Goal: Task Accomplishment & Management: Manage account settings

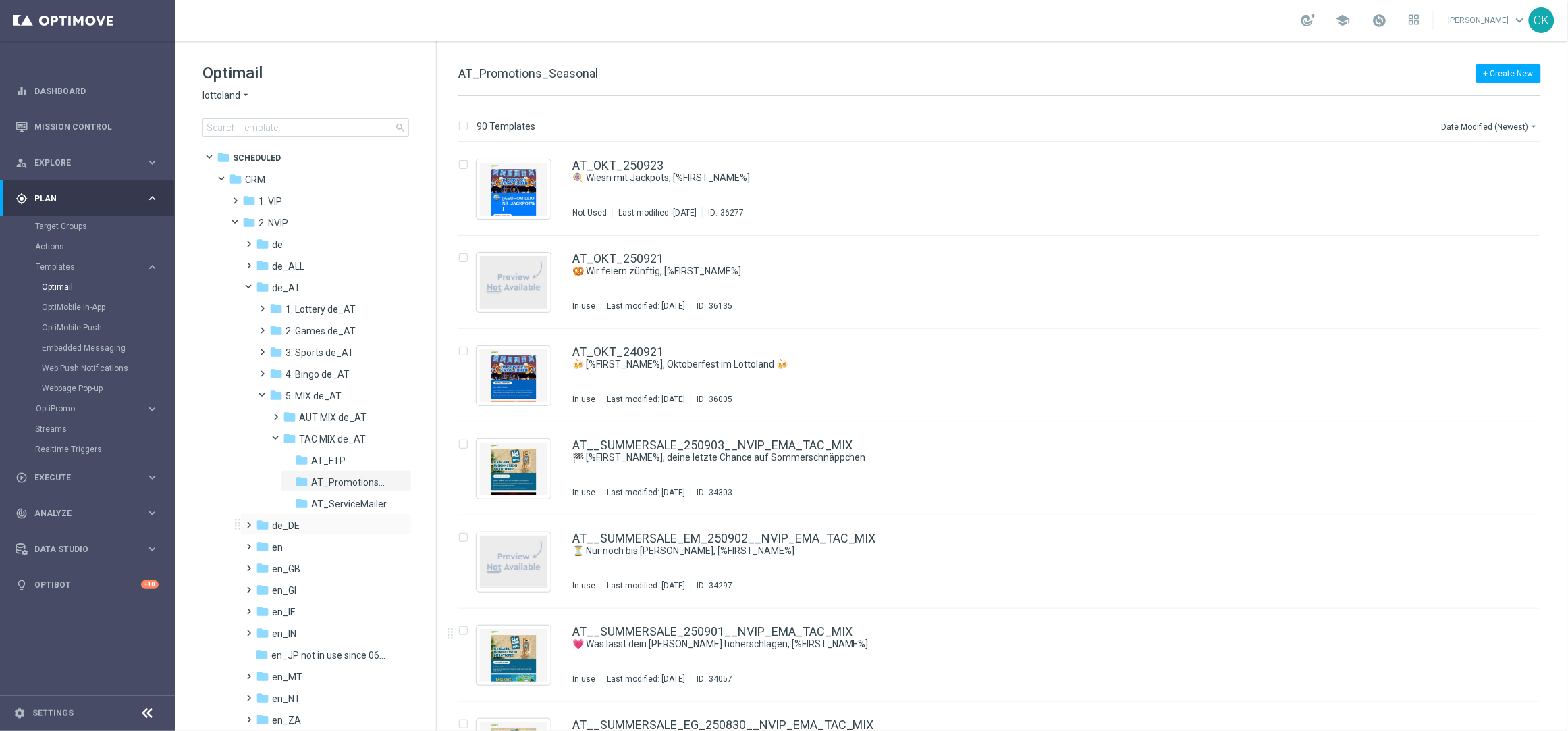
click at [248, 521] on span at bounding box center [247, 518] width 6 height 5
click at [260, 543] on span at bounding box center [260, 540] width 6 height 5
click at [276, 586] on span at bounding box center [274, 583] width 6 height 5
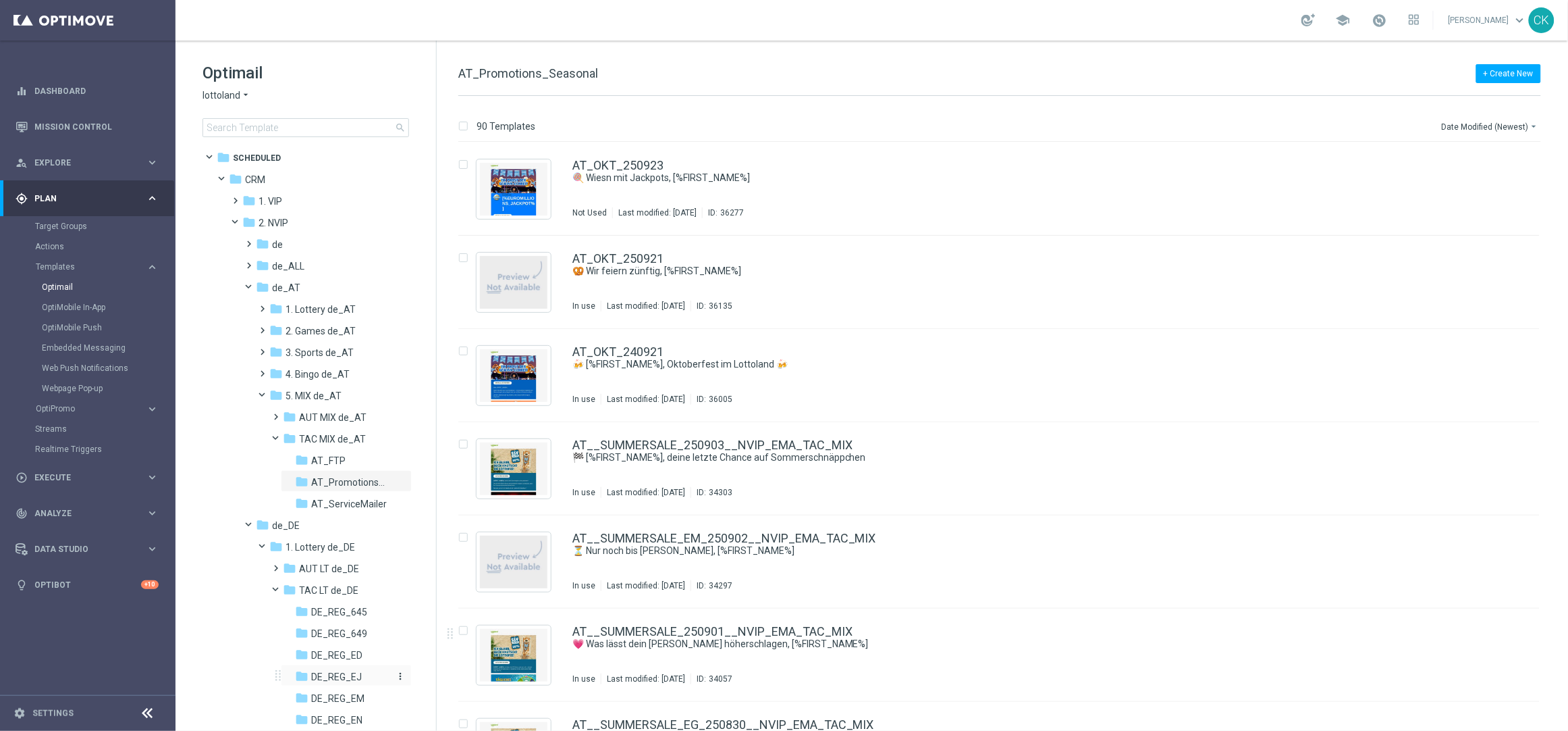
click at [343, 673] on span "DE_REG_EJ" at bounding box center [336, 677] width 50 height 12
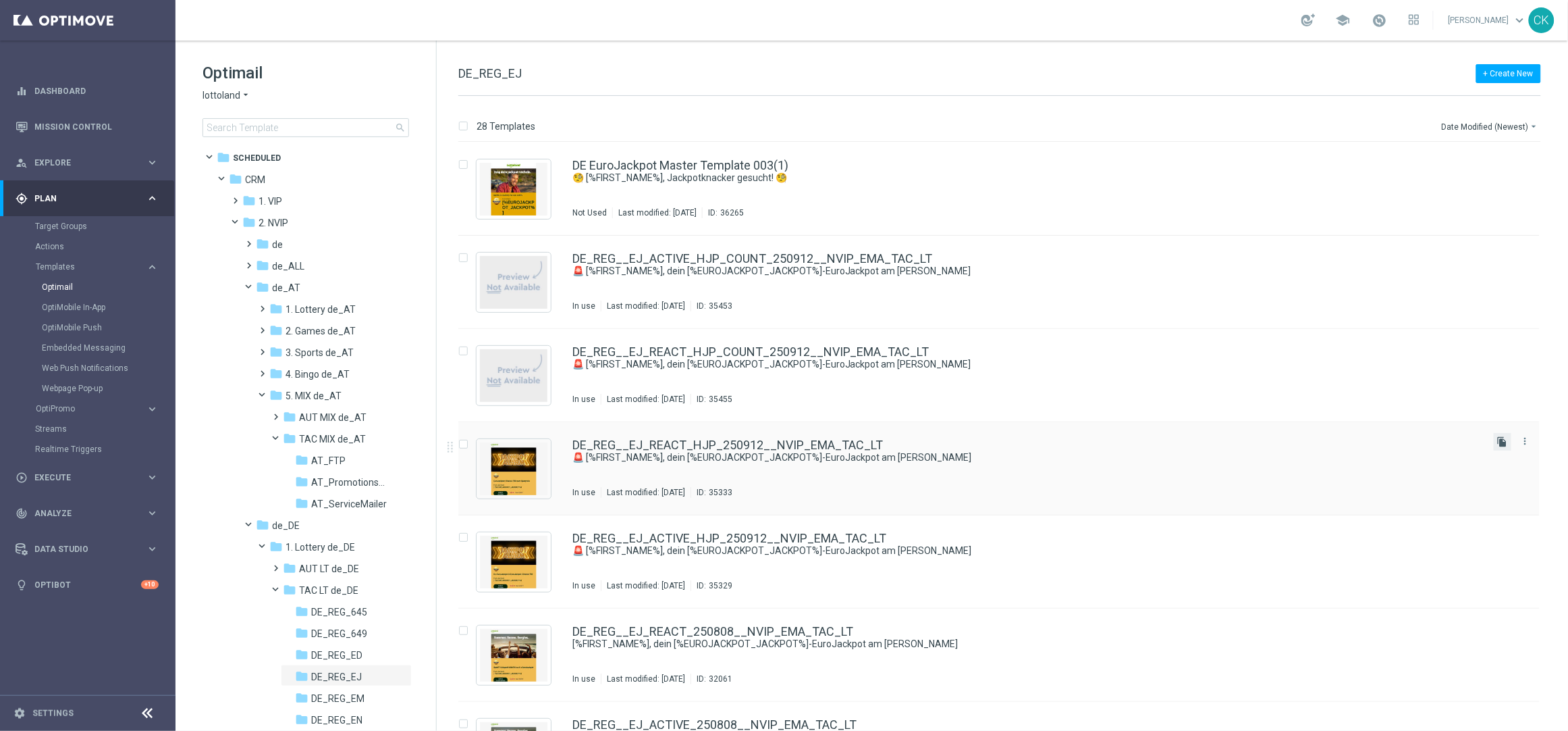
click at [1500, 443] on icon "file_copy" at bounding box center [1503, 441] width 11 height 11
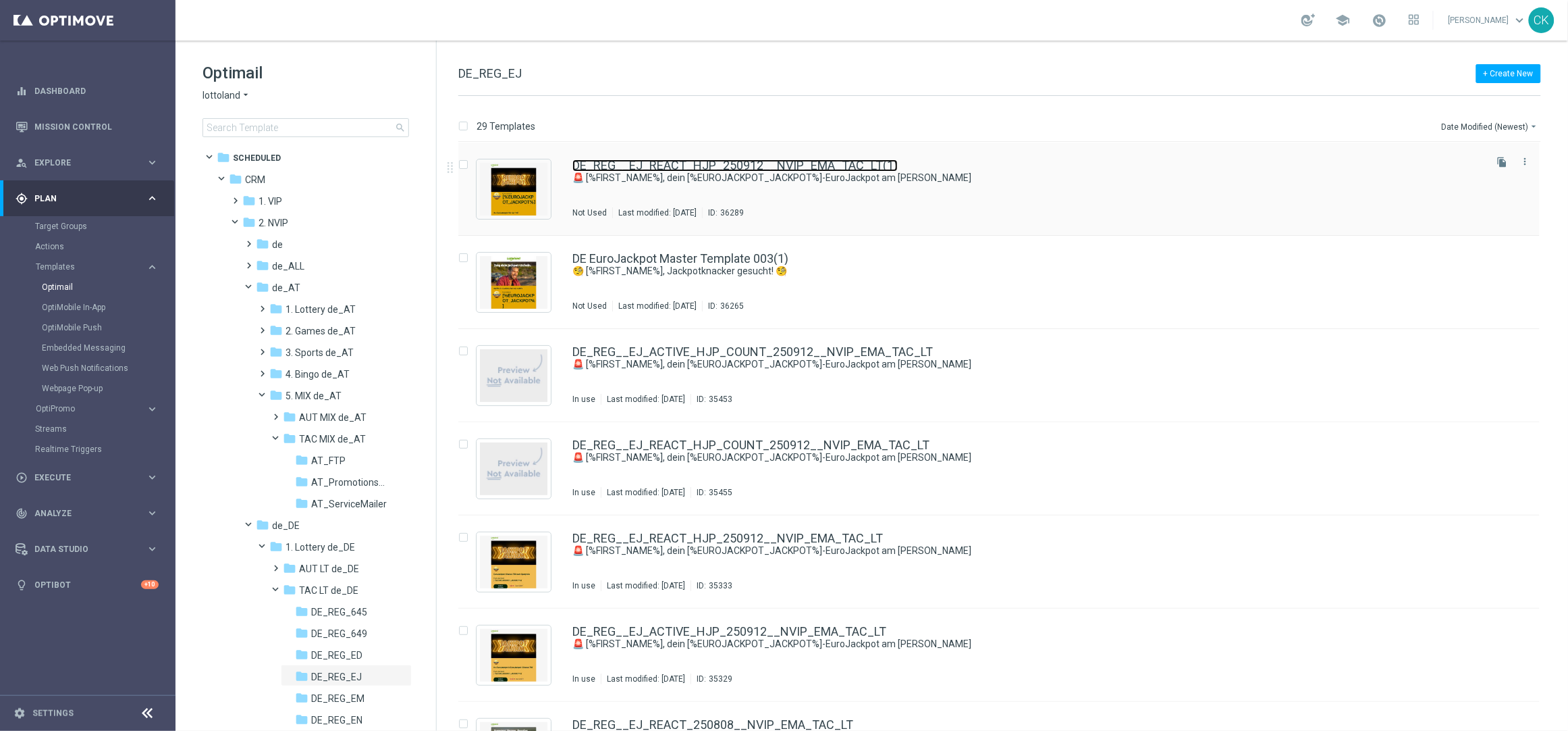
click at [759, 162] on link "DE_REG__EJ_REACT_HJP_250912__NVIP_EMA_TAC_LT(1)" at bounding box center [735, 165] width 326 height 12
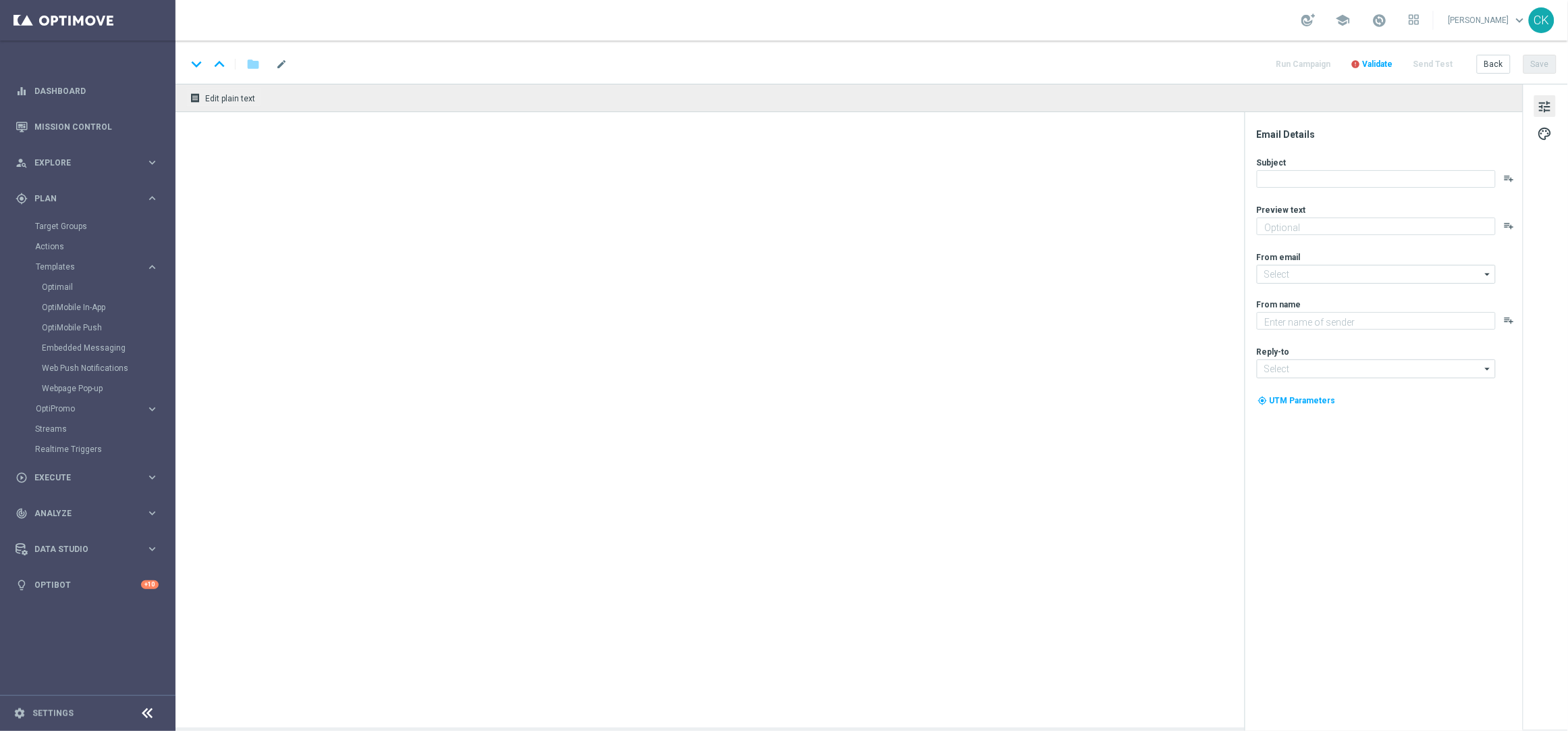
type textarea "Extra-Gewinnchancen zum Sparpreis."
type textarea "Lottoland"
type input "[EMAIL_ADDRESS][DOMAIN_NAME]"
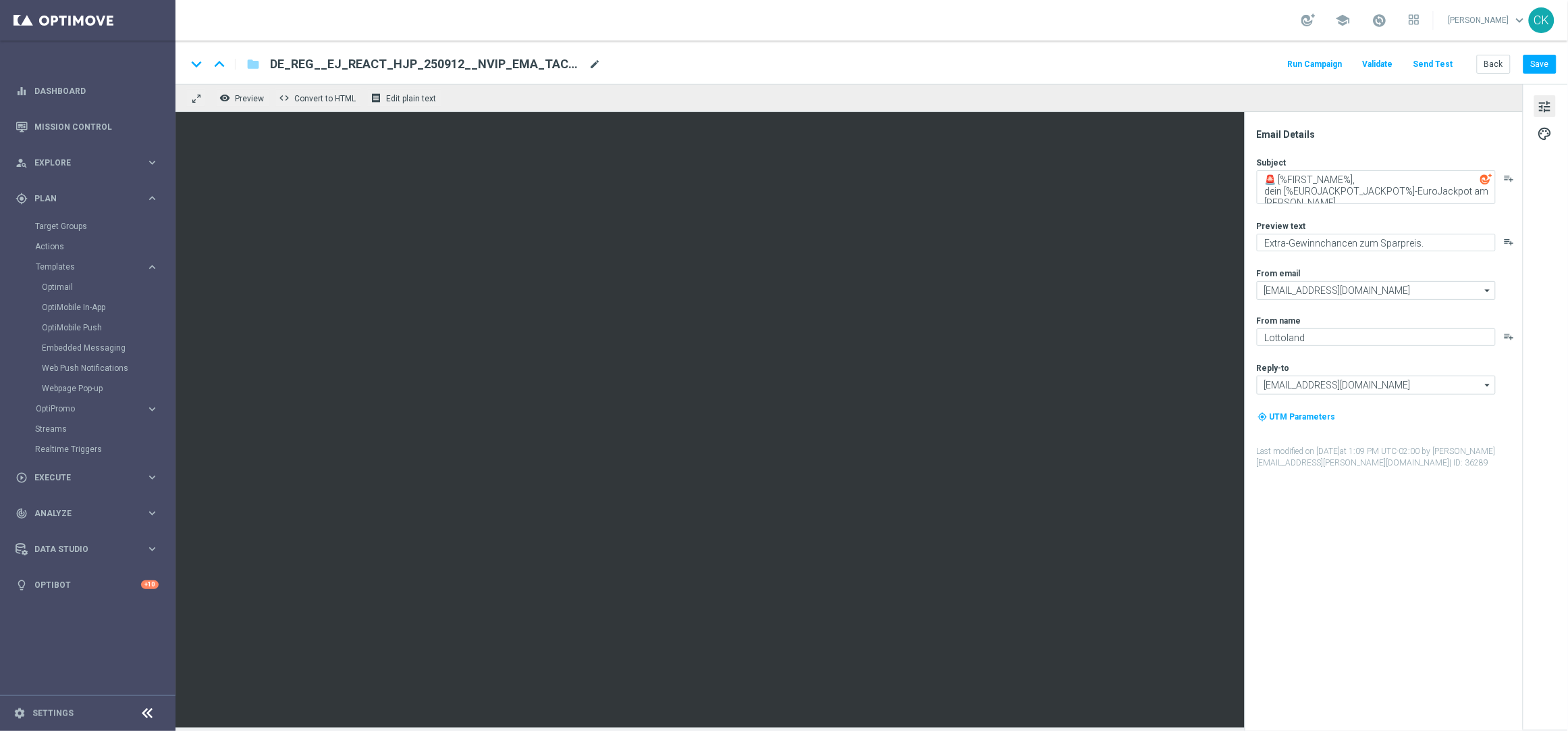
click at [590, 63] on span "mode_edit" at bounding box center [595, 64] width 12 height 12
click at [544, 66] on input "DE_REG__EJ_REACT_HJP_250912__NVIP_EMA_TAC_LT(1)" at bounding box center [437, 63] width 335 height 18
paste input "250923__NVIP_EMA_TAC_LT"
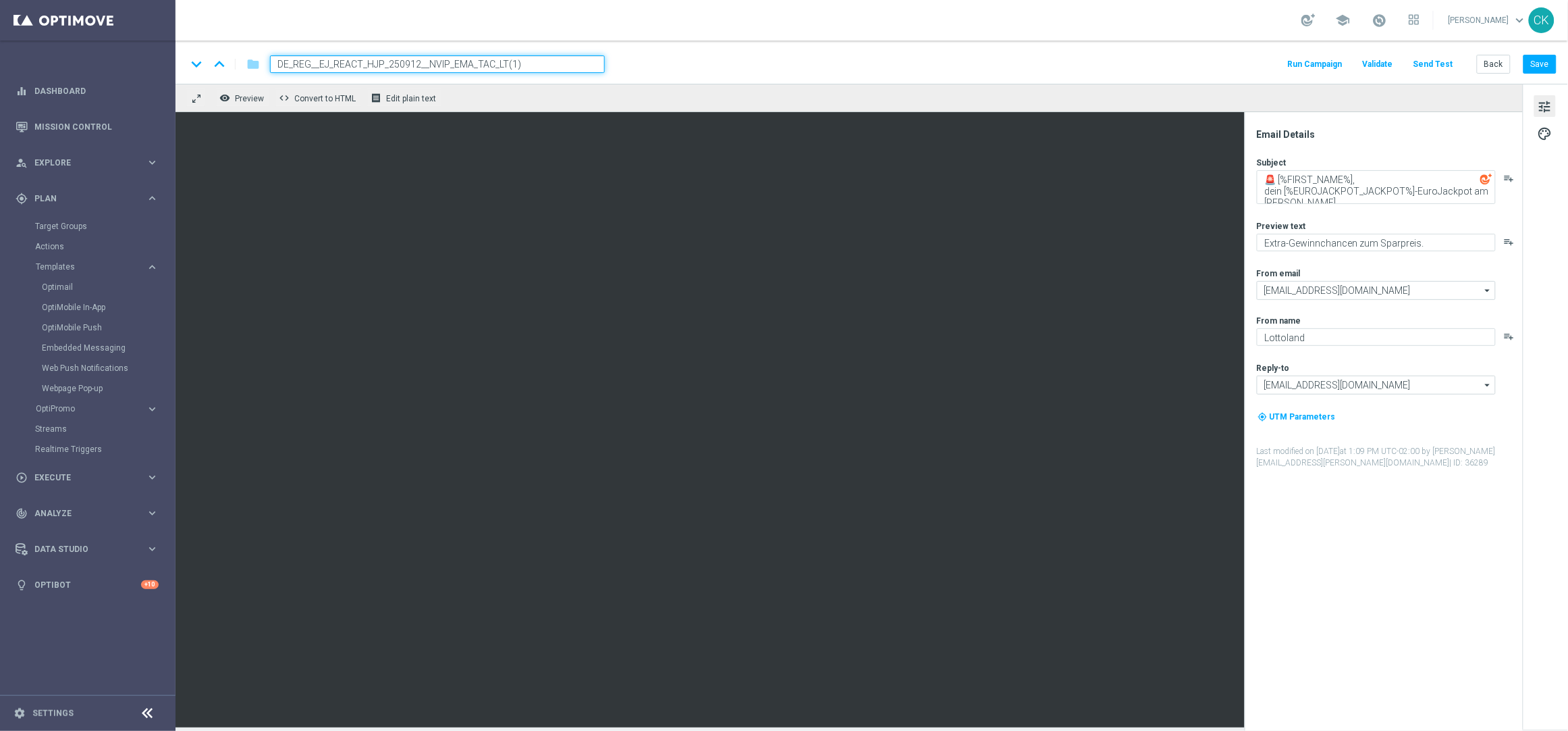
type input "DE_REG__EJ_REACT_250923__NVIP_EMA_TAC_LT"
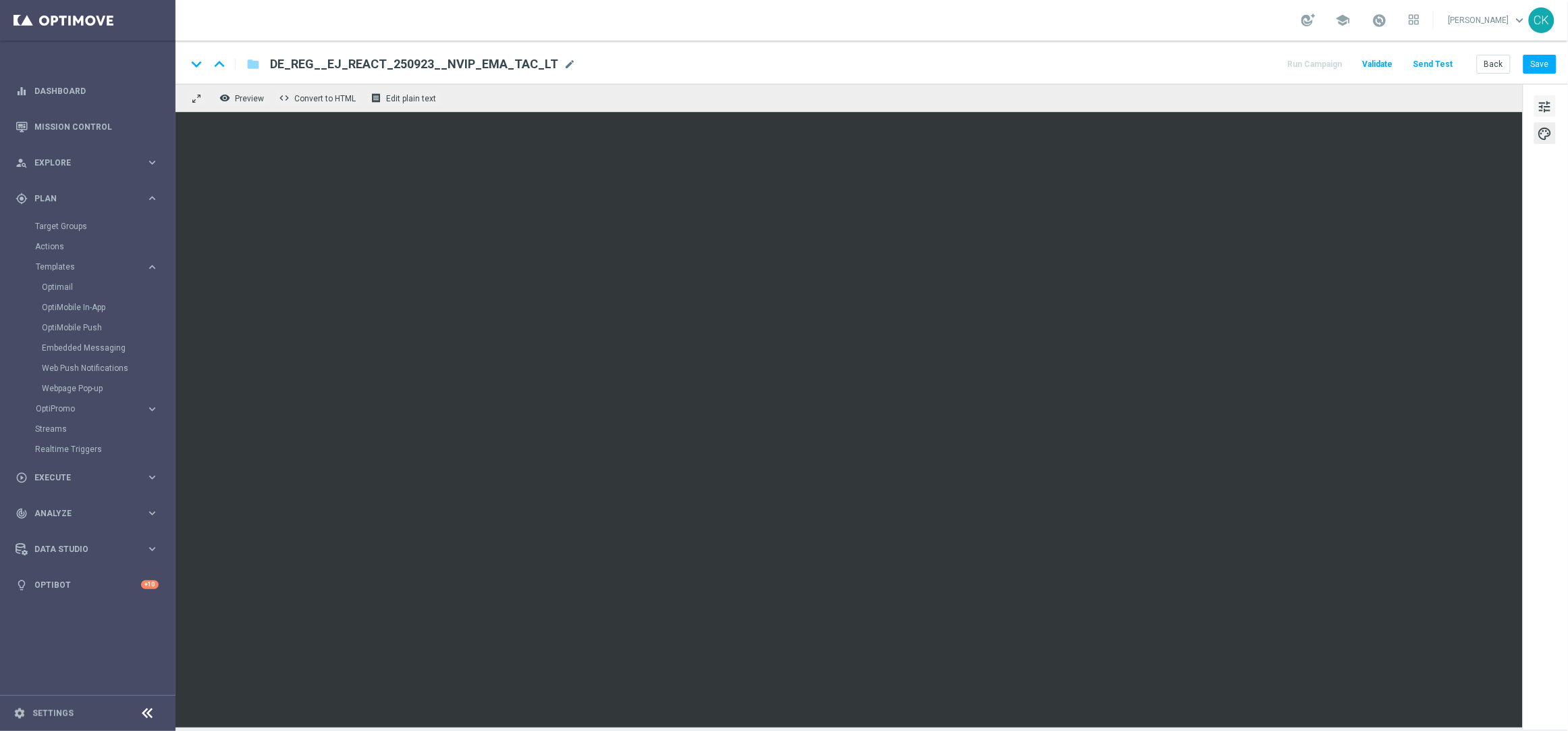
click at [1540, 109] on span "tune" at bounding box center [1545, 106] width 15 height 18
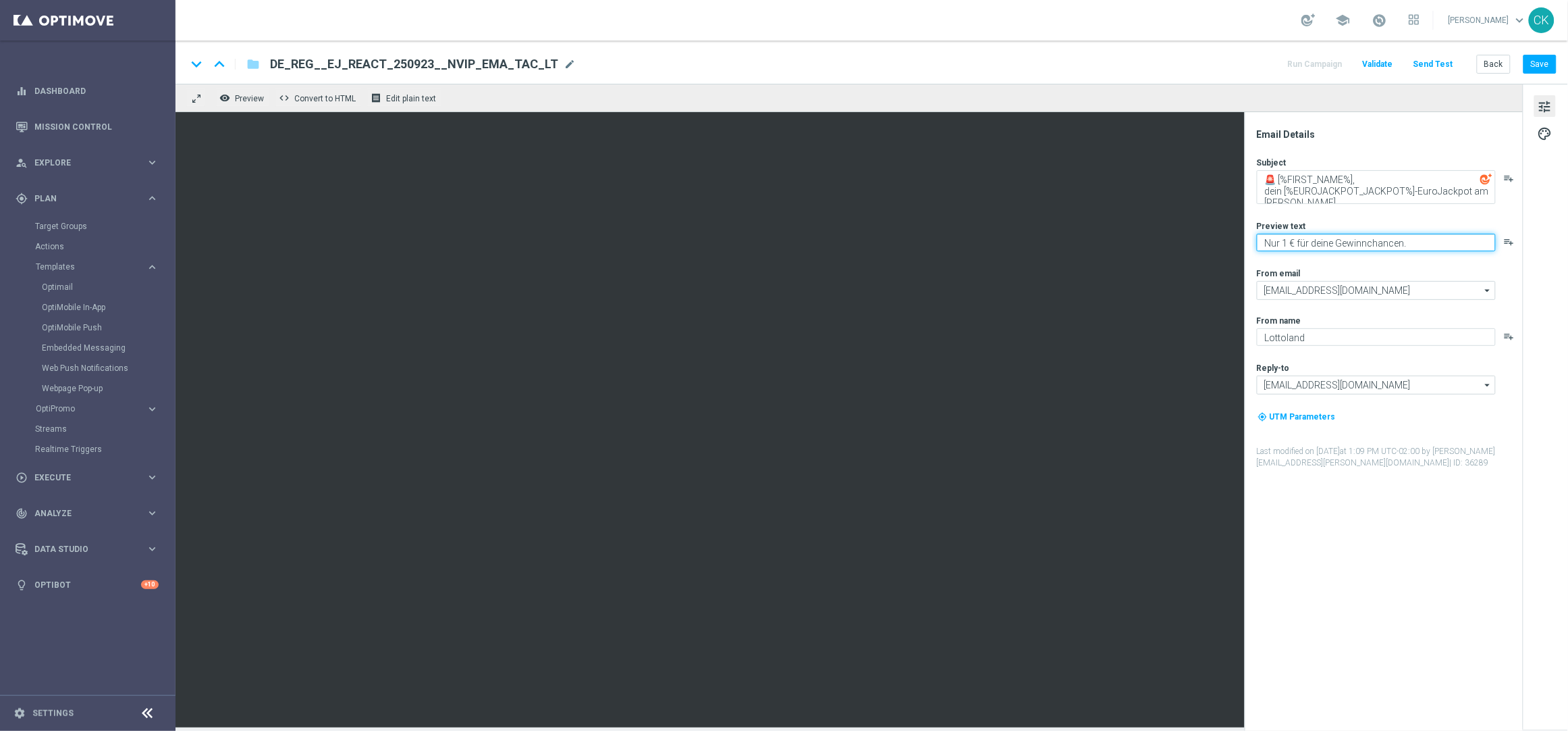
click at [1337, 245] on textarea "Nur 1 € für deine Gewinnchancen." at bounding box center [1376, 242] width 239 height 18
type textarea "Nur 1 € für deine Gewinnchancen."
click at [1549, 62] on button "Save" at bounding box center [1540, 64] width 33 height 19
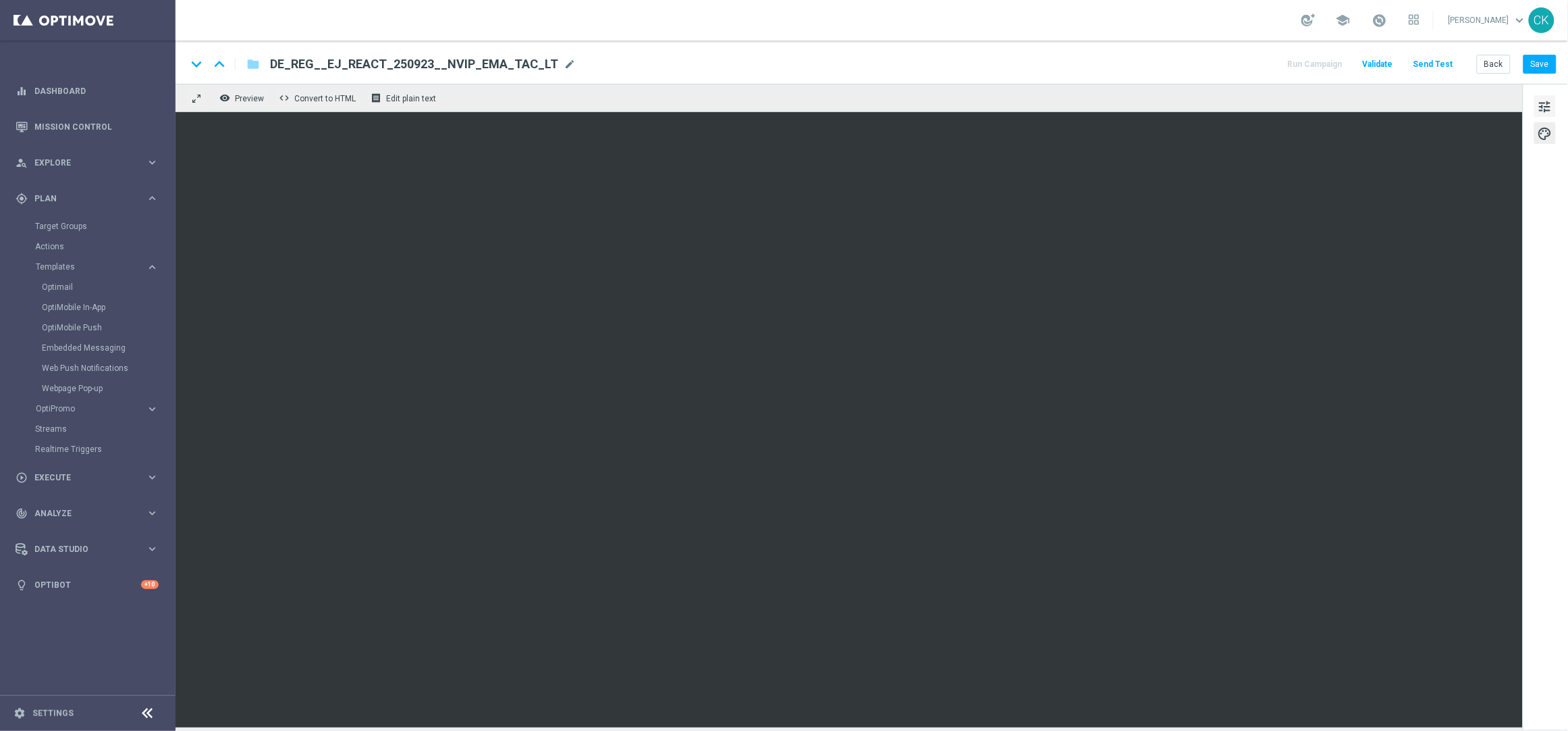
click at [1550, 104] on span "tune" at bounding box center [1545, 106] width 15 height 18
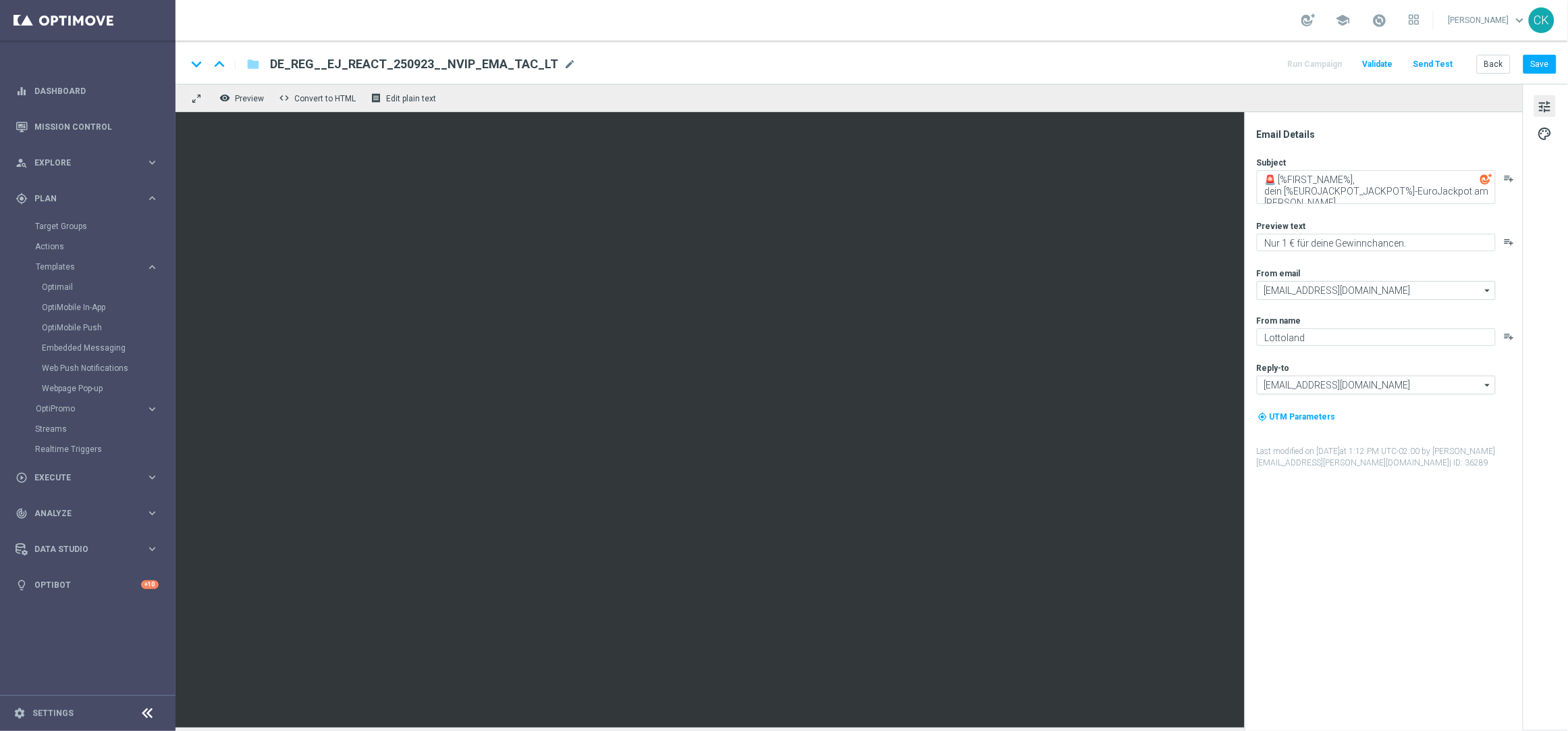
click at [1532, 124] on div "tune palette" at bounding box center [1545, 407] width 45 height 645
click at [1539, 125] on span "palette" at bounding box center [1545, 133] width 15 height 18
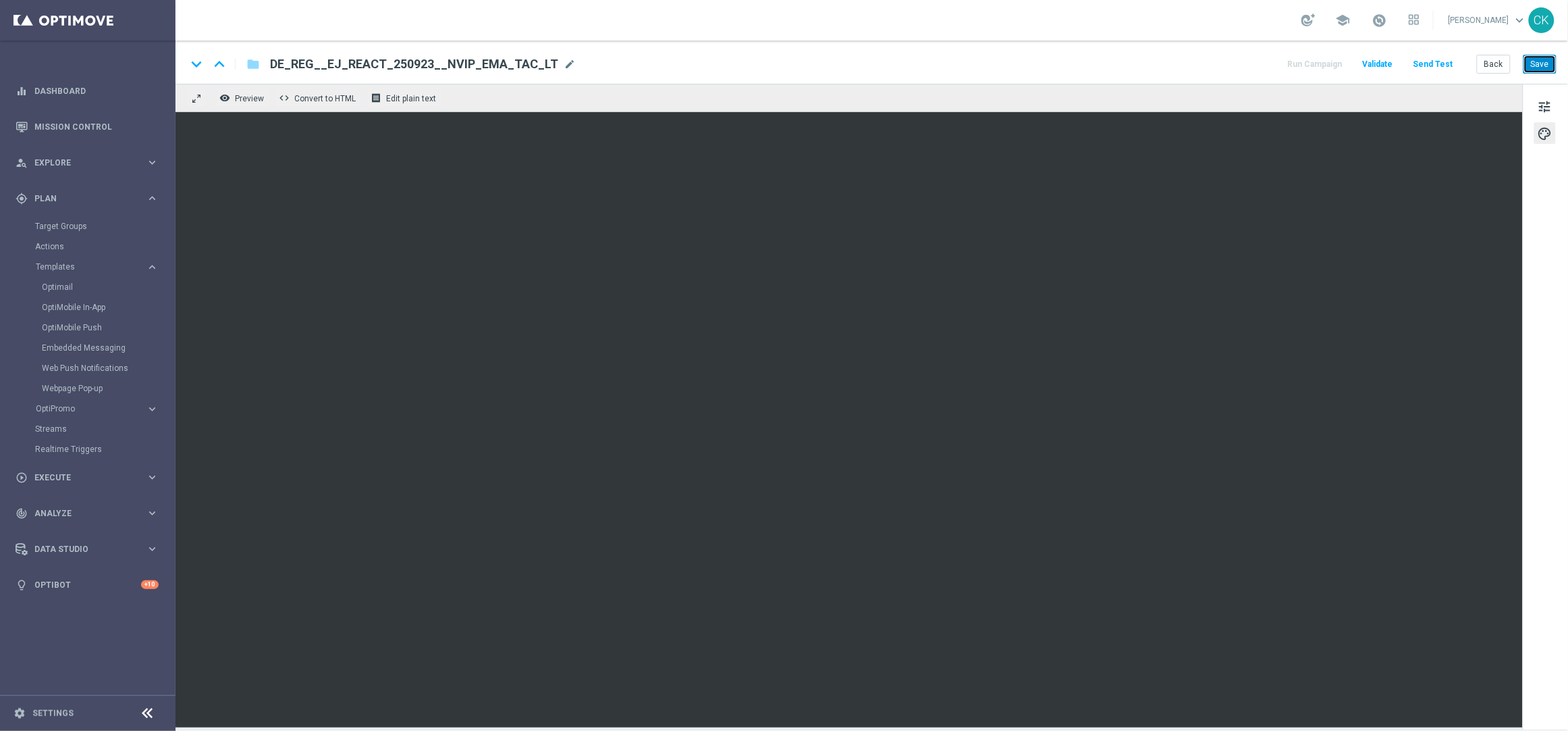
click at [1542, 57] on button "Save" at bounding box center [1540, 64] width 33 height 19
click at [1443, 64] on button "Send Test" at bounding box center [1433, 64] width 44 height 18
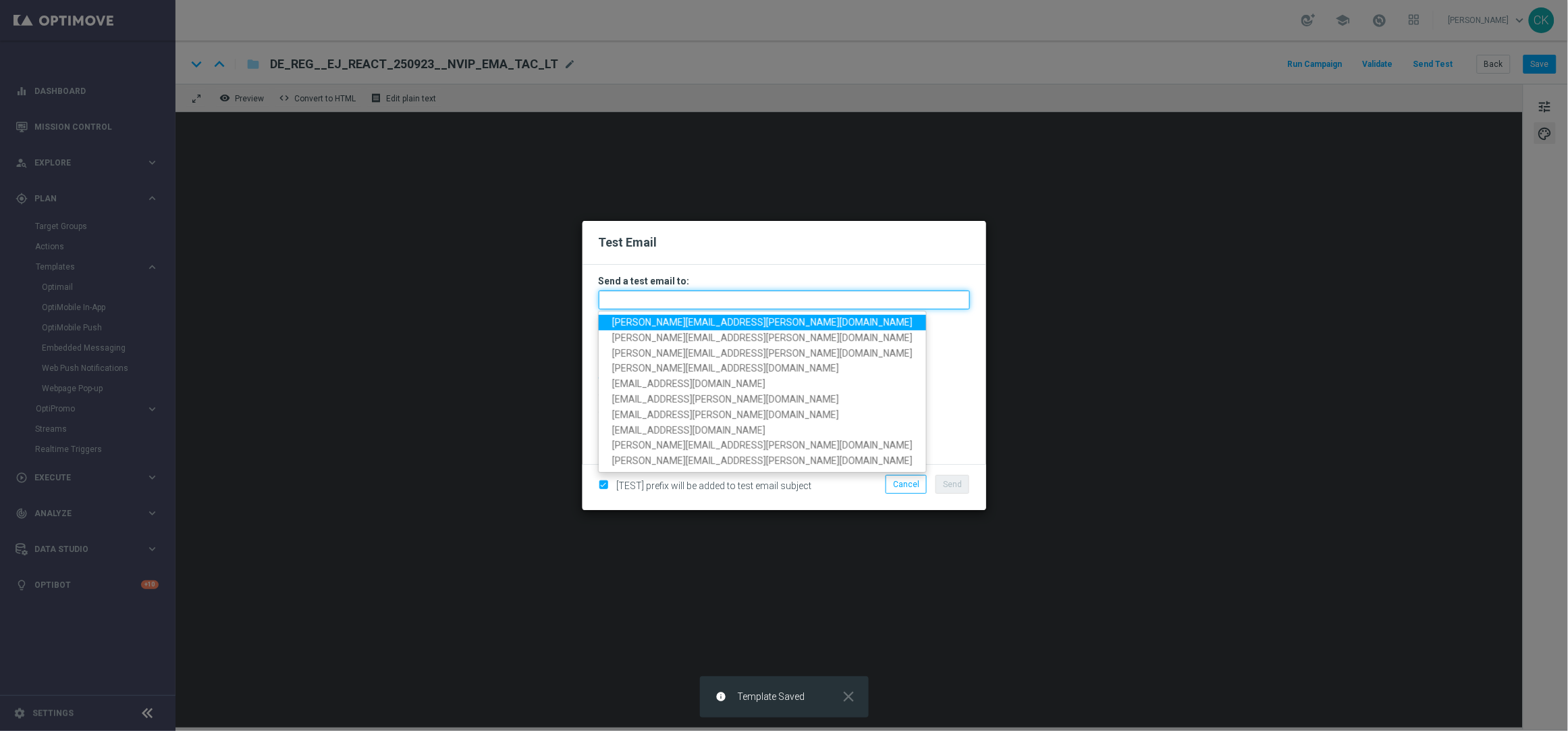
click at [709, 297] on input "text" at bounding box center [784, 300] width 372 height 19
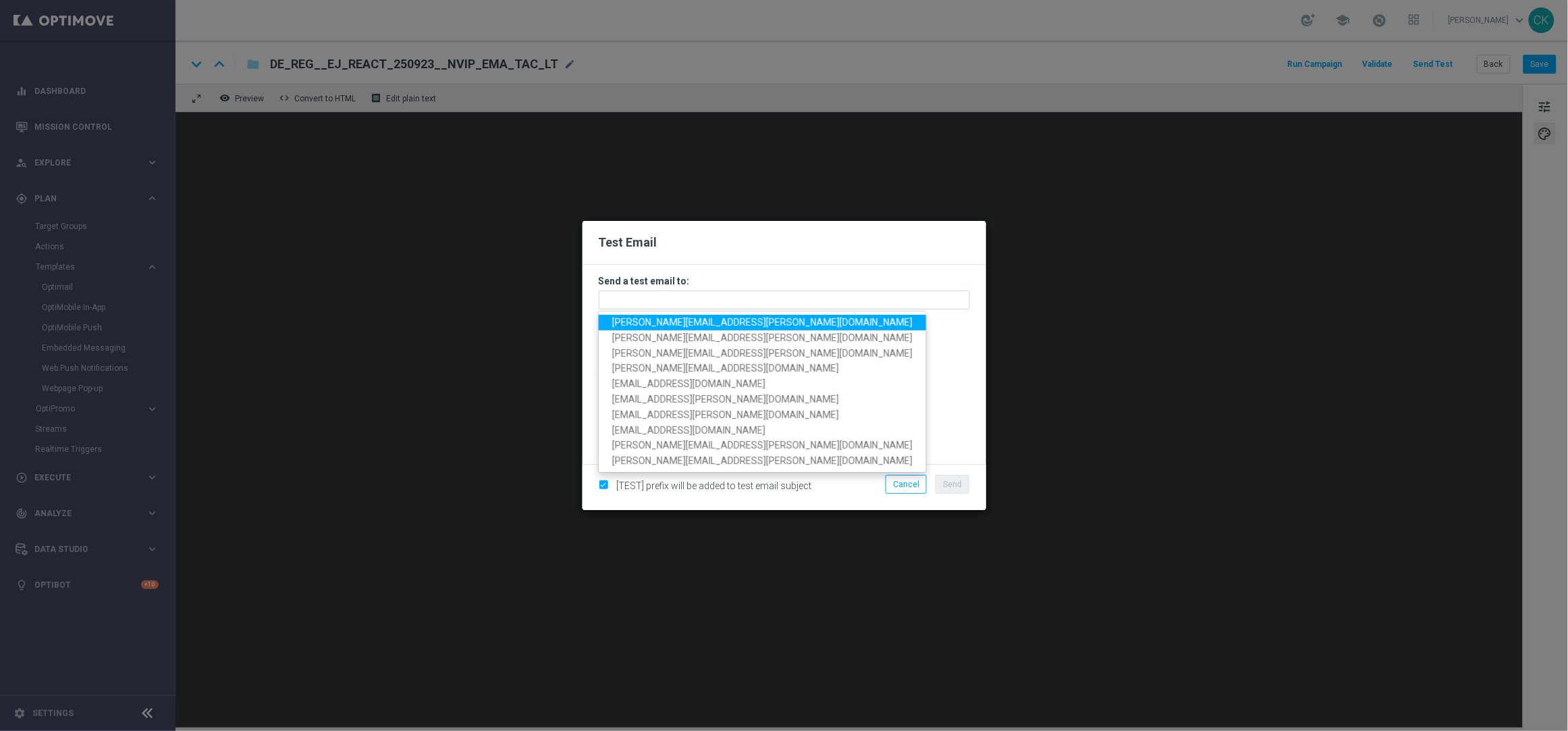
click at [707, 320] on span "[PERSON_NAME][EMAIL_ADDRESS][PERSON_NAME][DOMAIN_NAME]" at bounding box center [762, 322] width 300 height 11
type input "[PERSON_NAME][EMAIL_ADDRESS][PERSON_NAME][DOMAIN_NAME]"
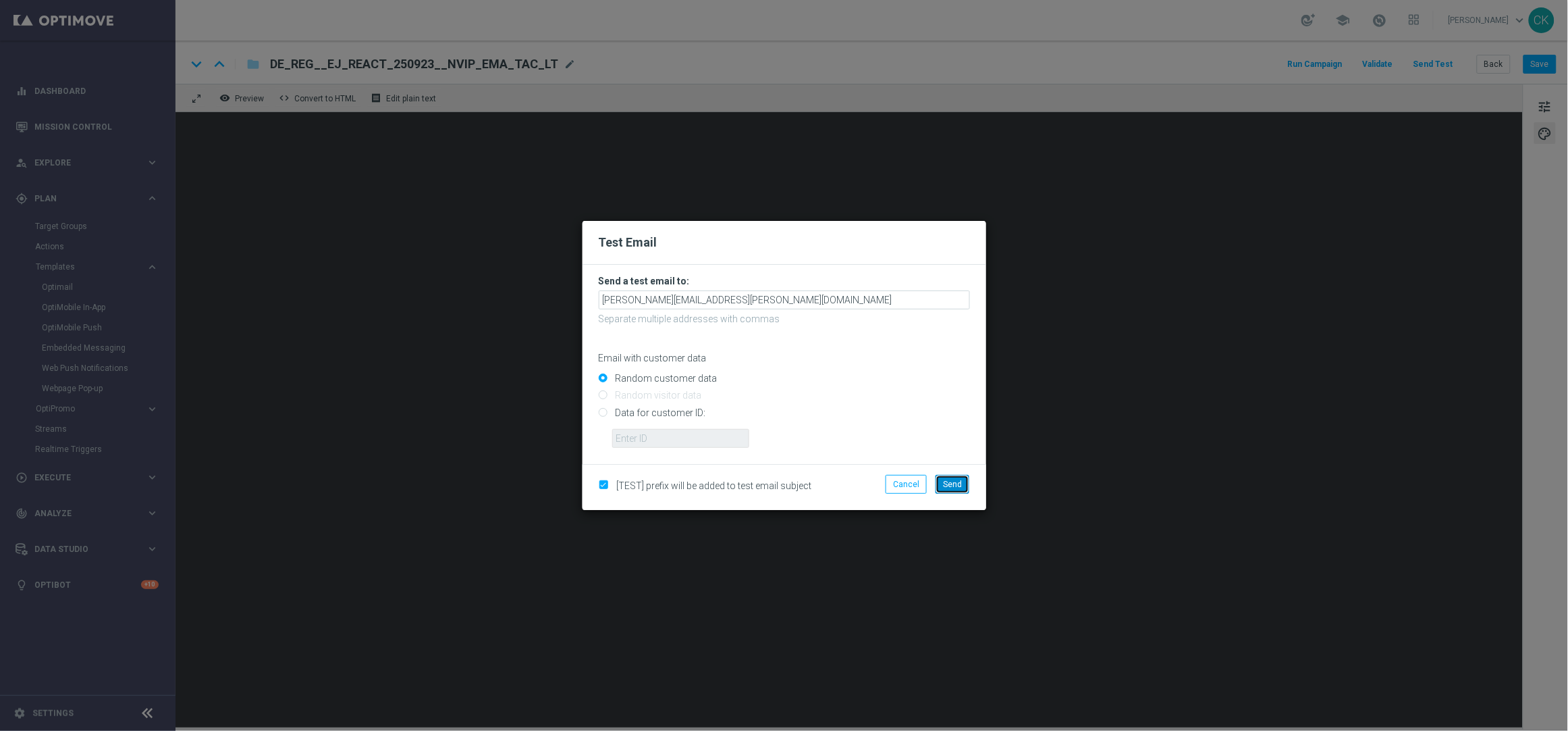
click at [962, 484] on span "Send" at bounding box center [953, 484] width 19 height 9
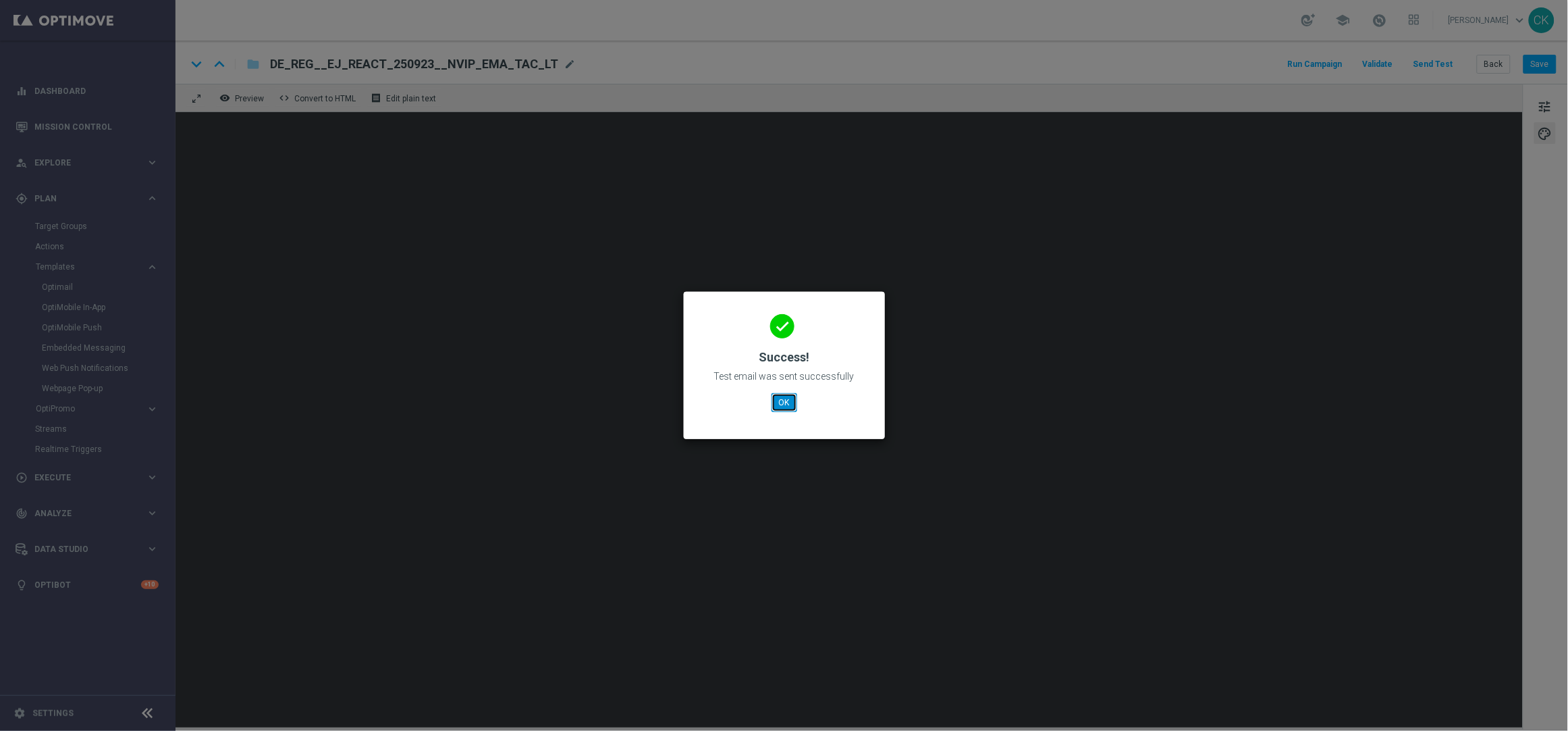
click at [781, 404] on button "OK" at bounding box center [784, 402] width 26 height 19
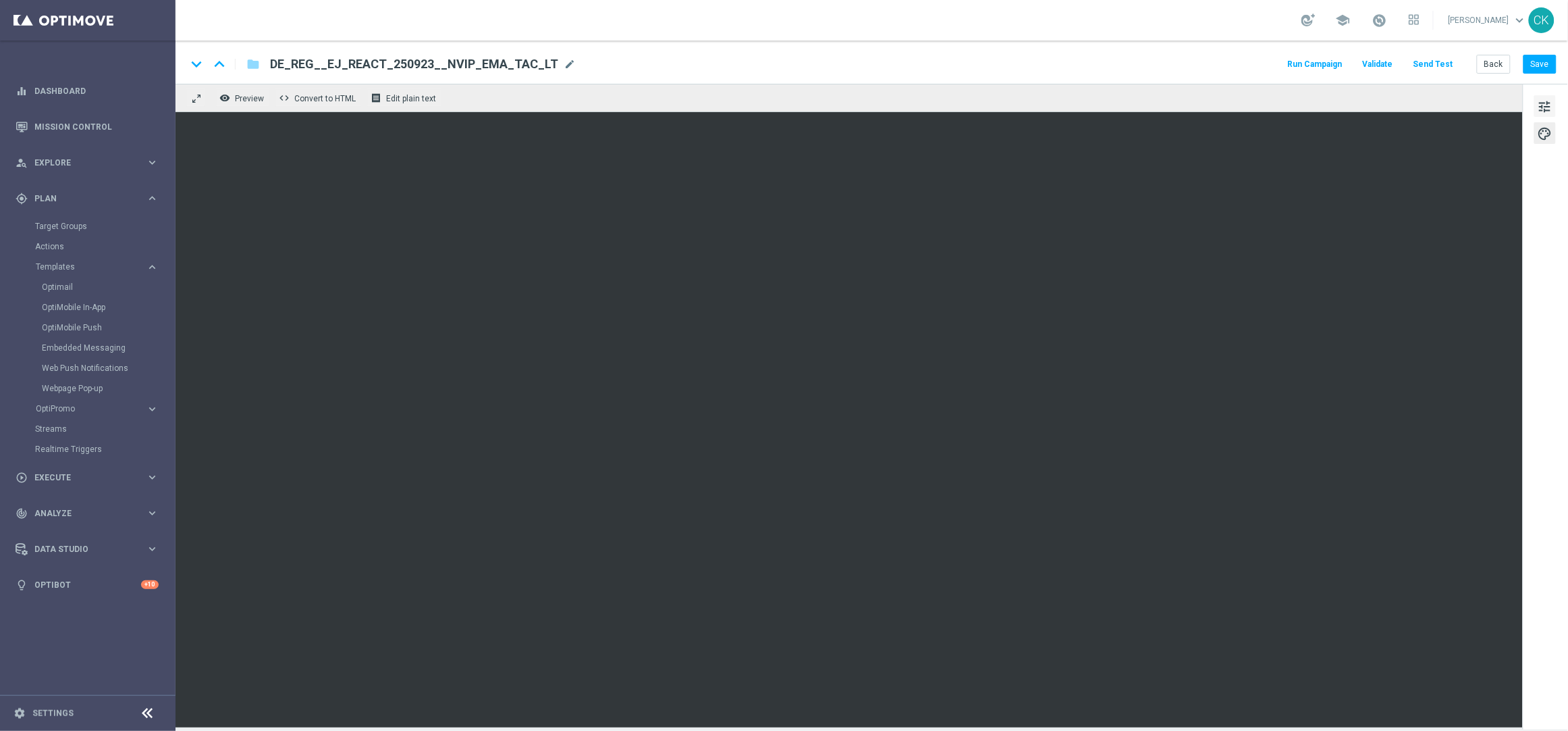
click at [1546, 109] on span "tune" at bounding box center [1545, 106] width 15 height 18
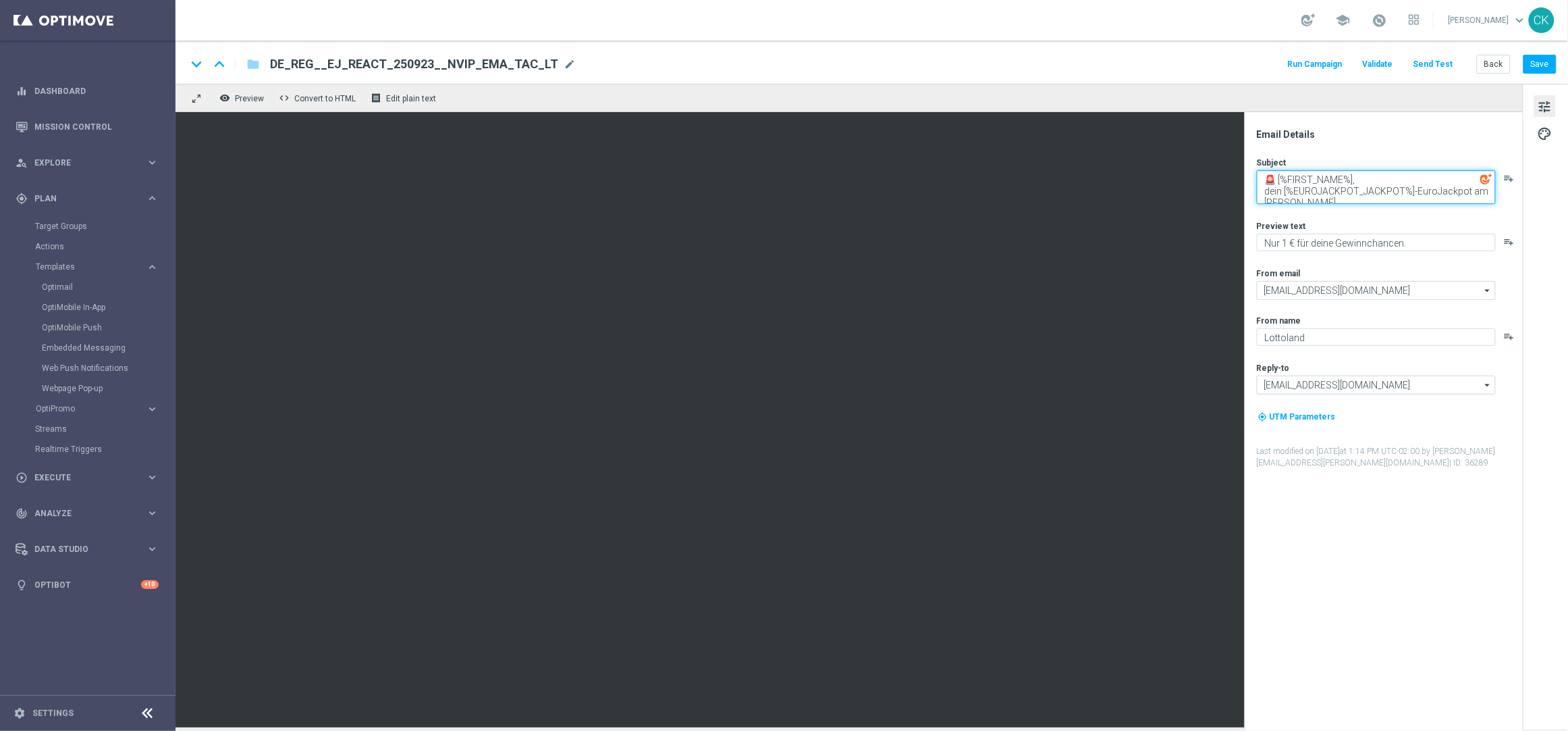
drag, startPoint x: 1277, startPoint y: 177, endPoint x: 1261, endPoint y: 176, distance: 16.0
click at [1261, 176] on textarea "🚨 [%FIRST_NAME%], dein [%EUROJACKPOT_JACKPOT%]-EuroJackpot am [PERSON_NAME]" at bounding box center [1376, 187] width 239 height 34
paste textarea
drag, startPoint x: 1470, startPoint y: 193, endPoint x: 1285, endPoint y: 189, distance: 185.0
click at [1285, 190] on textarea "🔔 Noch immer [%FIRST_NAME%], dein [%EUROJACKPOT_JACKPOT%]-EuroJackpot am [PERSO…" at bounding box center [1376, 187] width 239 height 34
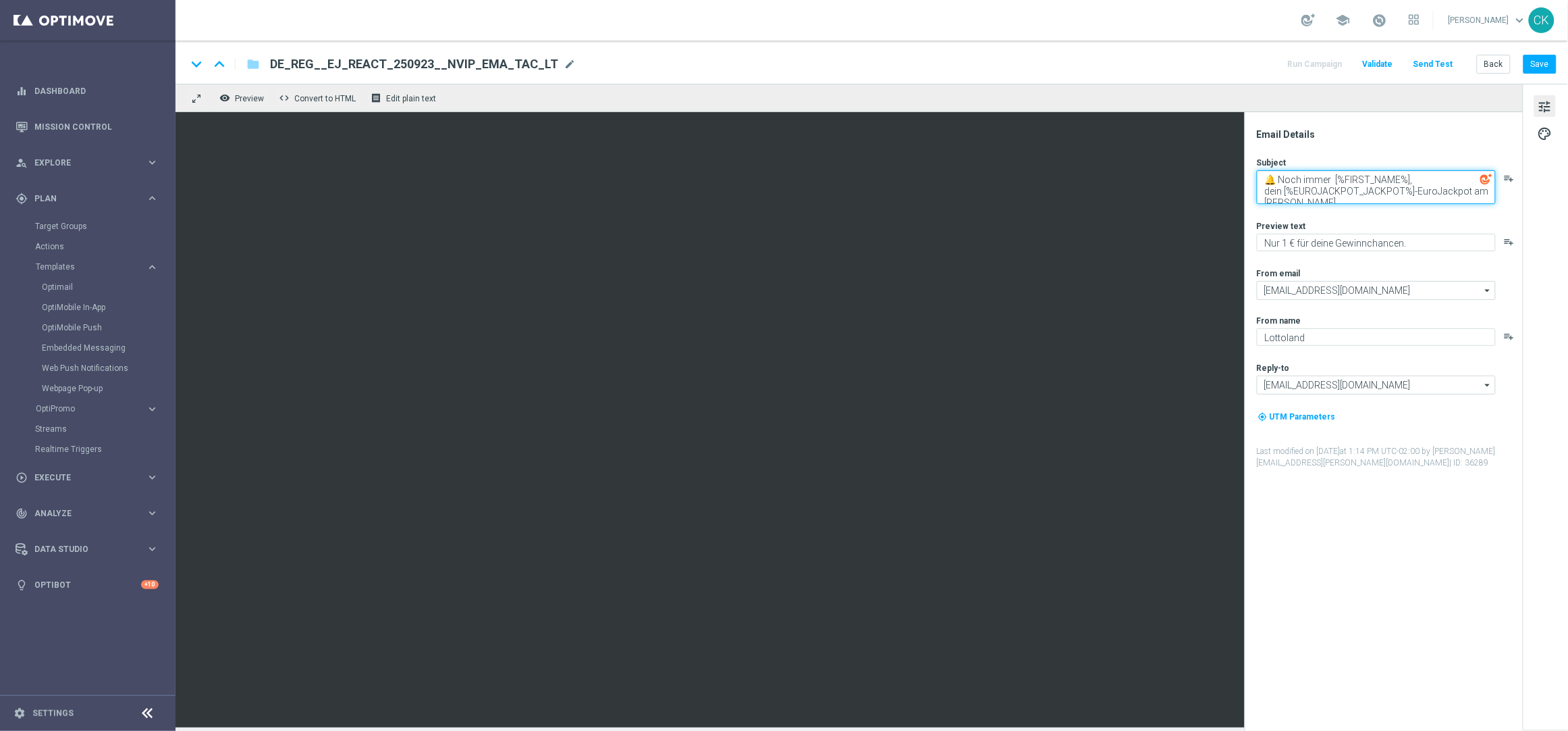
click at [1333, 177] on textarea "🔔 Noch immer [%FIRST_NAME%], dein [%EUROJACKPOT_JACKPOT%]-EuroJackpot am [PERSO…" at bounding box center [1376, 187] width 239 height 34
paste textarea "[%EUROJACKPOT_JACKPOT%]-EuroJackpot"
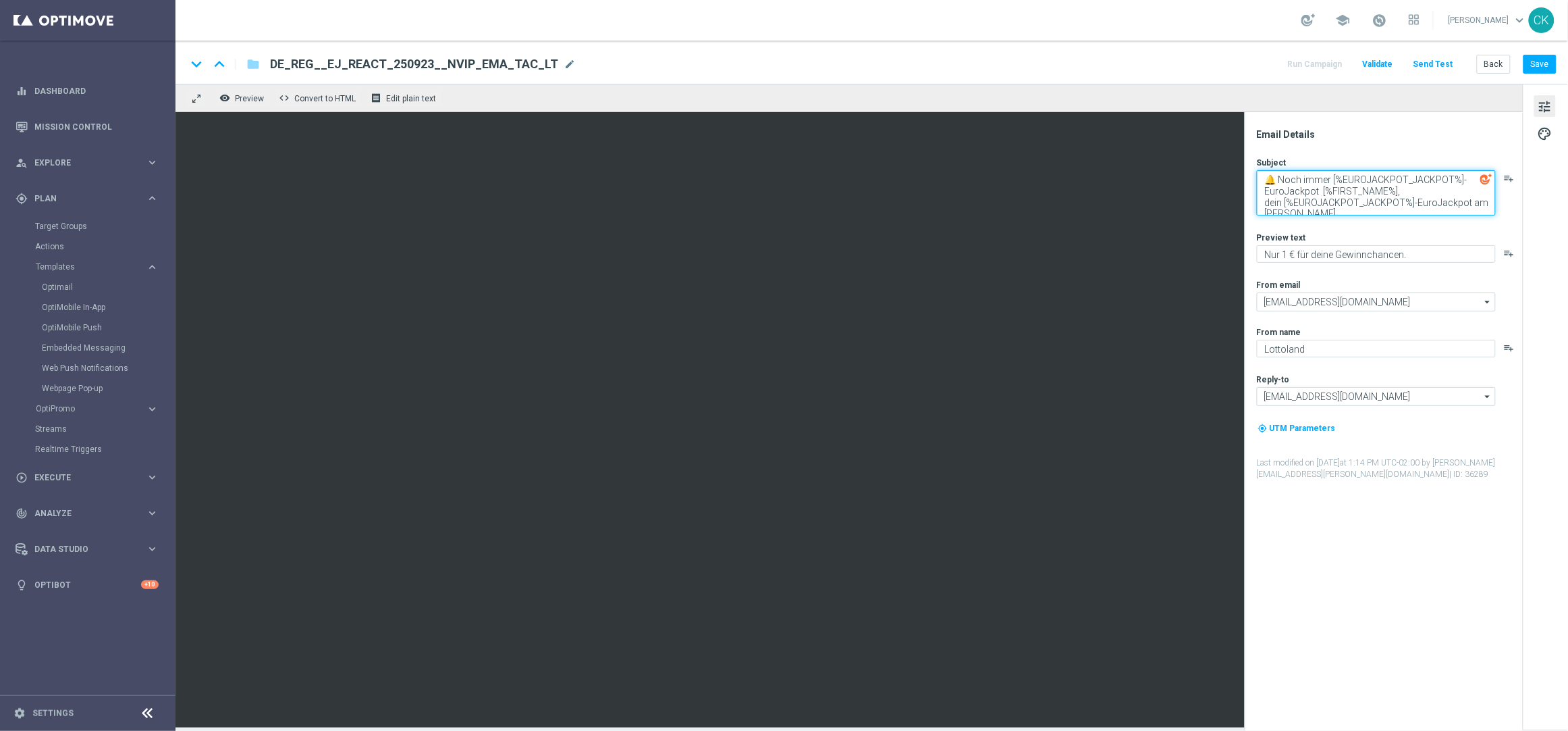
drag, startPoint x: 1320, startPoint y: 213, endPoint x: 1261, endPoint y: 199, distance: 60.6
click at [1261, 199] on textarea "🔔 Noch immer [%EUROJACKPOT_JACKPOT%]-EuroJackpot [%FIRST_NAME%], dein [%EUROJAC…" at bounding box center [1376, 193] width 239 height 45
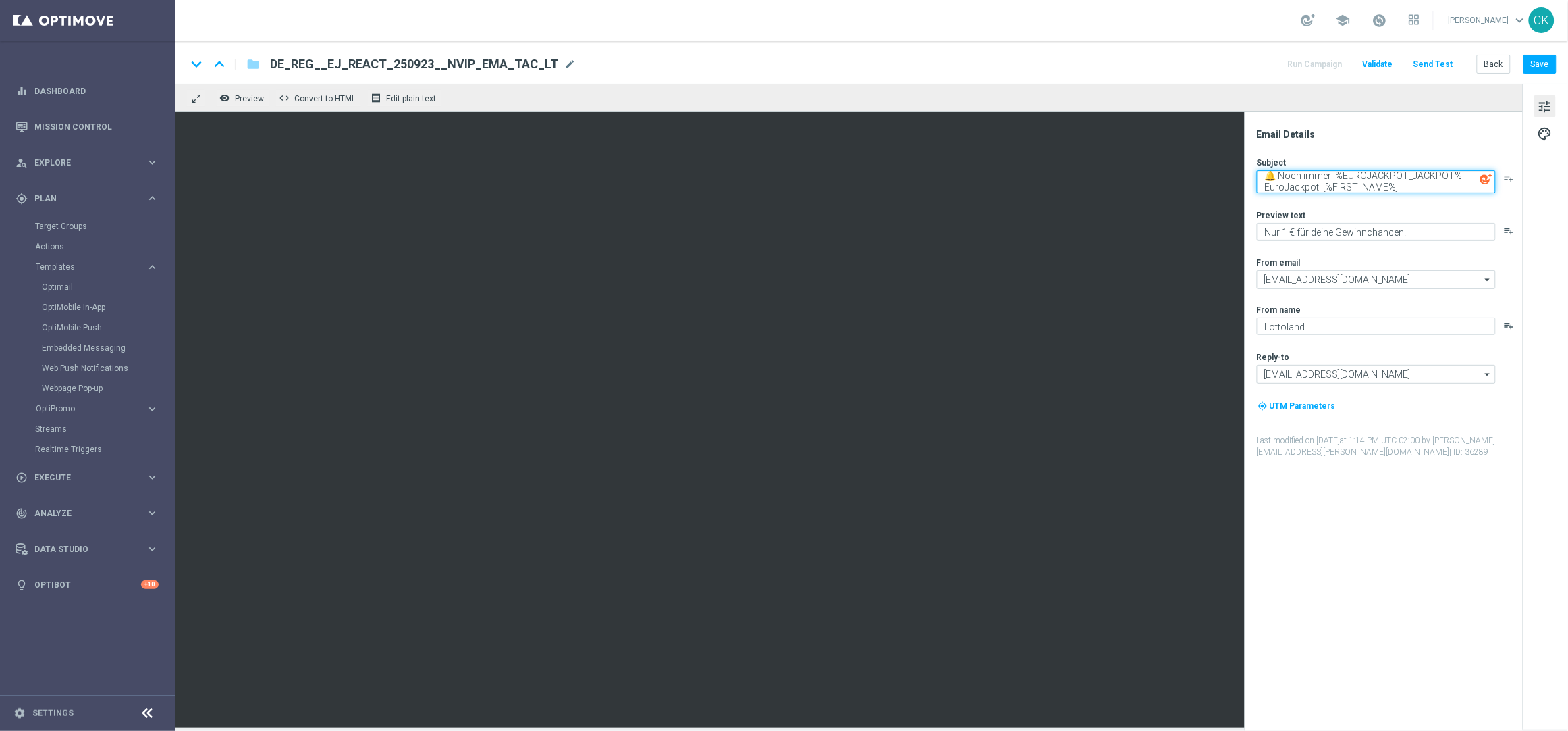
click at [1472, 174] on textarea "🔔 Noch immer [%EUROJACKPOT_JACKPOT%]-EuroJackpot [%FIRST_NAME%]" at bounding box center [1376, 182] width 239 height 23
click at [1319, 187] on textarea "🔔 Noch immer [%EUROJACKPOT_JACKPOT%] im EuroJackpot [%FIRST_NAME%]" at bounding box center [1376, 182] width 239 height 23
click at [1430, 184] on textarea "🔔 Noch immer [%EUROJACKPOT_JACKPOT%] im EuroJackpot, [%FIRST_NAME%]" at bounding box center [1376, 182] width 239 height 23
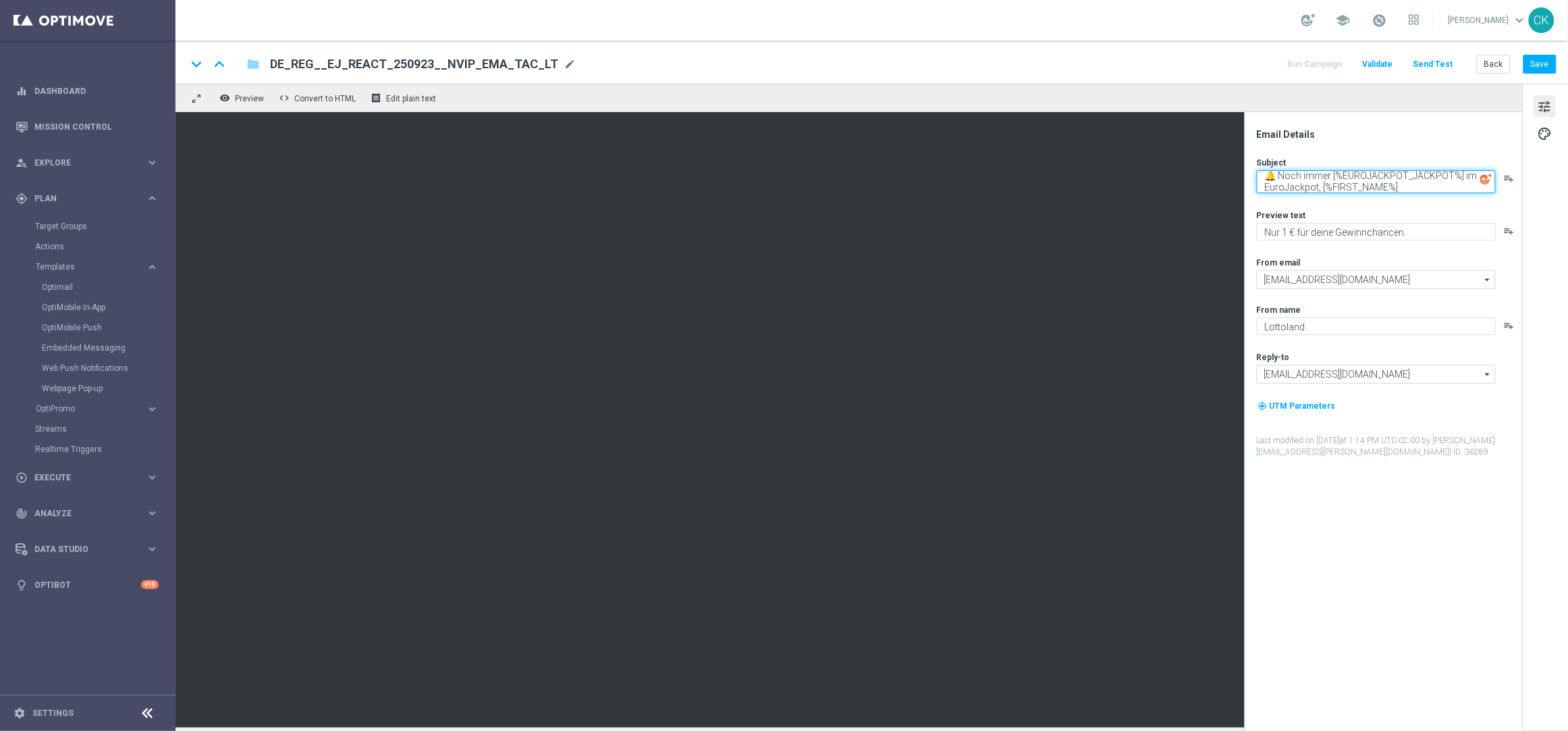
click at [1430, 184] on textarea "🔔 Noch immer [%EUROJACKPOT_JACKPOT%] im EuroJackpot, [%FIRST_NAME%]" at bounding box center [1376, 182] width 239 height 23
type textarea "🔔 Noch immer [%EUROJACKPOT_JACKPOT%] im EuroJackpot, [%FIRST_NAME%]"
click at [1534, 67] on button "Save" at bounding box center [1540, 64] width 33 height 19
click at [1544, 60] on button "Save" at bounding box center [1540, 64] width 33 height 19
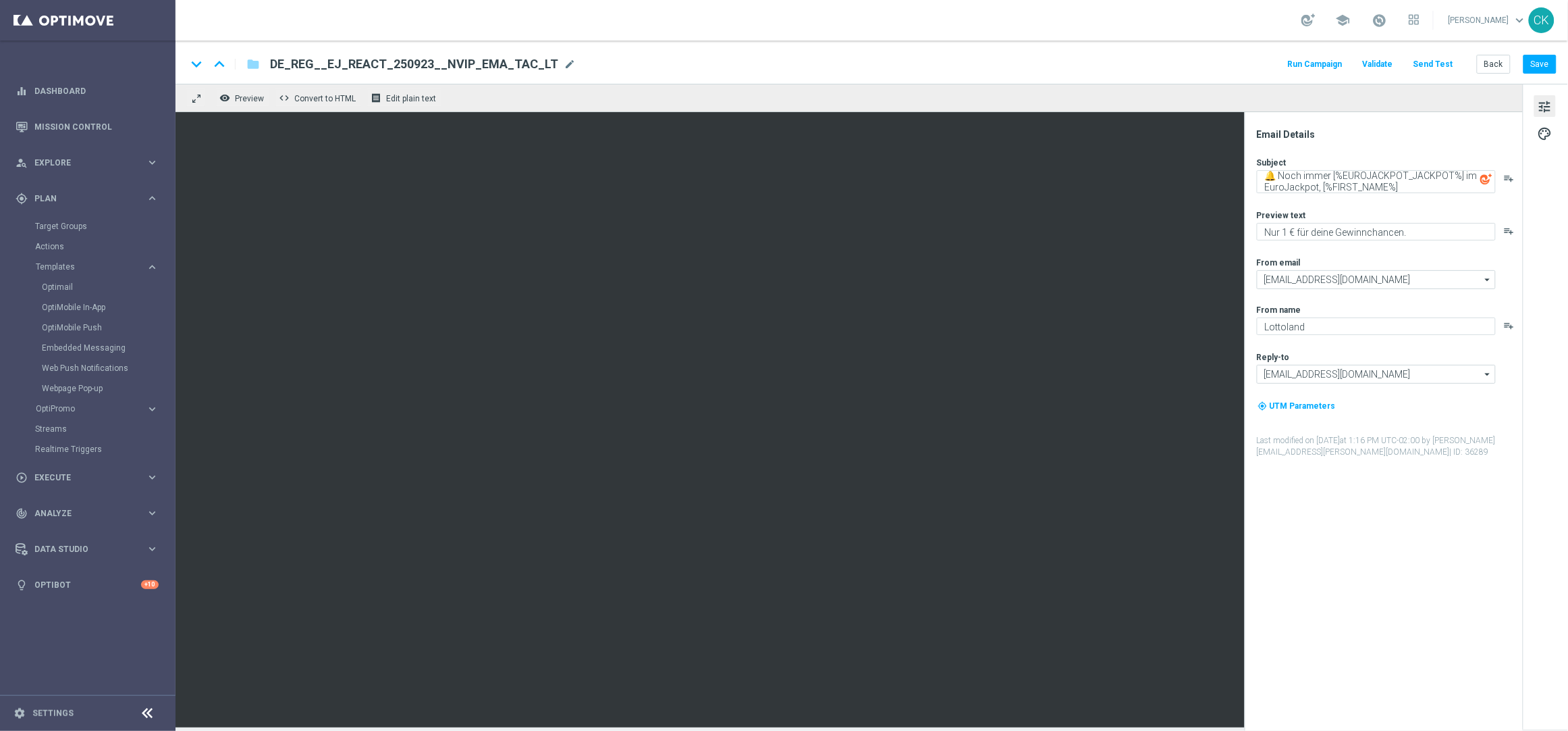
click at [1440, 58] on button "Send Test" at bounding box center [1433, 64] width 44 height 18
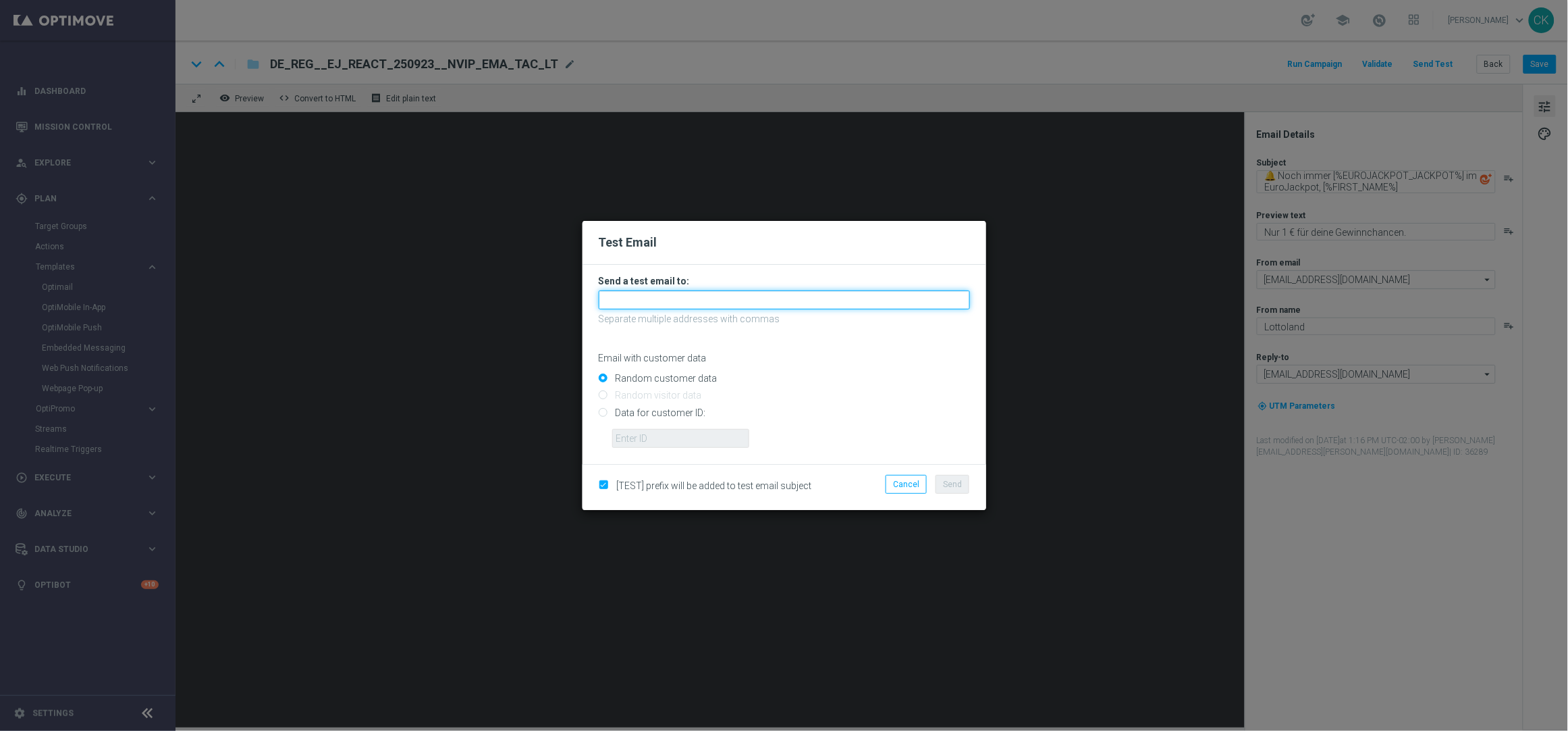
click at [688, 301] on input "text" at bounding box center [784, 300] width 372 height 19
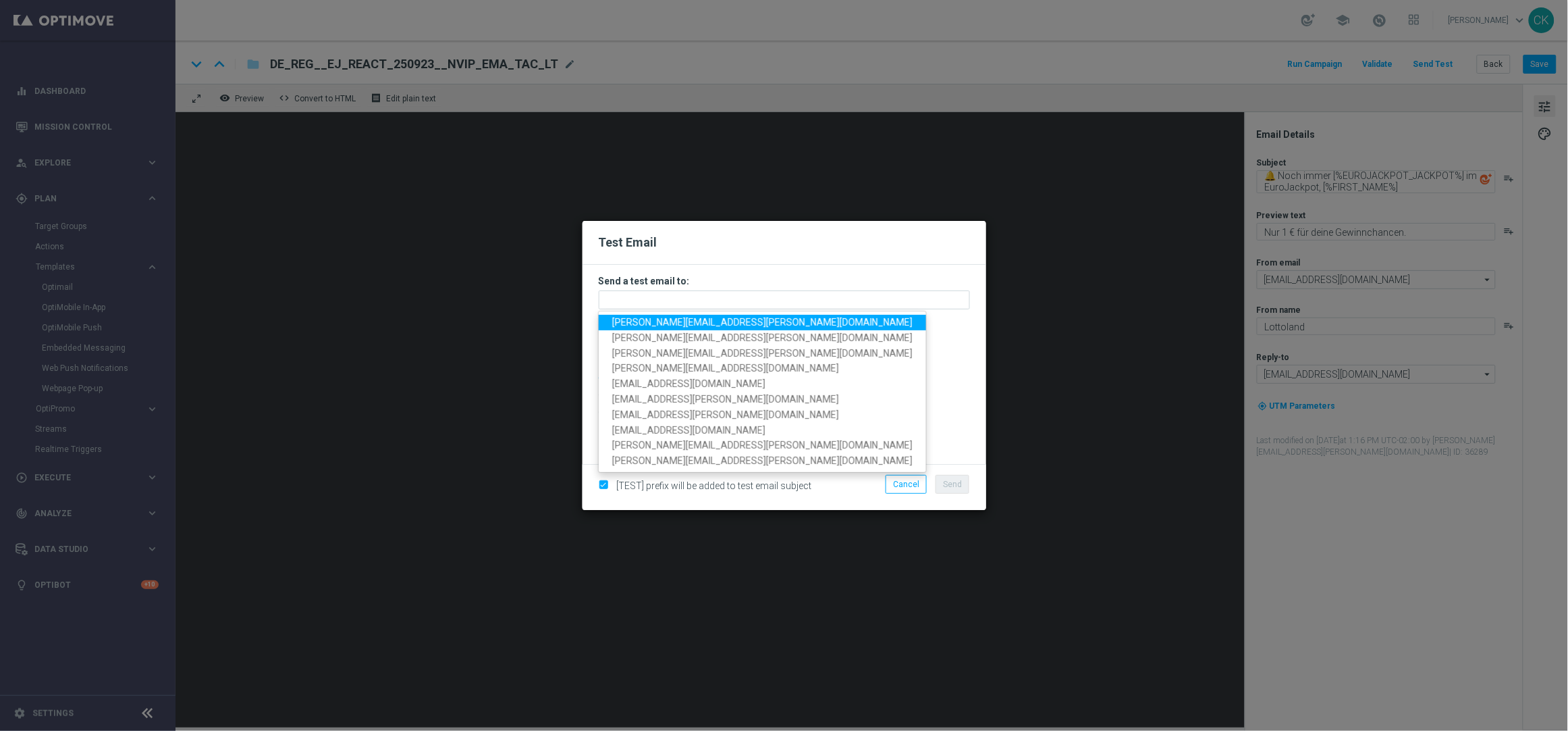
click at [690, 321] on span "[PERSON_NAME][EMAIL_ADDRESS][PERSON_NAME][DOMAIN_NAME]" at bounding box center [762, 322] width 300 height 11
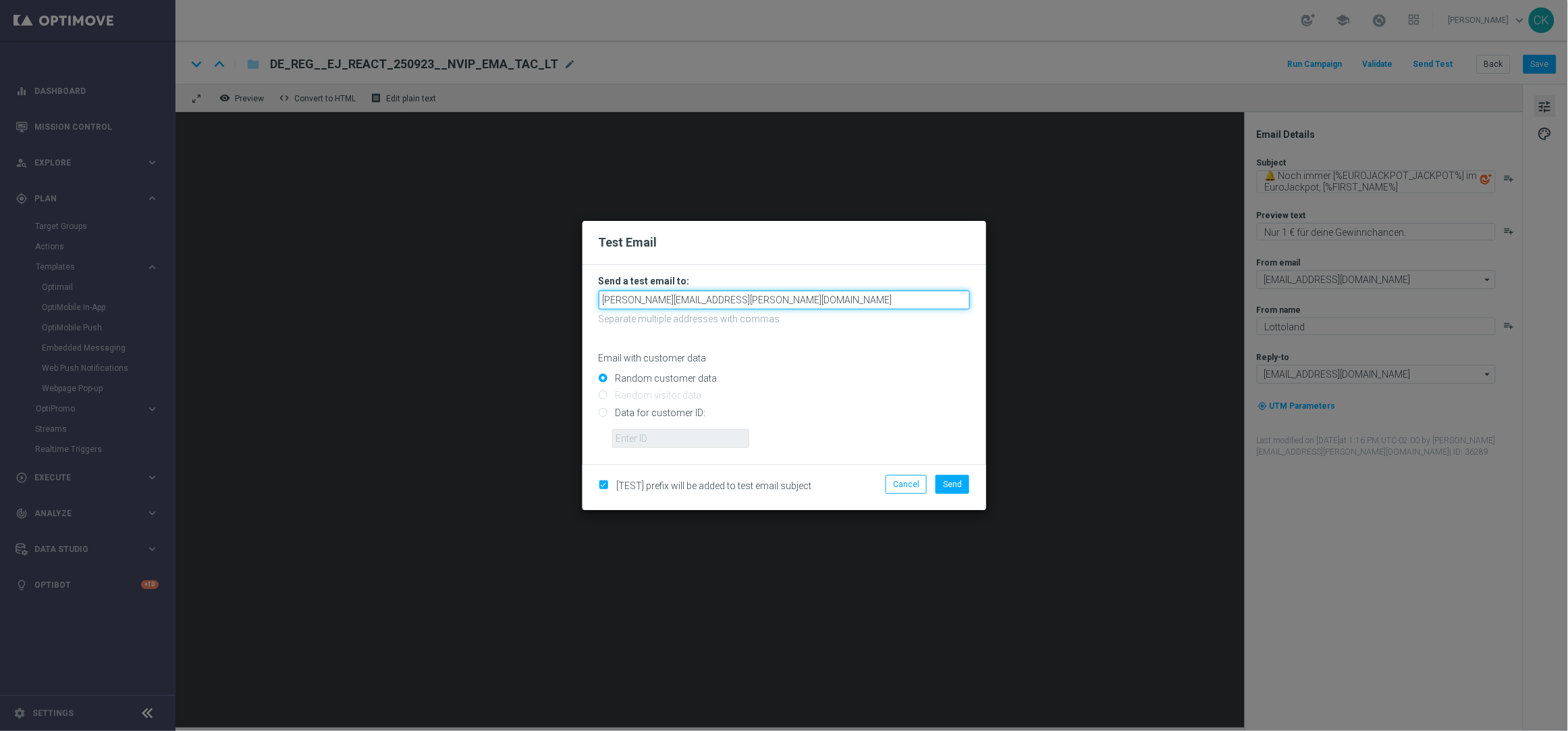
click at [820, 302] on input "[PERSON_NAME][EMAIL_ADDRESS][PERSON_NAME][DOMAIN_NAME]" at bounding box center [784, 300] width 372 height 19
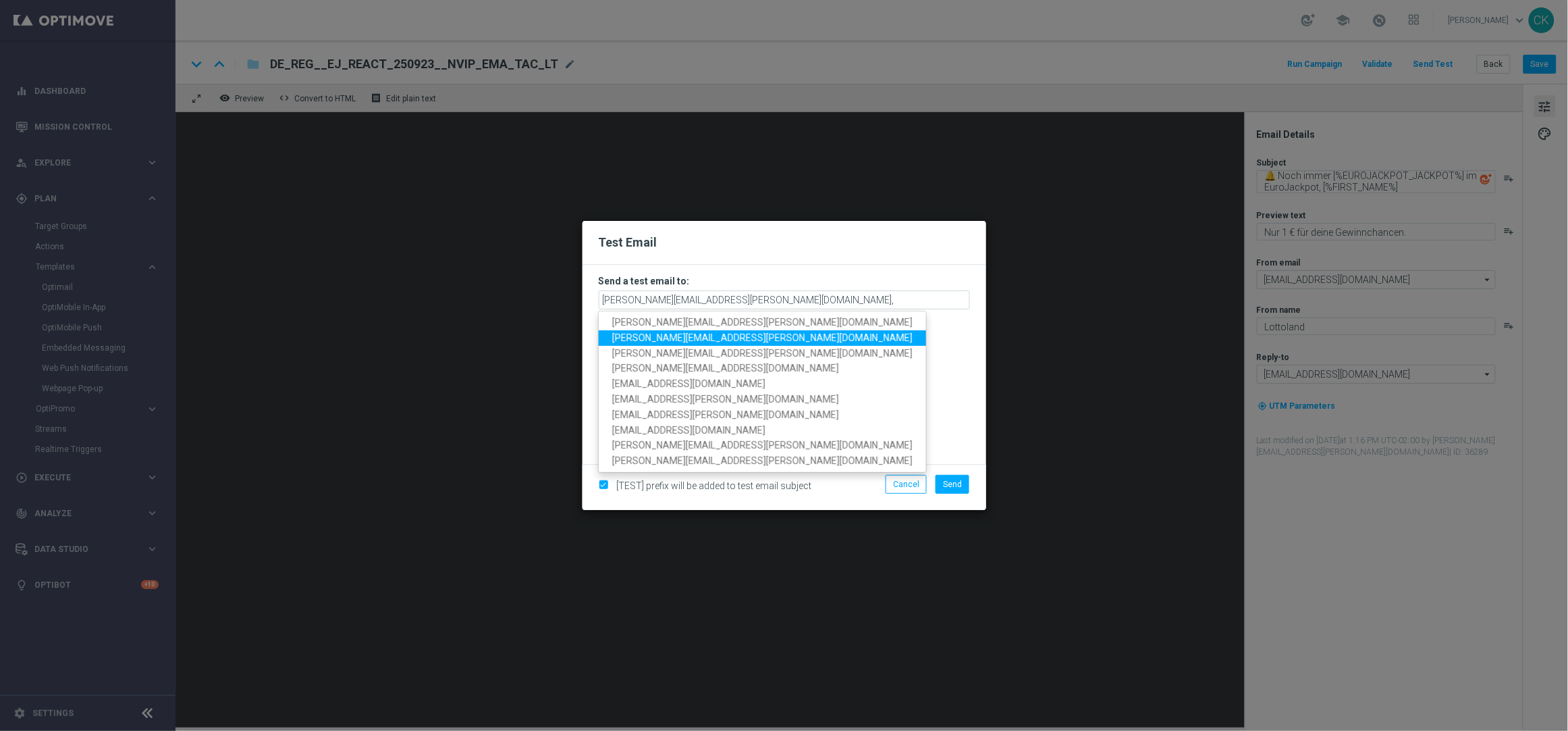
click at [731, 337] on span "[PERSON_NAME][EMAIL_ADDRESS][PERSON_NAME][DOMAIN_NAME]" at bounding box center [762, 337] width 300 height 11
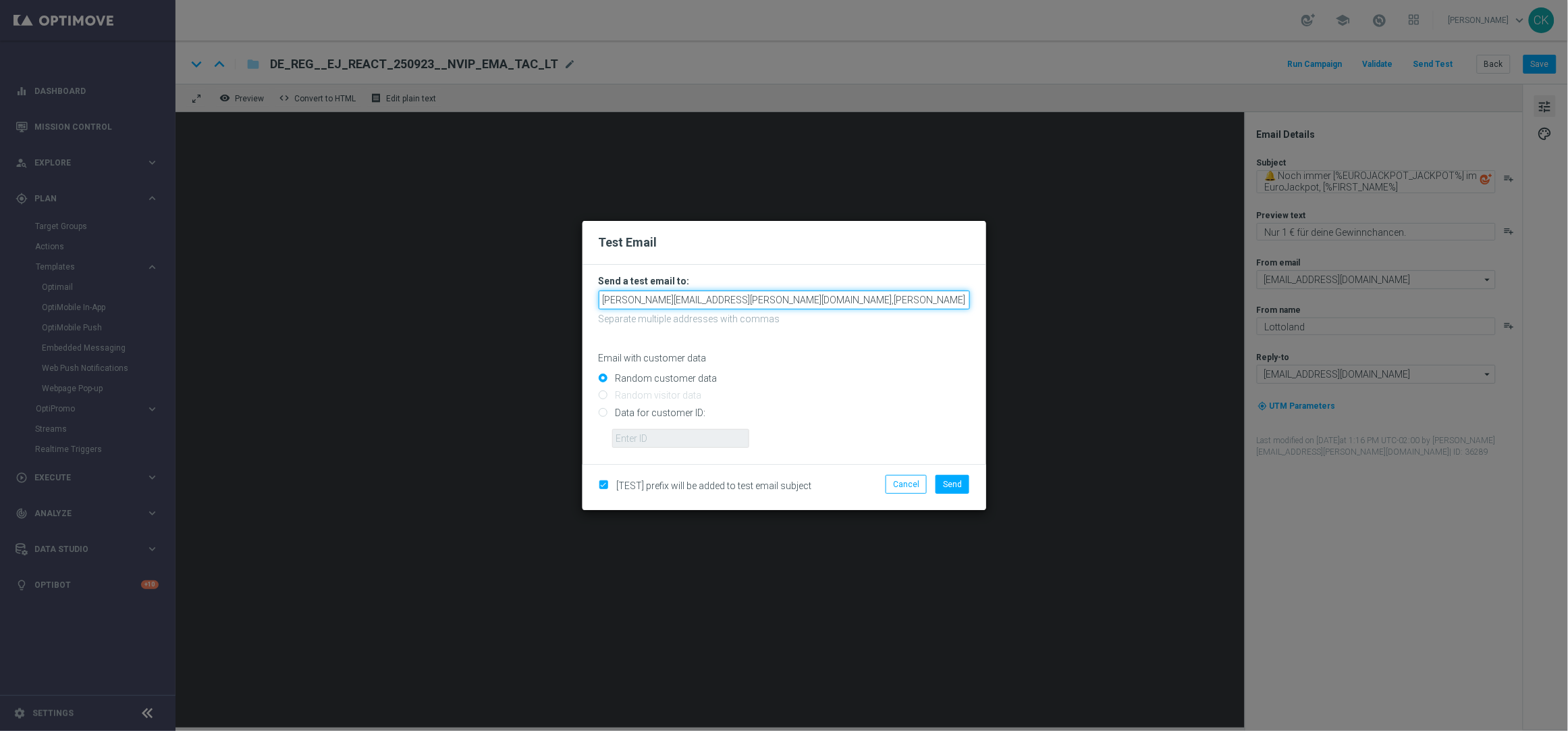
click at [930, 303] on input "[PERSON_NAME][EMAIL_ADDRESS][PERSON_NAME][DOMAIN_NAME],[PERSON_NAME][DOMAIN_NAM…" at bounding box center [784, 300] width 372 height 19
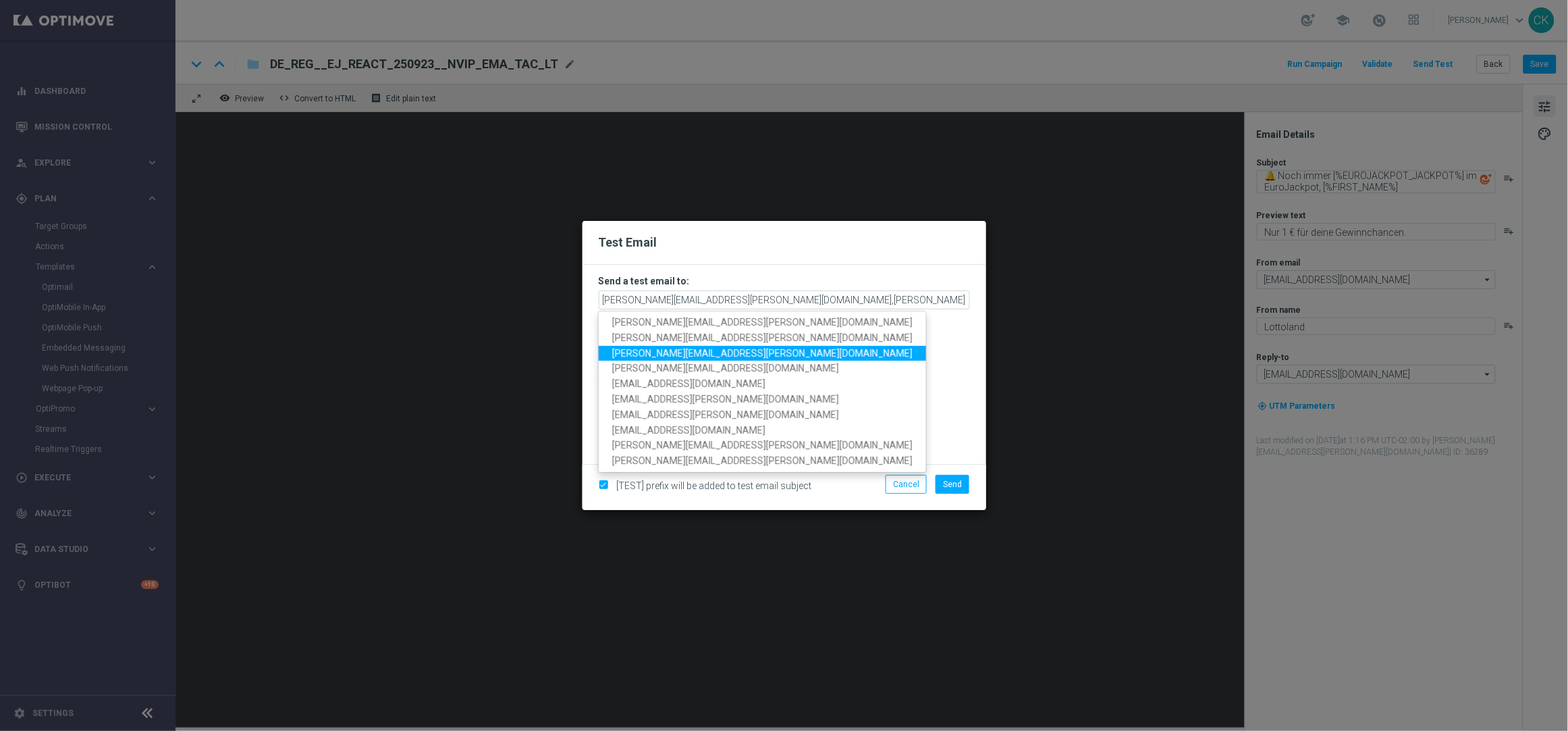
click at [731, 358] on span "[PERSON_NAME][EMAIL_ADDRESS][PERSON_NAME][DOMAIN_NAME]" at bounding box center [762, 353] width 300 height 11
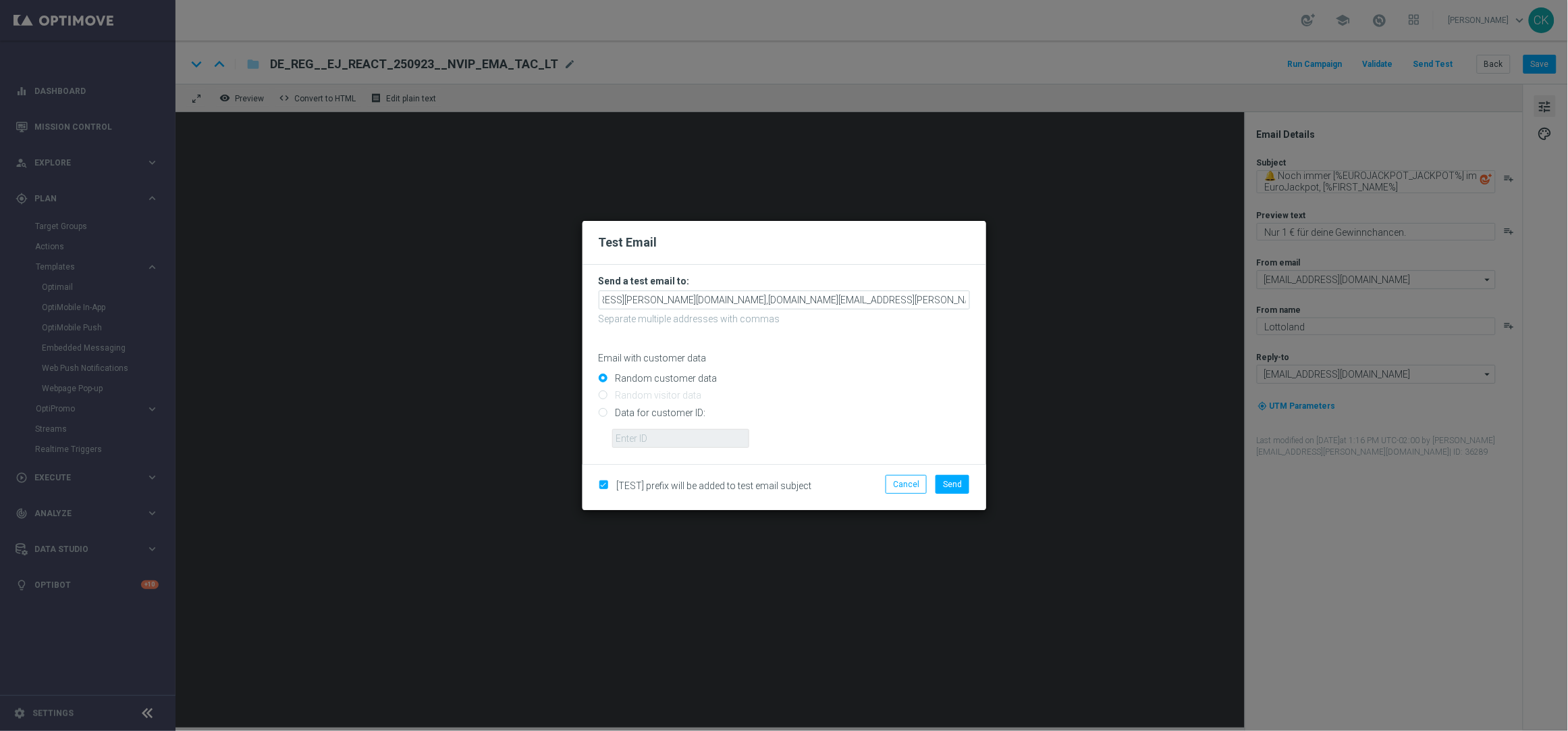
scroll to position [0, 70]
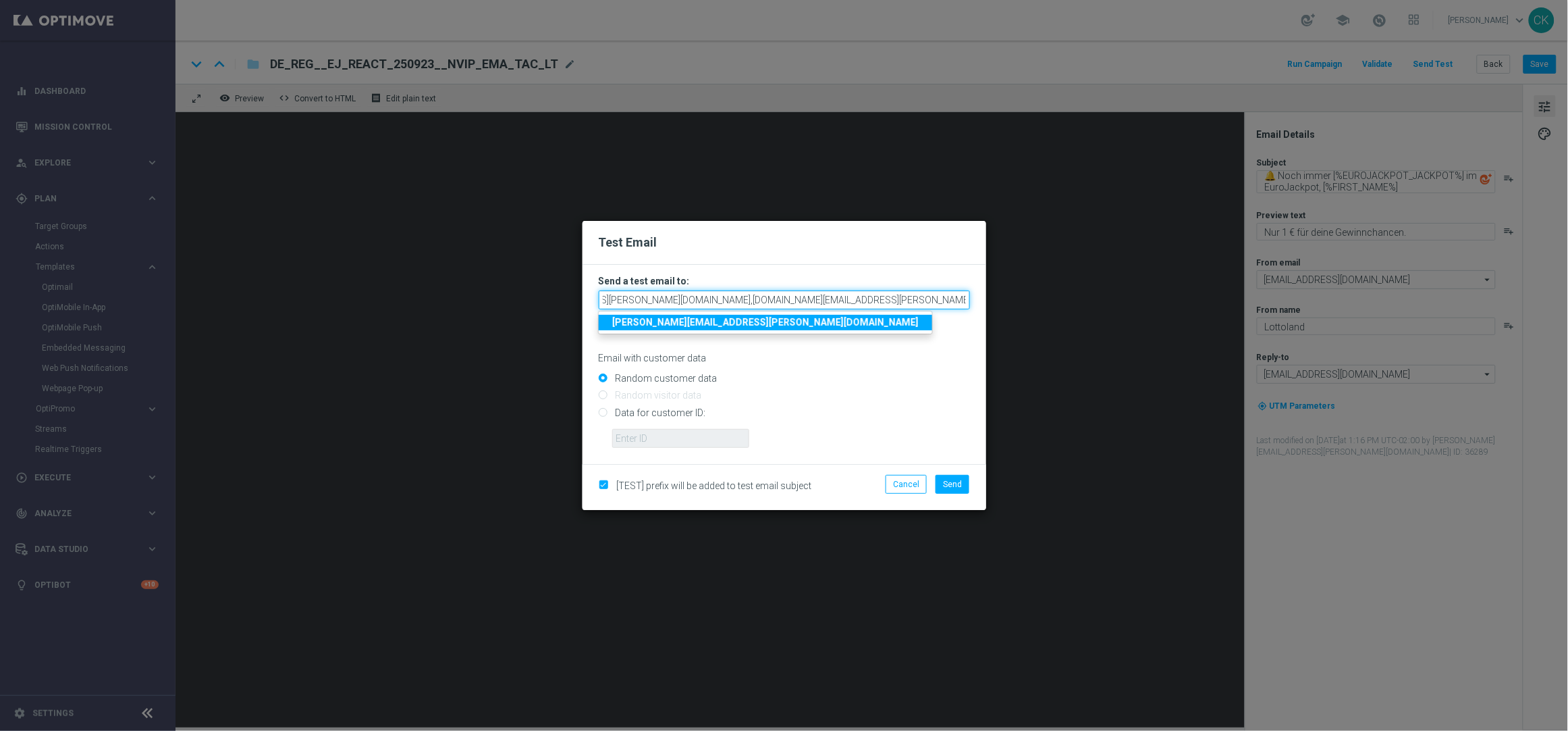
click at [966, 303] on input "[EMAIL_ADDRESS][PERSON_NAME][DOMAIN_NAME],[DOMAIN_NAME][EMAIL_ADDRESS][PERSON_N…" at bounding box center [784, 300] width 372 height 19
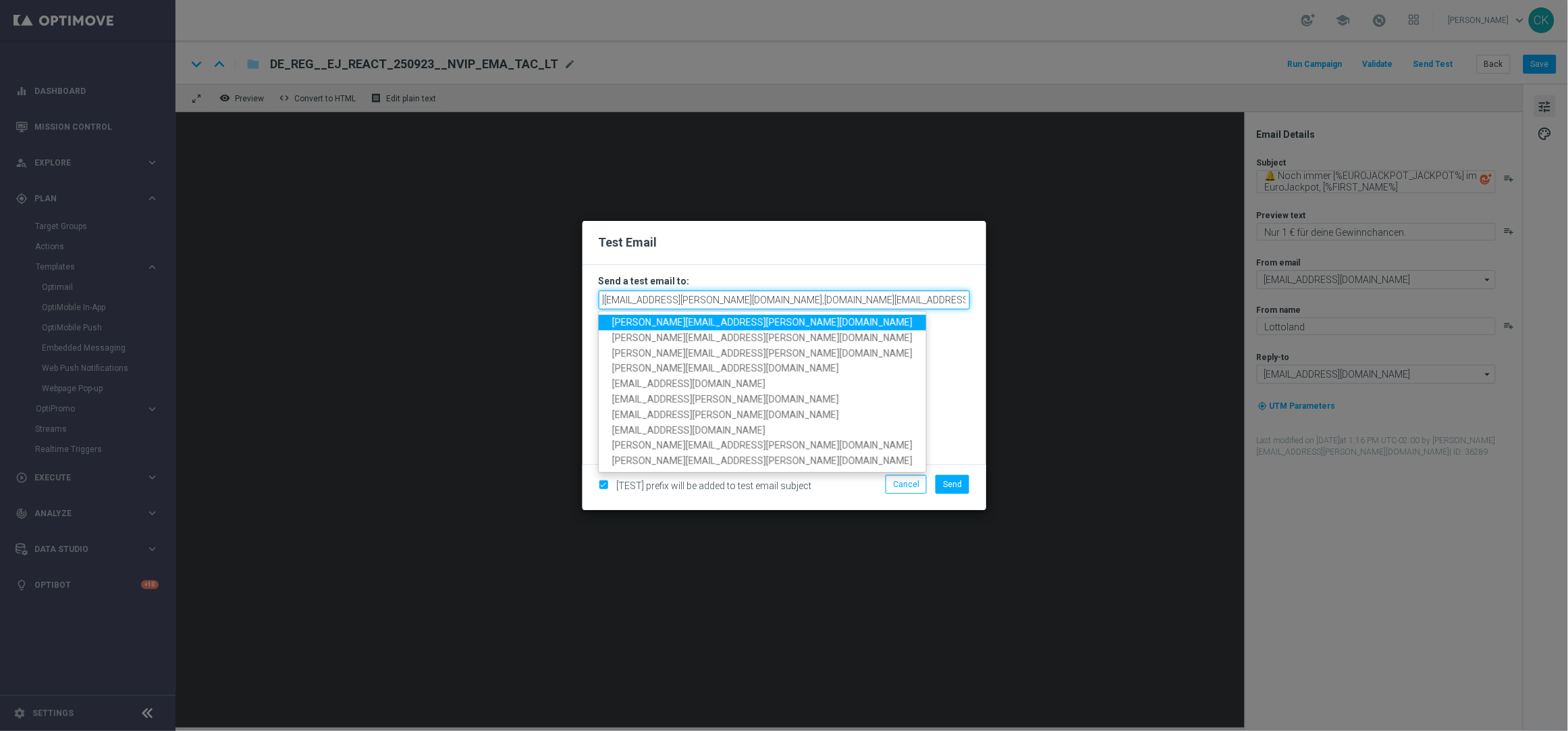
scroll to position [0, 72]
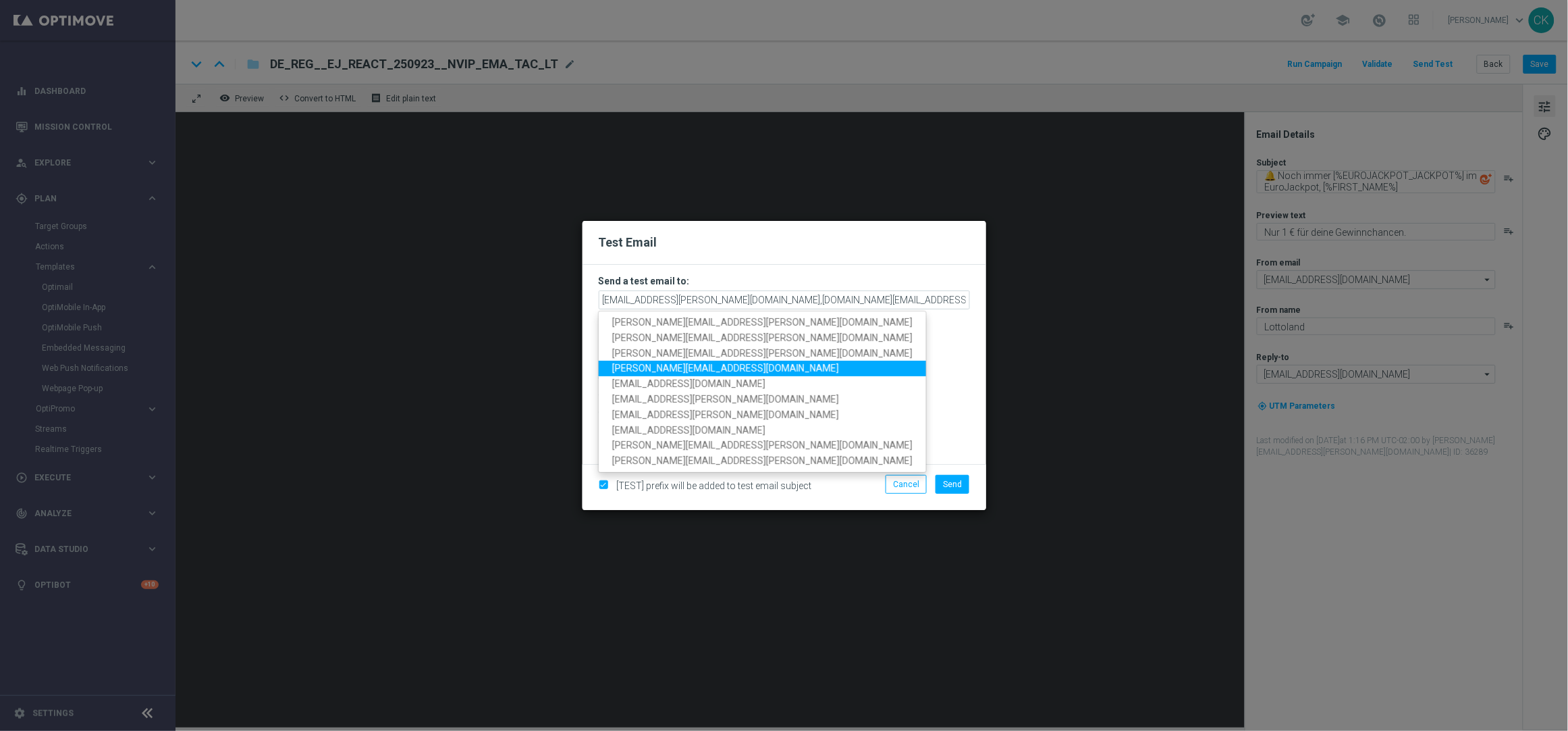
click at [685, 364] on span "[PERSON_NAME][EMAIL_ADDRESS][DOMAIN_NAME]" at bounding box center [726, 368] width 227 height 11
type input "[PERSON_NAME][EMAIL_ADDRESS][PERSON_NAME][DOMAIN_NAME],[PERSON_NAME][DOMAIN_NAM…"
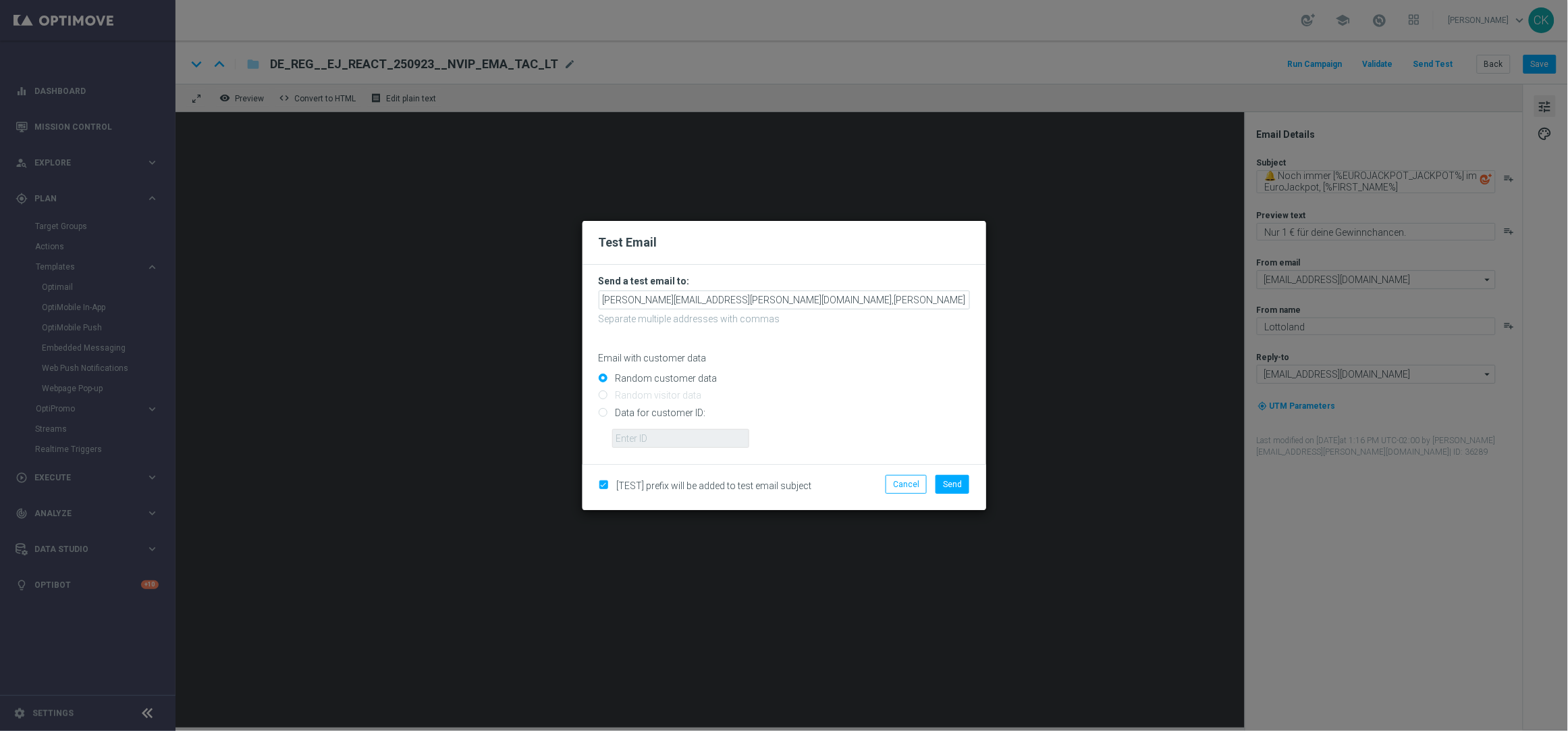
click at [672, 413] on input "Data for customer ID:" at bounding box center [784, 417] width 372 height 19
radio input "true"
click at [672, 437] on input "text" at bounding box center [680, 438] width 137 height 19
type input "14586067"
click at [963, 482] on button "Send" at bounding box center [953, 484] width 34 height 19
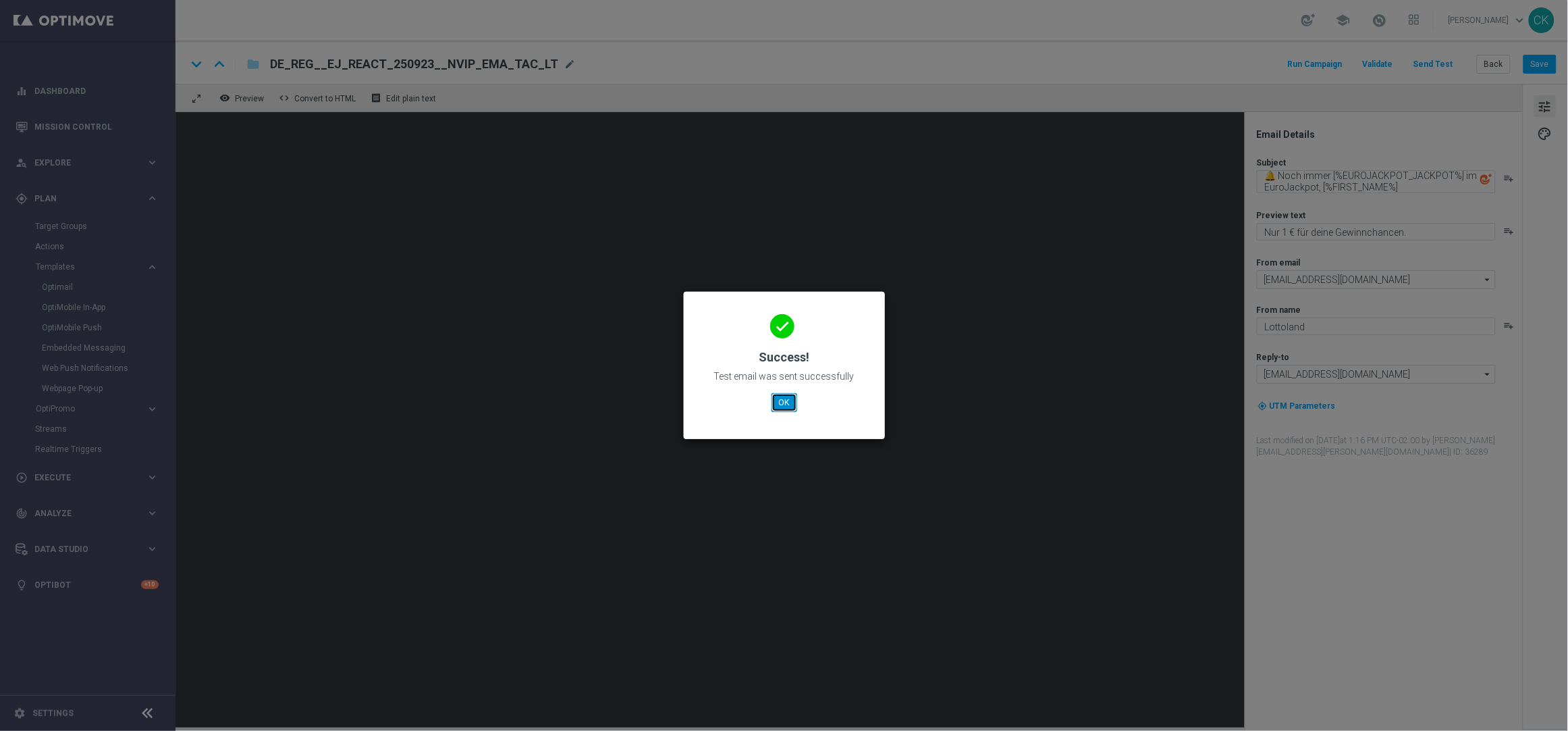
click at [786, 398] on button "OK" at bounding box center [784, 402] width 26 height 19
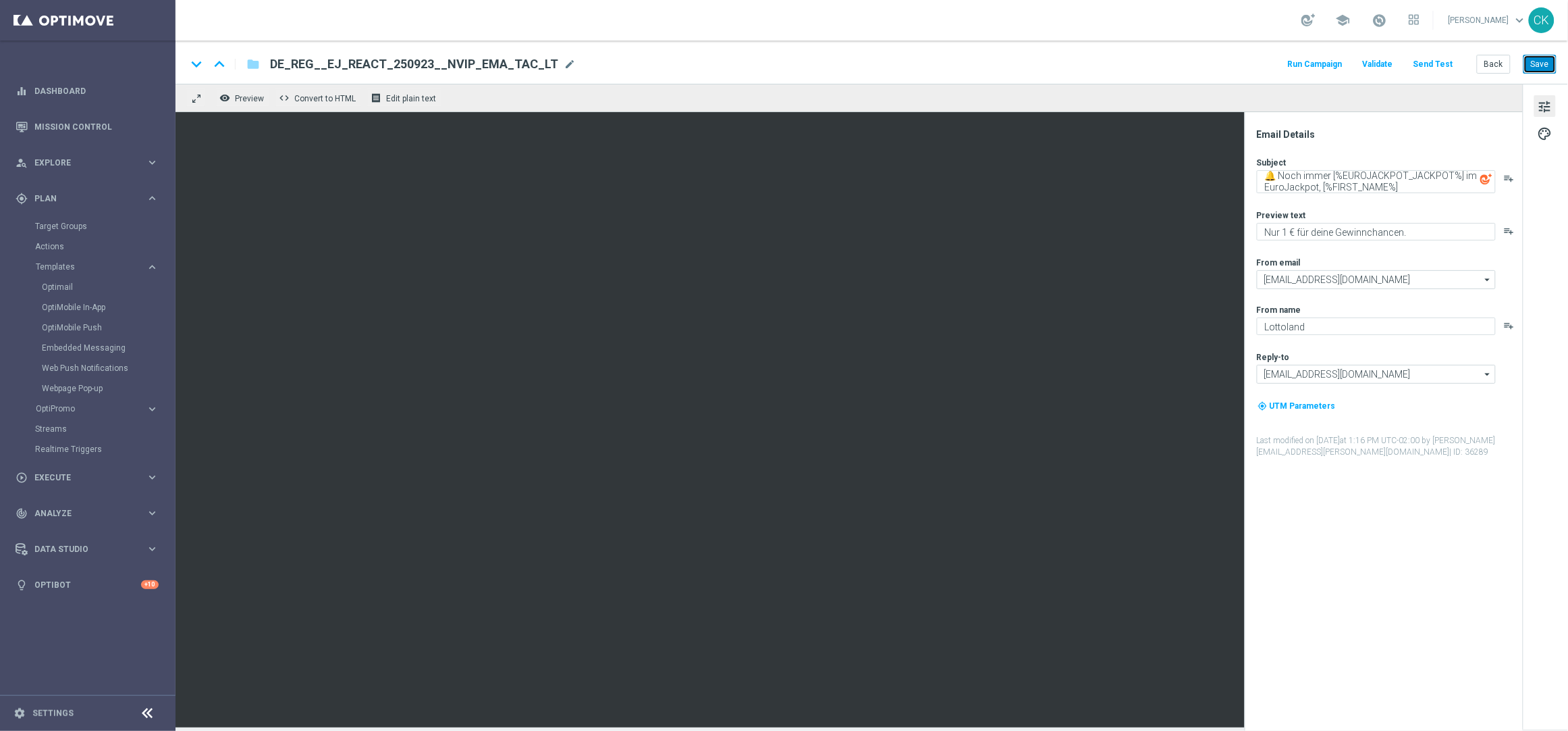
click at [1546, 65] on button "Save" at bounding box center [1540, 64] width 33 height 19
click at [1497, 67] on button "Back" at bounding box center [1494, 64] width 34 height 19
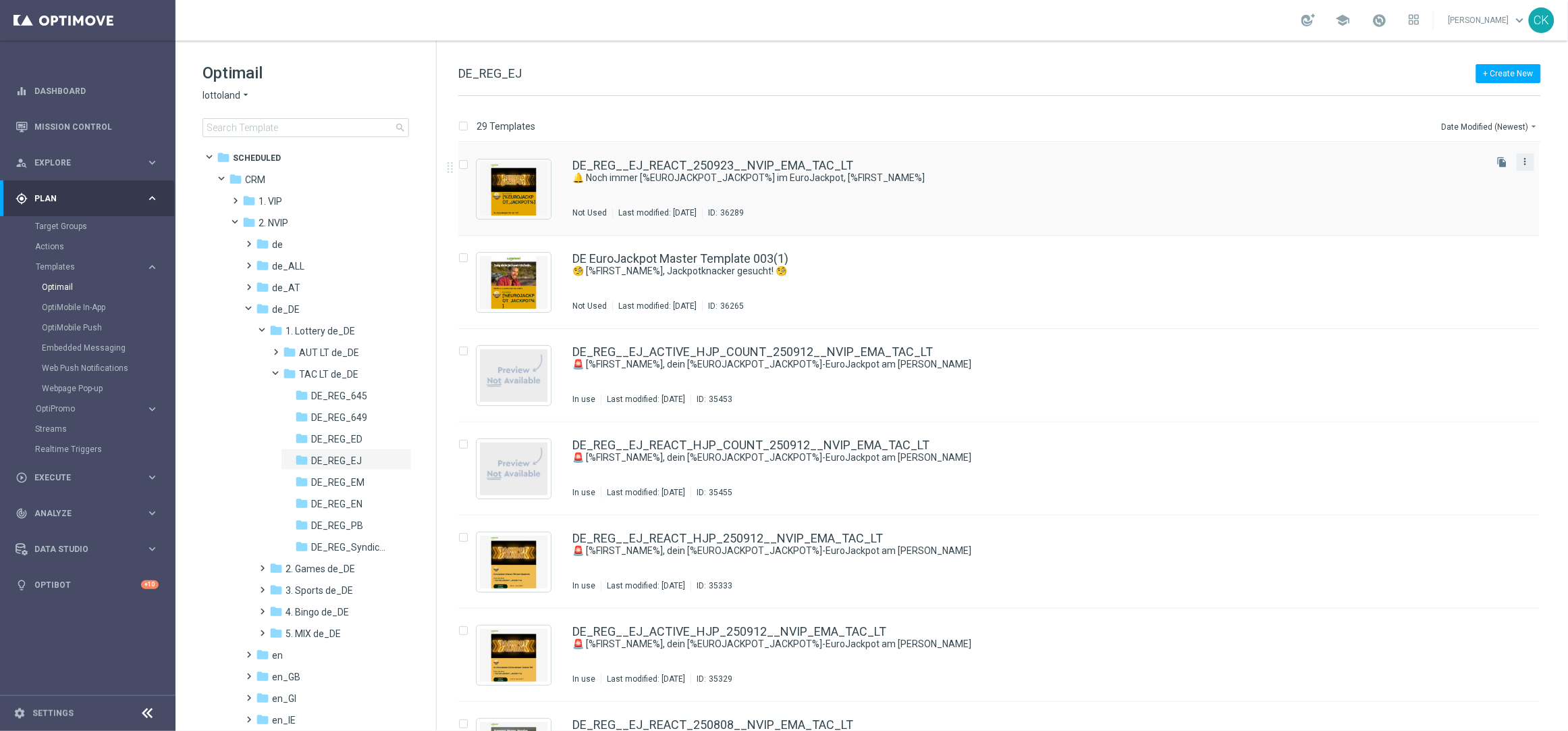
click at [1526, 161] on icon "more_vert" at bounding box center [1526, 161] width 11 height 11
click at [1453, 191] on span "Copy To" at bounding box center [1444, 195] width 30 height 9
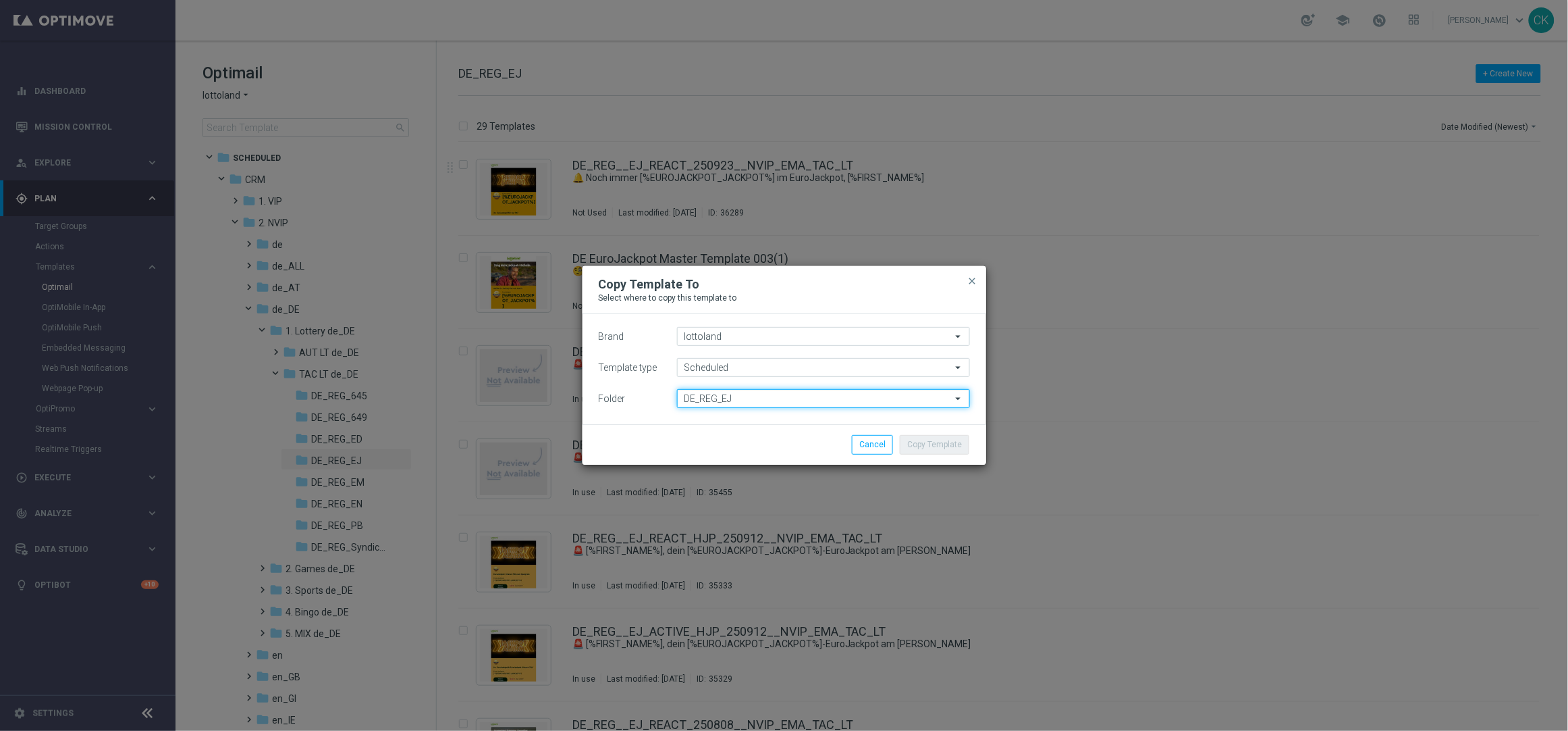
click at [838, 395] on input "DE_REG_EJ" at bounding box center [823, 398] width 293 height 19
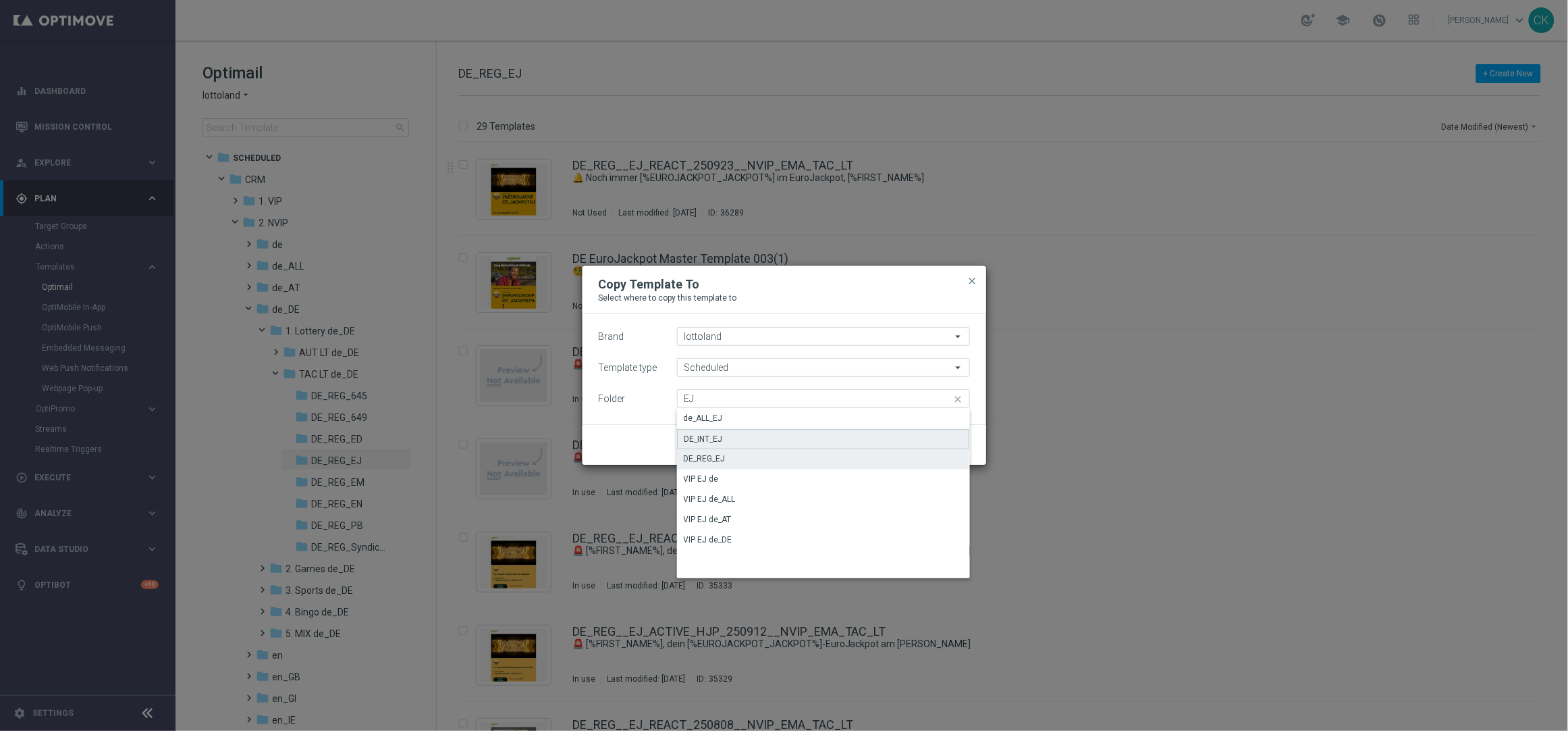
click at [777, 436] on div "DE_INT_EJ" at bounding box center [823, 439] width 293 height 20
type input "DE_INT_EJ"
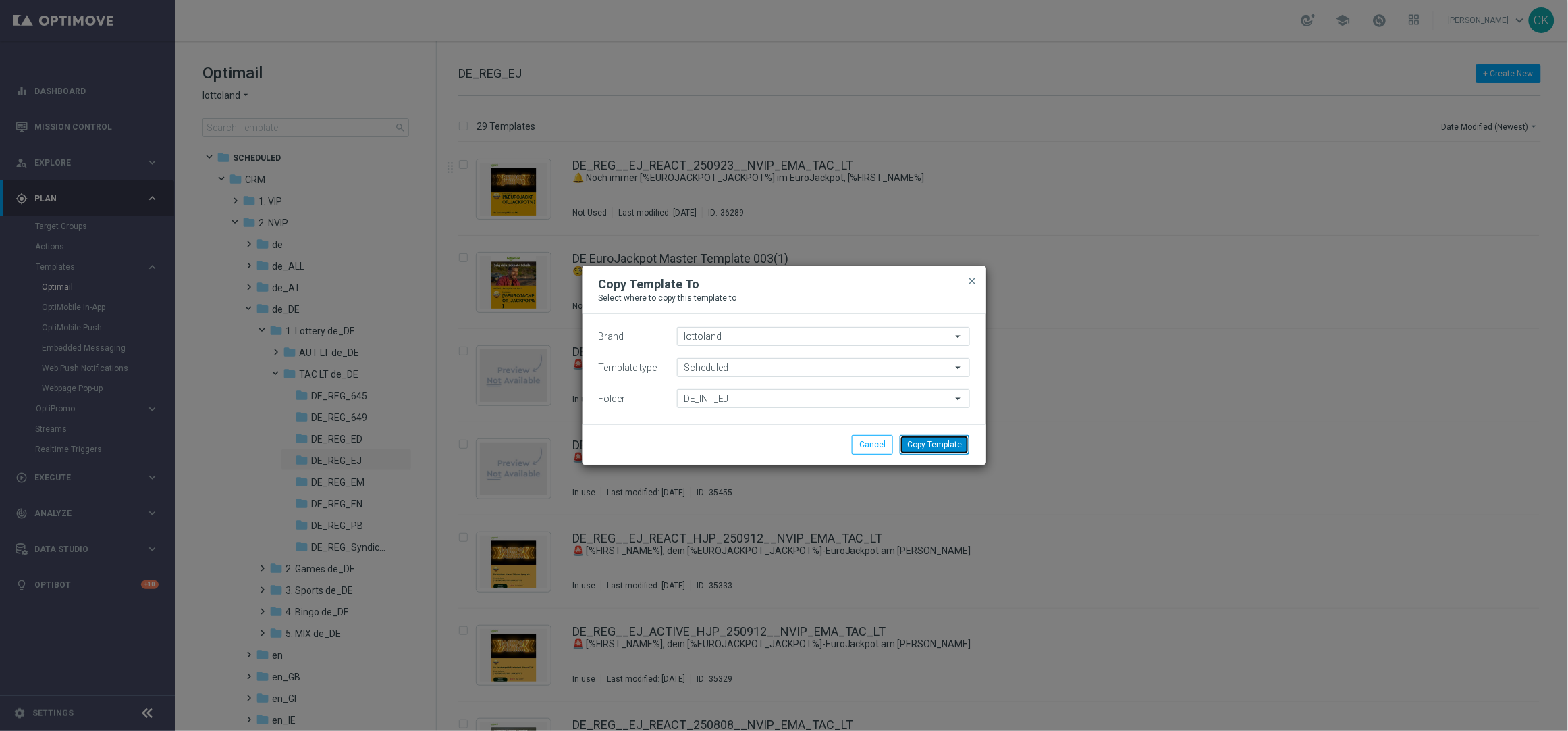
click at [948, 443] on button "Copy Template" at bounding box center [934, 444] width 70 height 19
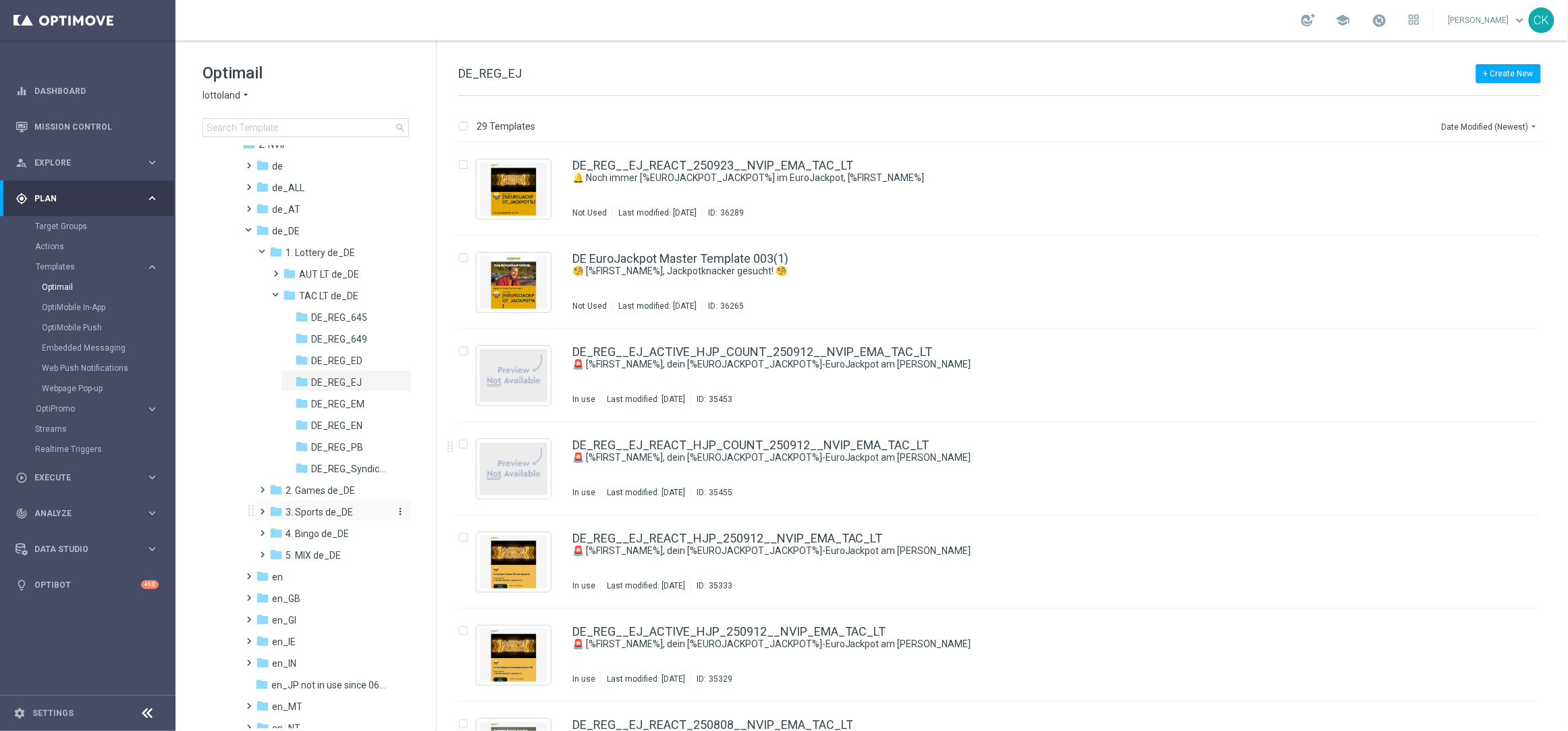
scroll to position [82, 0]
click at [248, 159] on span at bounding box center [247, 155] width 6 height 5
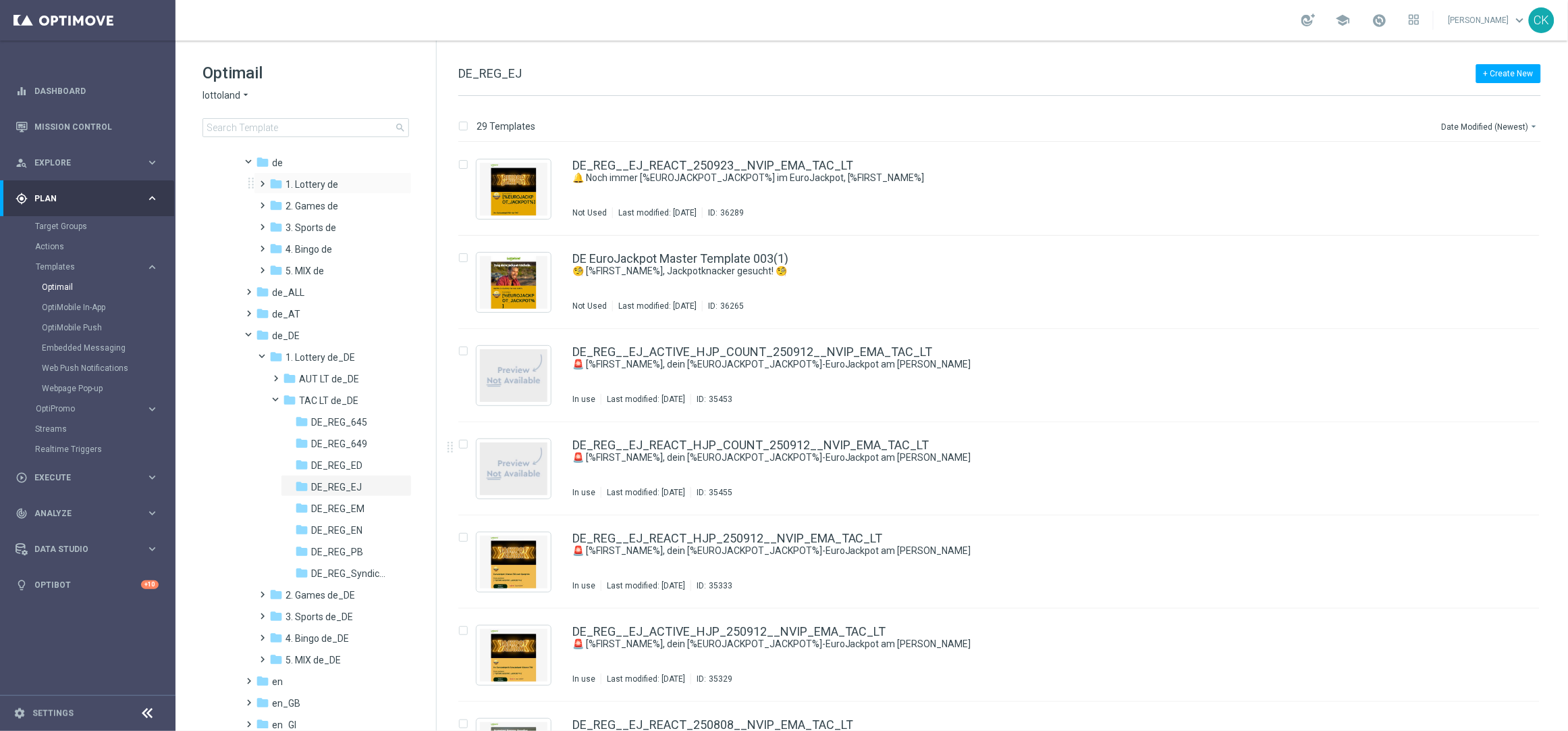
click at [263, 180] on span at bounding box center [260, 177] width 6 height 5
click at [276, 223] on span at bounding box center [274, 220] width 6 height 5
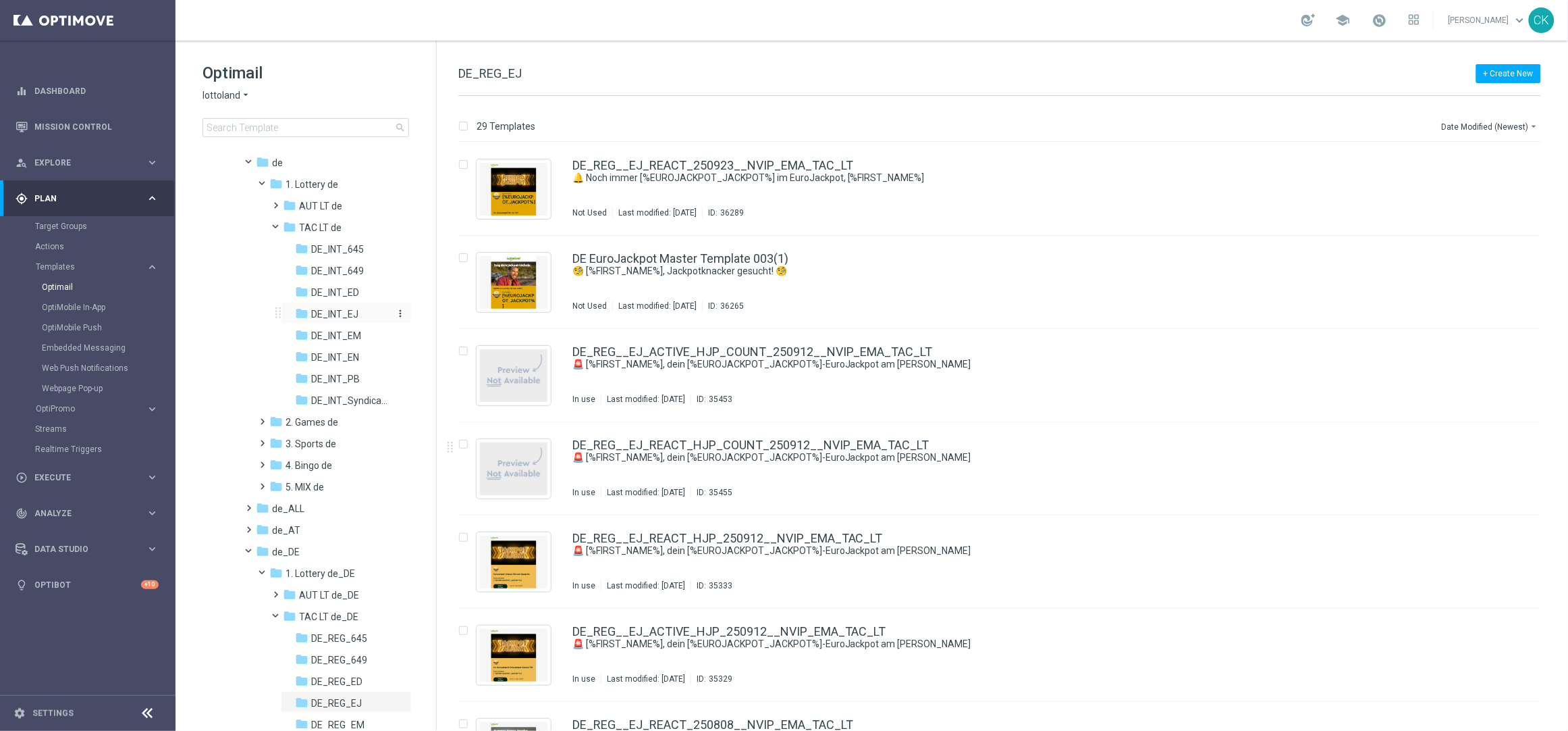
click at [339, 309] on span "DE_INT_EJ" at bounding box center [335, 314] width 47 height 12
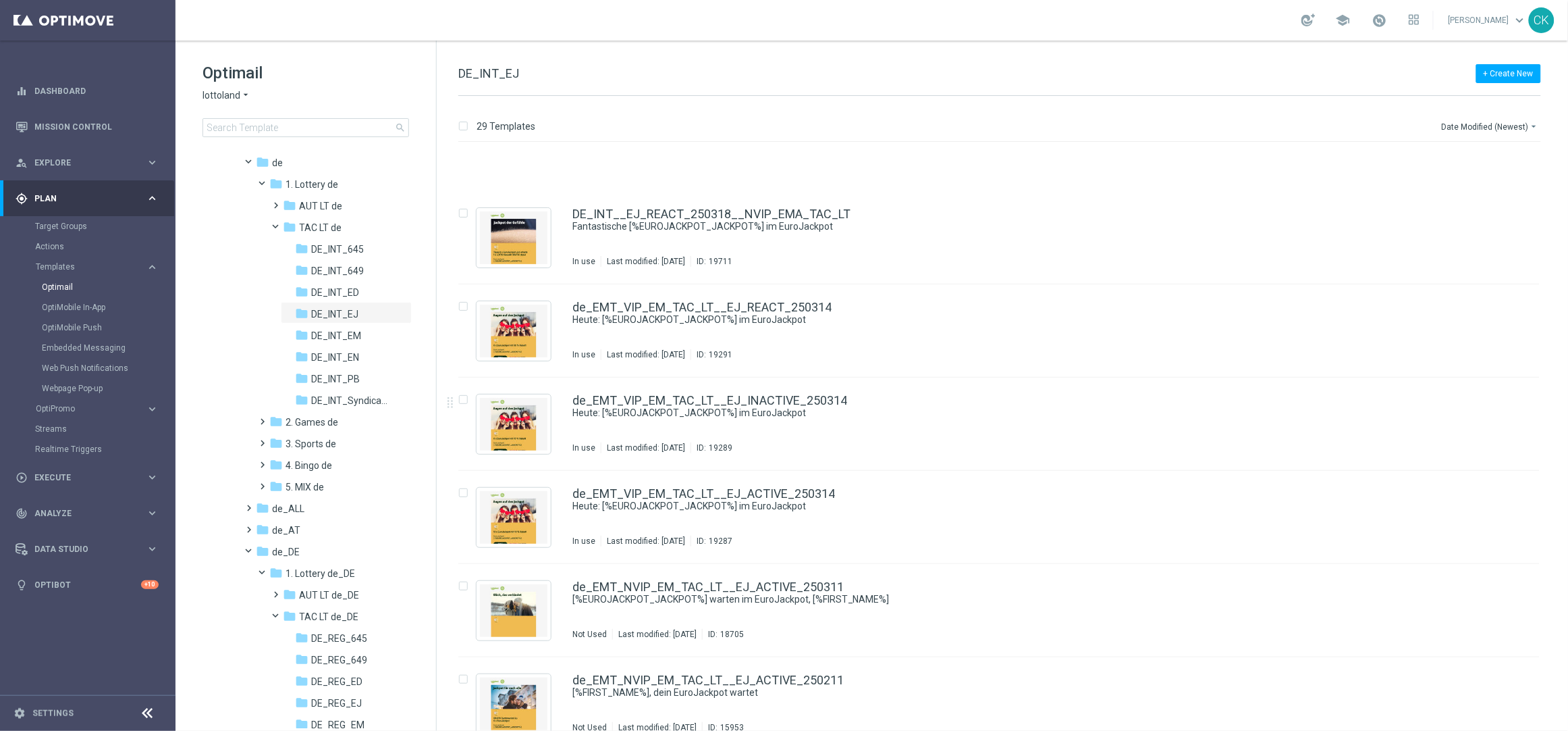
scroll to position [2114, 0]
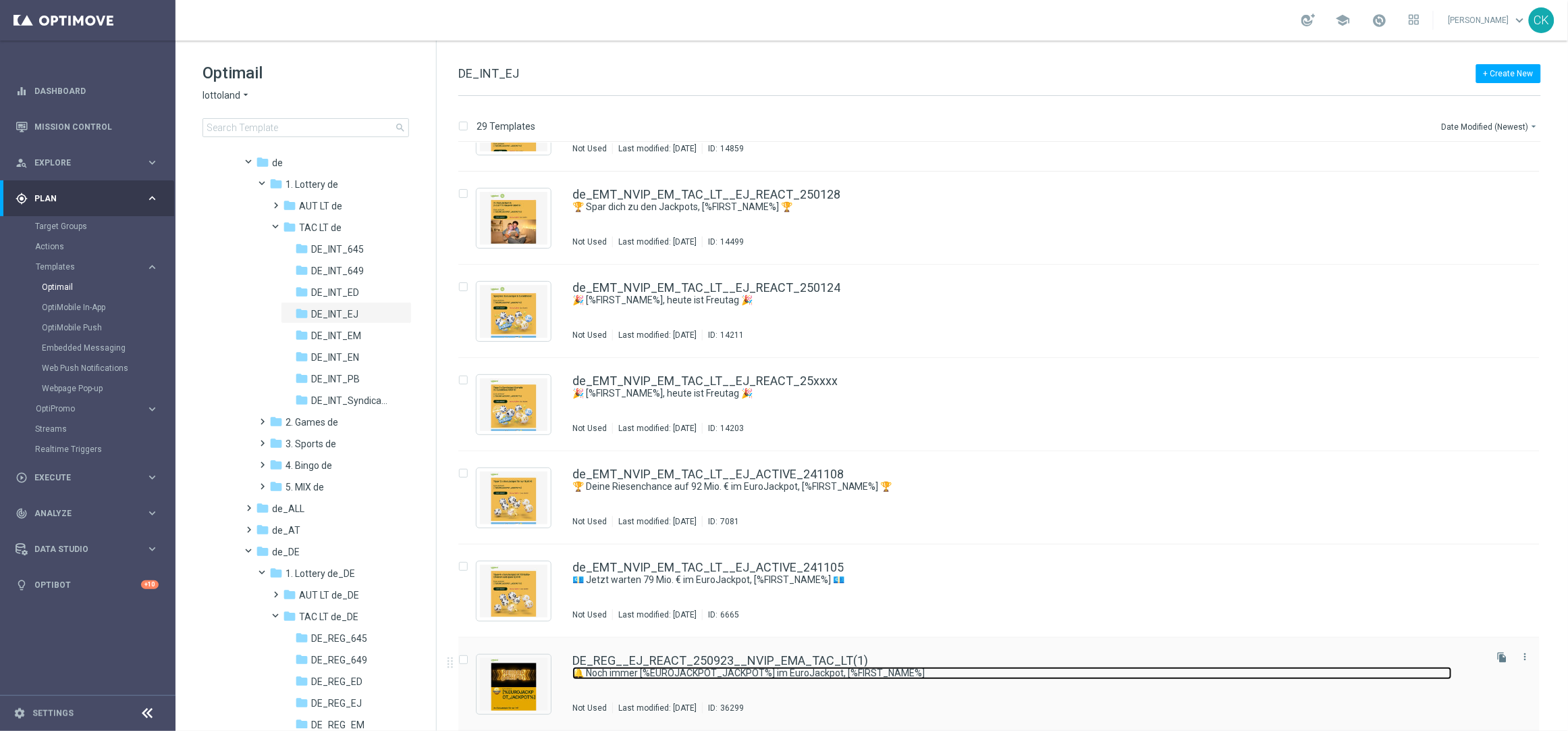
click at [627, 667] on link "🔔 Noch immer [%EUROJACKPOT_JACKPOT%] im EuroJackpot, [%FIRST_NAME%]" at bounding box center [1012, 673] width 880 height 13
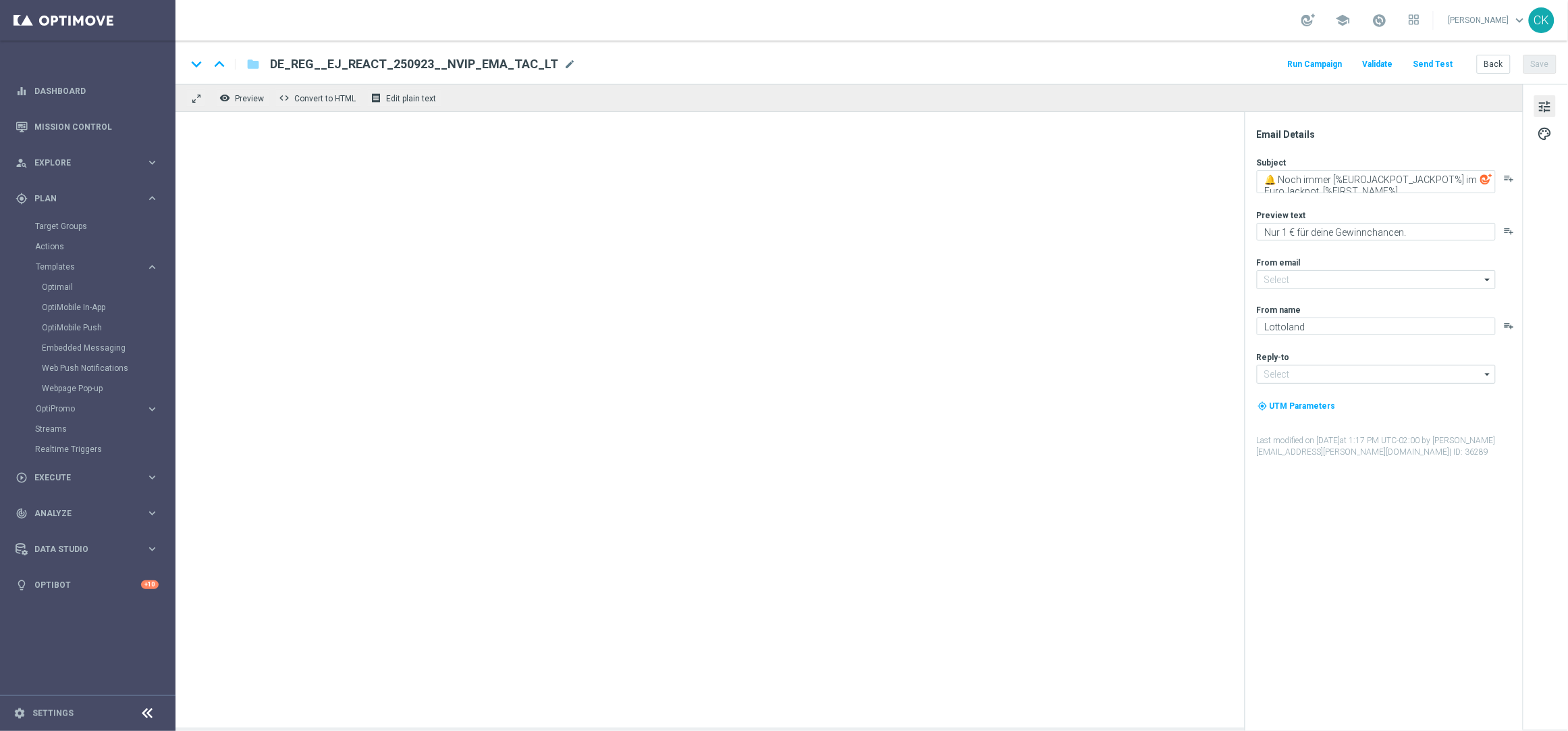
type input "[EMAIL_ADDRESS][DOMAIN_NAME]"
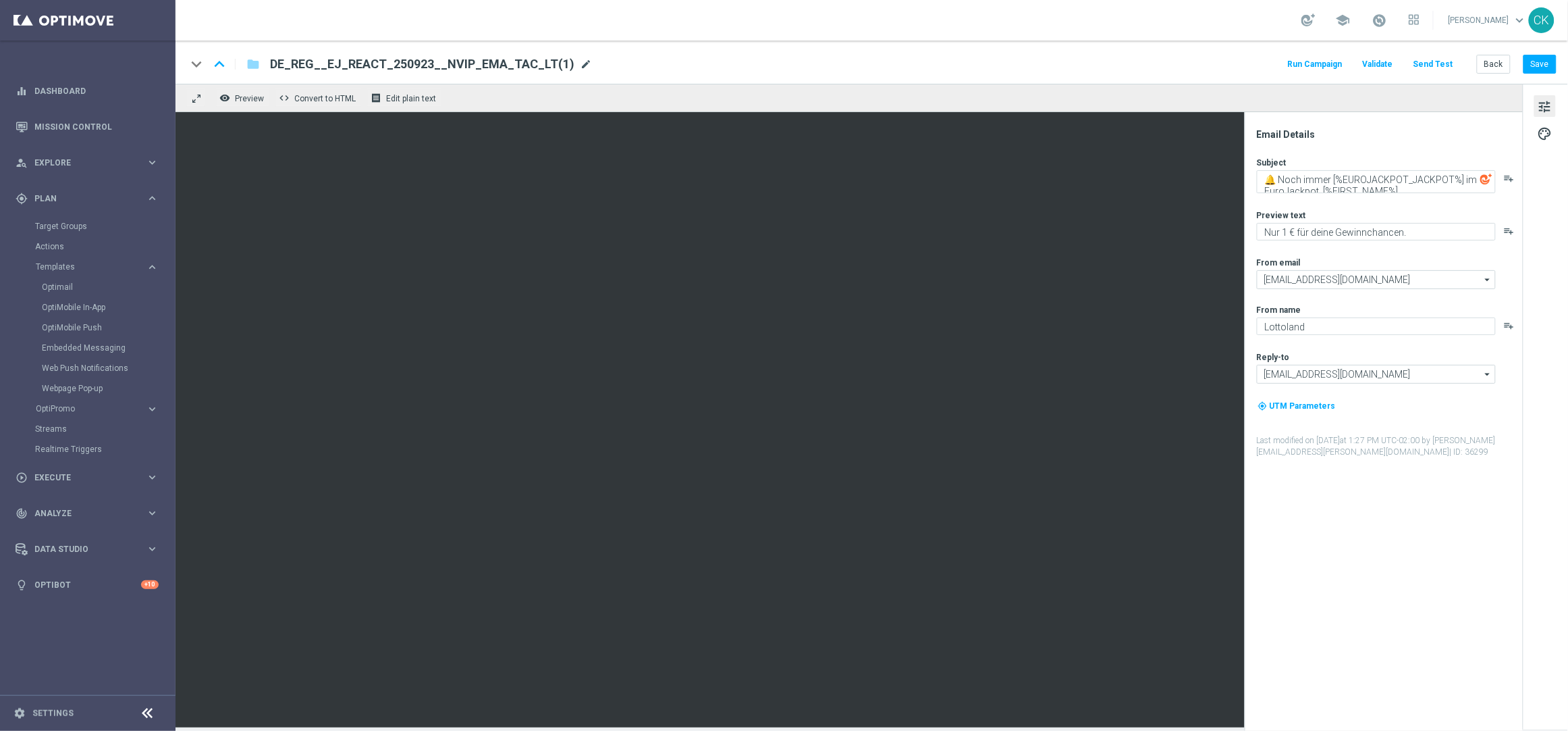
click at [580, 66] on span "mode_edit" at bounding box center [586, 64] width 12 height 12
click at [529, 67] on input "DE_REG__EJ_REACT_250923__NVIP_EMA_TAC_LT(1)" at bounding box center [437, 63] width 335 height 18
paste input "INT__EJ_REACT_250923__NVIP_EMA_TAC_LT"
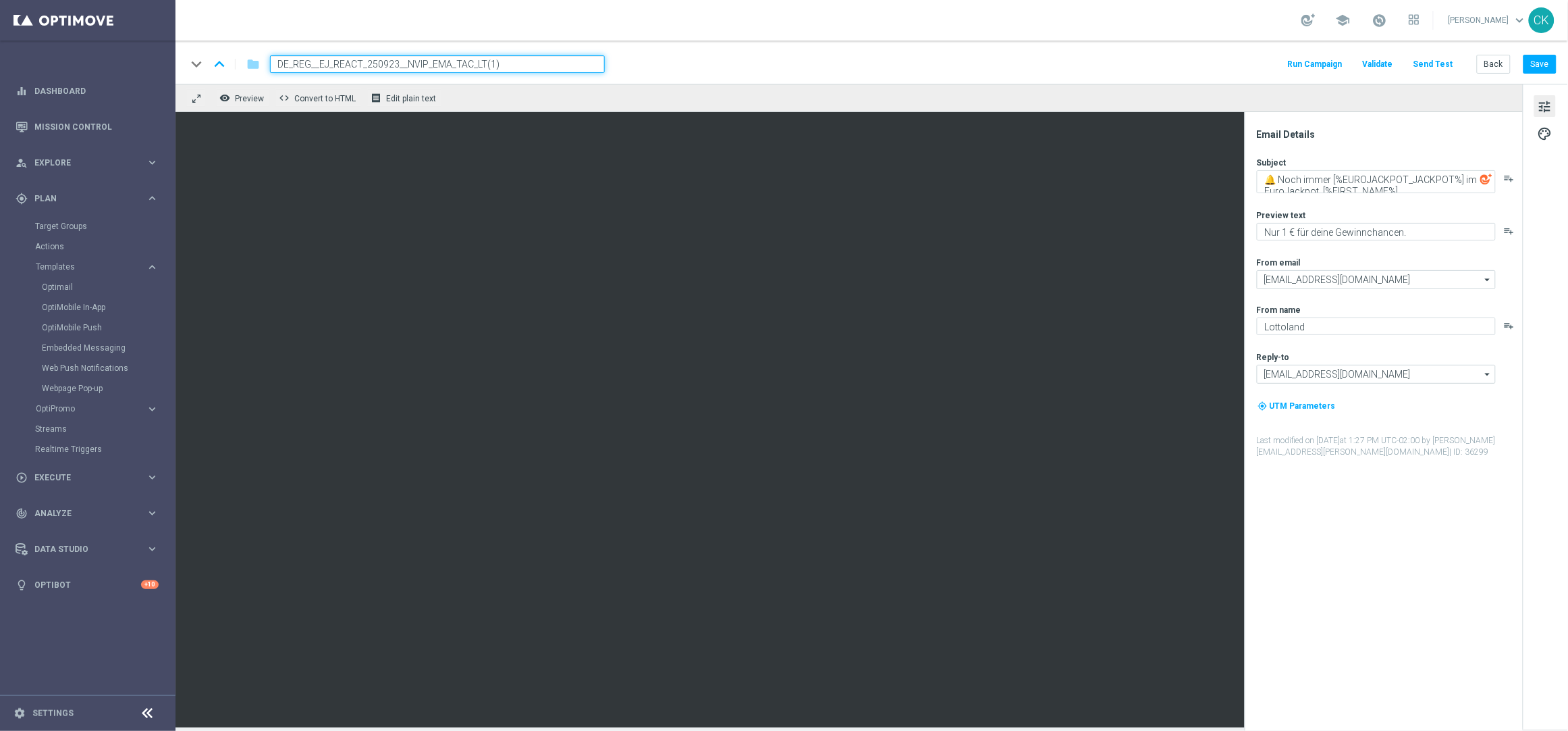
type input "DE_INT__EJ_REACT_250923__NVIP_EMA_TAC_LT"
click at [1544, 63] on button "Save" at bounding box center [1540, 64] width 33 height 19
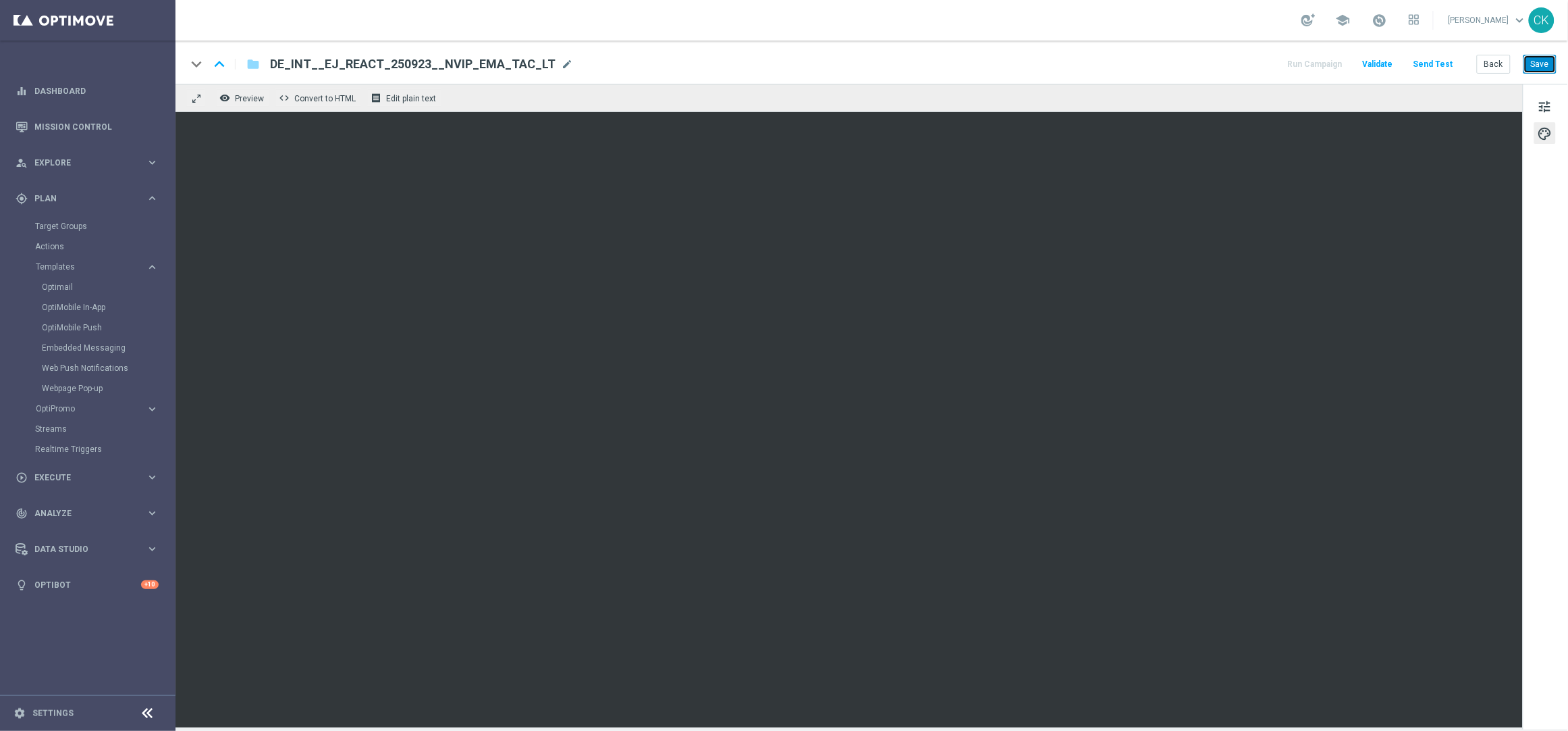
click at [1547, 57] on button "Save" at bounding box center [1540, 64] width 33 height 19
click at [1547, 57] on button "Save" at bounding box center [1540, 64] width 33 height 19
click at [1540, 70] on button "Save" at bounding box center [1540, 64] width 33 height 19
click at [1498, 67] on button "Back" at bounding box center [1494, 64] width 34 height 19
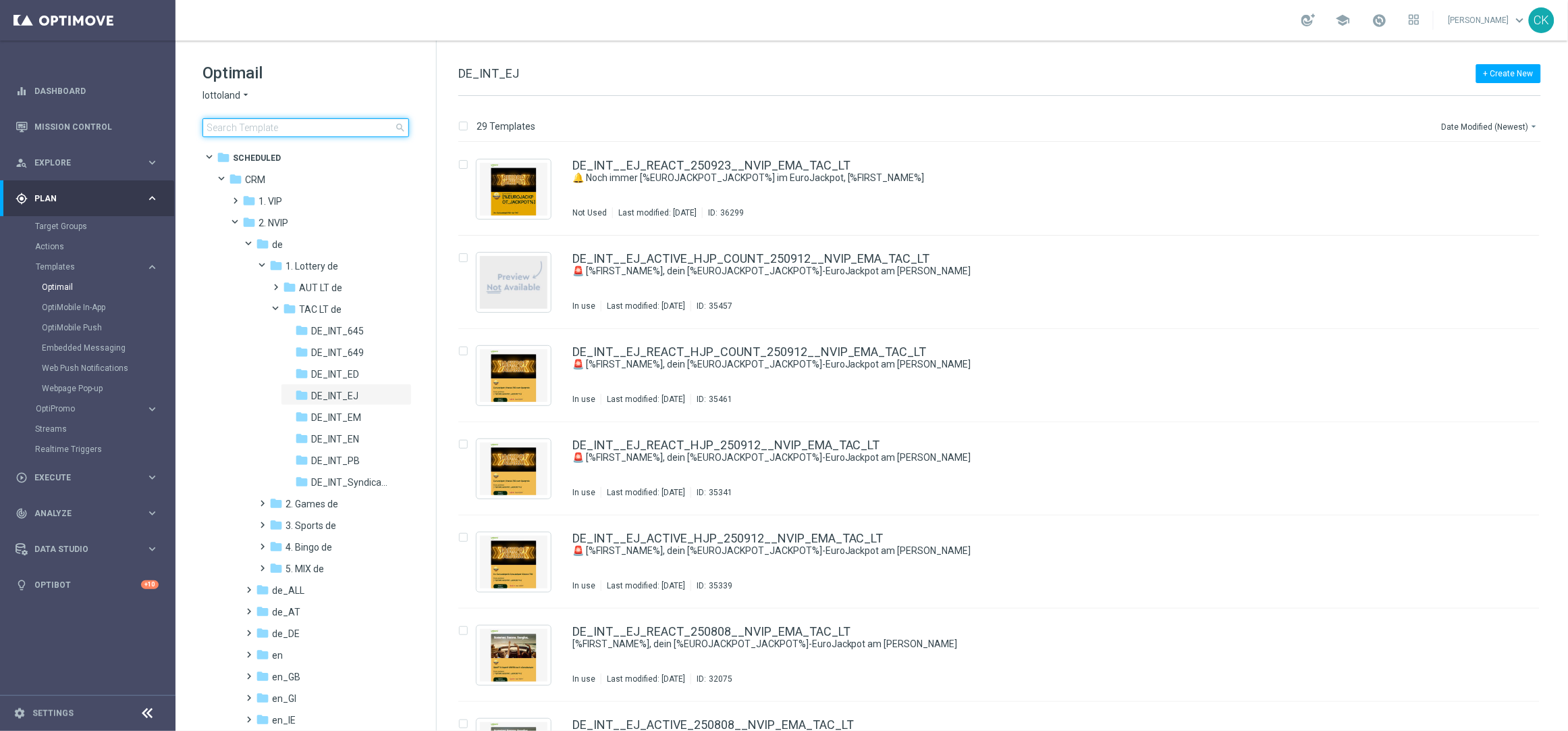
click at [297, 124] on input at bounding box center [306, 128] width 206 height 19
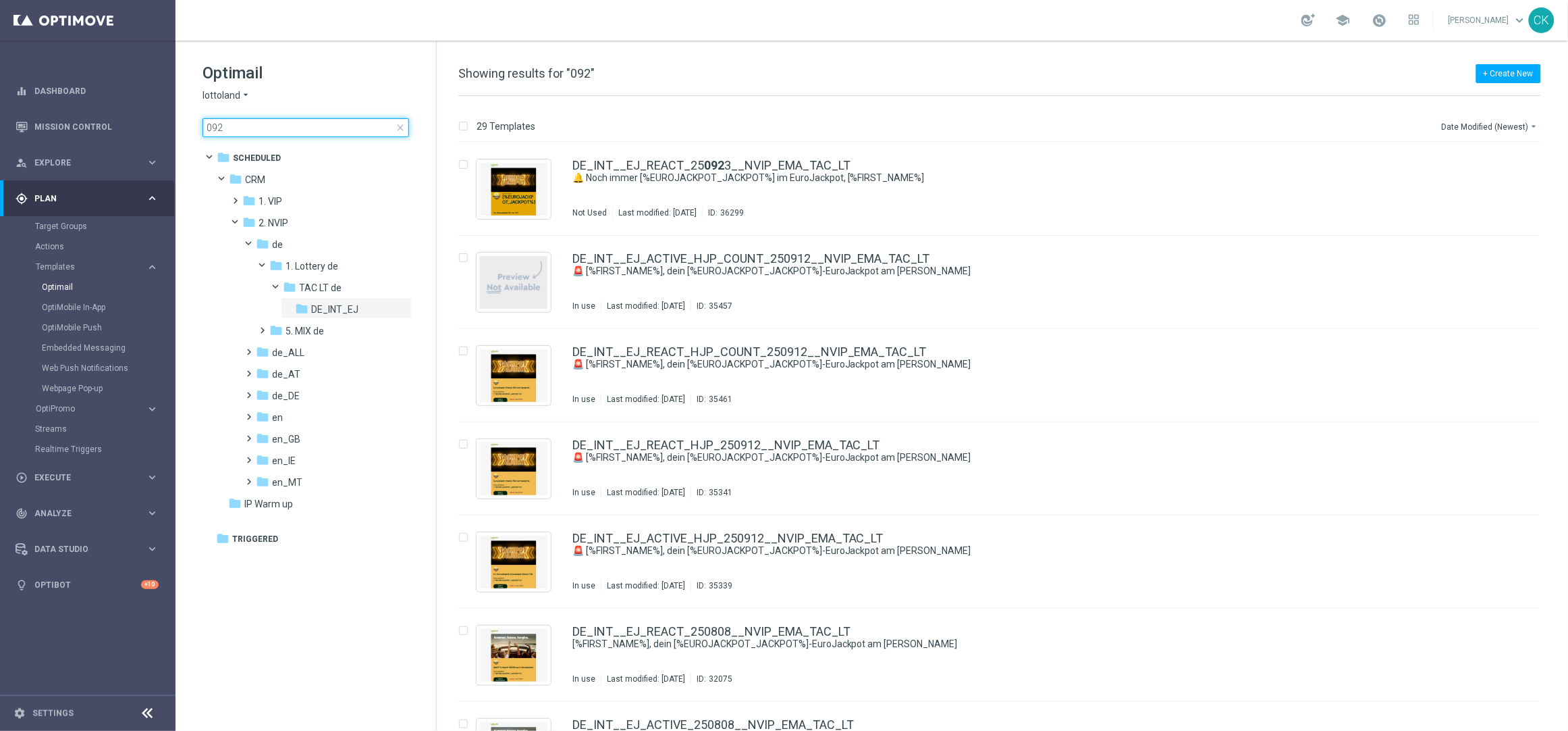
type input "0923"
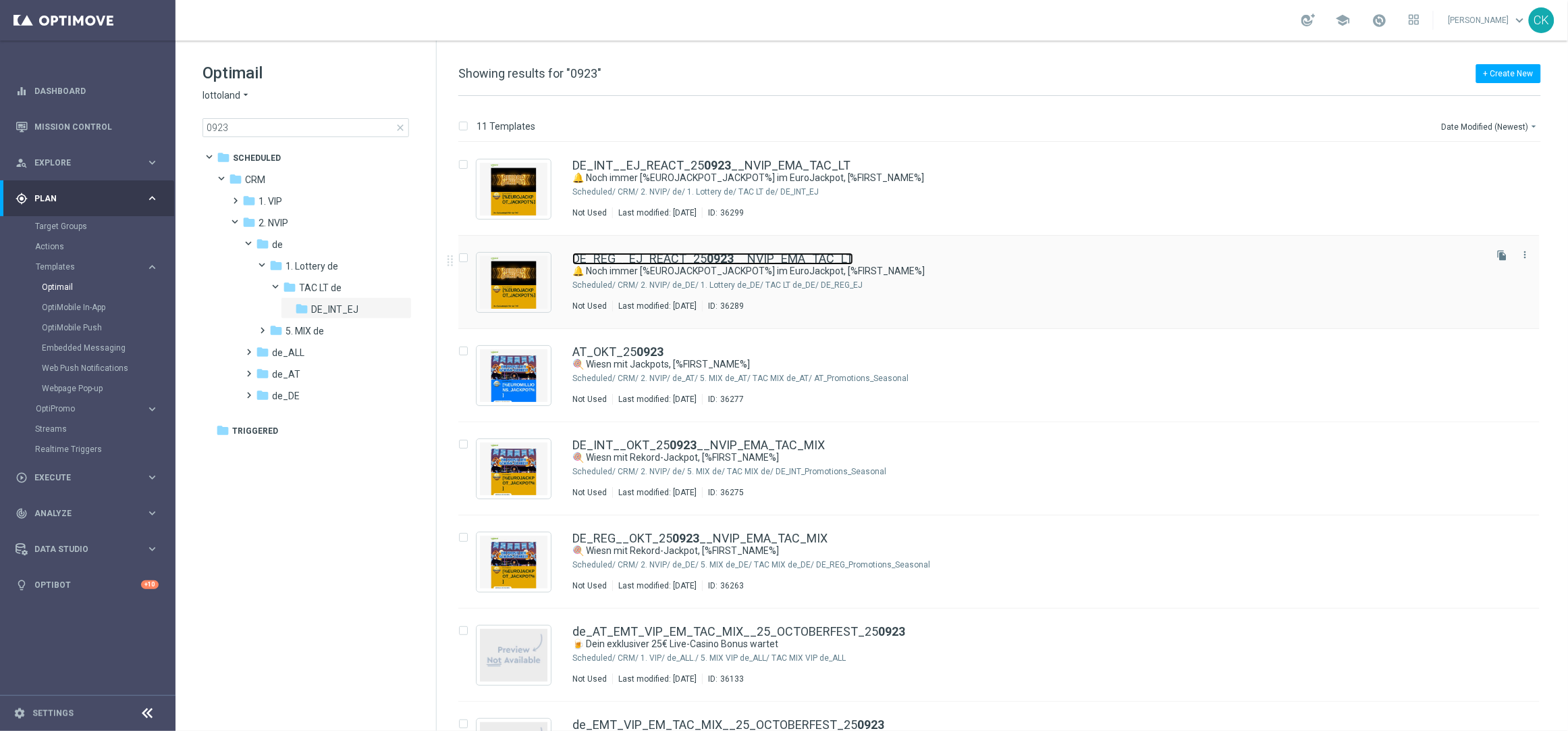
click at [673, 255] on link "DE_REG__EJ_REACT_25 0923 __NVIP_EMA_TAC_LT" at bounding box center [713, 258] width 281 height 12
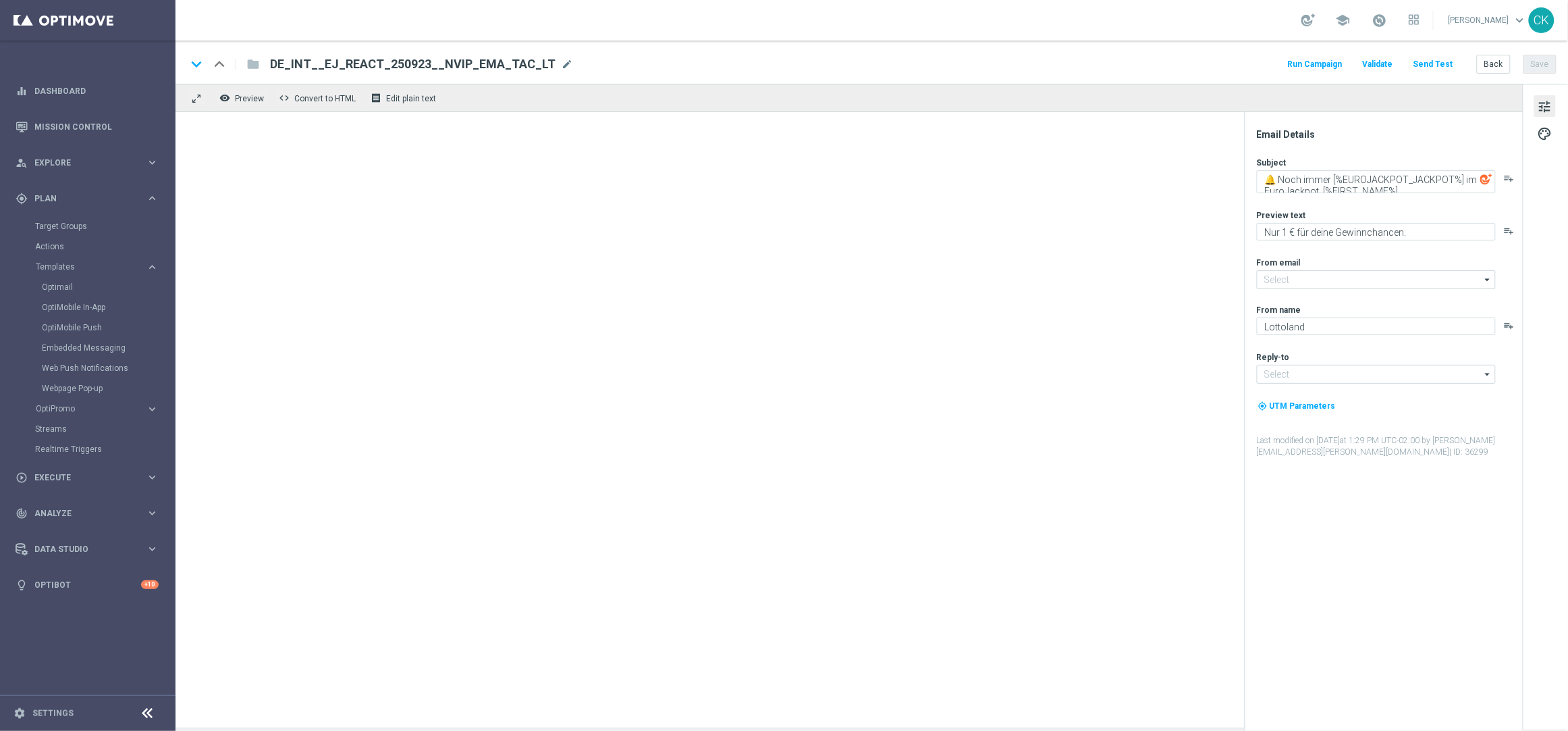
type input "[EMAIL_ADDRESS][DOMAIN_NAME]"
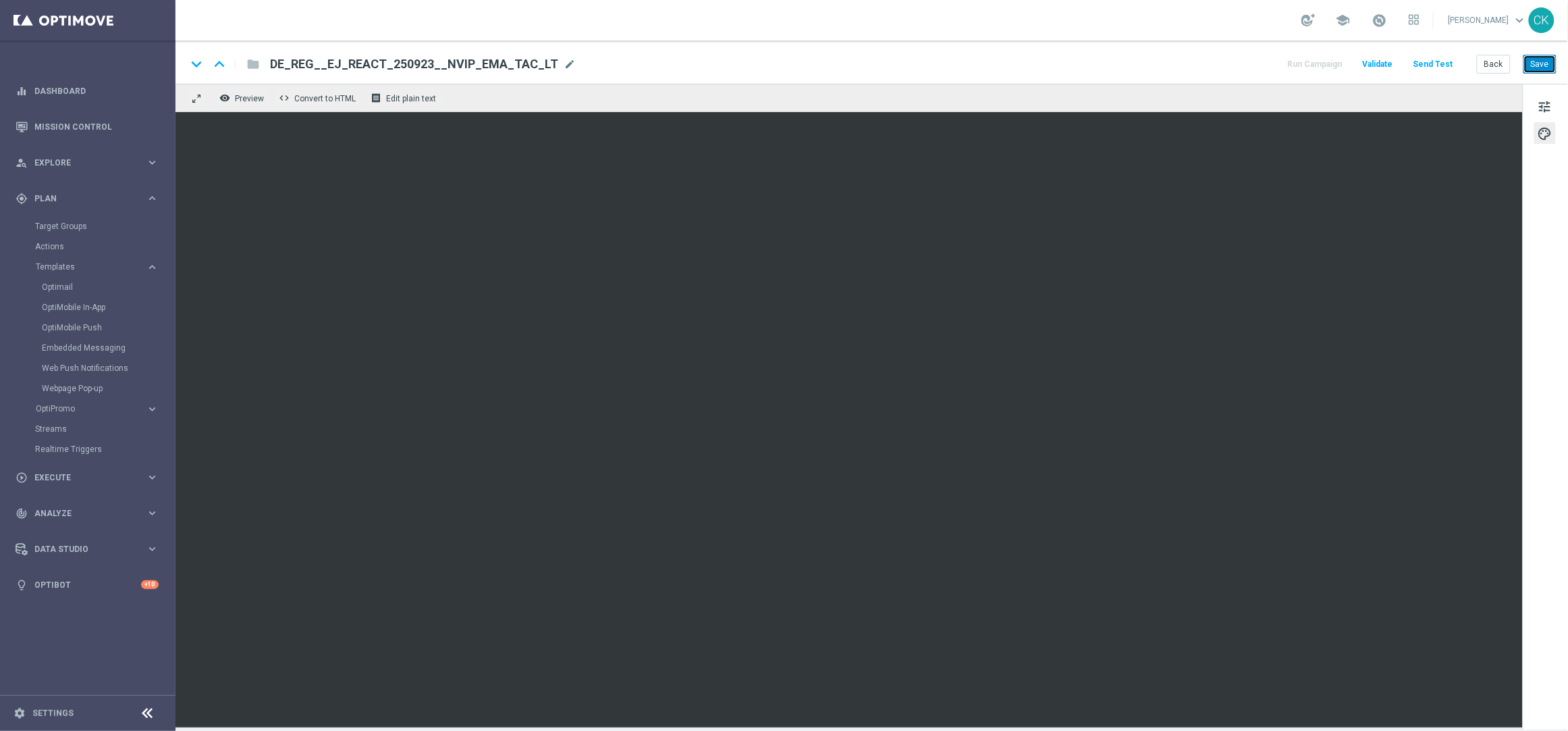
click at [1539, 62] on button "Save" at bounding box center [1540, 64] width 33 height 19
click at [1442, 67] on button "Send Test" at bounding box center [1433, 64] width 44 height 18
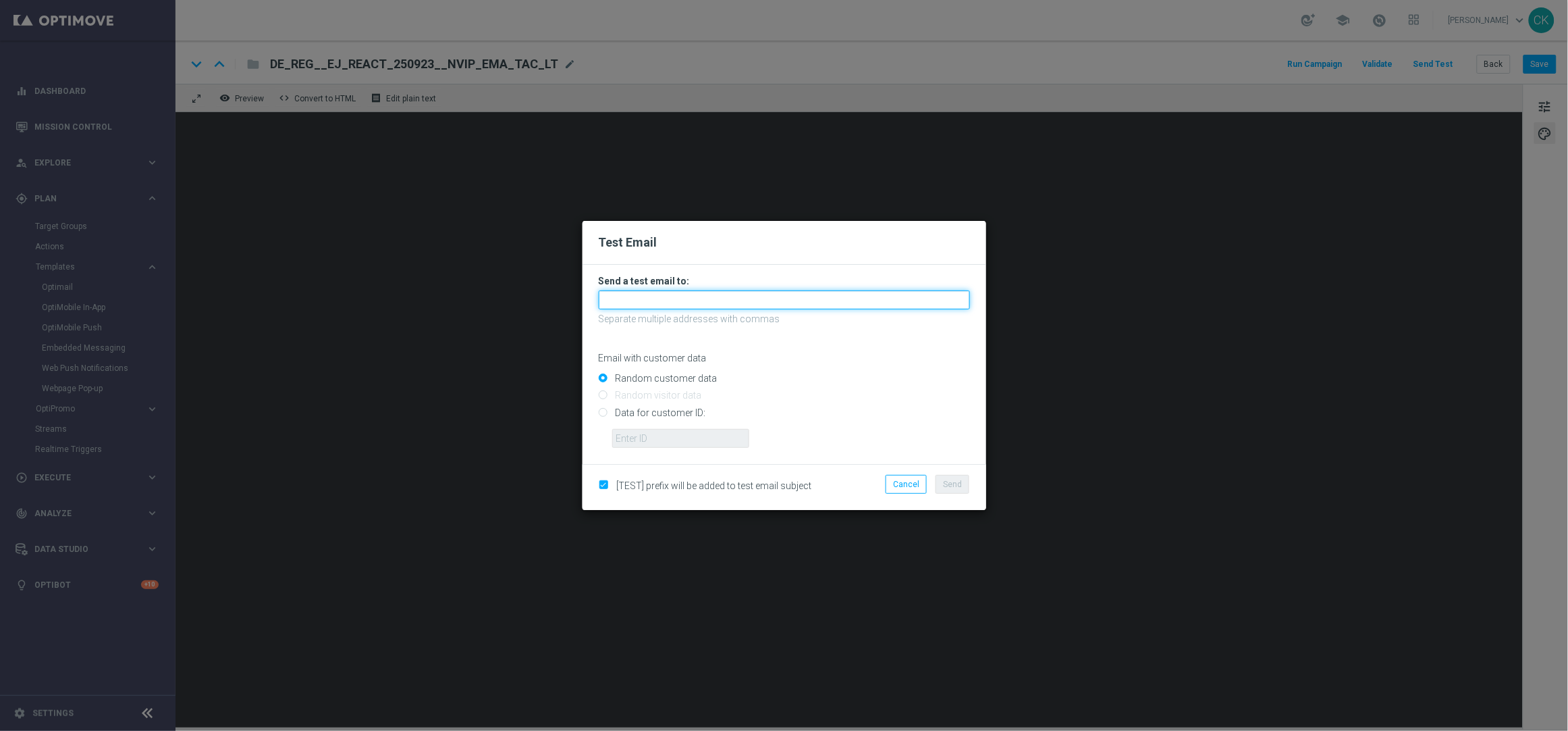
click at [622, 297] on input "text" at bounding box center [784, 300] width 372 height 19
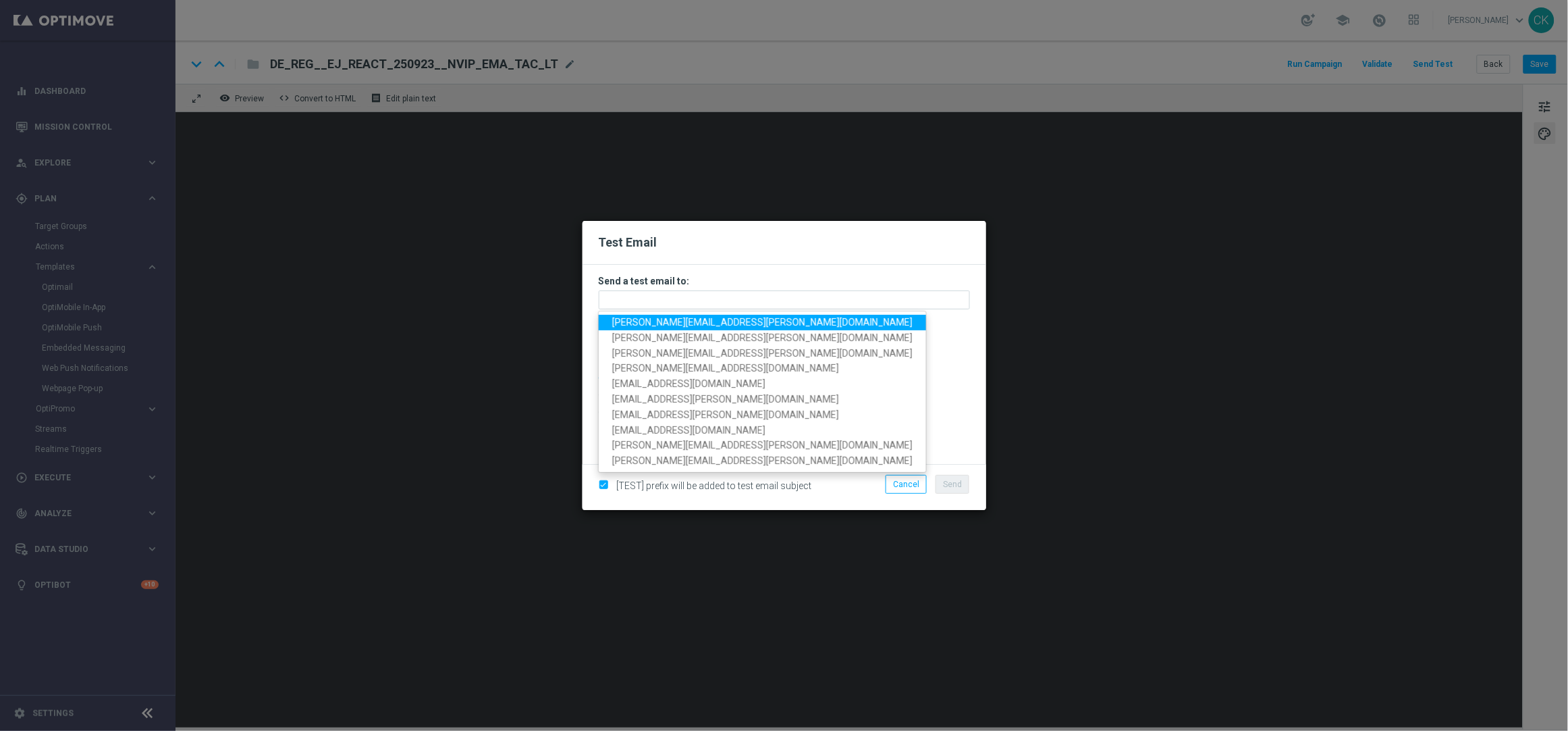
click at [661, 320] on span "[PERSON_NAME][EMAIL_ADDRESS][PERSON_NAME][DOMAIN_NAME]" at bounding box center [762, 322] width 300 height 11
type input "[PERSON_NAME][EMAIL_ADDRESS][PERSON_NAME][DOMAIN_NAME]"
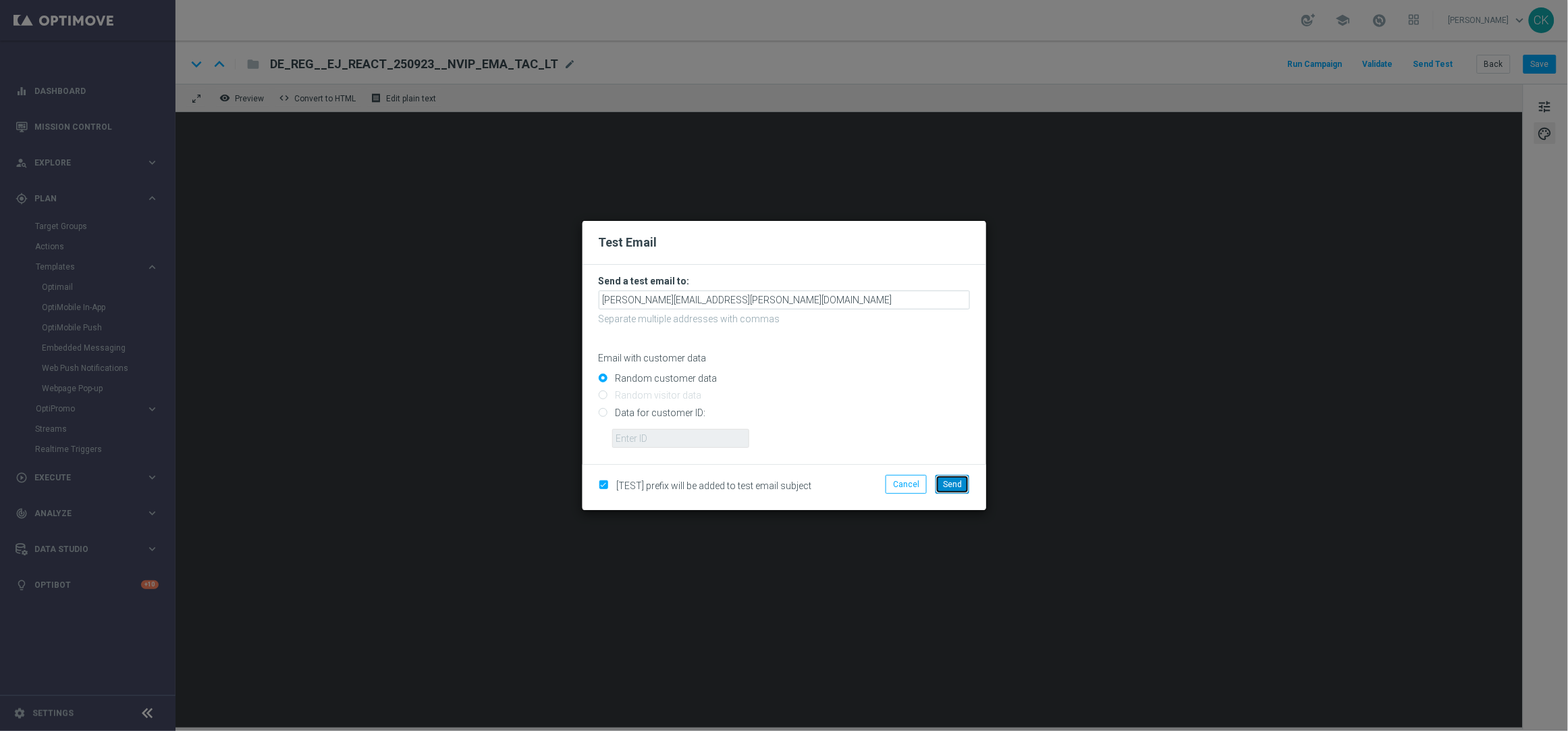
click at [962, 482] on span "Send" at bounding box center [953, 484] width 19 height 9
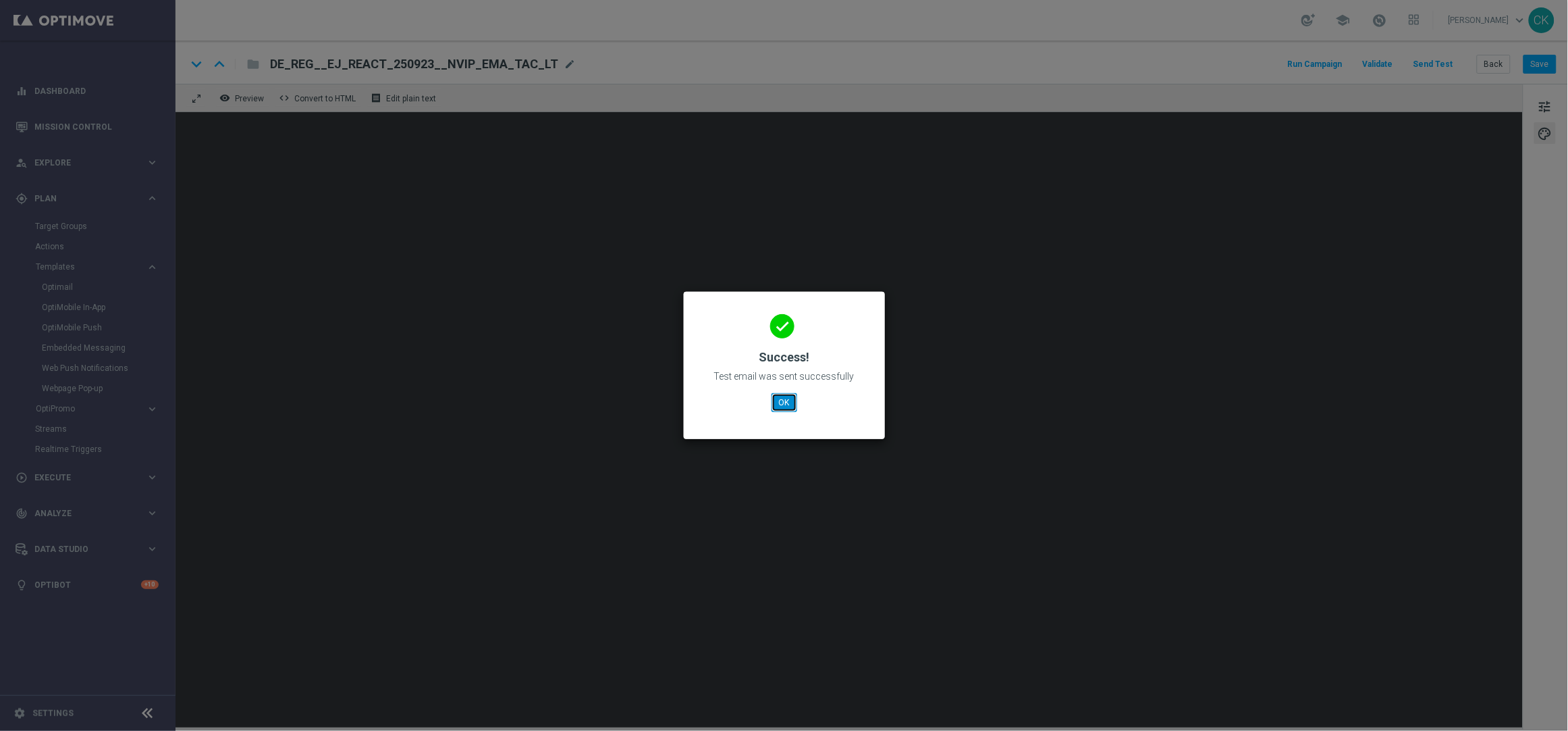
click at [789, 395] on button "OK" at bounding box center [784, 402] width 26 height 19
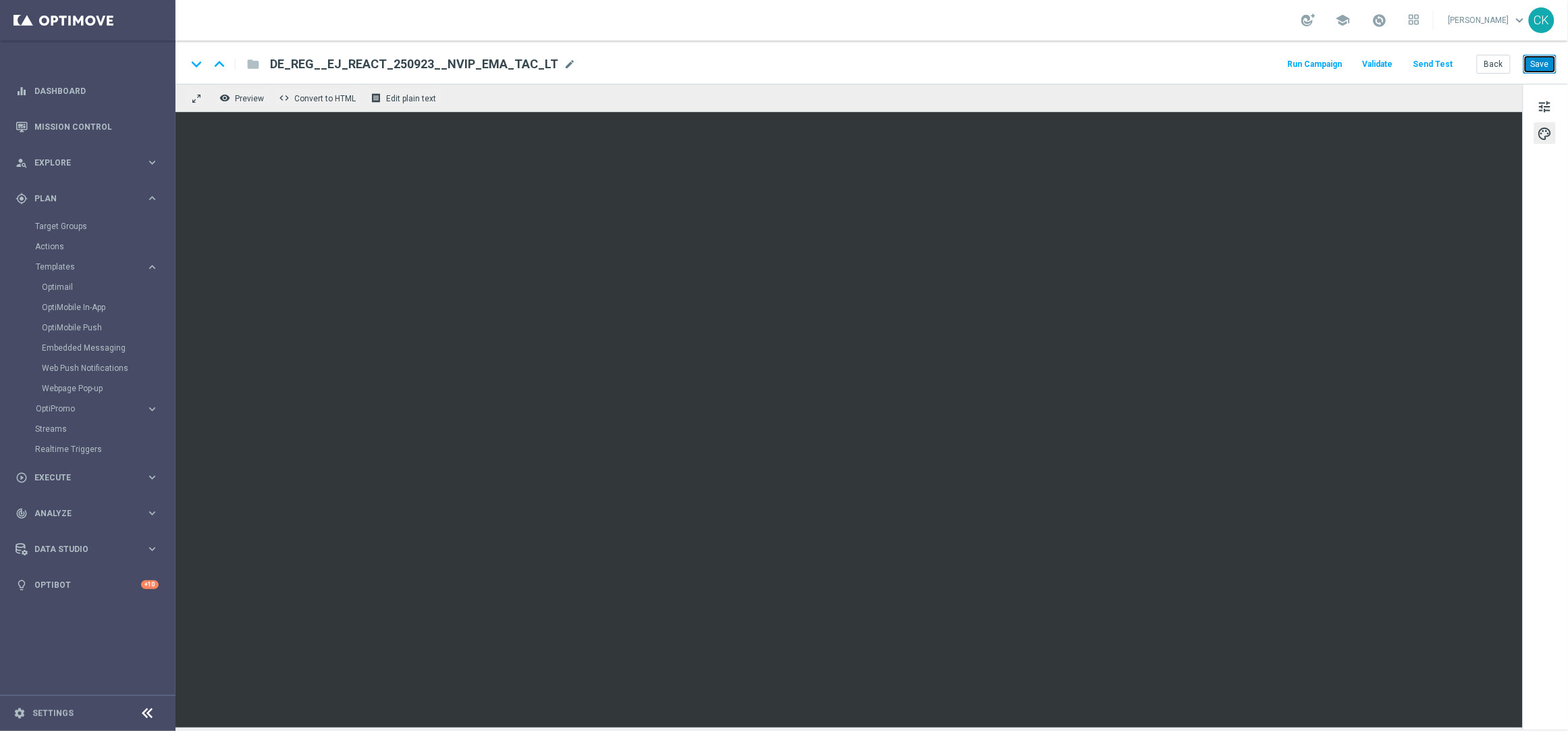
click at [1549, 63] on button "Save" at bounding box center [1540, 64] width 33 height 19
click at [1493, 62] on button "Back" at bounding box center [1494, 64] width 34 height 19
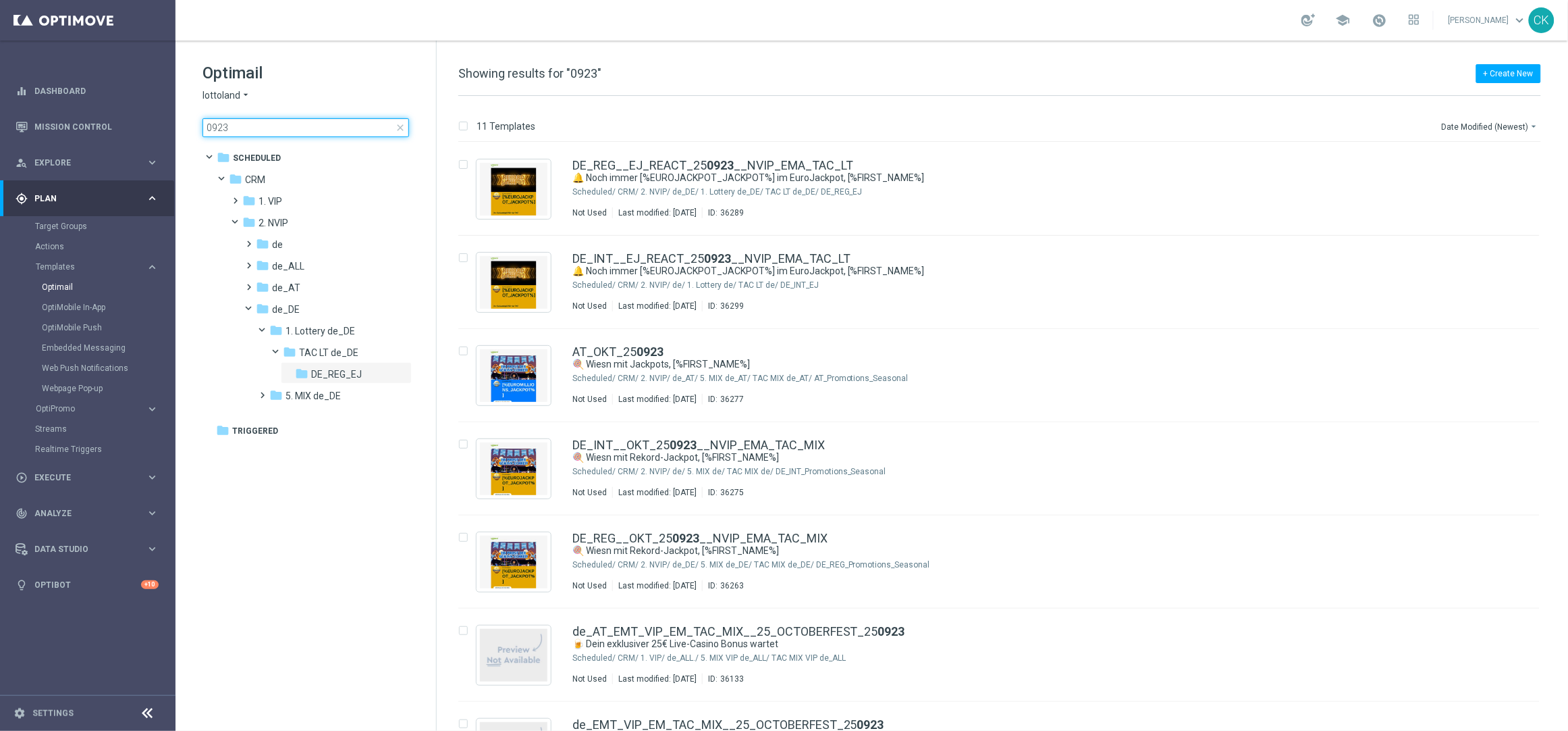
click at [264, 128] on input "0923" at bounding box center [306, 128] width 206 height 19
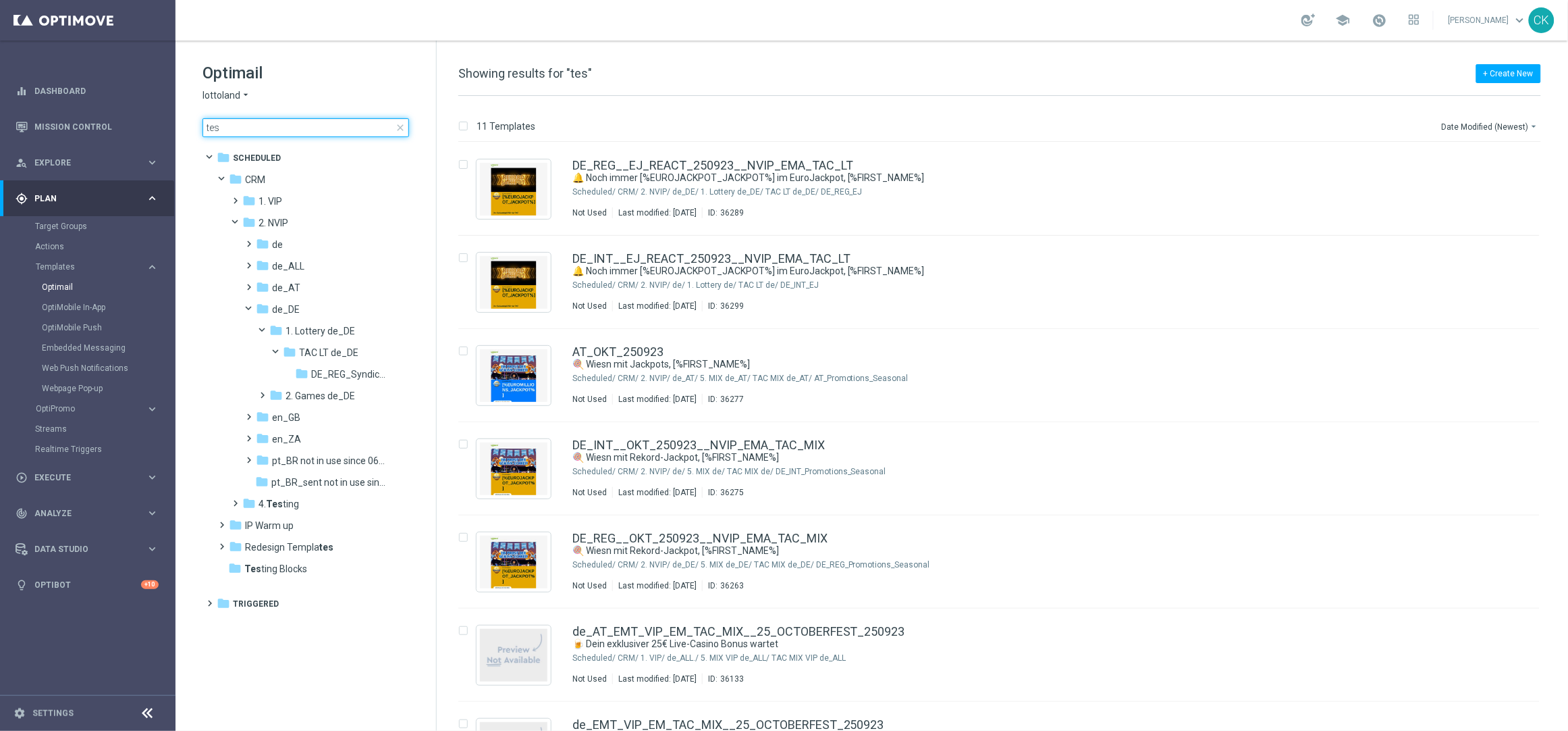
type input "test"
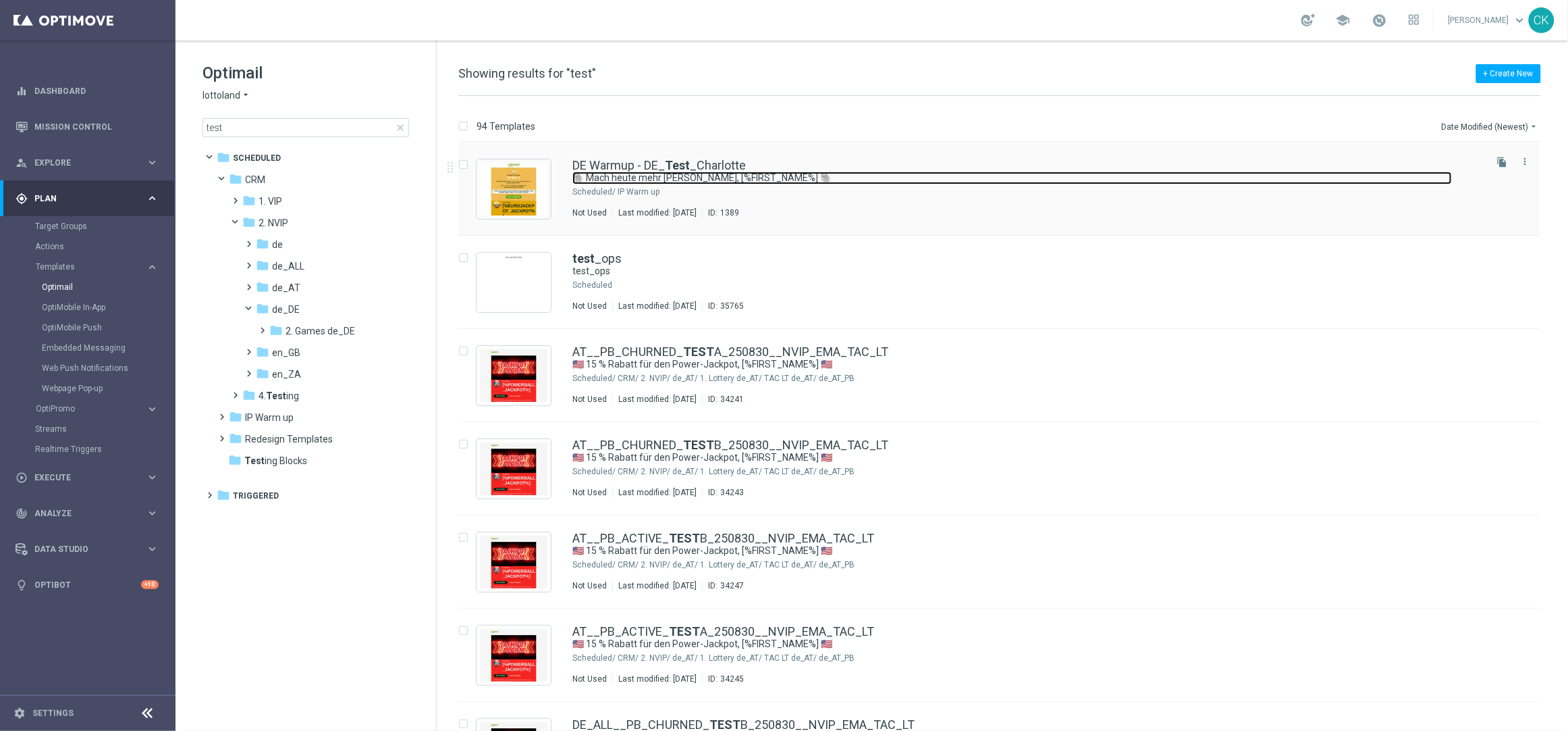
click at [668, 174] on link "🐘 Mach heute mehr [PERSON_NAME], [%FIRST_NAME%] 🐘" at bounding box center [1012, 177] width 880 height 13
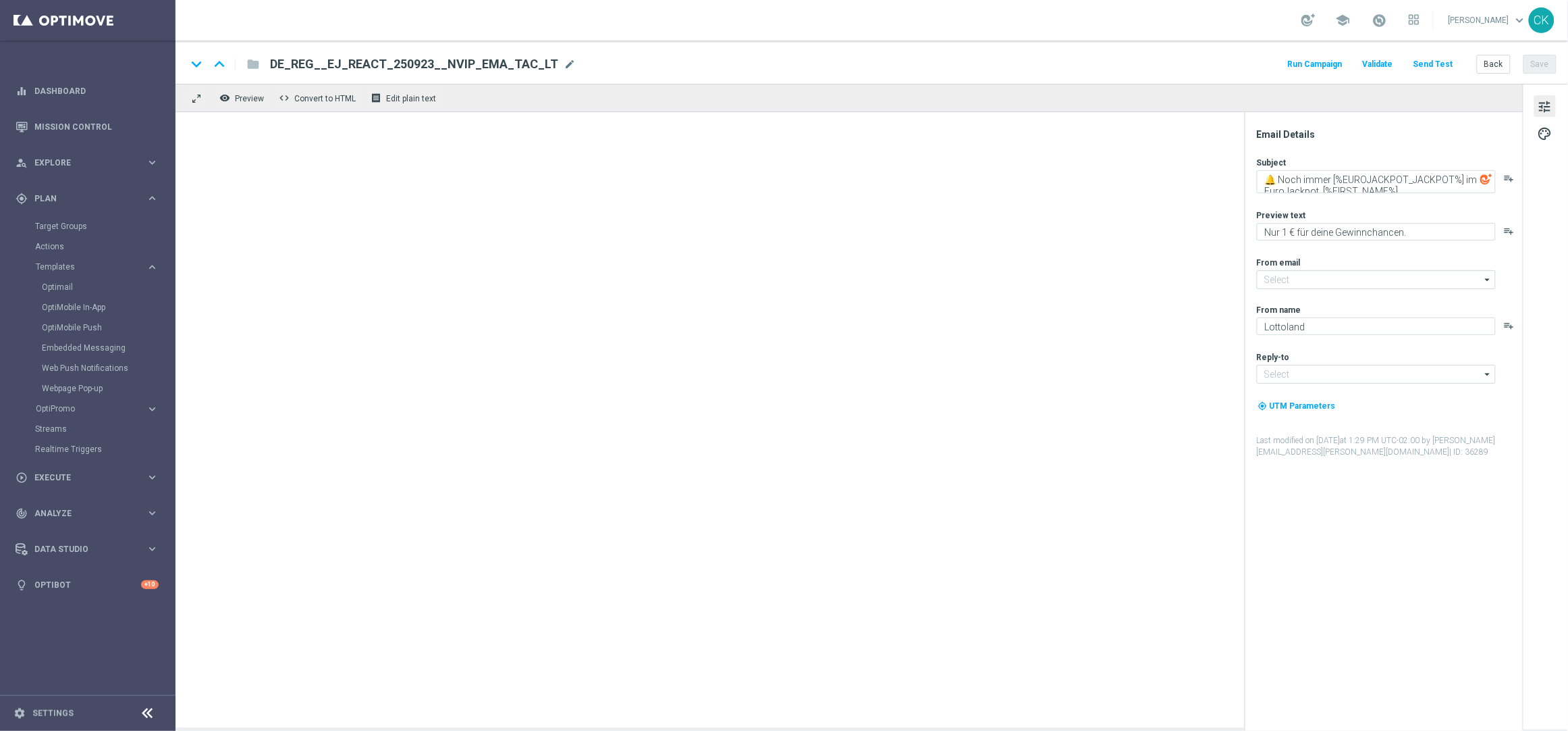
type input "[EMAIL_ADDRESS][DOMAIN_NAME]"
type textarea "🐘 Mach heute mehr [PERSON_NAME], [%FIRST_NAME%] 🐘"
type textarea "Der doppelte EuroJackpot GRATIS."
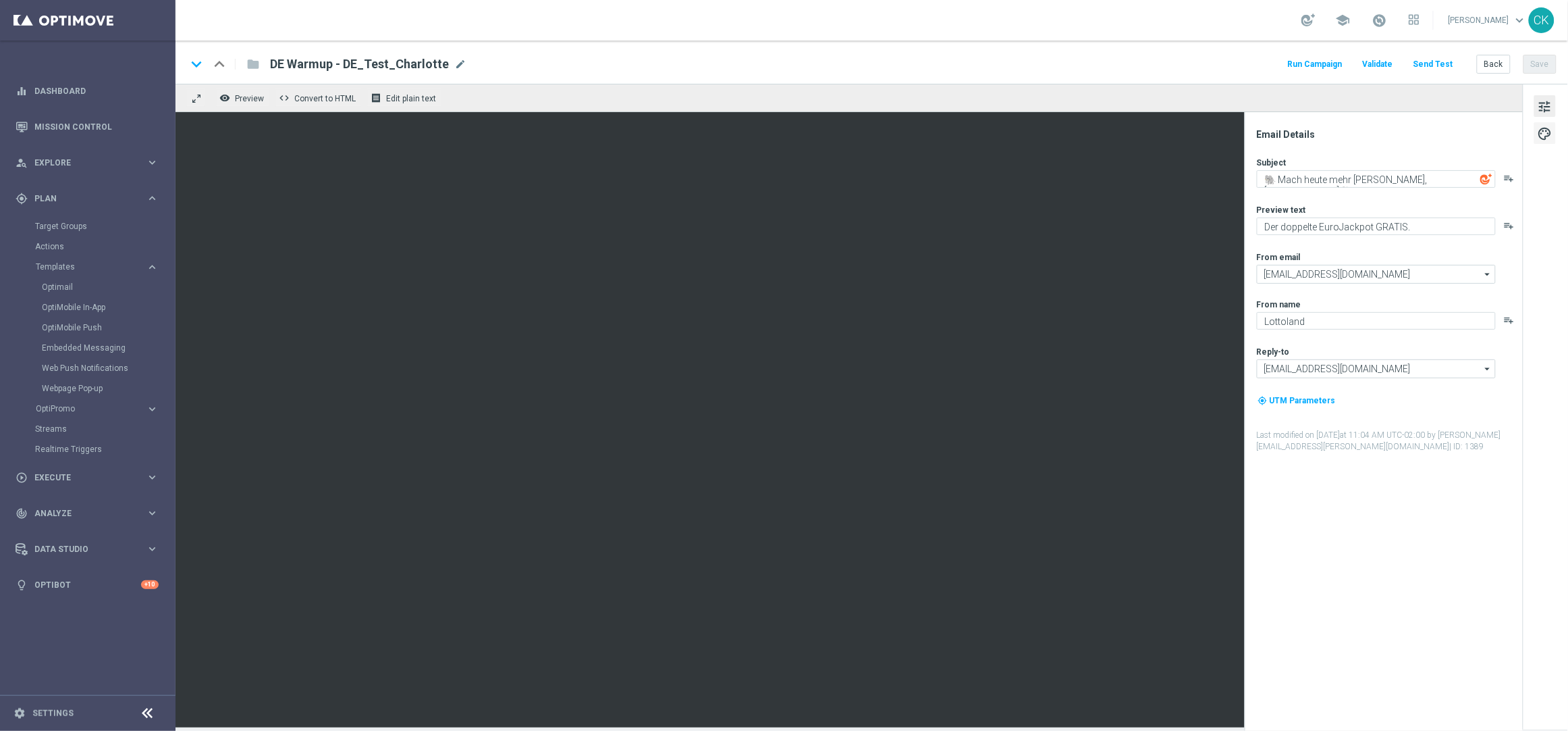
click at [1550, 141] on span "palette" at bounding box center [1545, 133] width 15 height 18
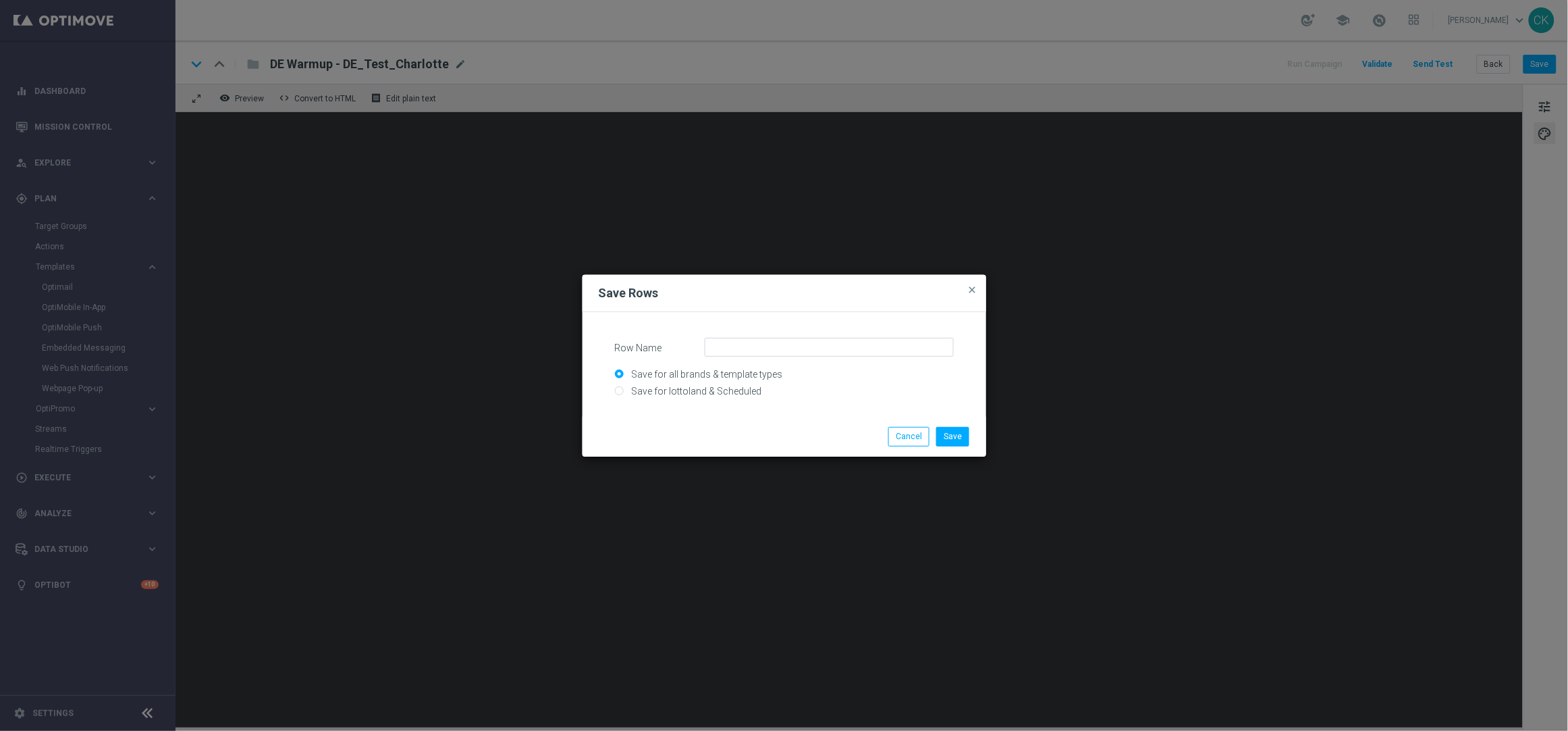
click at [704, 390] on input "Save for lottoland & Scheduled" at bounding box center [784, 397] width 339 height 19
radio input "true"
click at [751, 349] on input "Row Name" at bounding box center [829, 347] width 249 height 19
type input "DE_CONTENT_EJ_JP"
click at [953, 433] on button "Save" at bounding box center [953, 436] width 33 height 19
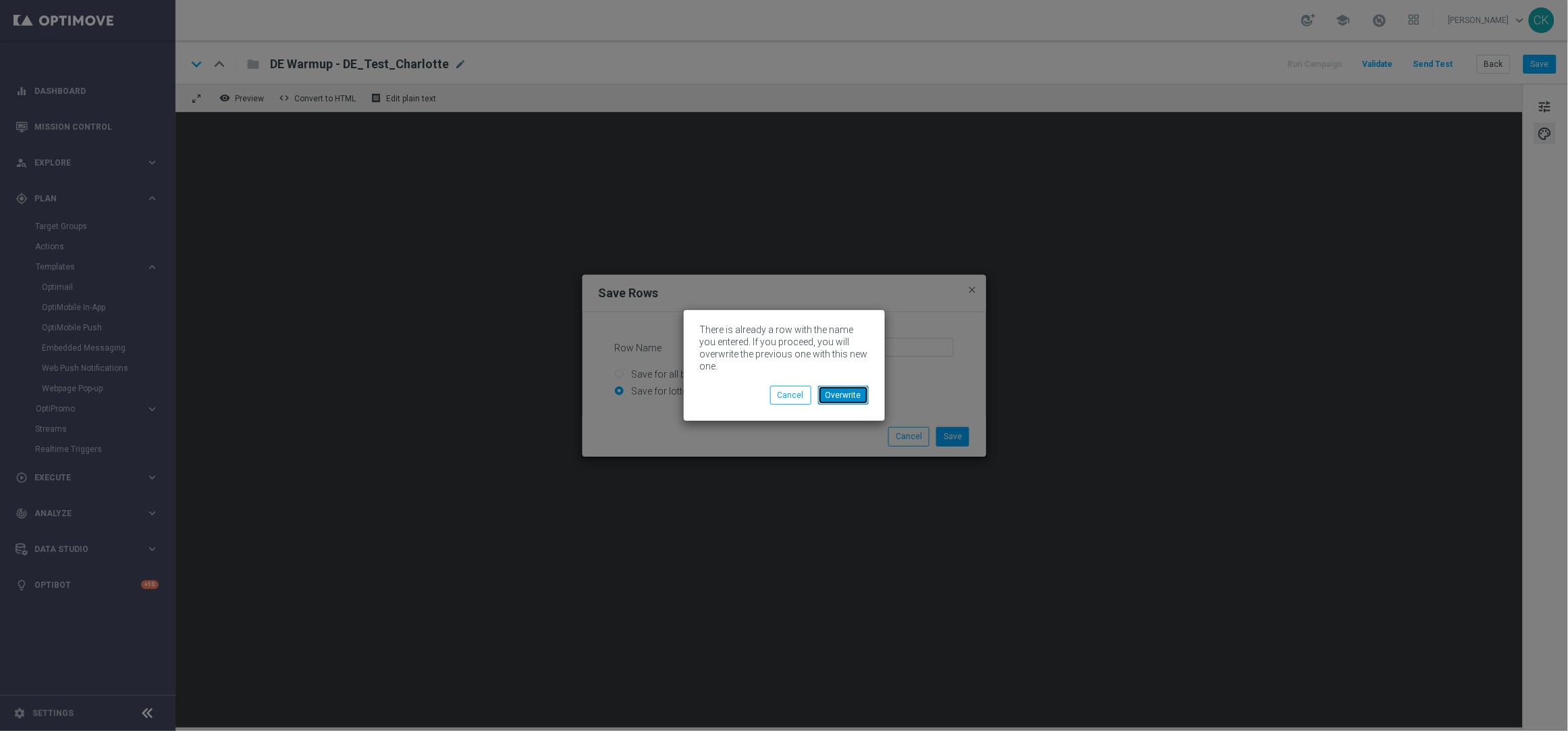
click at [850, 390] on button "Overwrite" at bounding box center [843, 395] width 50 height 19
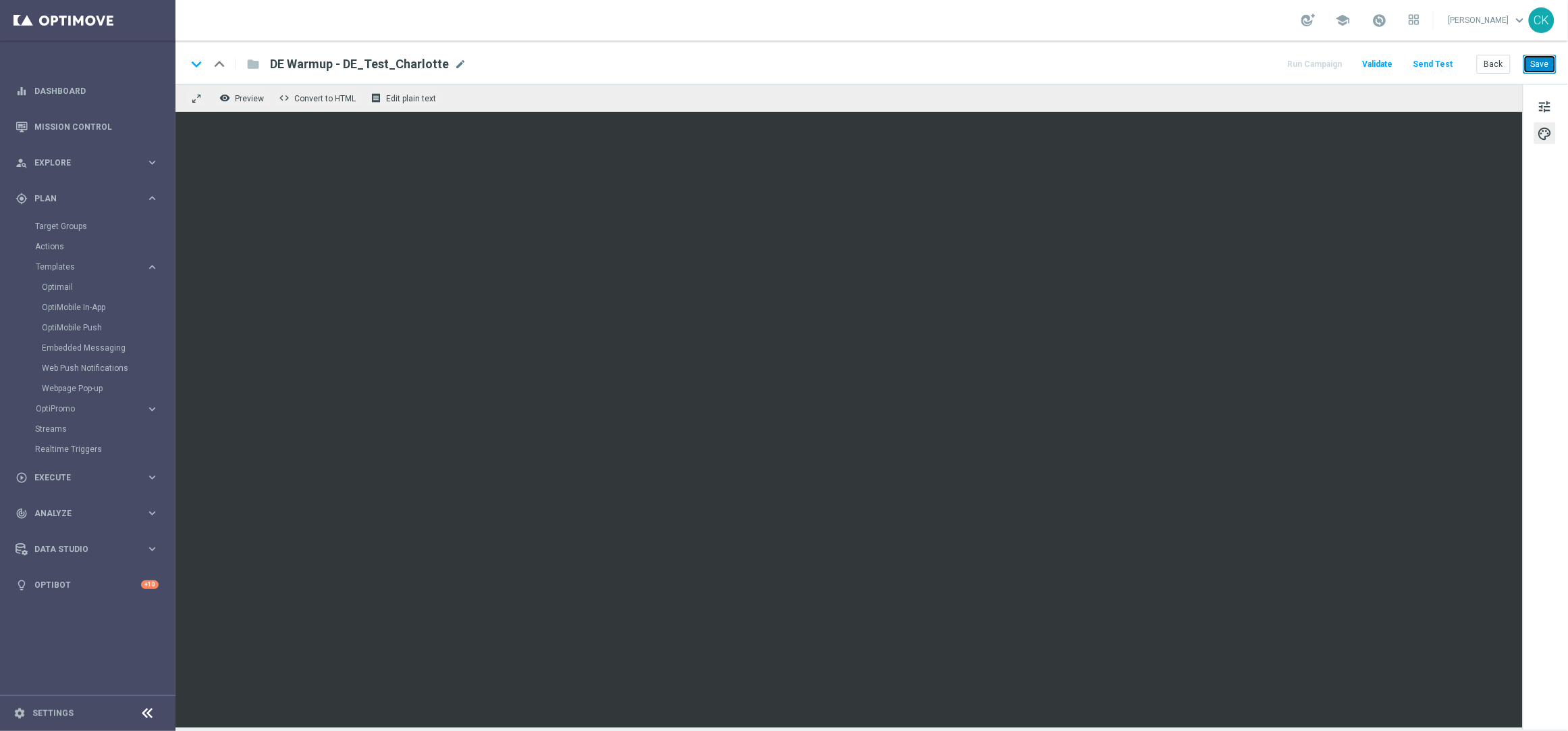
click at [1534, 58] on button "Save" at bounding box center [1540, 64] width 33 height 19
click at [1495, 60] on button "Back" at bounding box center [1494, 64] width 34 height 19
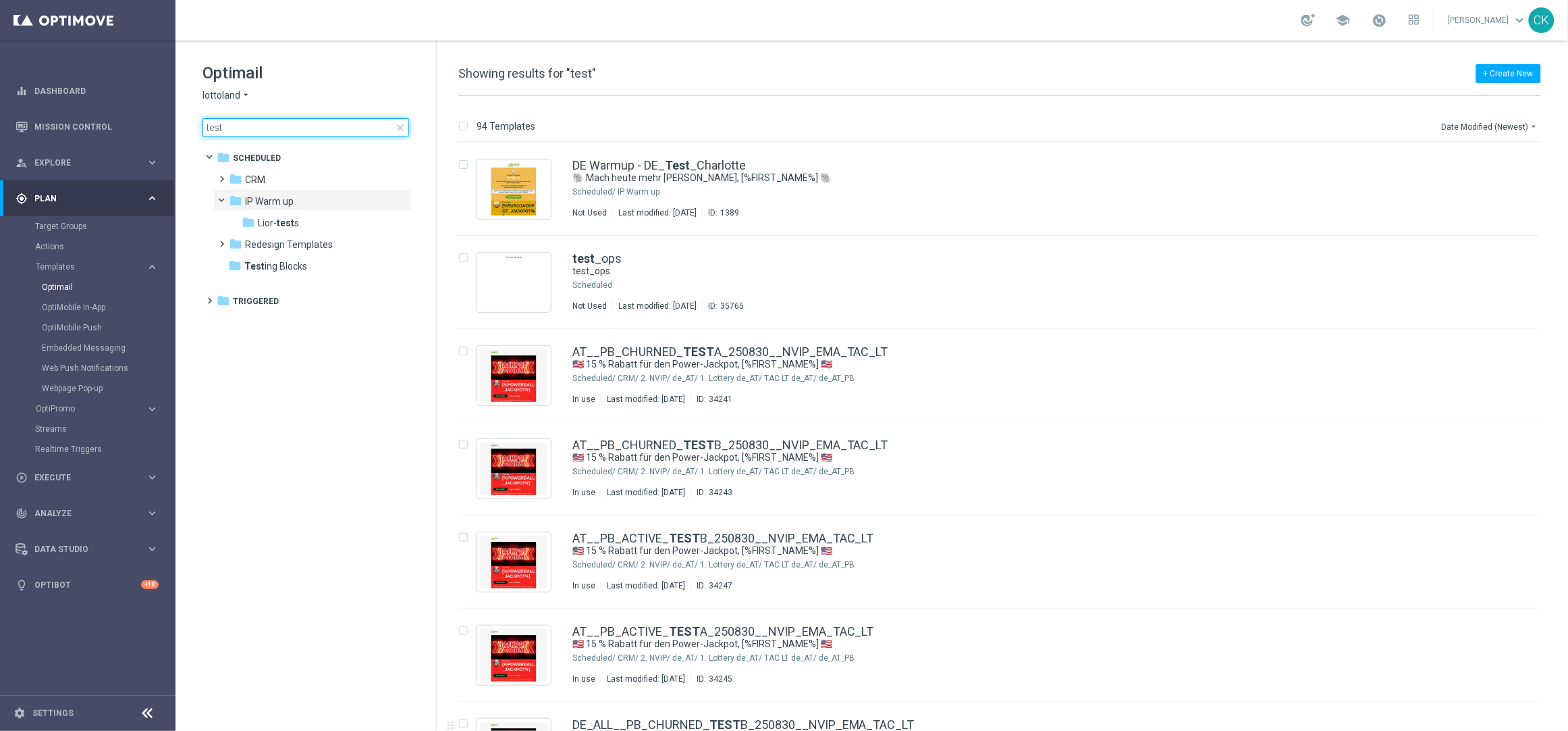
click at [307, 128] on input "test" at bounding box center [306, 128] width 206 height 19
type input "t"
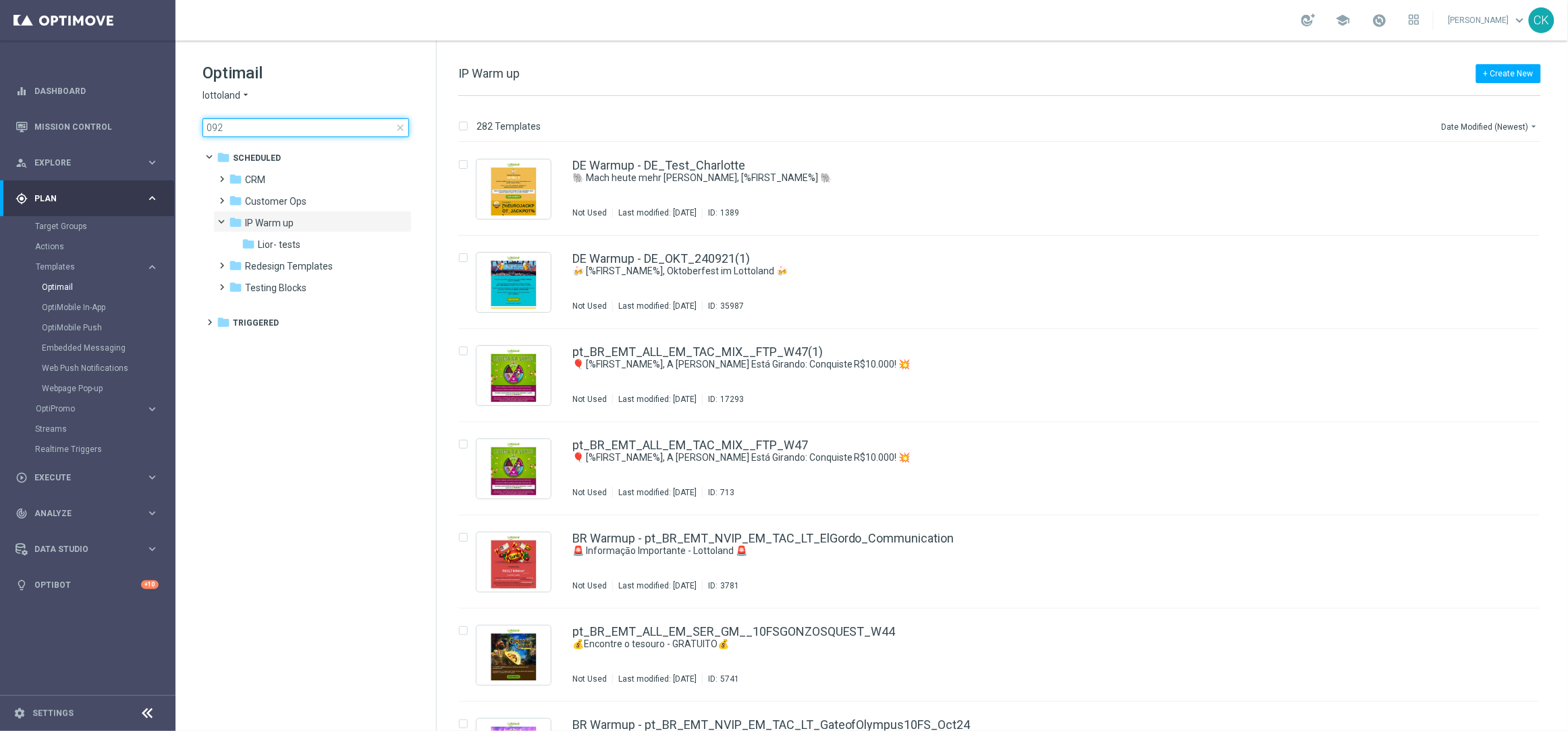
type input "0923"
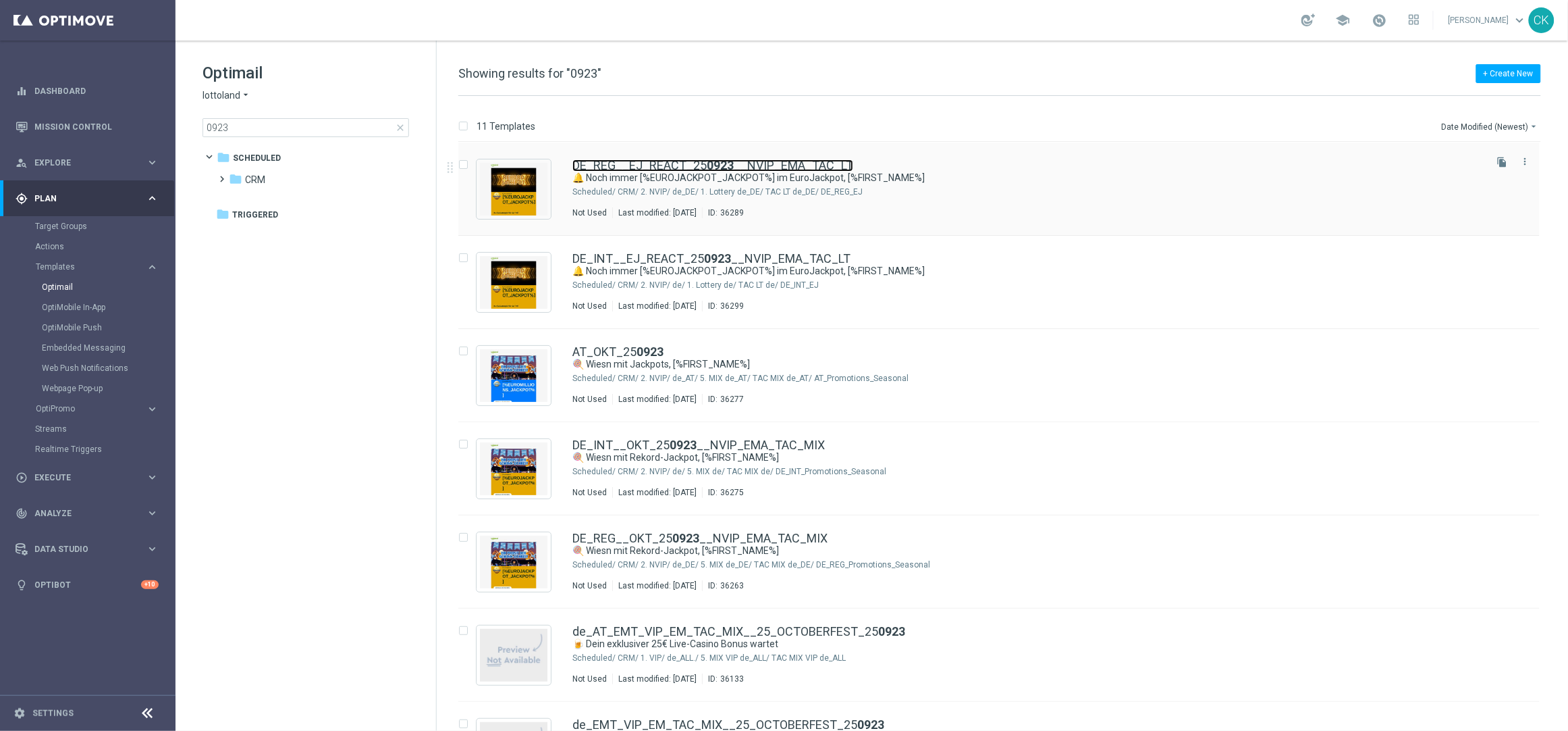
click at [651, 164] on link "DE_REG__EJ_REACT_25 0923 __NVIP_EMA_TAC_LT" at bounding box center [713, 165] width 281 height 12
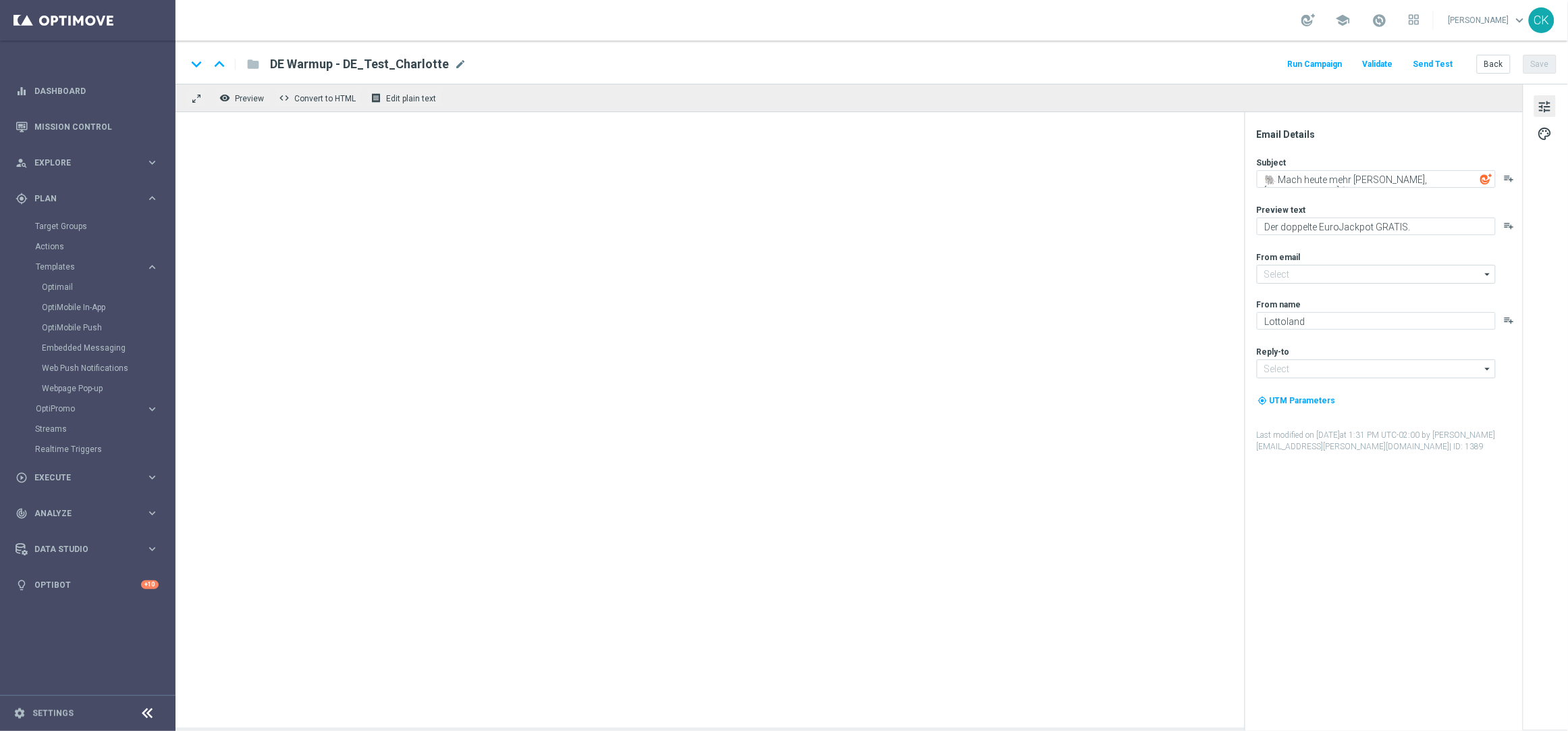
type input "[EMAIL_ADDRESS][DOMAIN_NAME]"
type textarea "🔔 Noch immer [%EUROJACKPOT_JACKPOT%] im EuroJackpot, [%FIRST_NAME%]"
type textarea "Nur 1 € für deine Gewinnchancen."
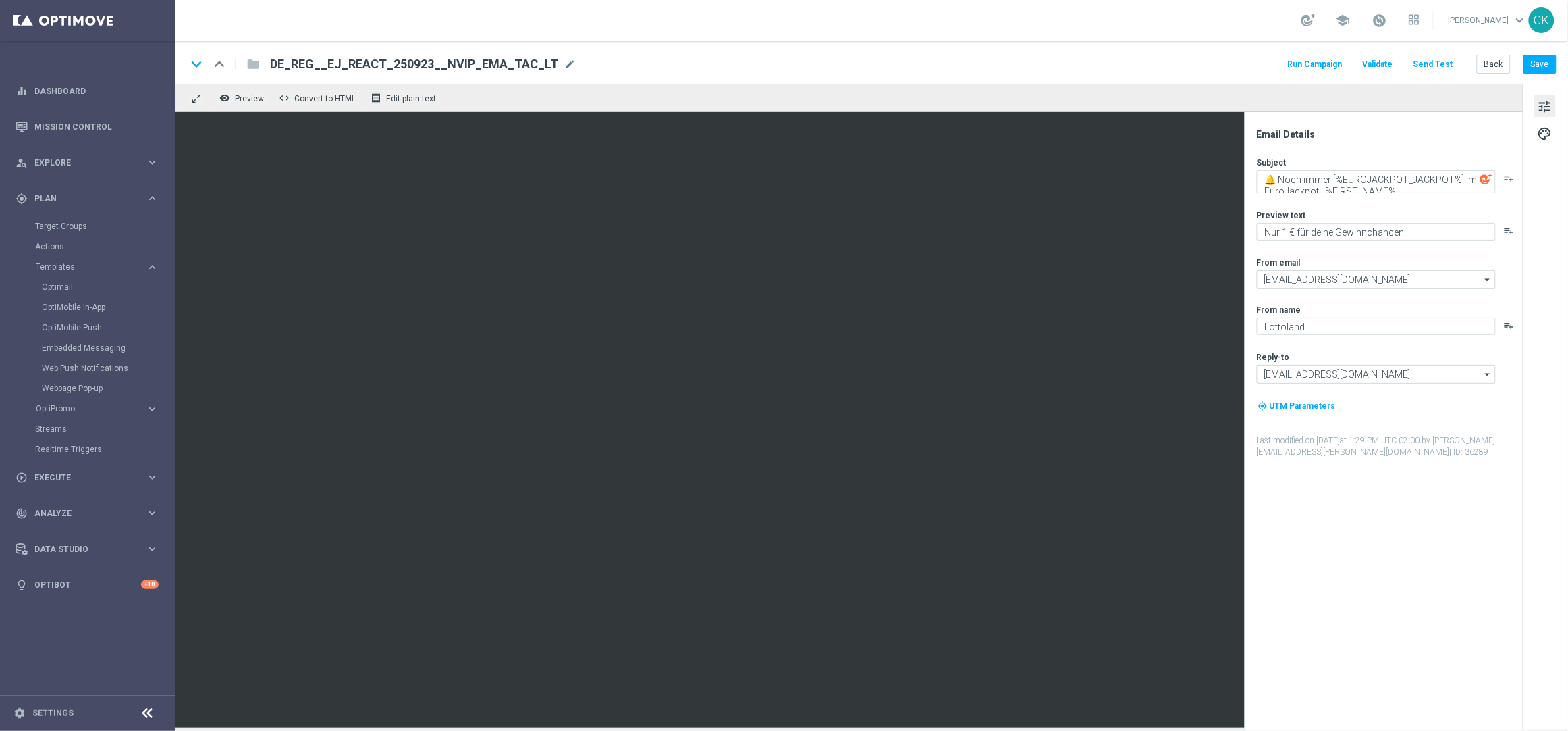
click at [1442, 61] on button "Send Test" at bounding box center [1433, 64] width 44 height 18
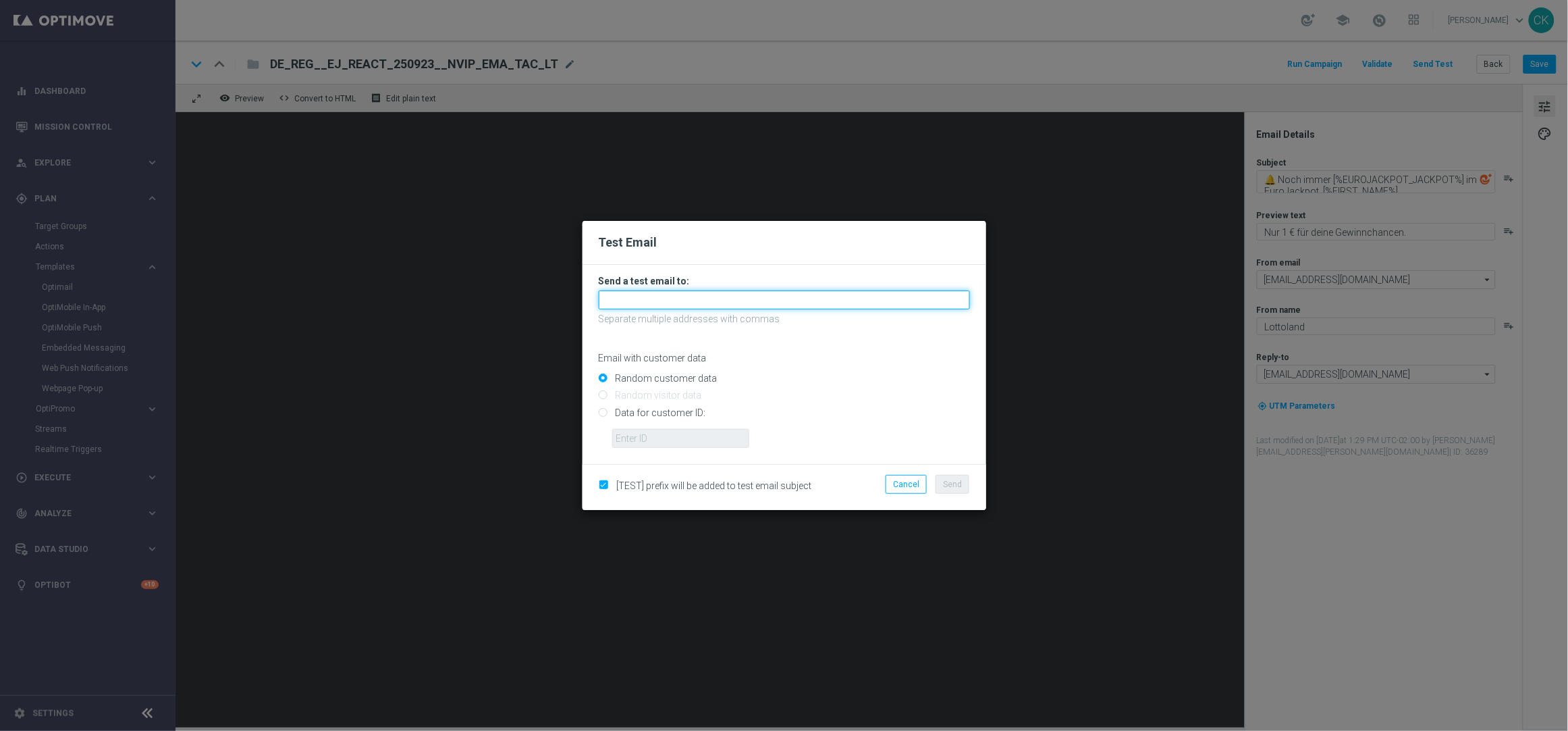
click at [745, 294] on input "text" at bounding box center [784, 300] width 372 height 19
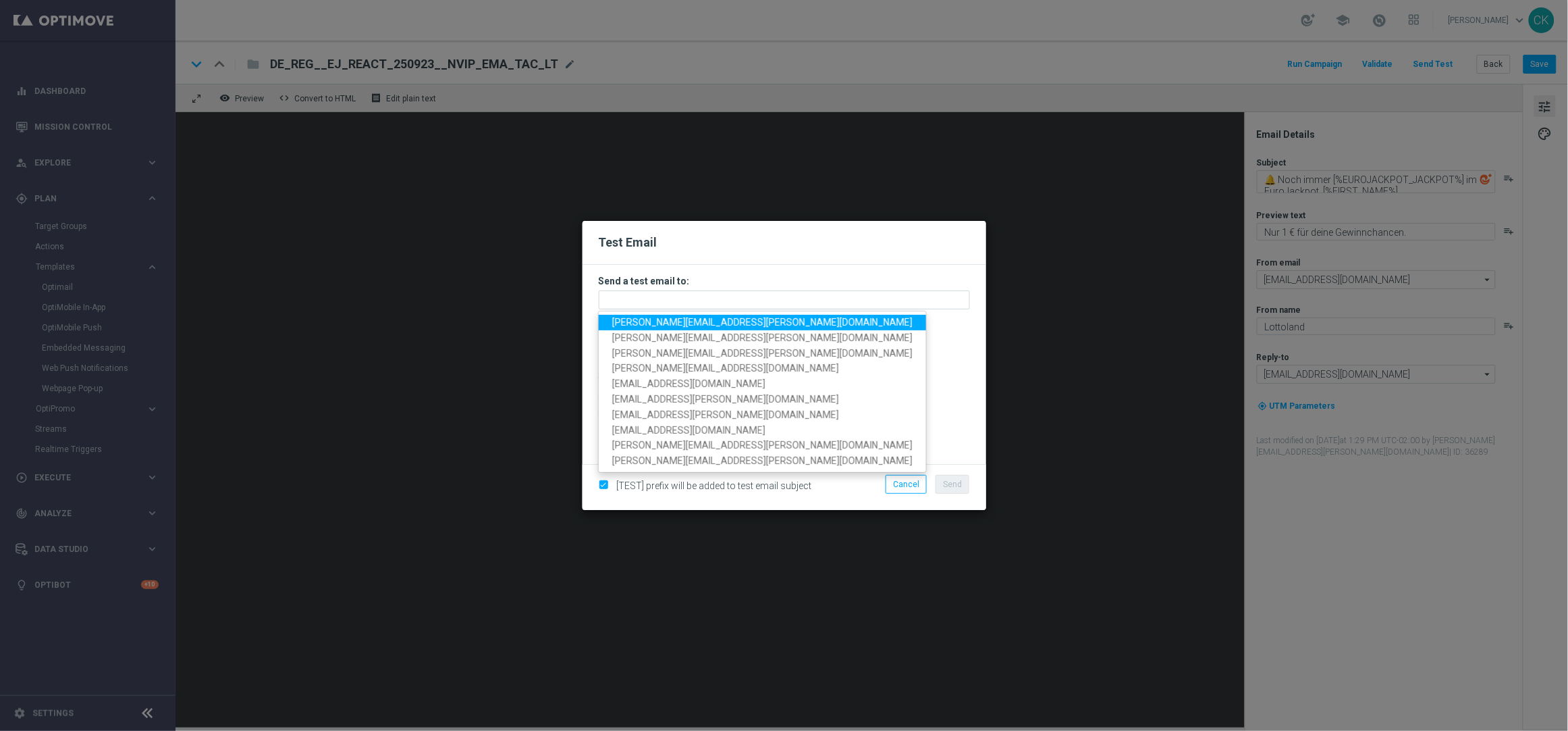
click at [694, 320] on span "[PERSON_NAME][EMAIL_ADDRESS][PERSON_NAME][DOMAIN_NAME]" at bounding box center [762, 322] width 300 height 11
type input "[PERSON_NAME][EMAIL_ADDRESS][PERSON_NAME][DOMAIN_NAME]"
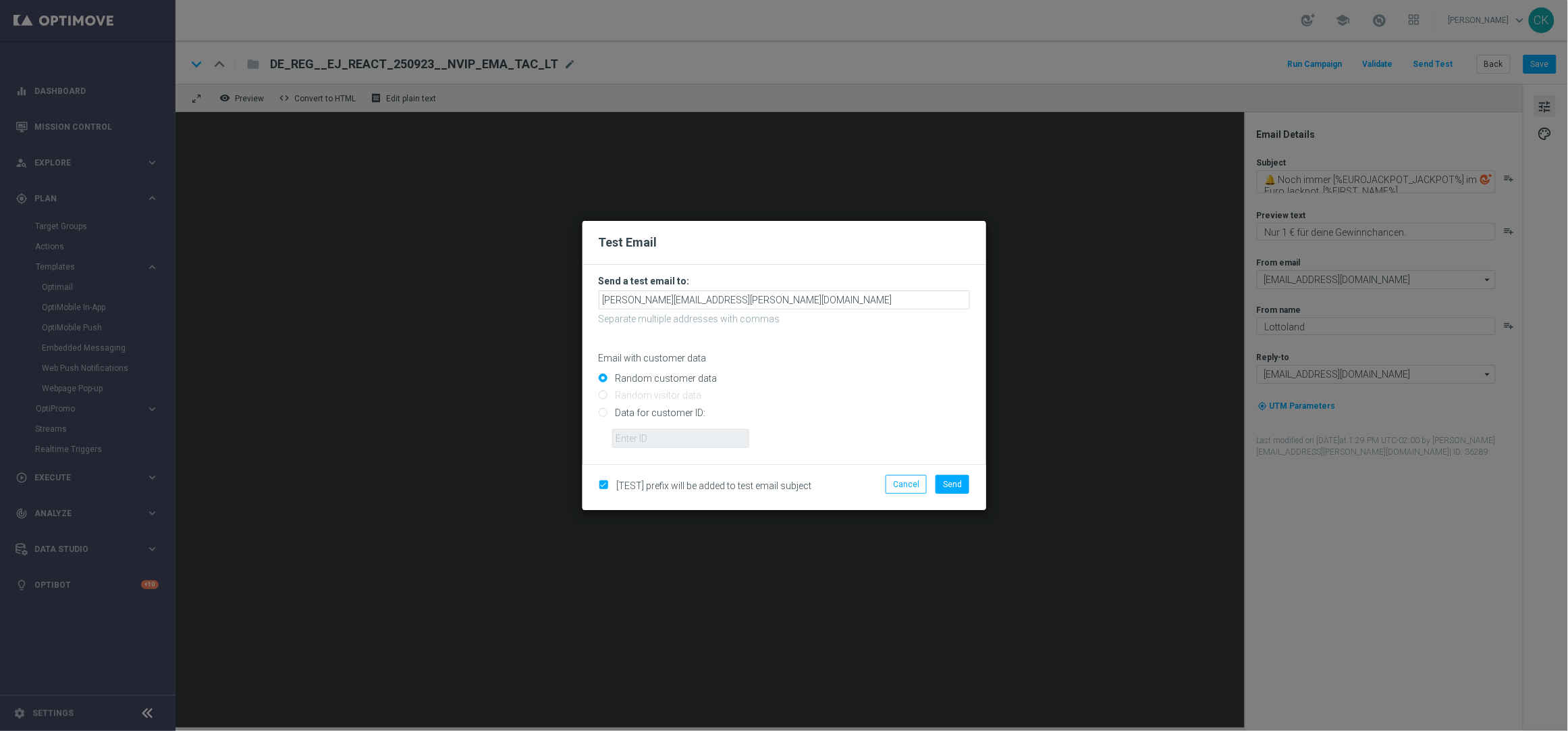
click at [666, 411] on input "Data for customer ID:" at bounding box center [784, 417] width 372 height 19
radio input "true"
click at [666, 434] on input "text" at bounding box center [680, 438] width 137 height 19
type input "14586067"
click at [953, 489] on button "Send" at bounding box center [953, 484] width 34 height 19
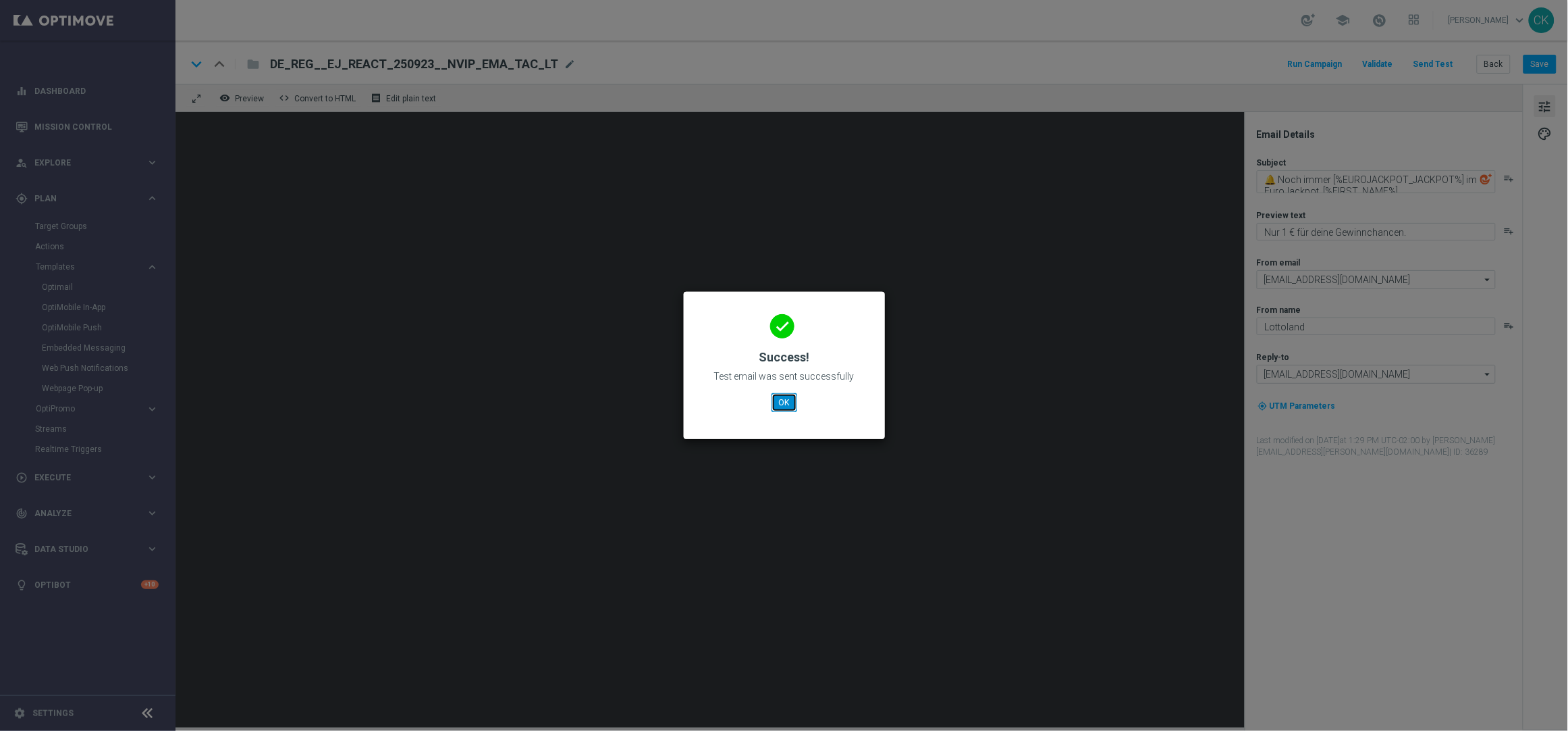
click at [783, 401] on button "OK" at bounding box center [784, 402] width 26 height 19
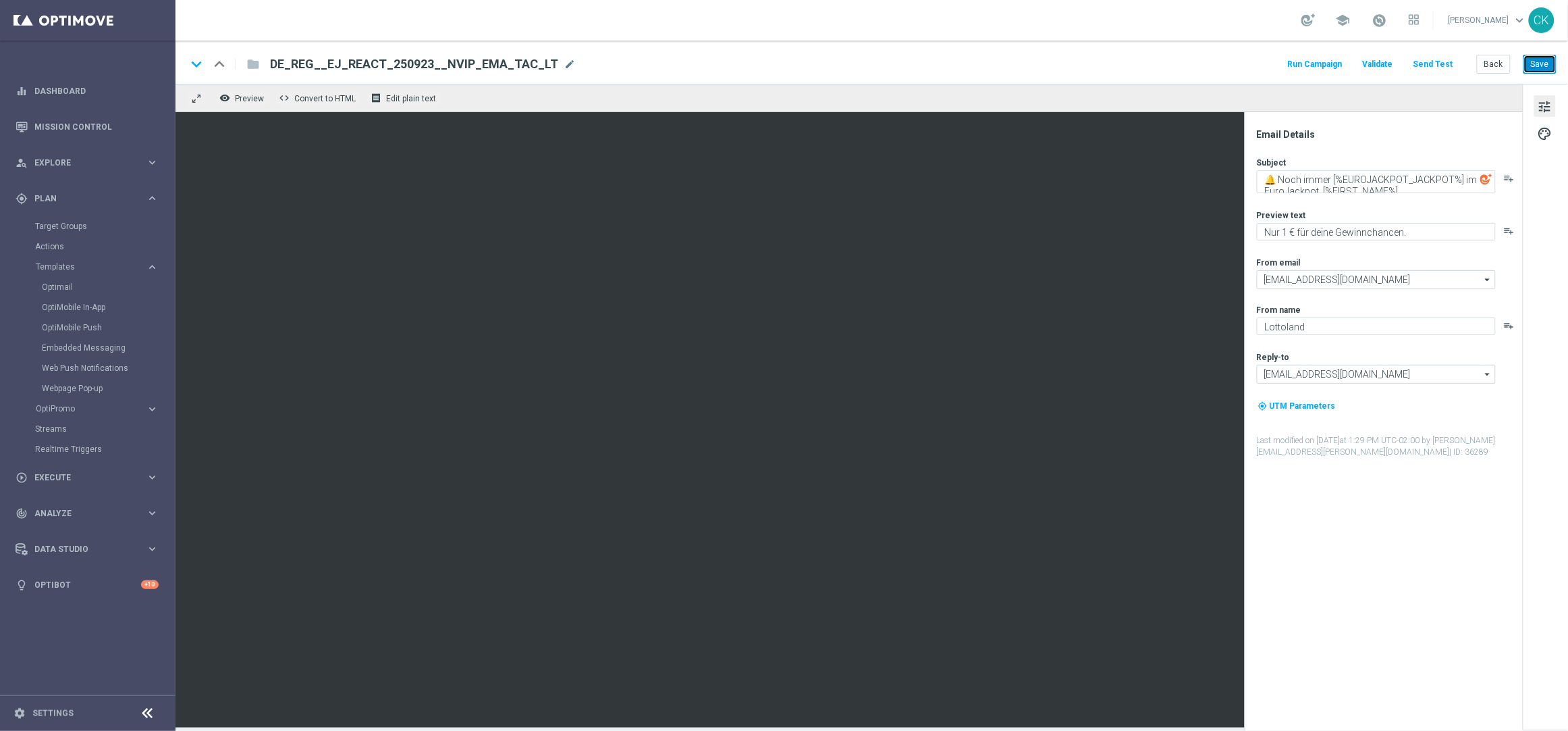
click at [1545, 60] on button "Save" at bounding box center [1540, 64] width 33 height 19
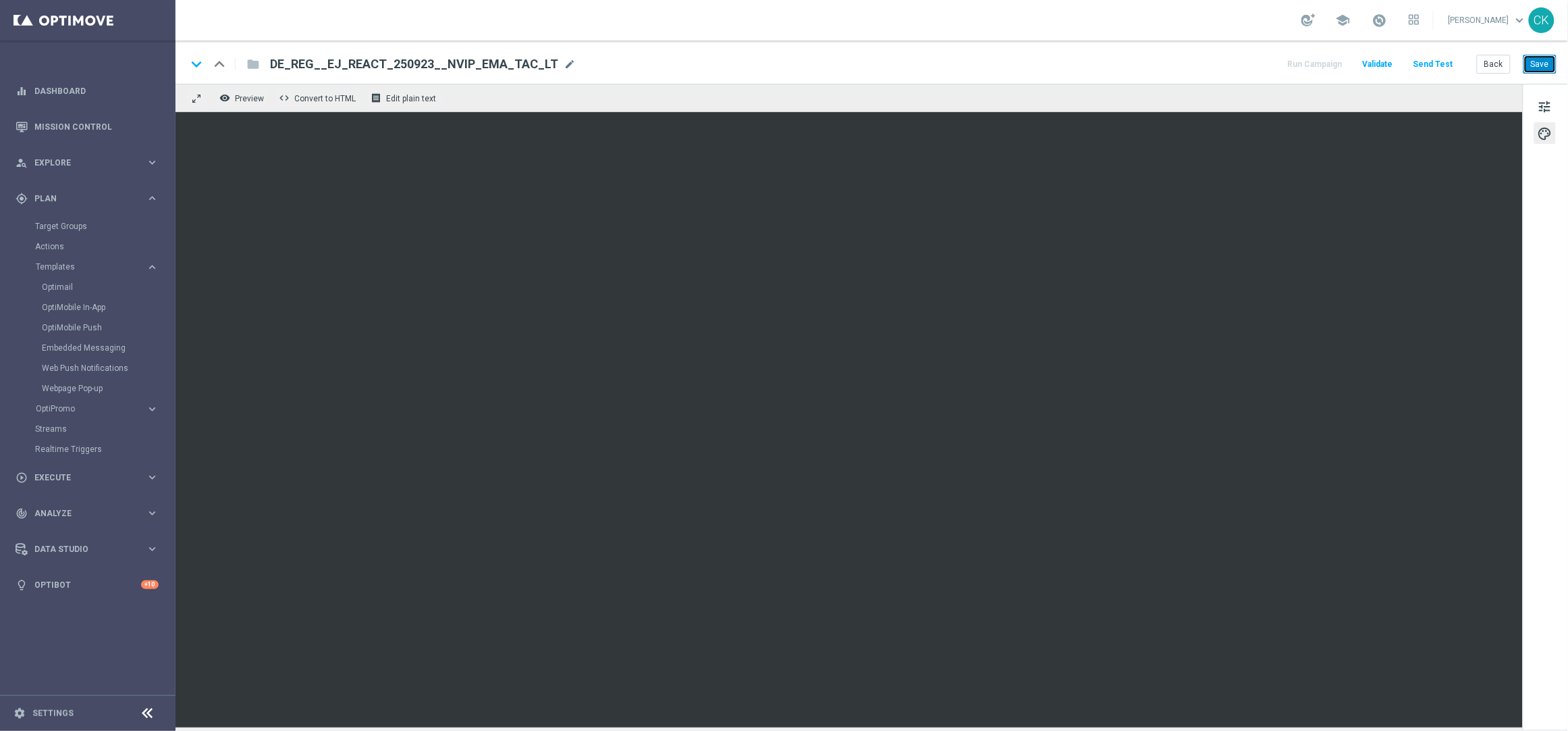
click at [1544, 59] on button "Save" at bounding box center [1540, 64] width 33 height 19
click at [1446, 57] on button "Send Test" at bounding box center [1433, 64] width 44 height 18
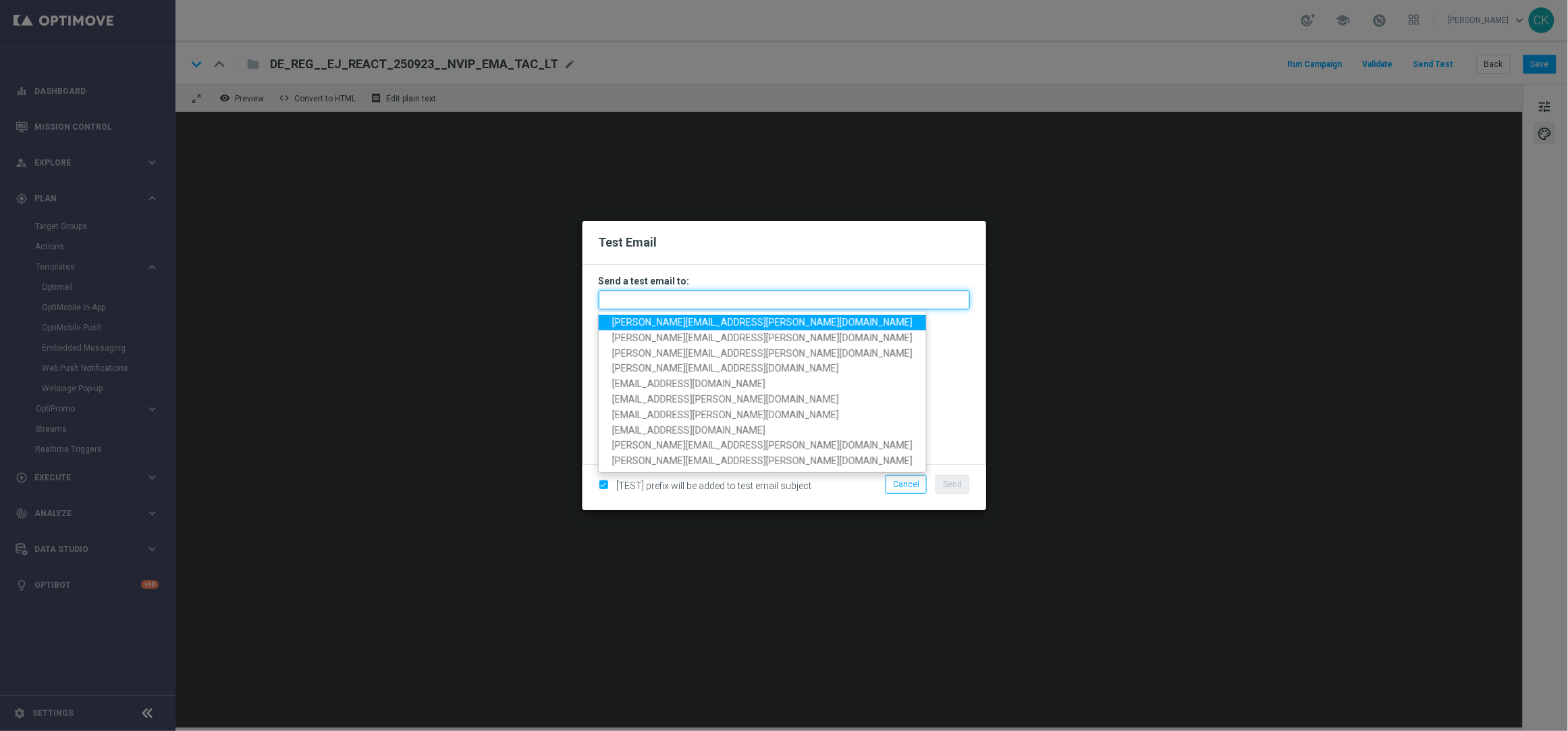
click at [703, 291] on input "text" at bounding box center [784, 300] width 372 height 19
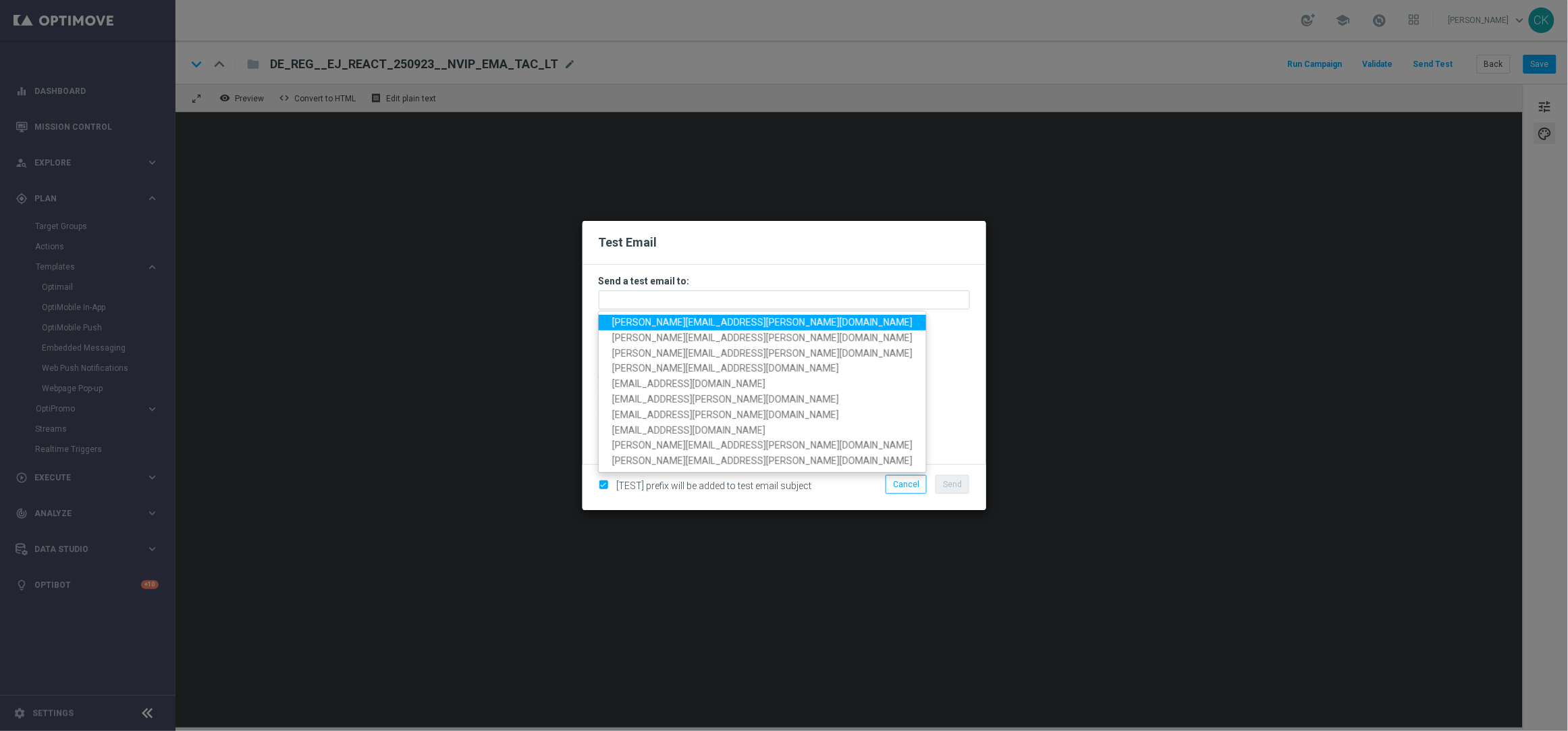
click at [684, 318] on span "[PERSON_NAME][EMAIL_ADDRESS][PERSON_NAME][DOMAIN_NAME]" at bounding box center [762, 322] width 300 height 11
type input "[PERSON_NAME][EMAIL_ADDRESS][PERSON_NAME][DOMAIN_NAME]"
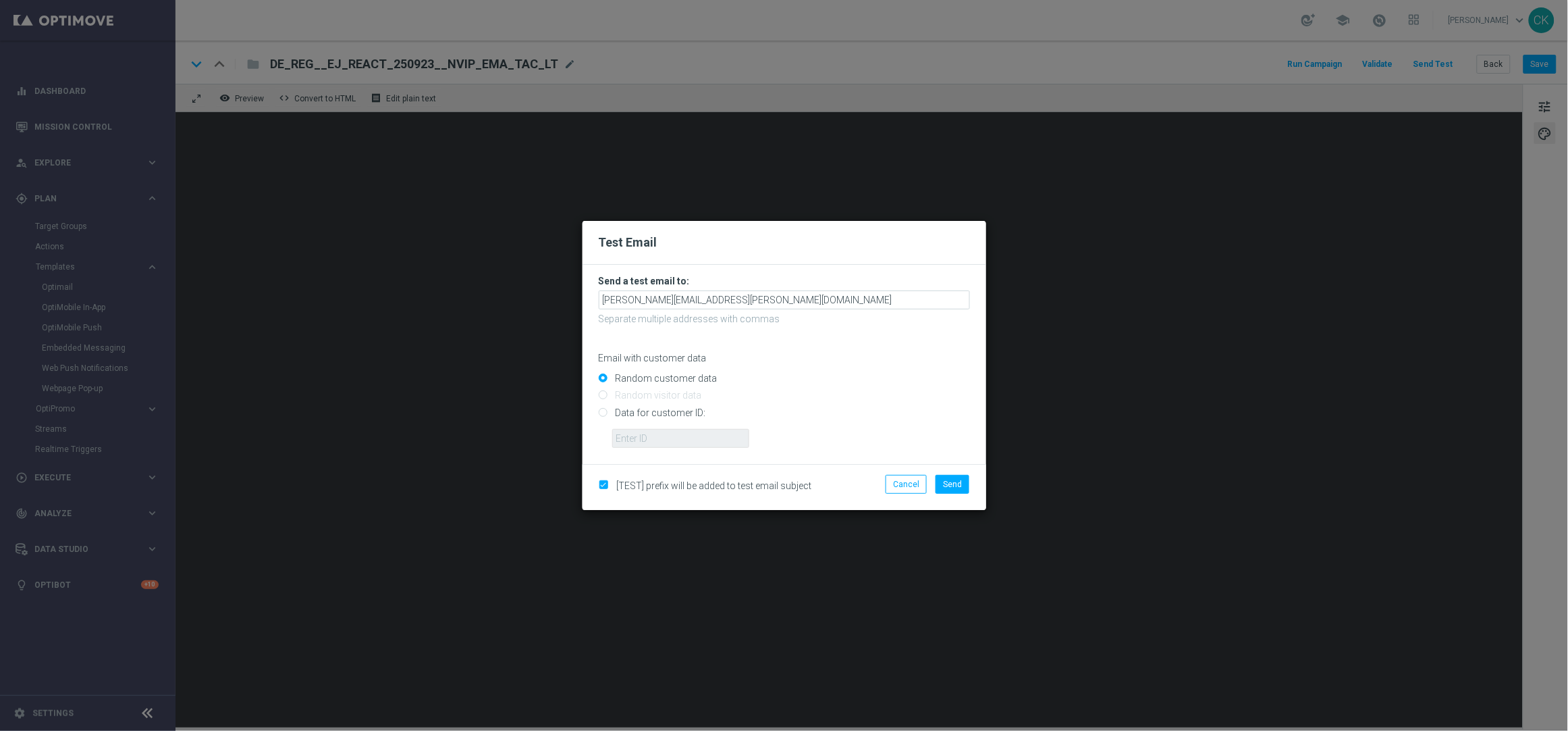
click at [646, 408] on input "Data for customer ID:" at bounding box center [784, 417] width 372 height 19
radio input "true"
click at [646, 437] on input "text" at bounding box center [680, 438] width 137 height 19
type input "14586067"
click at [959, 483] on span "Send" at bounding box center [953, 484] width 19 height 9
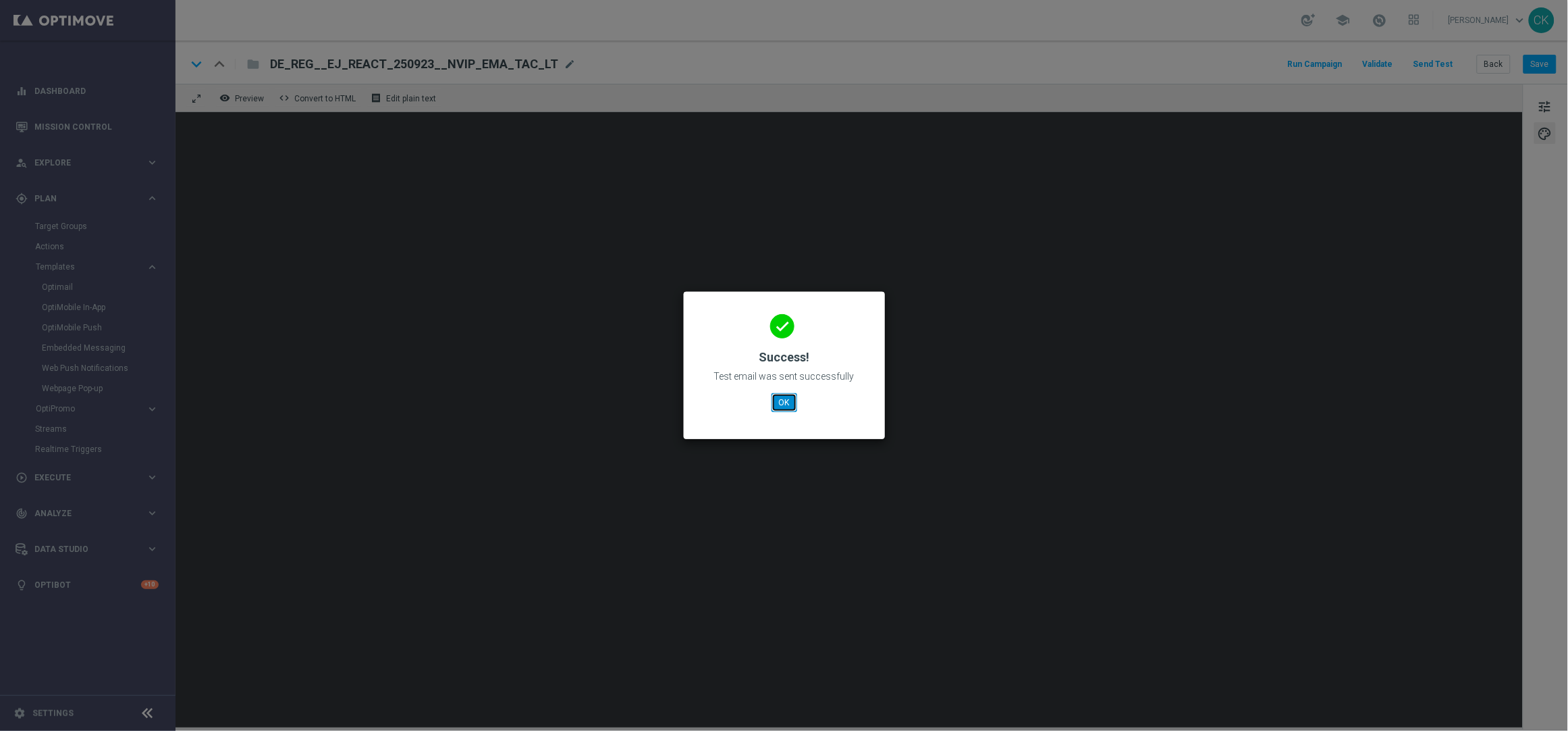
click at [783, 400] on button "OK" at bounding box center [784, 402] width 26 height 19
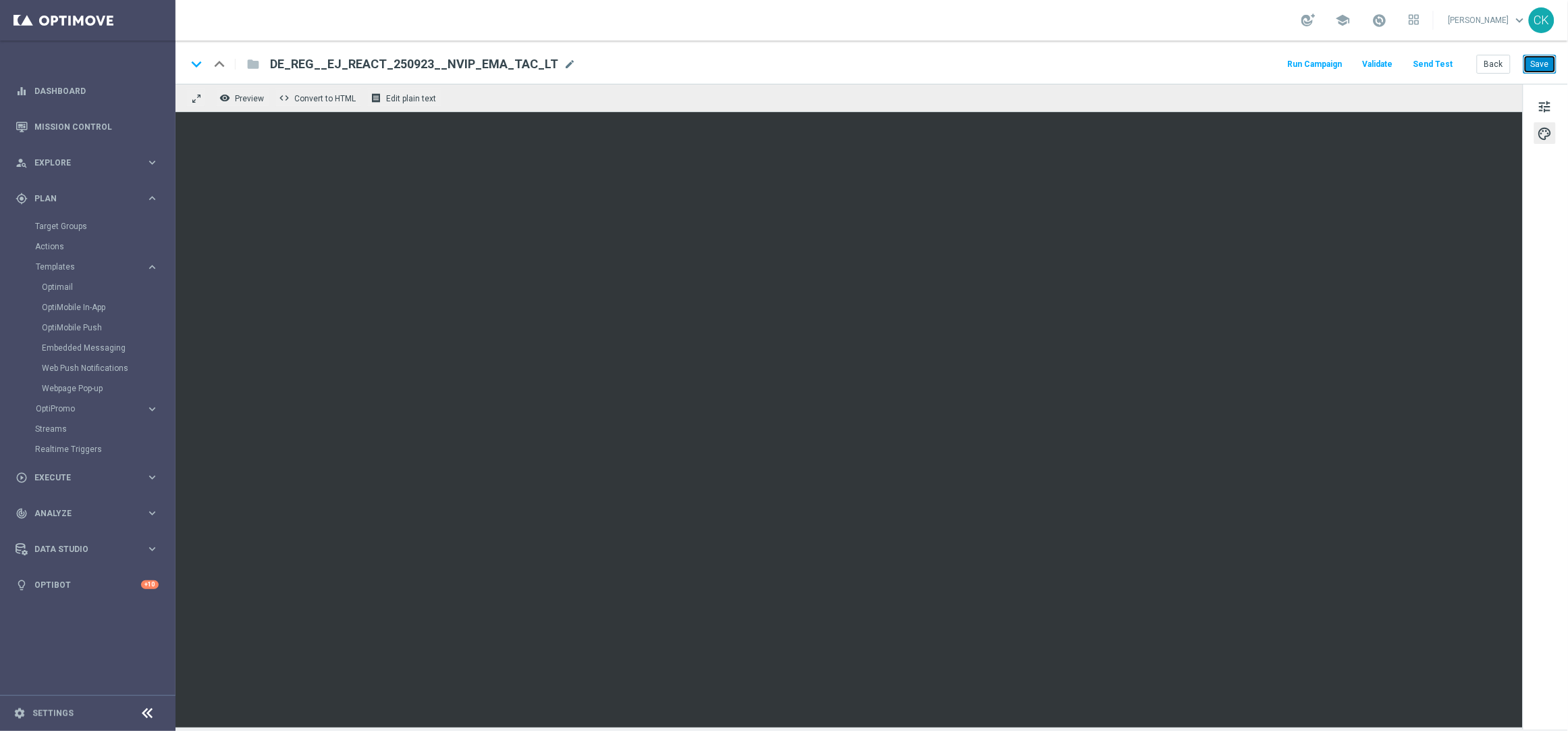
click at [1547, 64] on button "Save" at bounding box center [1540, 64] width 33 height 19
click at [1498, 65] on button "Back" at bounding box center [1494, 64] width 34 height 19
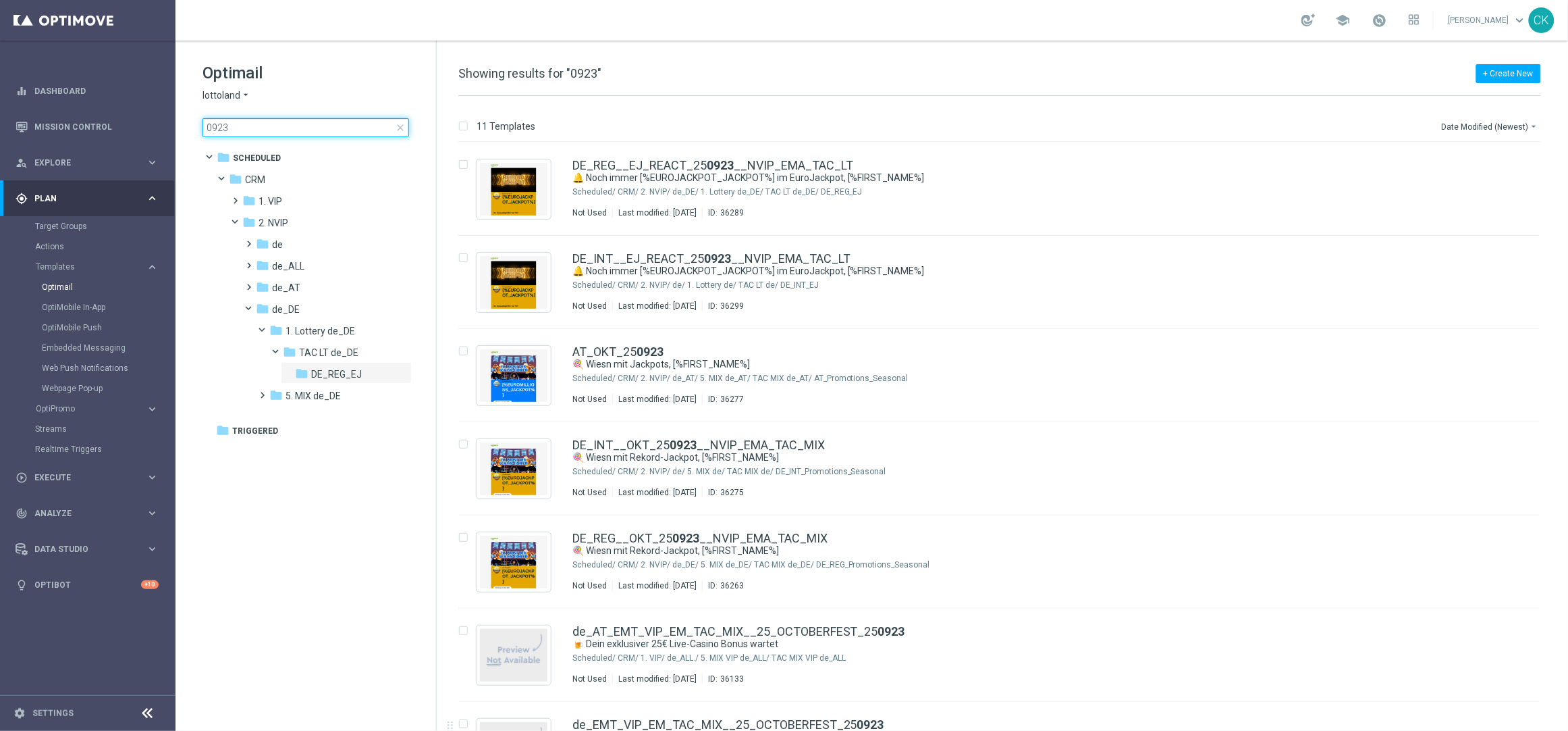
click at [234, 128] on input "0923" at bounding box center [306, 128] width 206 height 19
type input "0"
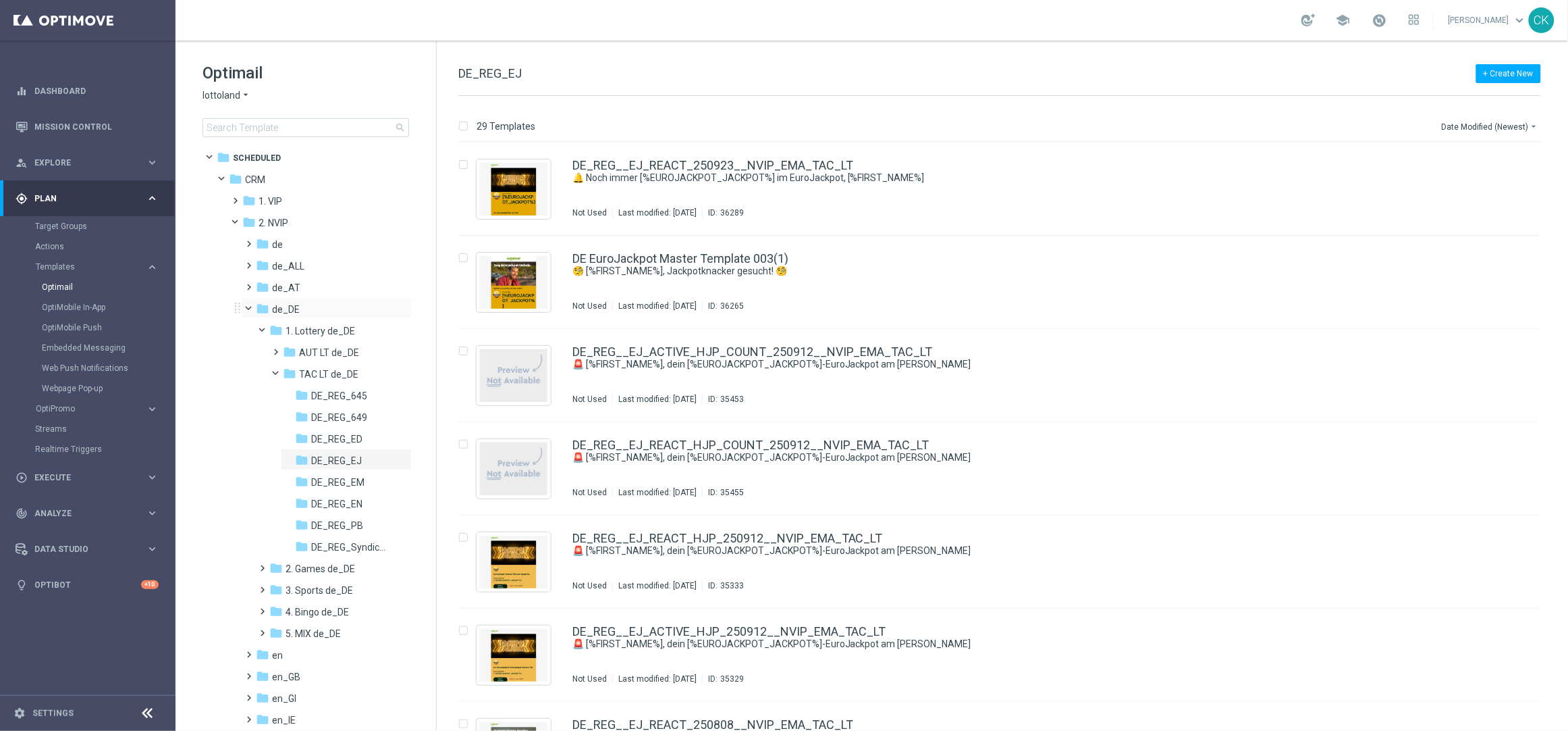
click at [252, 305] on span at bounding box center [255, 306] width 5 height 6
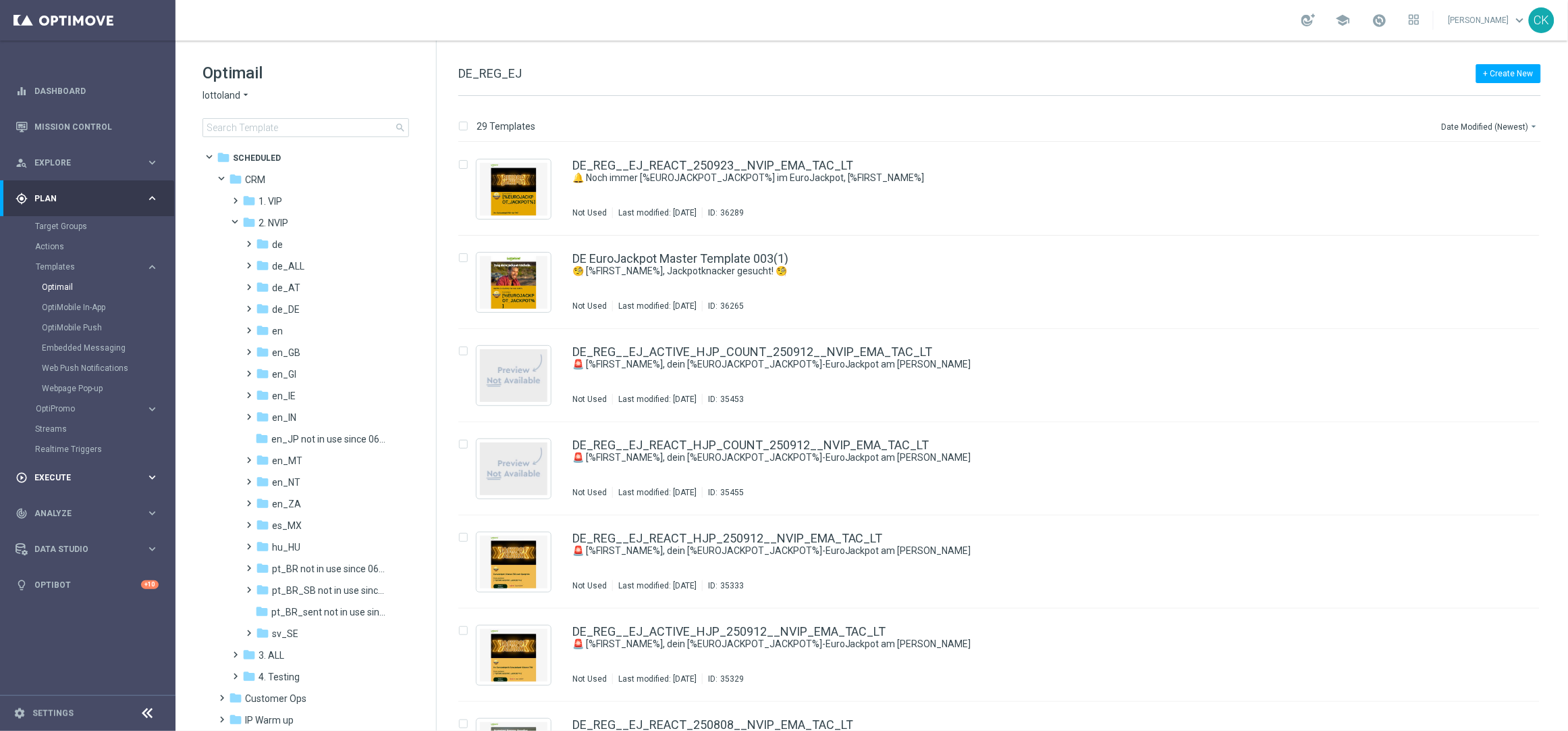
click at [59, 478] on span "Execute" at bounding box center [90, 477] width 112 height 8
click at [67, 258] on link "Campaign Builder" at bounding box center [88, 262] width 106 height 11
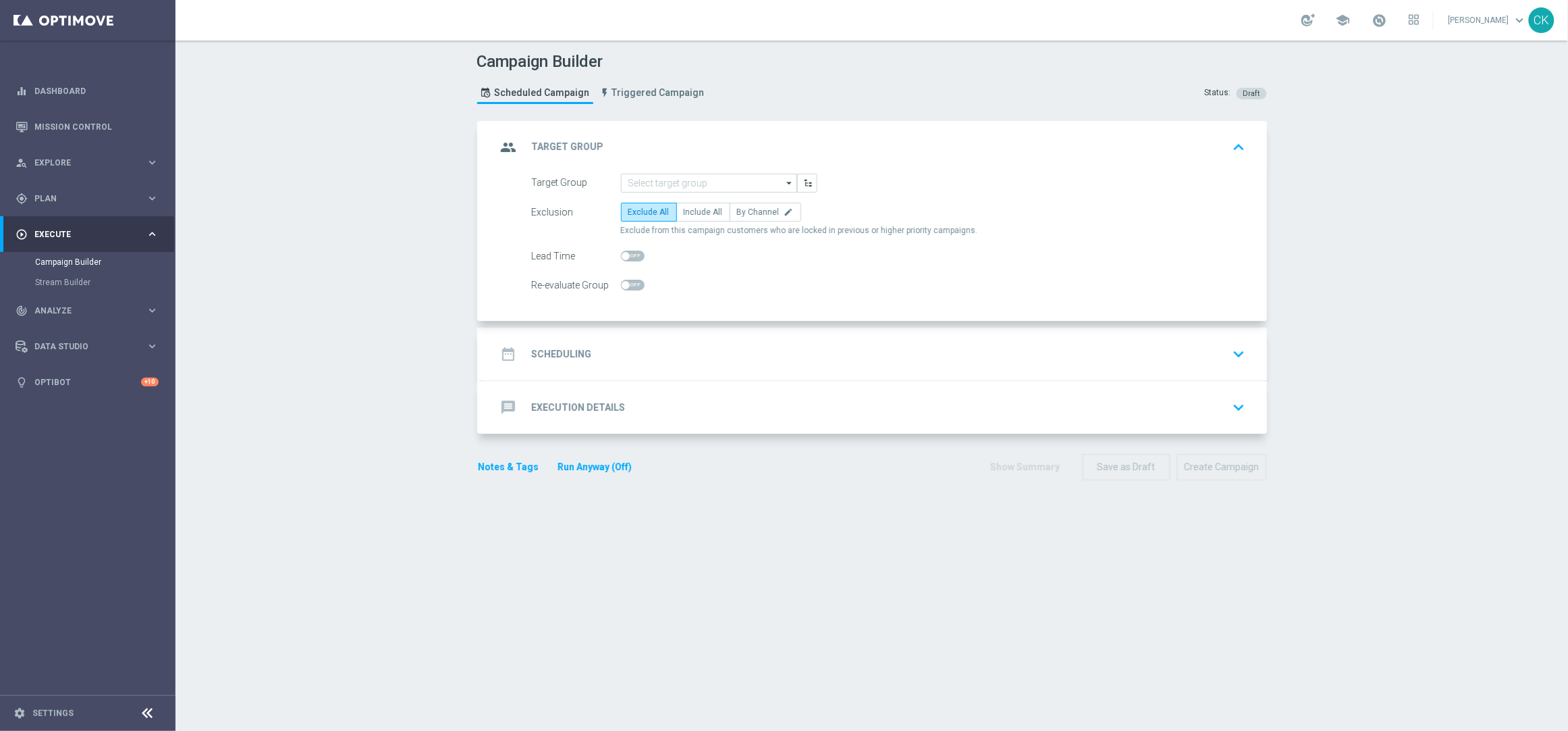
click at [534, 349] on h2 "Scheduling" at bounding box center [562, 354] width 60 height 13
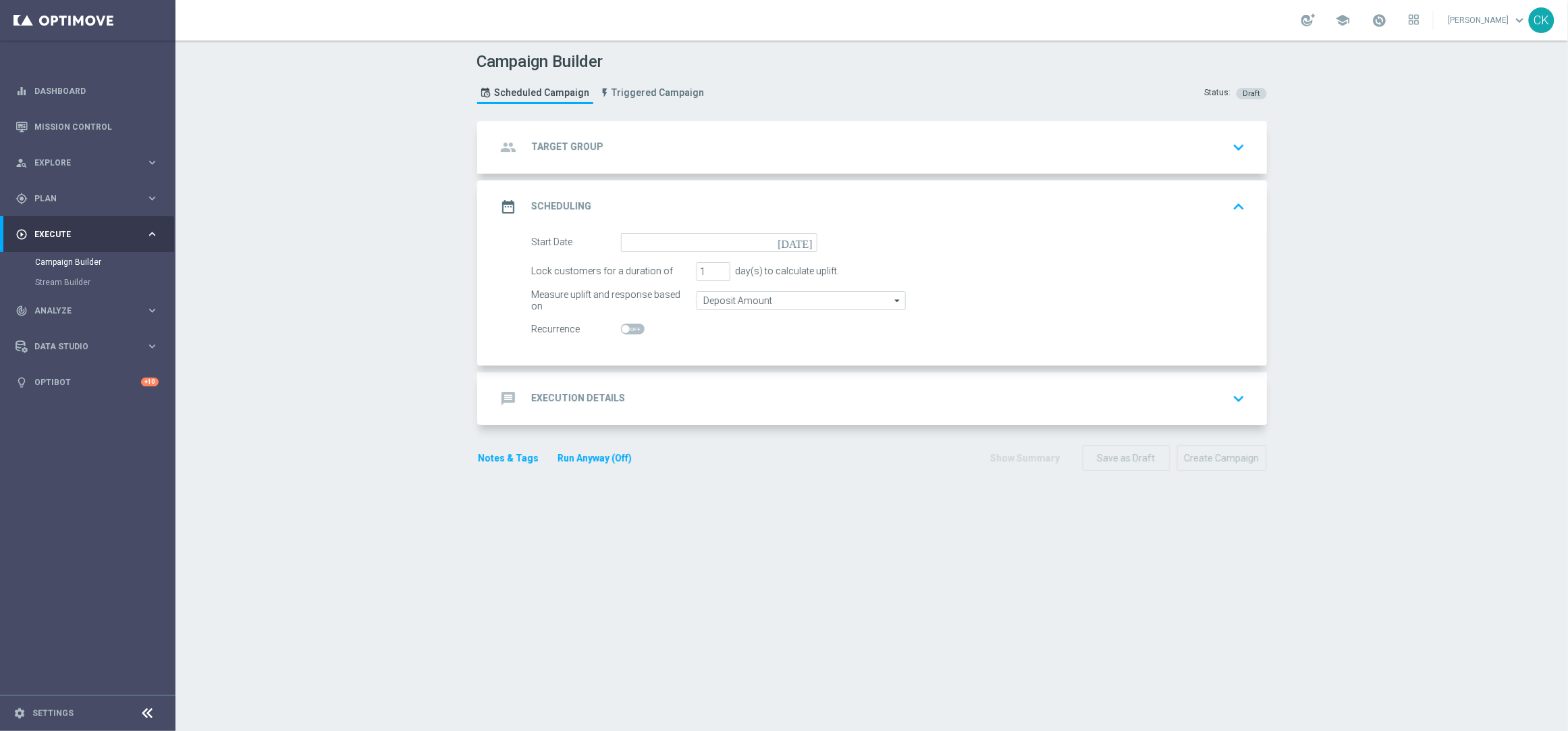
click at [534, 395] on h2 "Execution Details" at bounding box center [579, 398] width 94 height 13
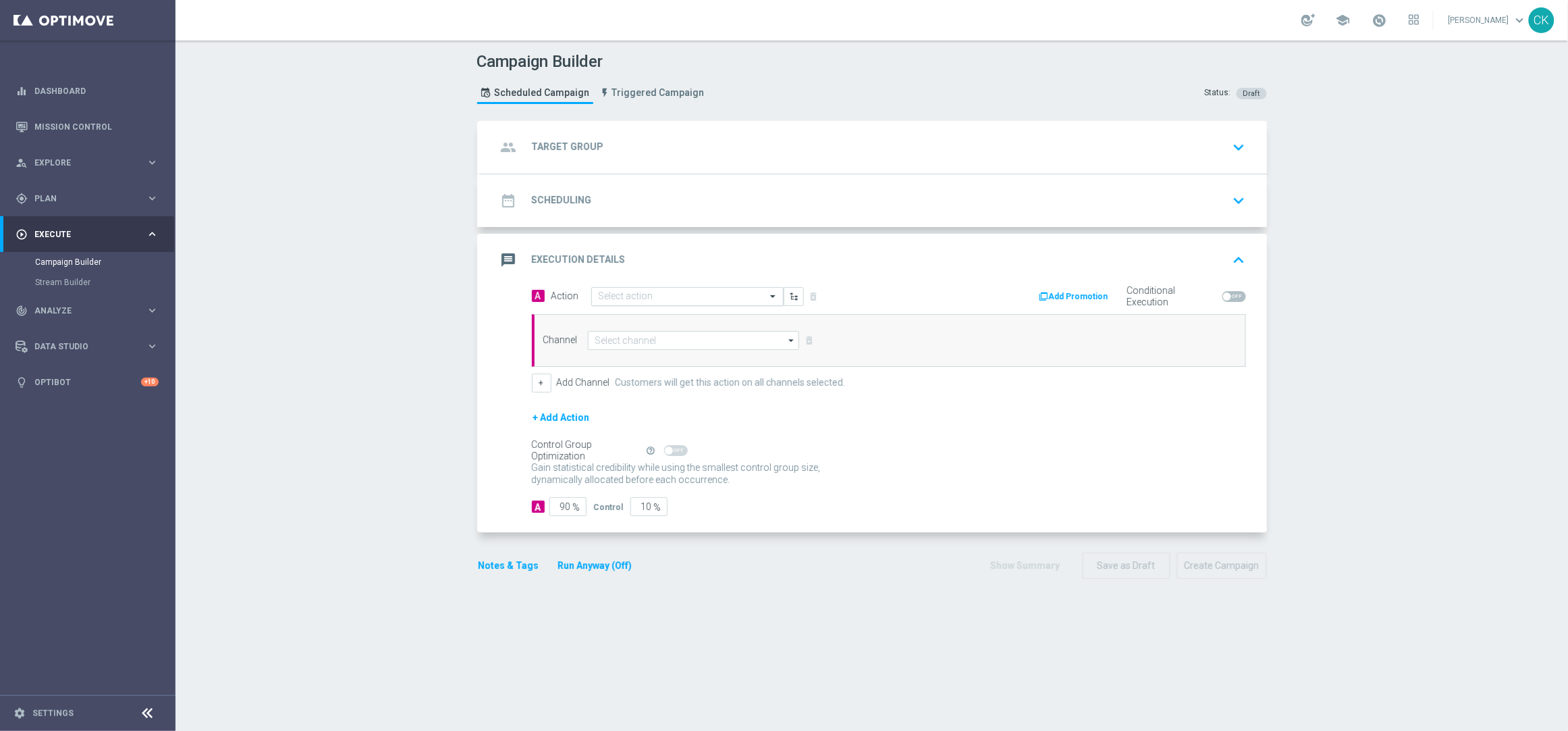
click at [626, 294] on input "text" at bounding box center [674, 297] width 151 height 11
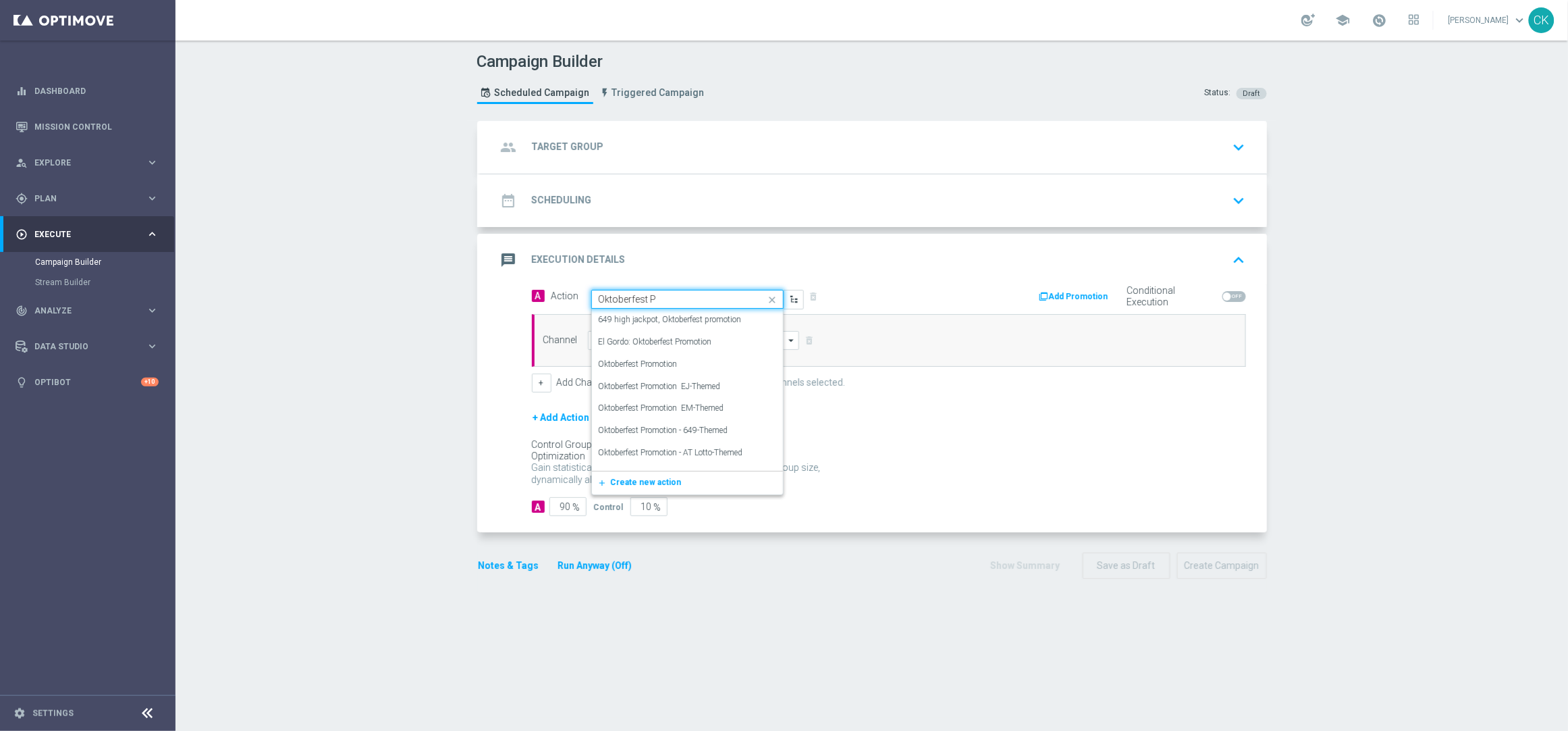
type input "Oktoberfest P"
click at [495, 370] on div "A Action Quick find 649 high jackpot, Oktoberfest promotion edit El Gordo: Okto…" at bounding box center [874, 409] width 787 height 246
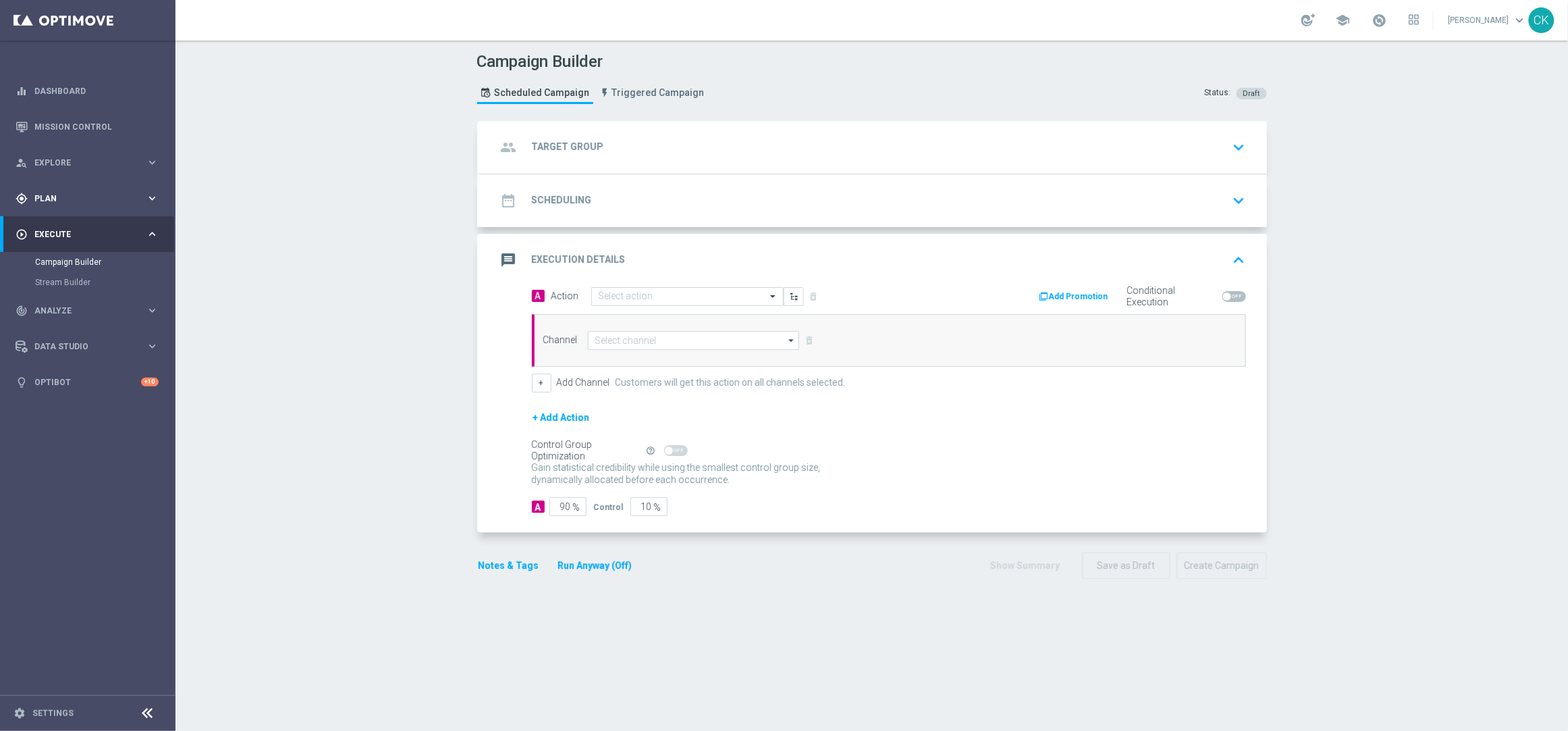
click at [60, 193] on div "gps_fixed Plan" at bounding box center [80, 199] width 130 height 12
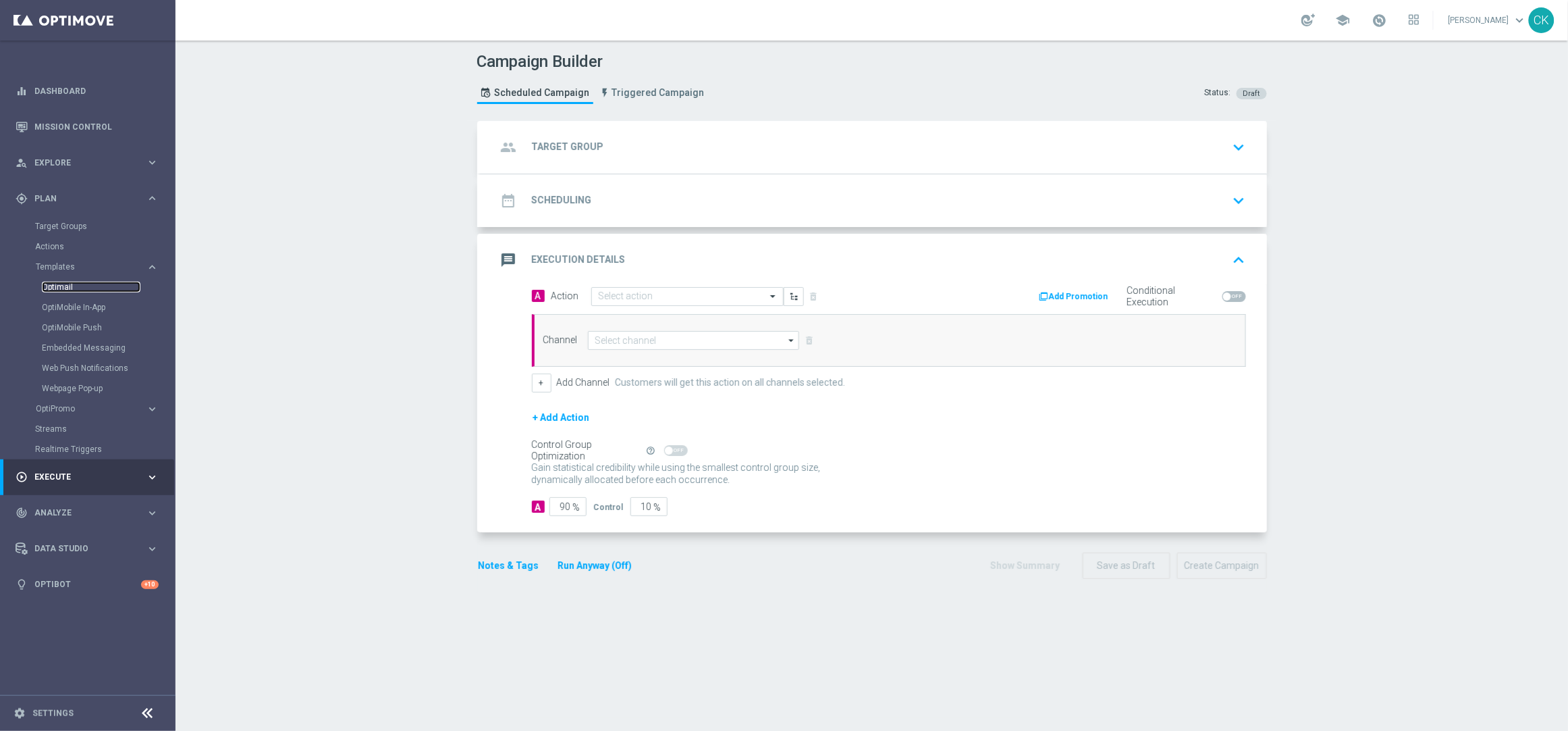
click at [77, 287] on link "Optimail" at bounding box center [91, 287] width 99 height 11
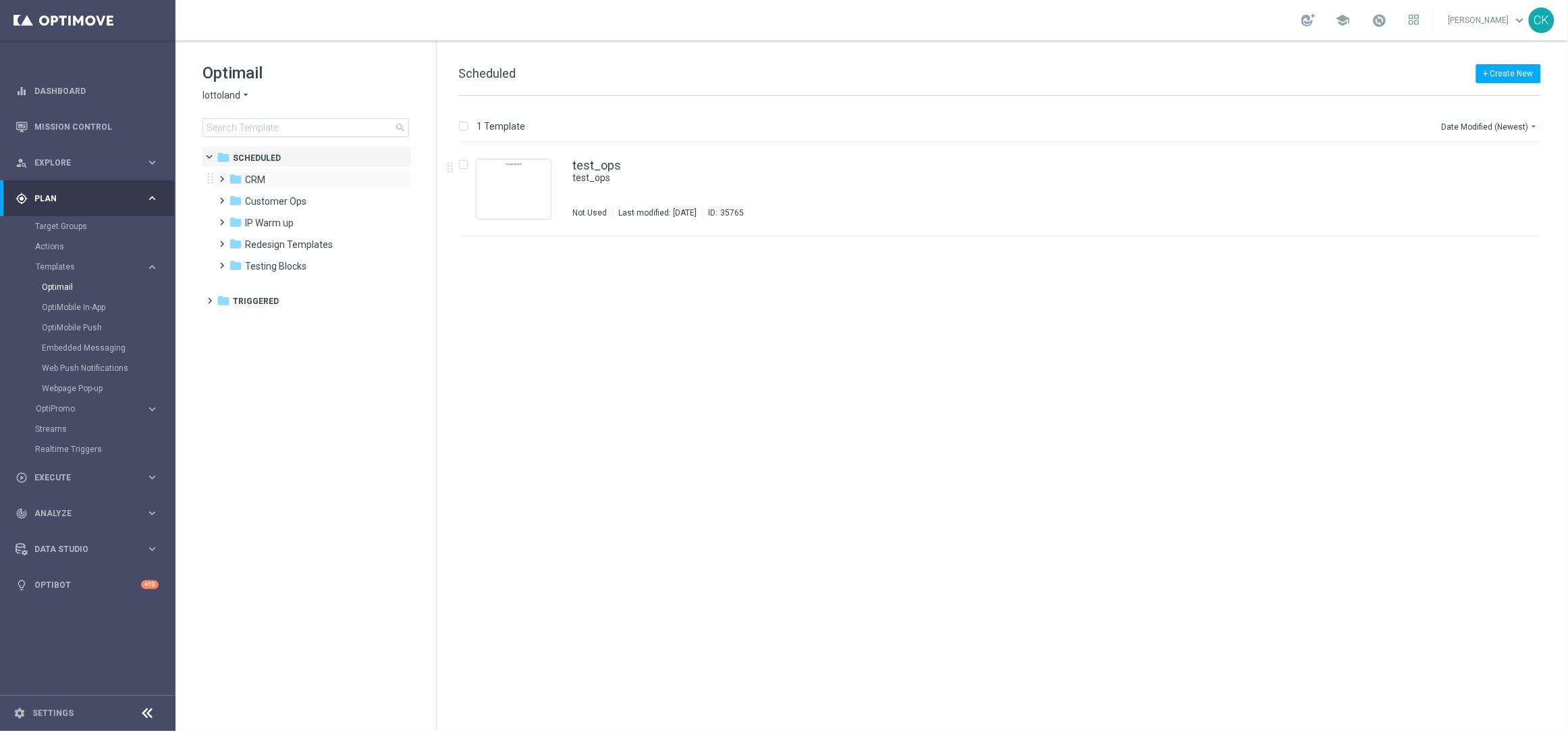
click at [220, 176] on span at bounding box center [219, 173] width 6 height 5
click at [234, 219] on span at bounding box center [233, 216] width 6 height 5
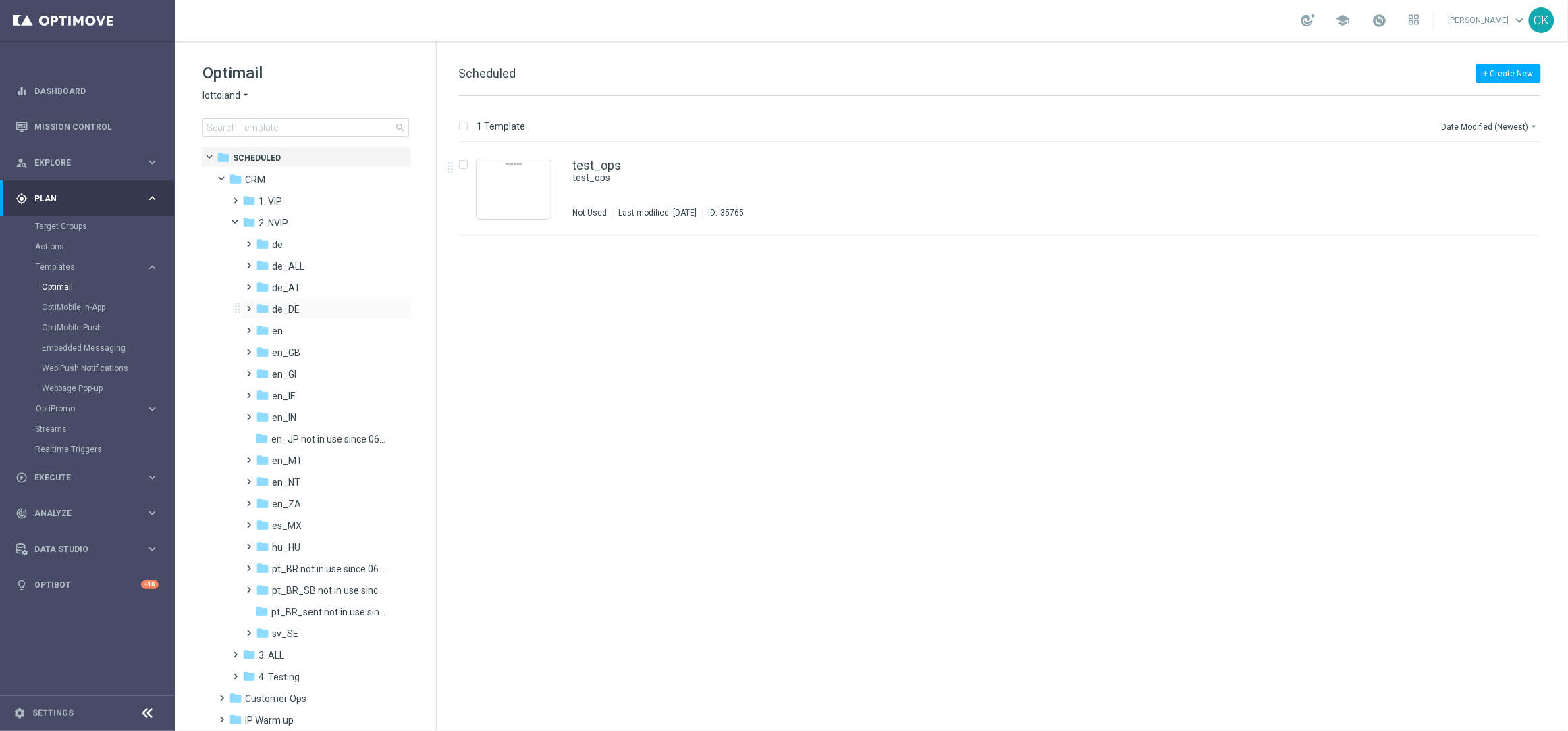
click at [250, 305] on span at bounding box center [247, 302] width 6 height 5
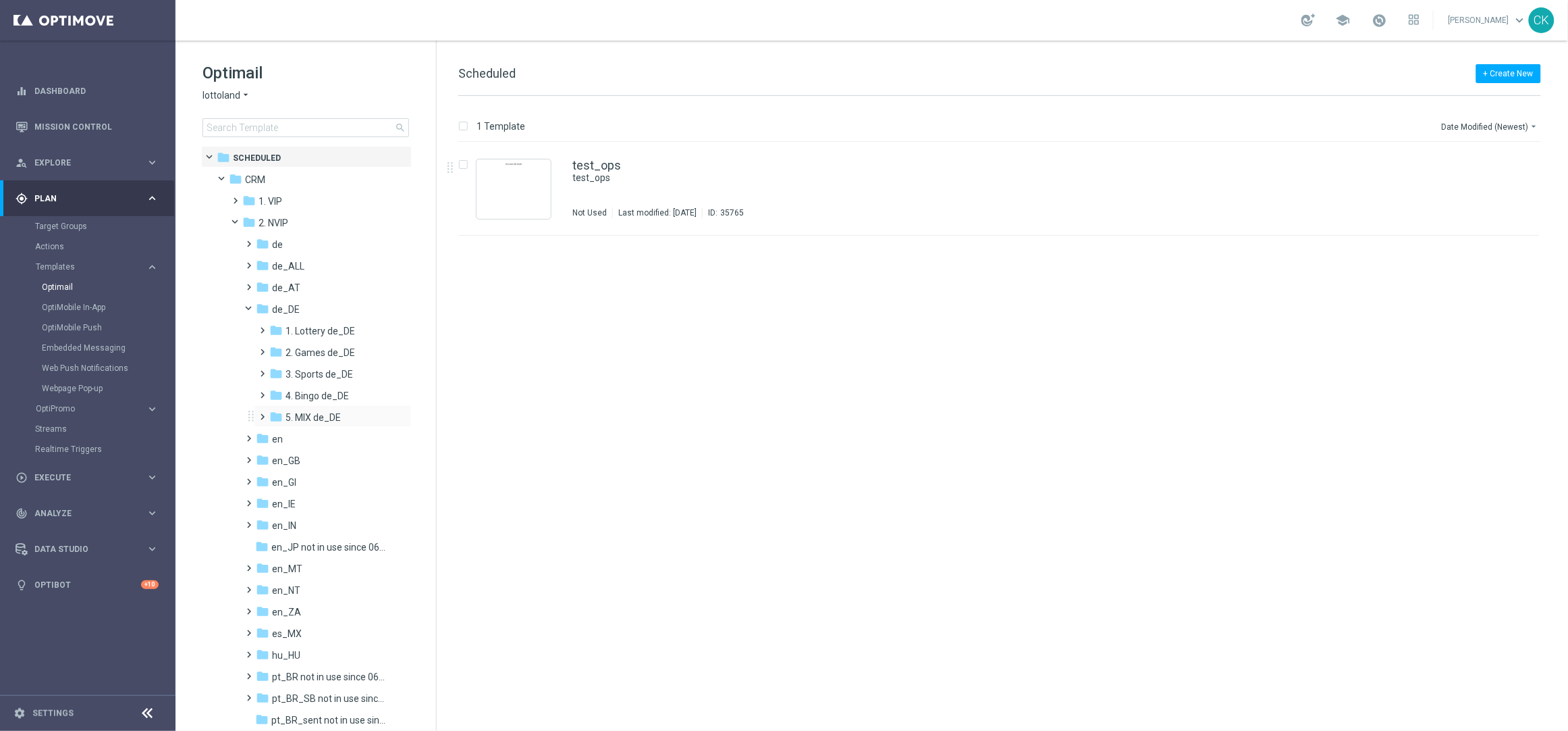
click at [263, 413] on span at bounding box center [260, 410] width 6 height 5
click at [275, 456] on span at bounding box center [274, 453] width 6 height 5
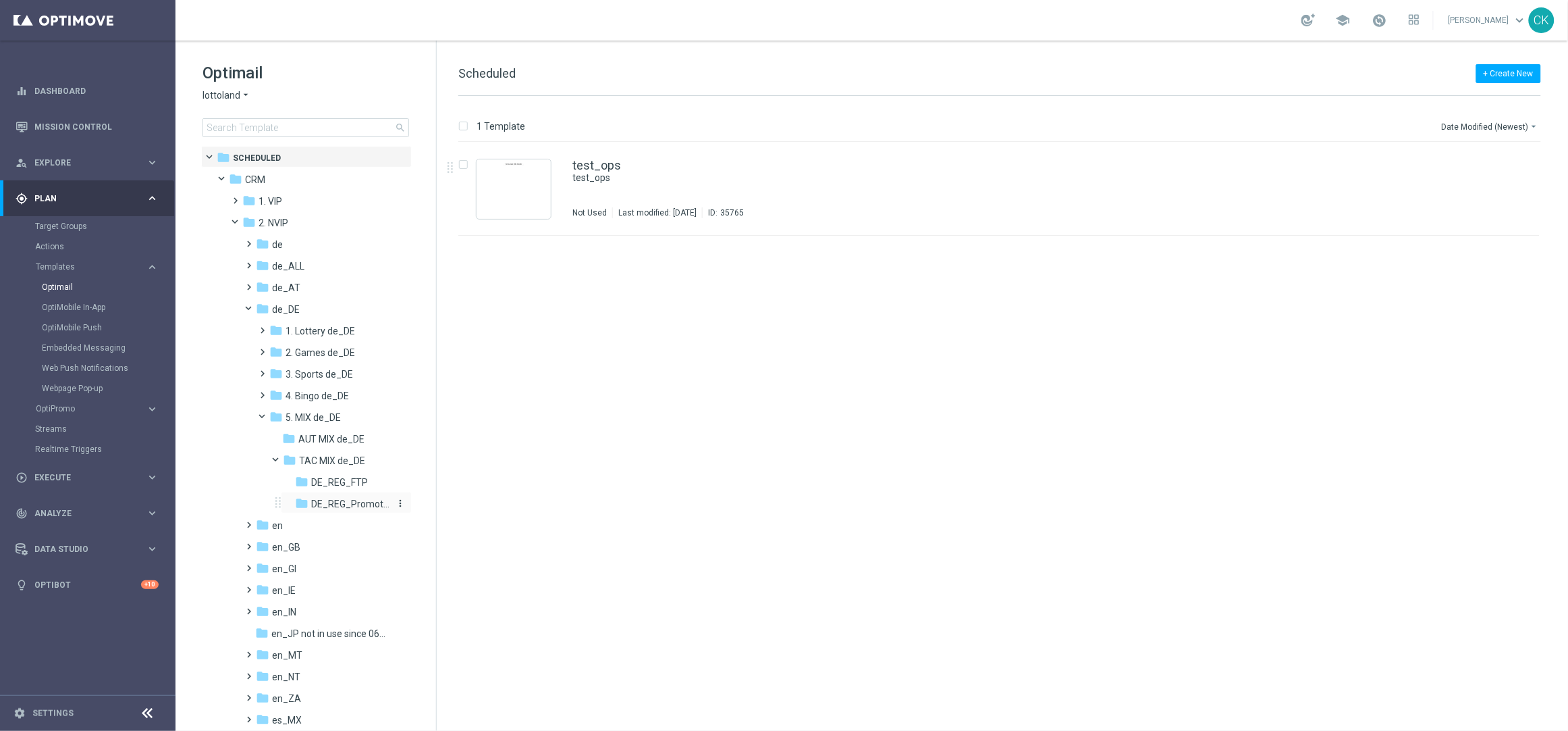
click at [352, 500] on span "DE_REG_Promotions_Seasonal" at bounding box center [350, 504] width 78 height 12
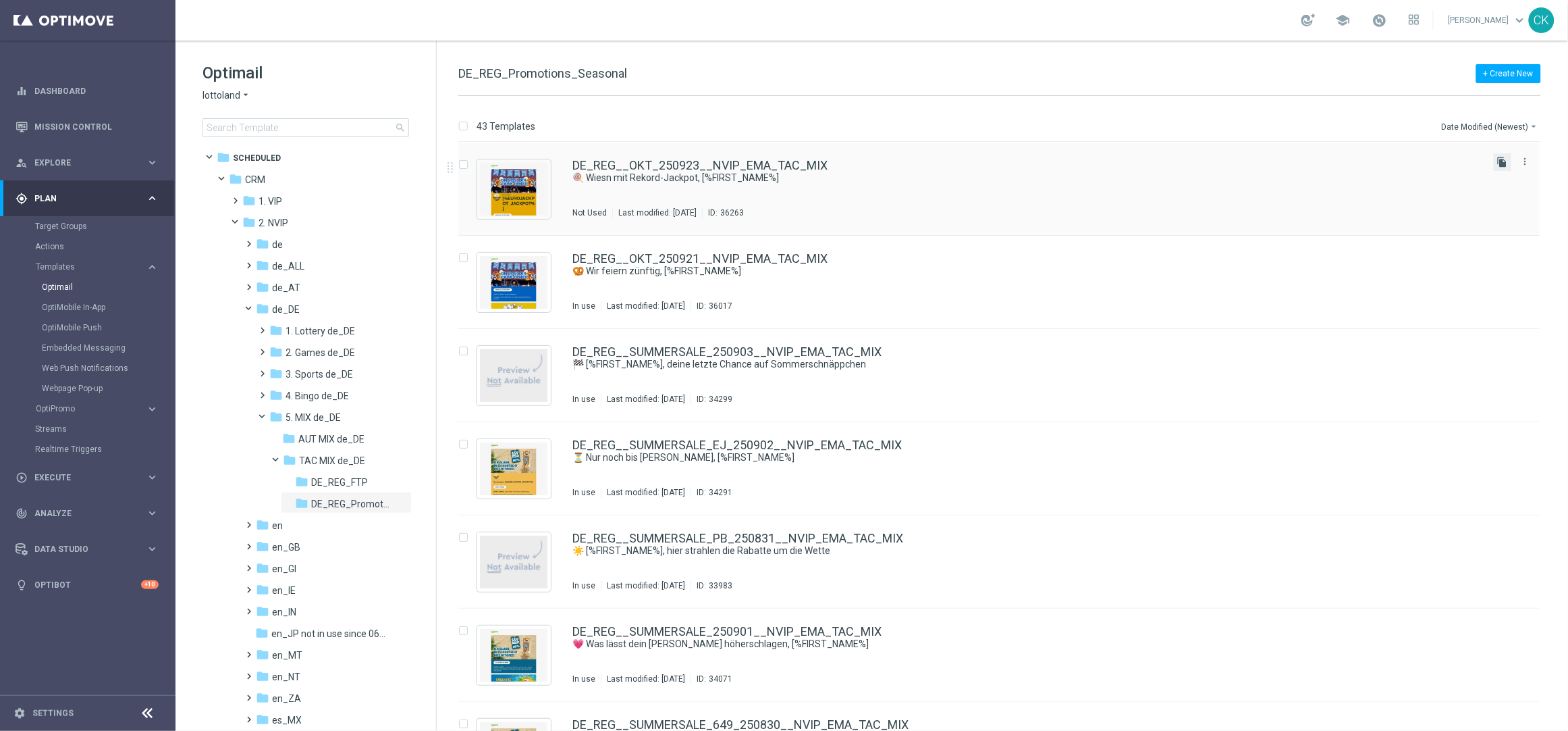
click at [1498, 159] on icon "file_copy" at bounding box center [1503, 162] width 11 height 11
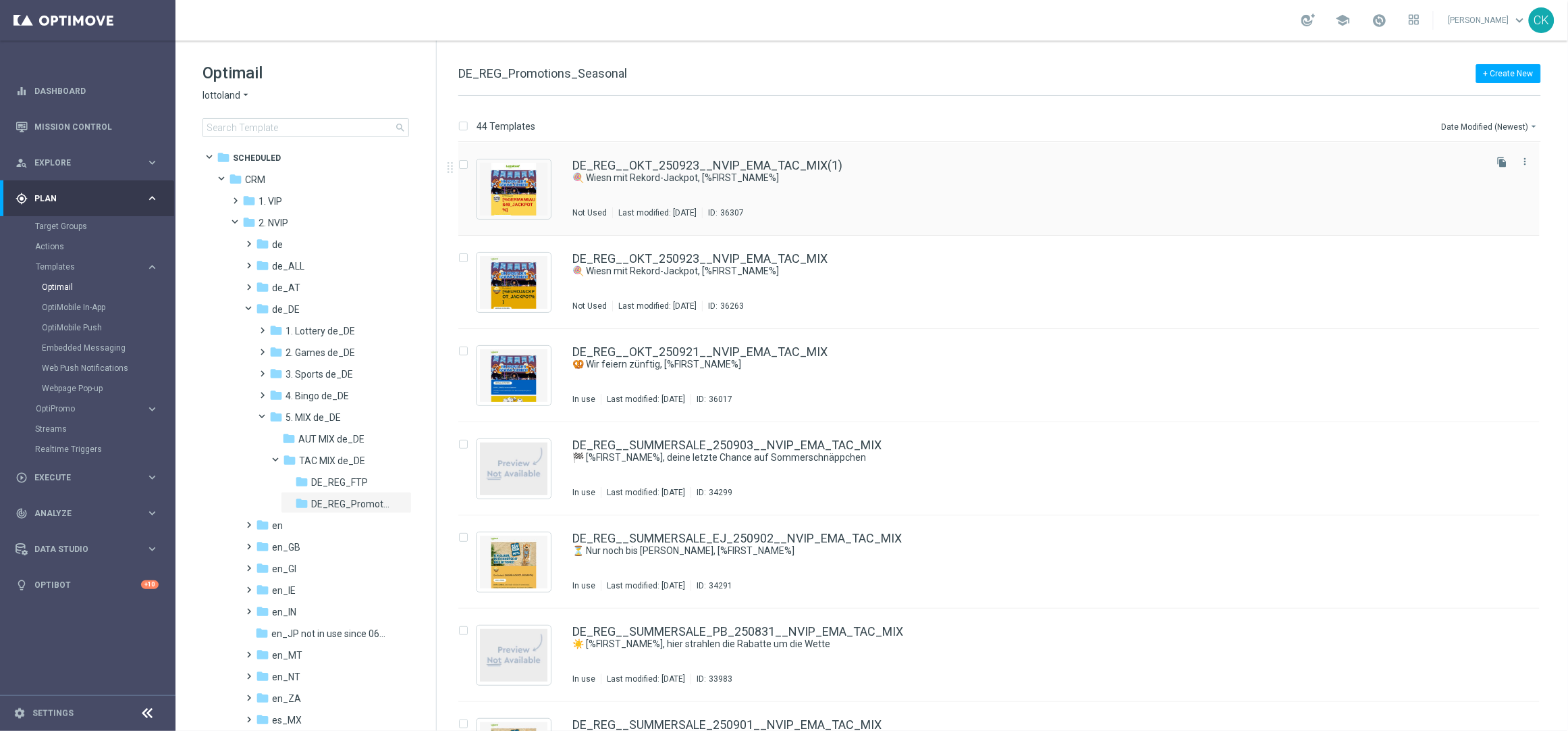
click at [644, 156] on div "DE_REG__OKT_250923__NVIP_EMA_TAC_MIX(1) 🍭 Wiesn mit Rekord-Jackpot, [%FIRST_NAM…" at bounding box center [999, 189] width 1082 height 93
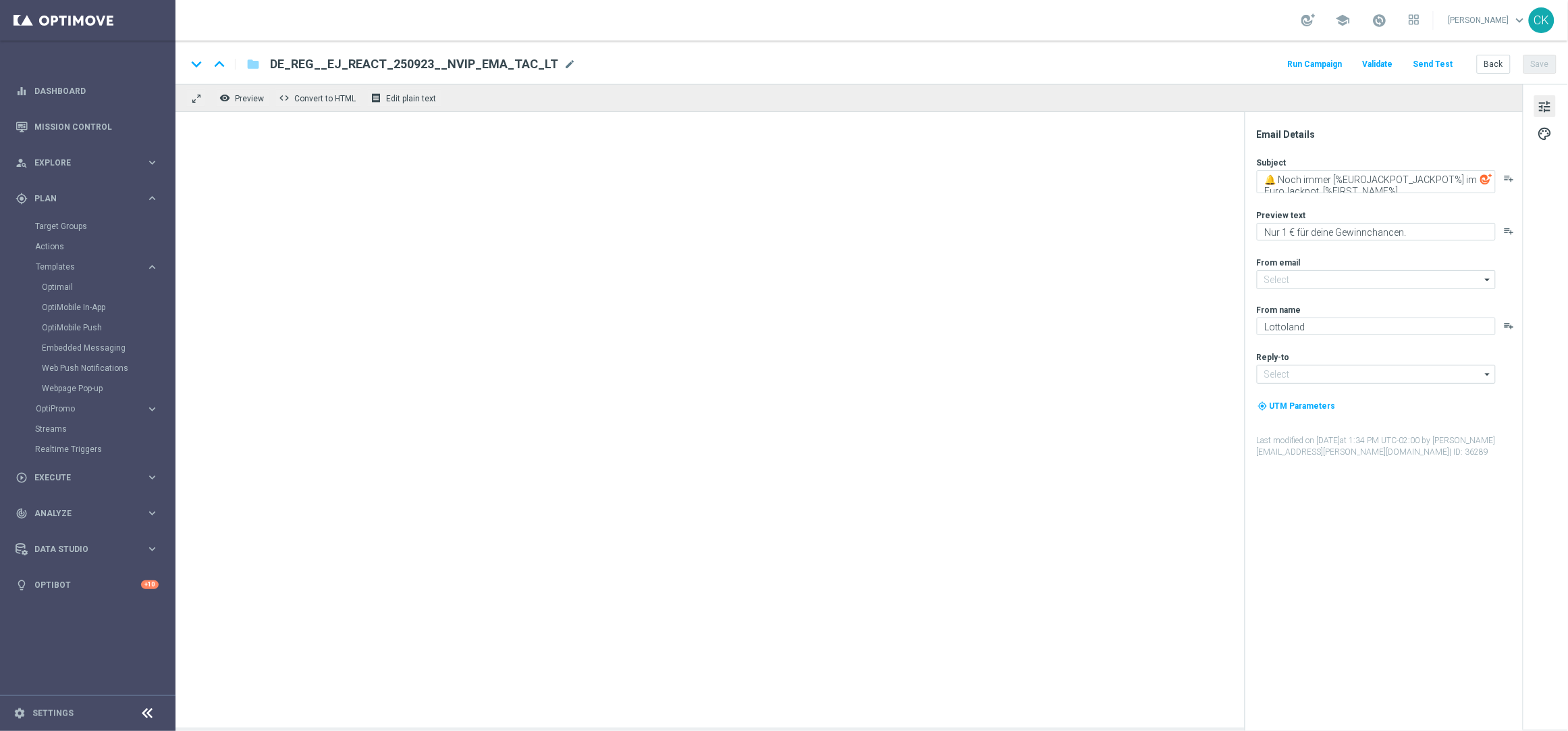
type input "[EMAIL_ADDRESS][DOMAIN_NAME]"
type input "DE_REG__OKT_250923__NVIP_EMA_TAC_MIX(1)"
type textarea "🍭 Wiesn mit Rekord-Jackpot, [%FIRST_NAME%]"
type textarea "50 % Rabatt auf 100 Extra-Chancen."
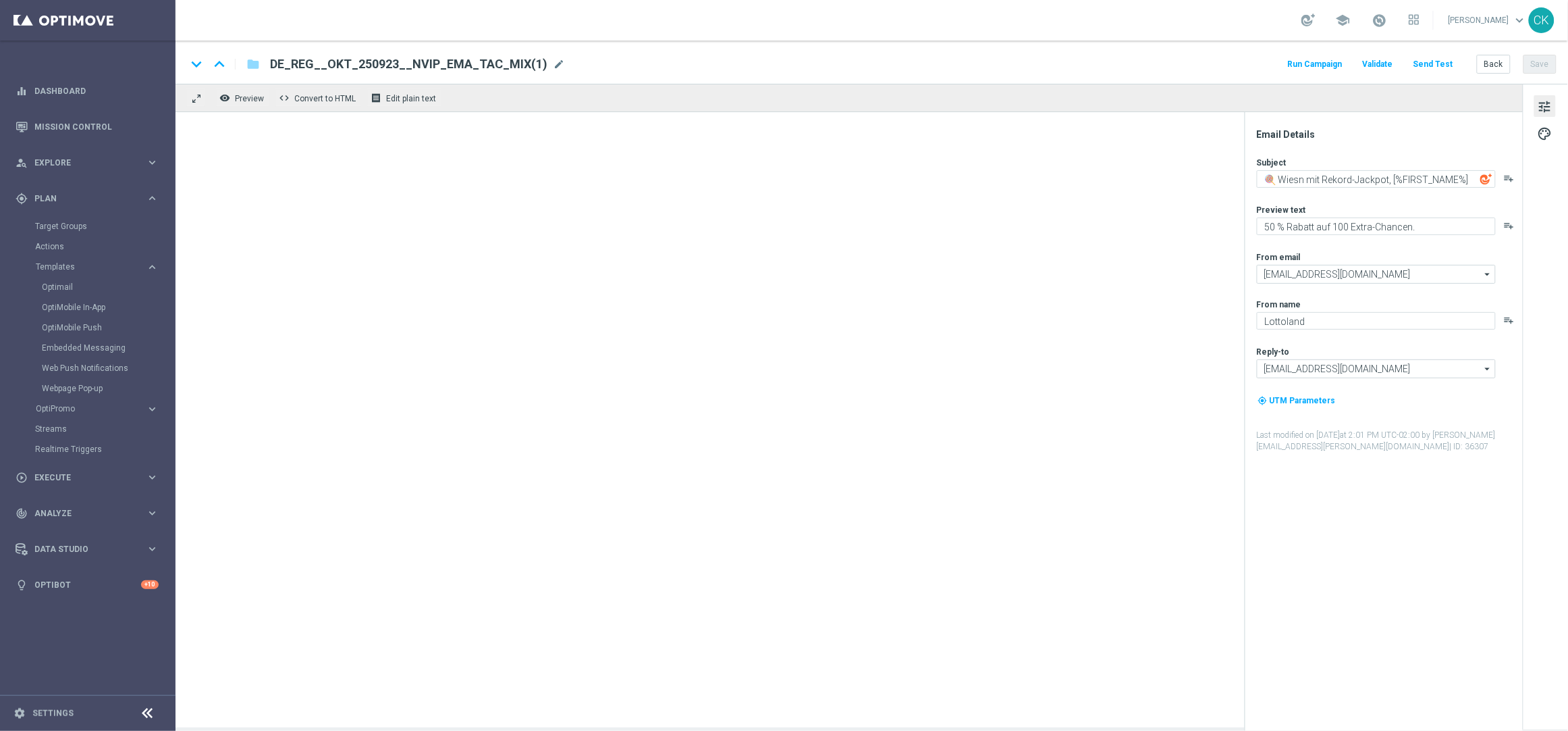
click at [524, 60] on span "DE_REG__OKT_250923__NVIP_EMA_TAC_MIX(1)" at bounding box center [408, 63] width 278 height 16
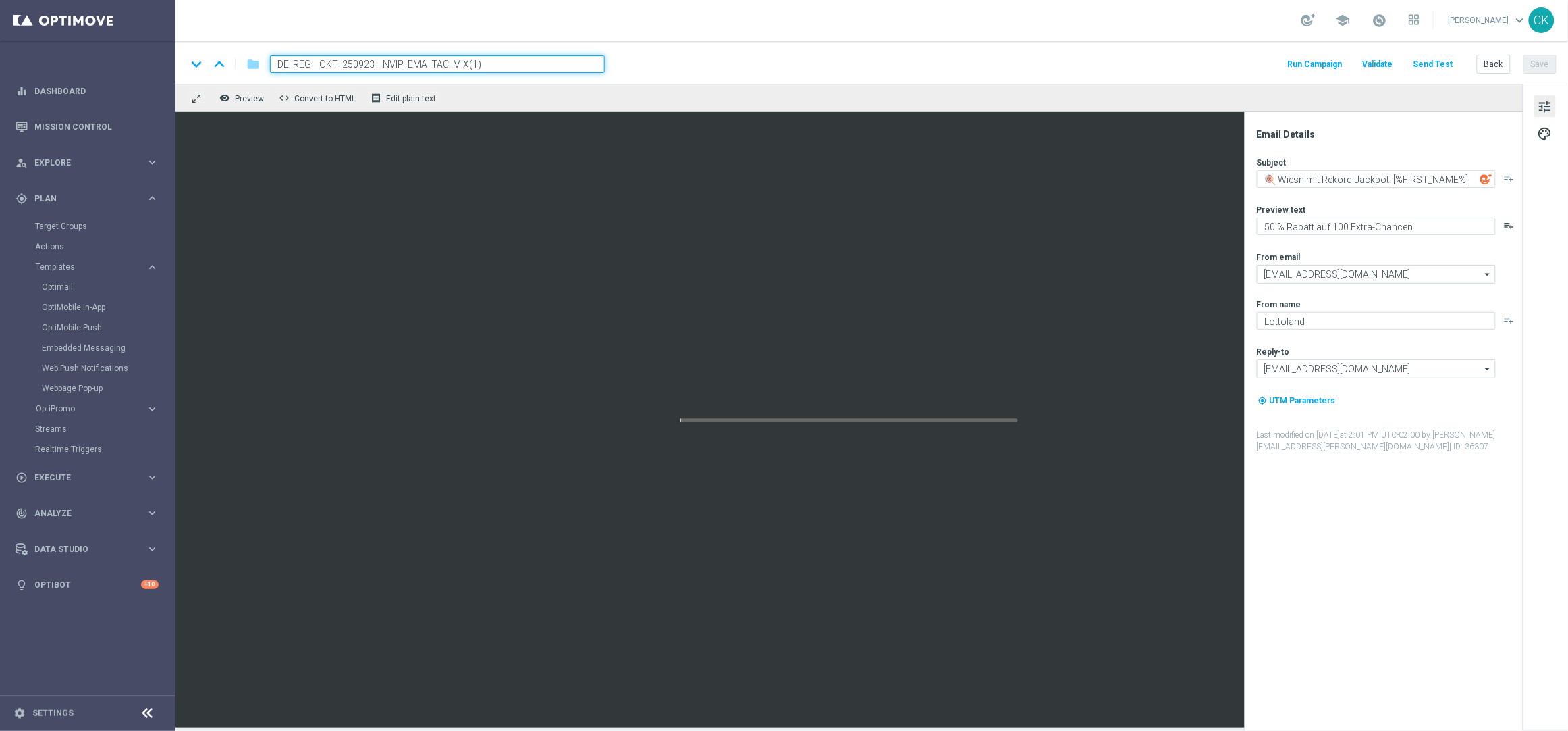
click at [524, 60] on input "DE_REG__OKT_250923__NVIP_EMA_TAC_MIX(1)" at bounding box center [437, 63] width 335 height 18
paste input "649_250924__NVIP_EMA_TAC_MIX"
type input "DE_REG__OKT_649_250924__NVIP_EMA_TAC_MIX"
click at [680, 51] on div "keyboard_arrow_down keyboard_arrow_up folder DE_REG__OKT_649_250924__NVIP_EMA_T…" at bounding box center [872, 62] width 1393 height 44
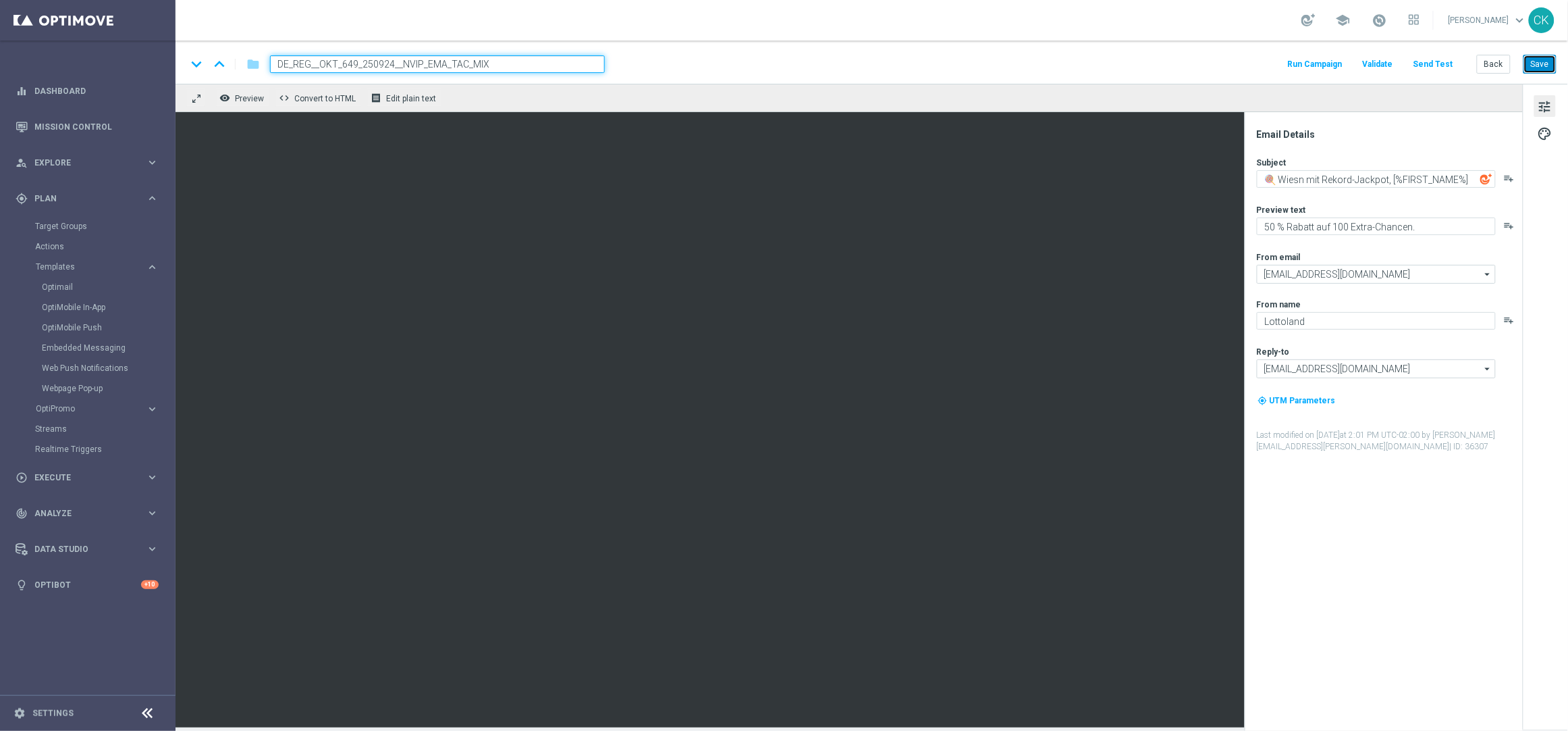
click at [1543, 60] on button "Save" at bounding box center [1540, 64] width 33 height 19
click at [1498, 62] on button "Back" at bounding box center [1494, 64] width 34 height 19
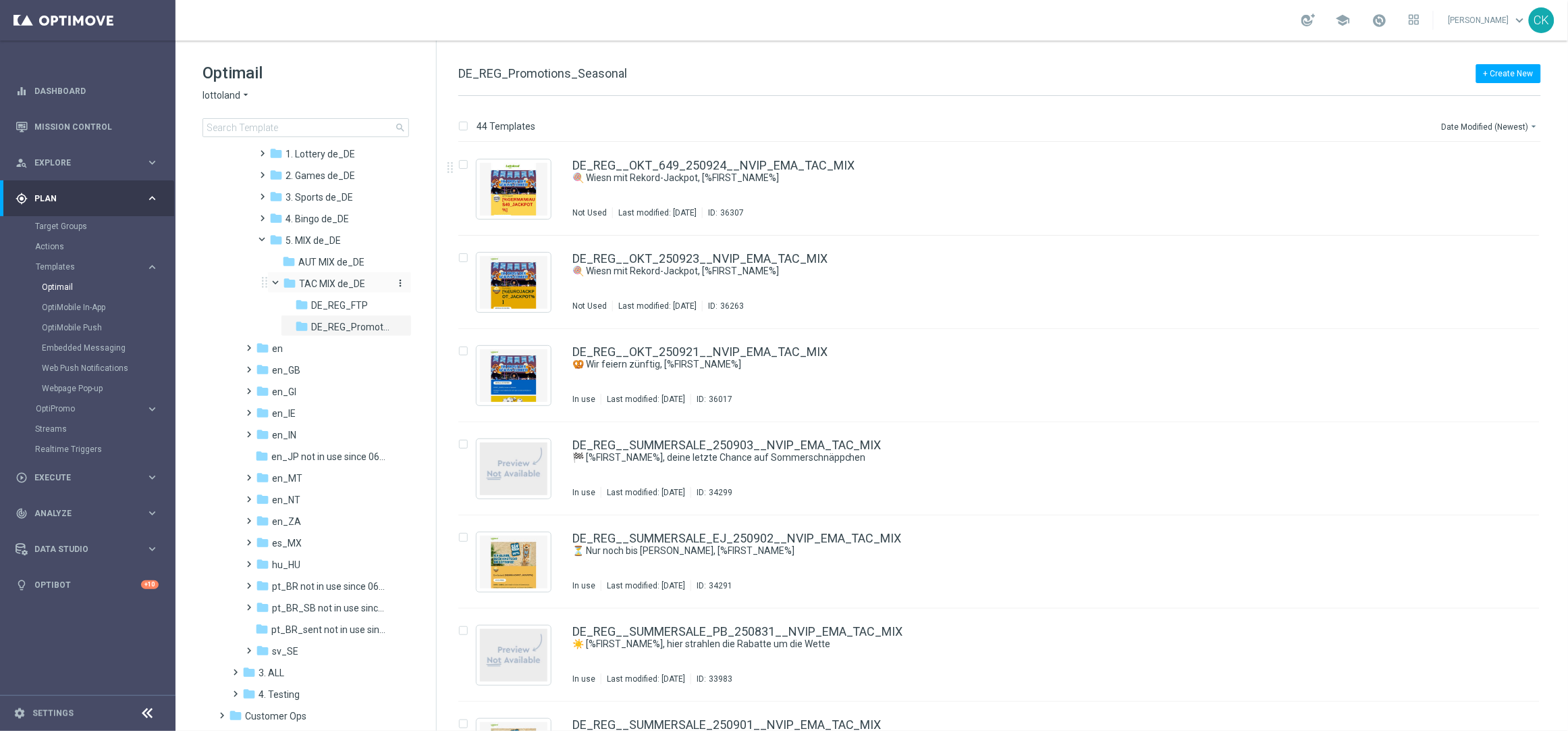
scroll to position [274, 0]
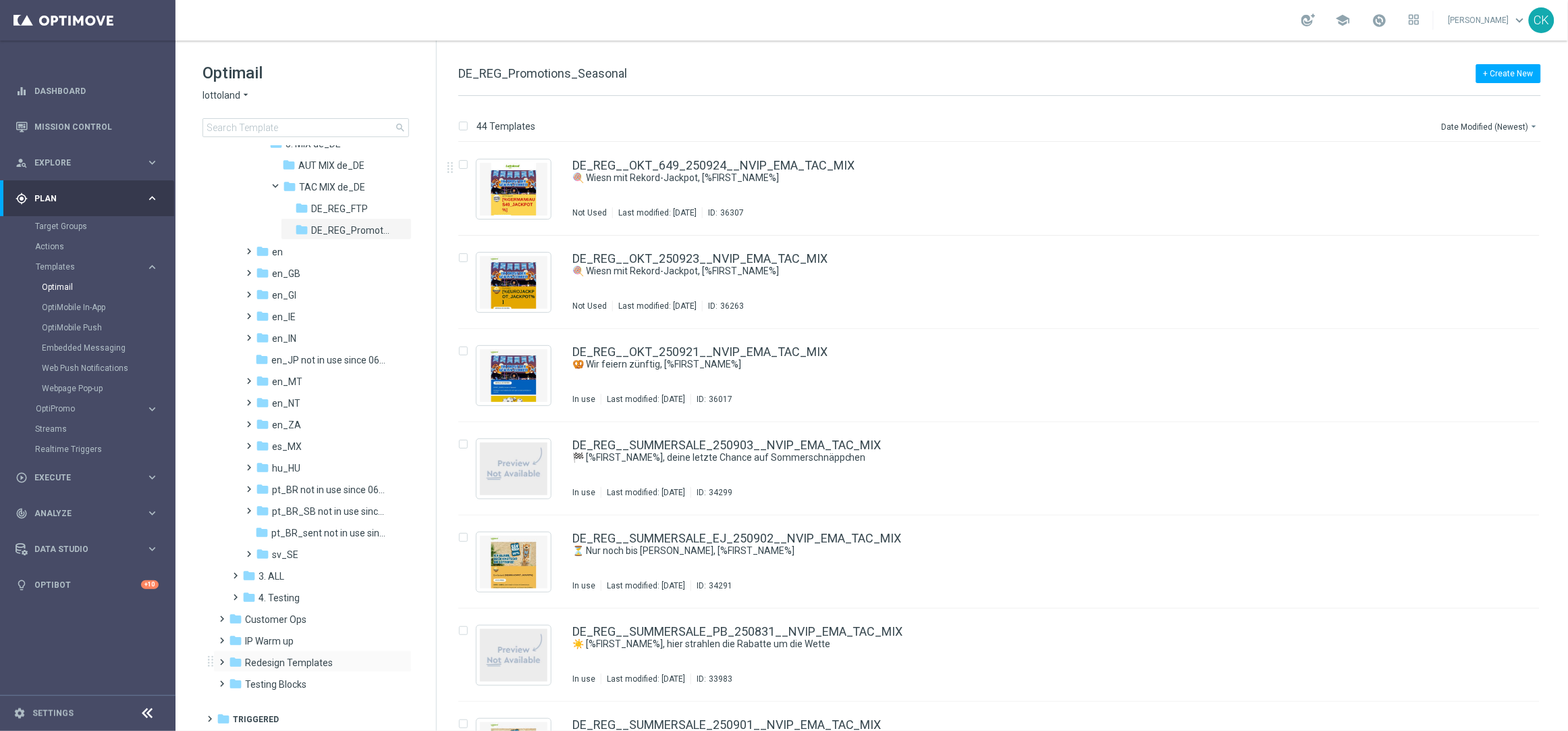
click at [221, 658] on span at bounding box center [219, 655] width 6 height 5
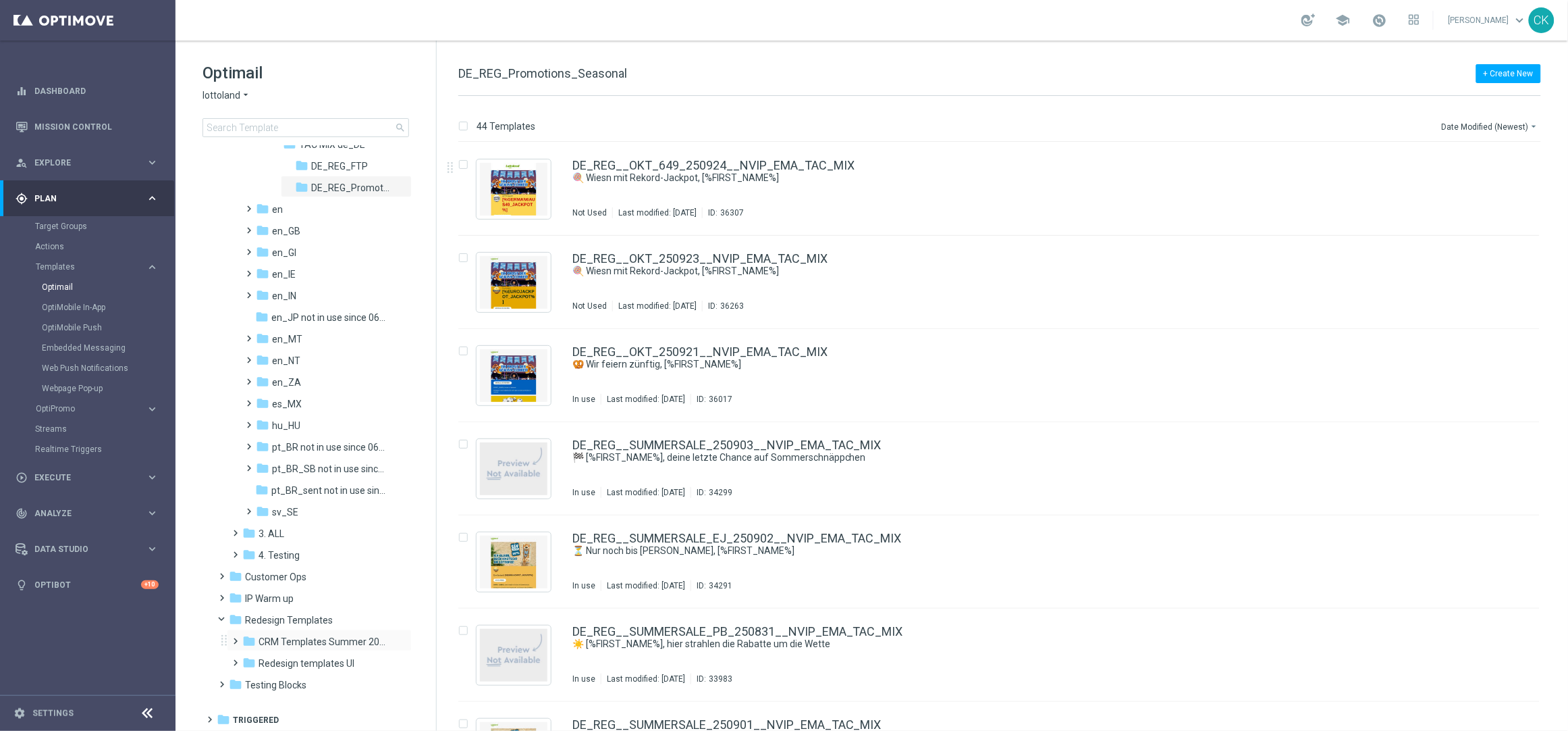
click at [236, 633] on span at bounding box center [233, 635] width 6 height 5
click at [268, 661] on icon "folder" at bounding box center [262, 662] width 14 height 14
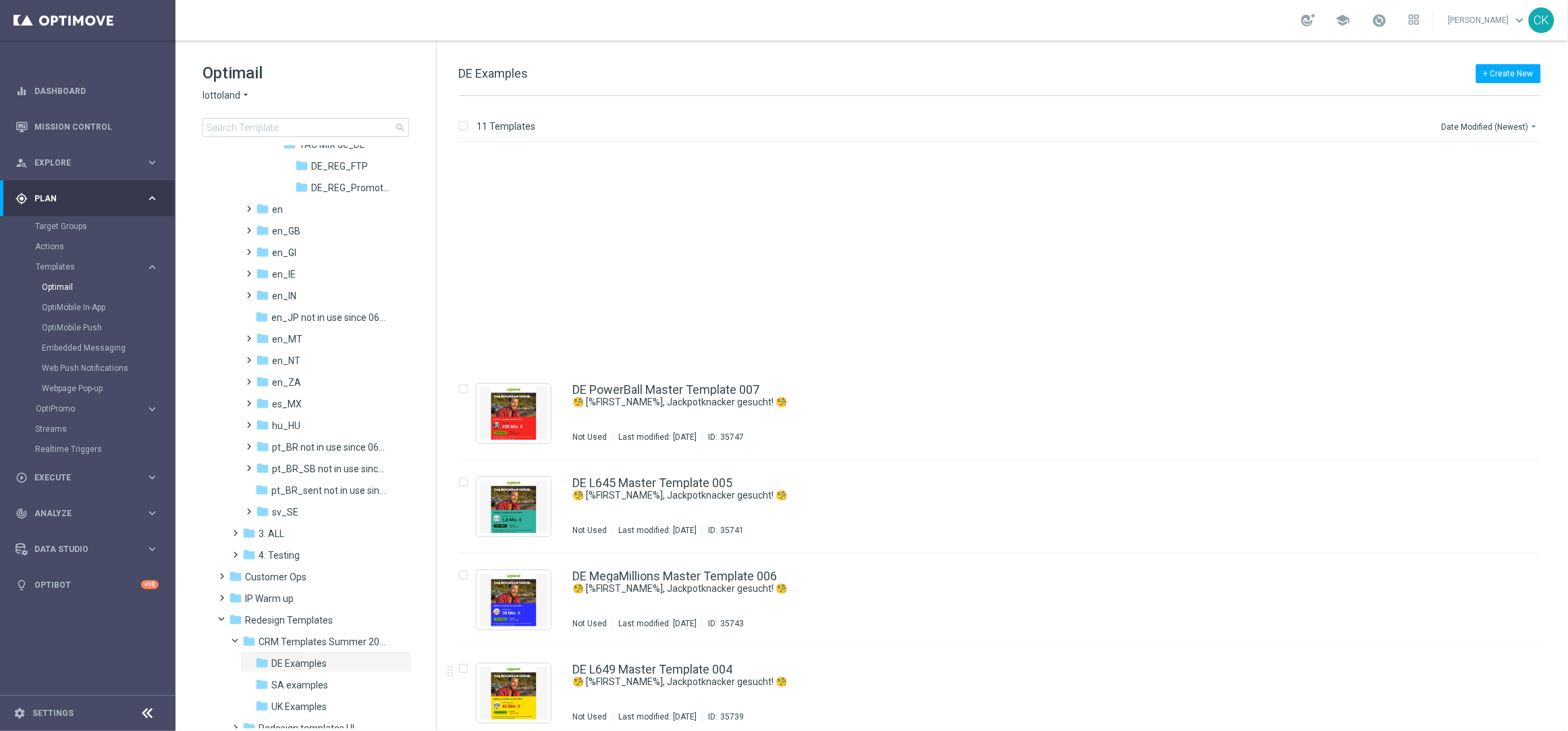
scroll to position [432, 0]
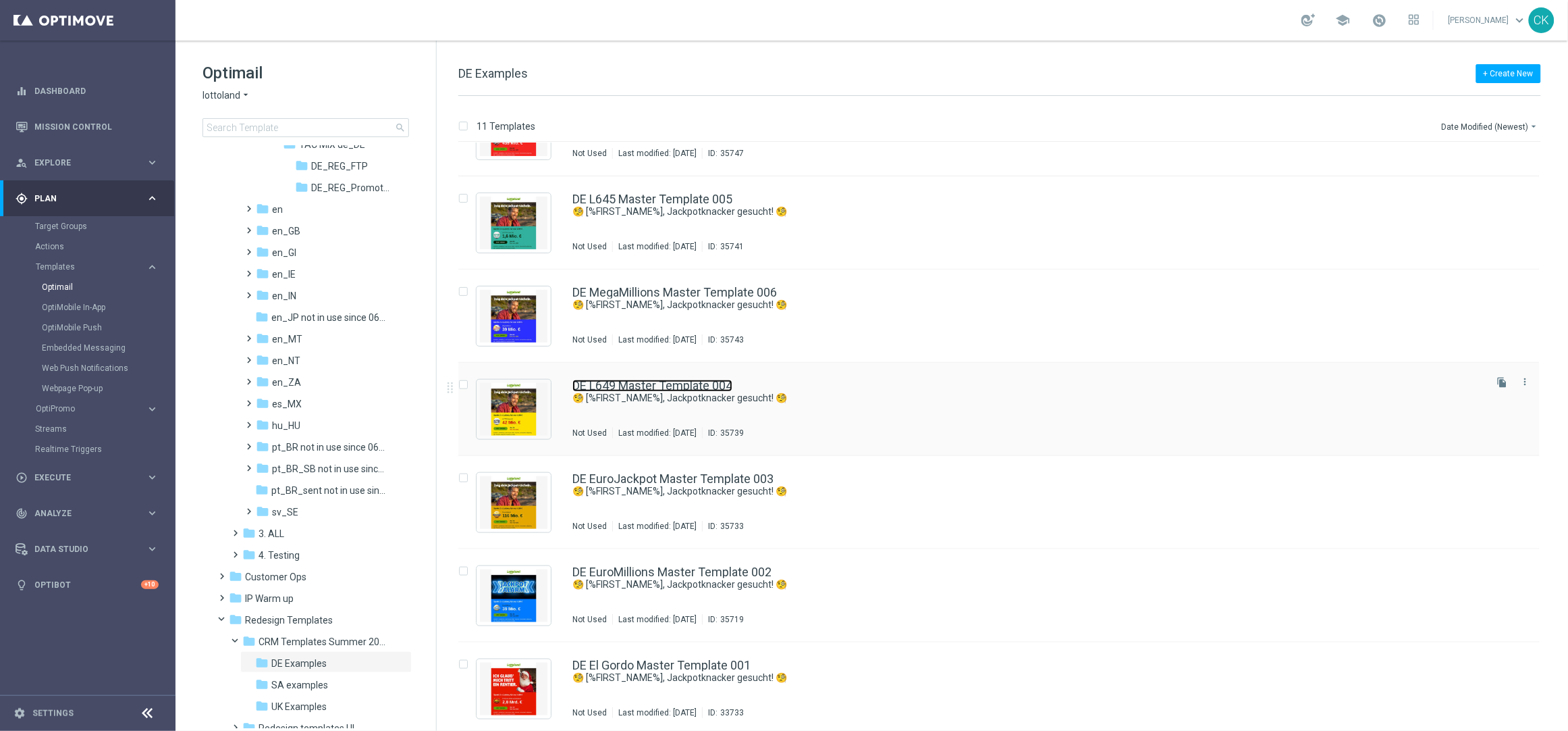
click at [667, 382] on link "DE L649 Master Template 004" at bounding box center [652, 385] width 160 height 12
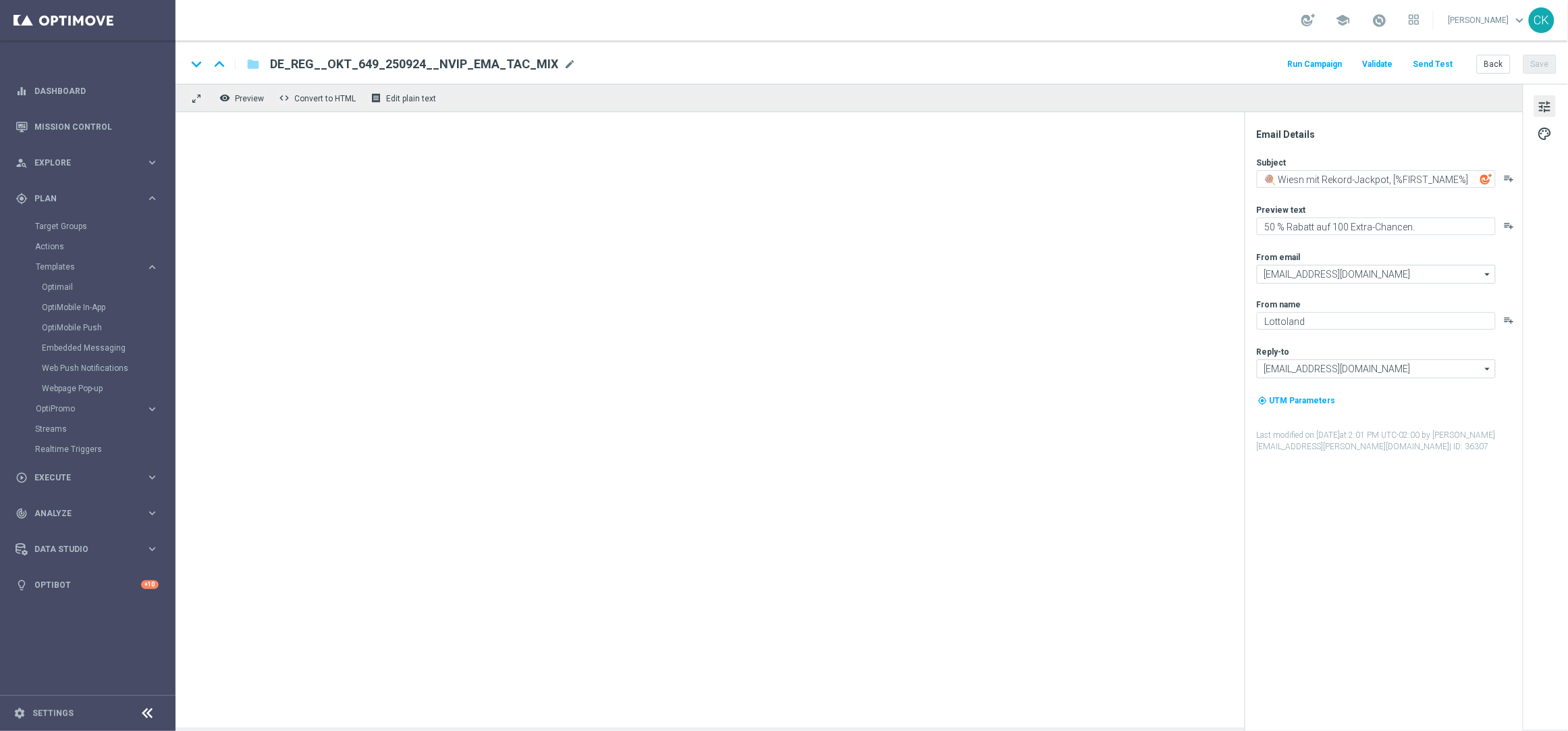
type textarea "🧐 [%FIRST_NAME%], Jackpotknacker gesucht! 🧐"
type textarea "Heute 30 % [DEMOGRAPHIC_DATA] auf dein Los"
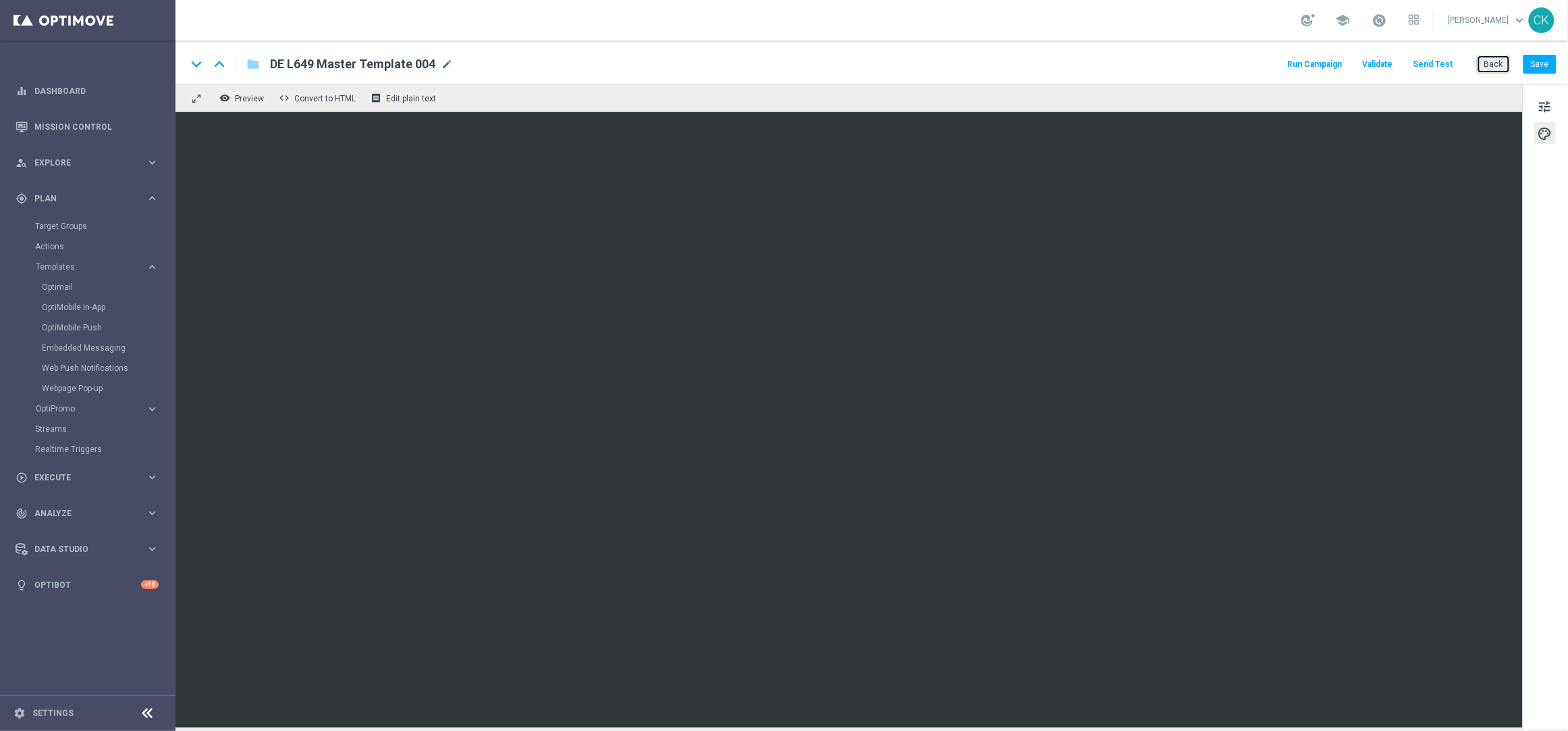
click at [1498, 63] on button "Back" at bounding box center [1494, 64] width 34 height 19
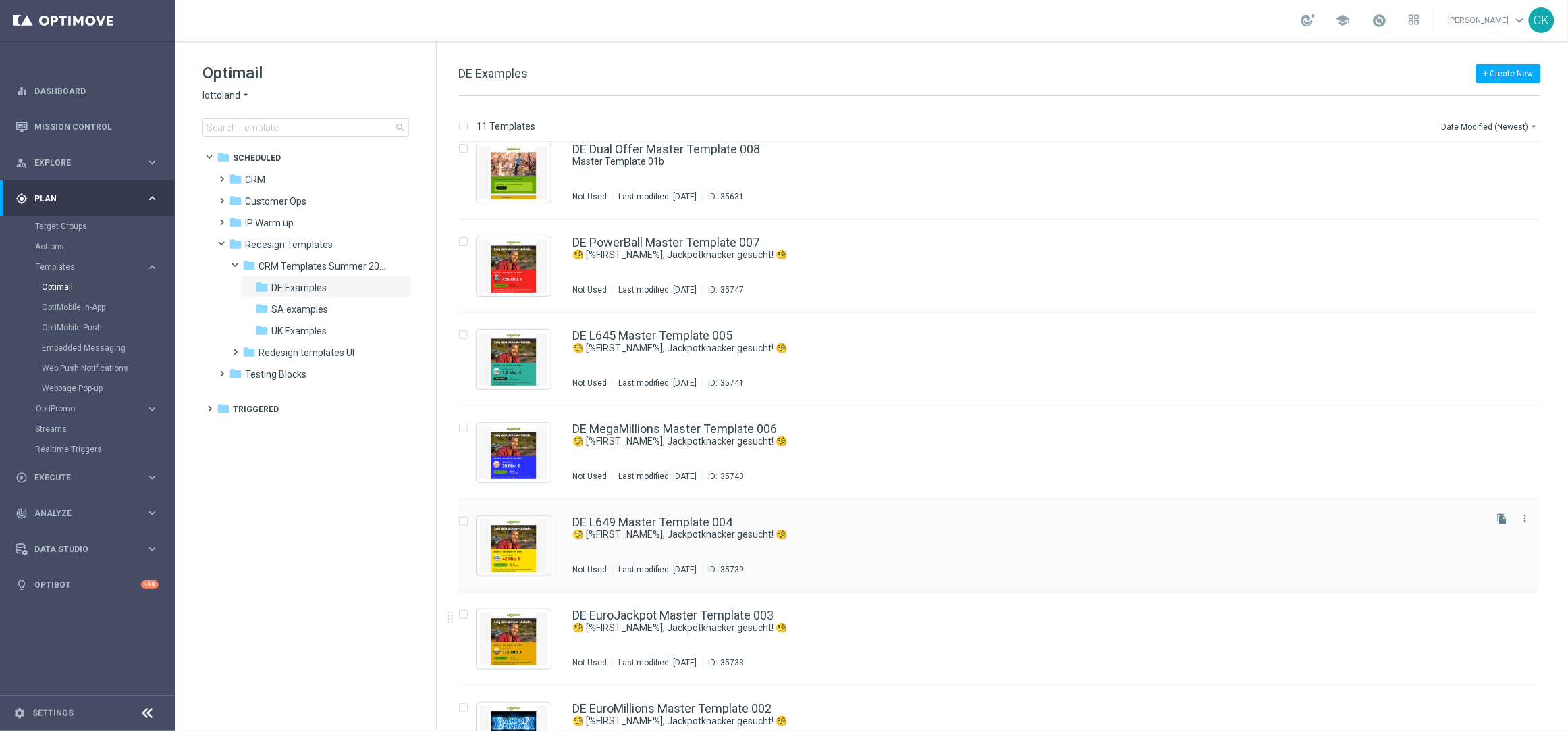
scroll to position [297, 0]
click at [263, 124] on input at bounding box center [306, 128] width 206 height 19
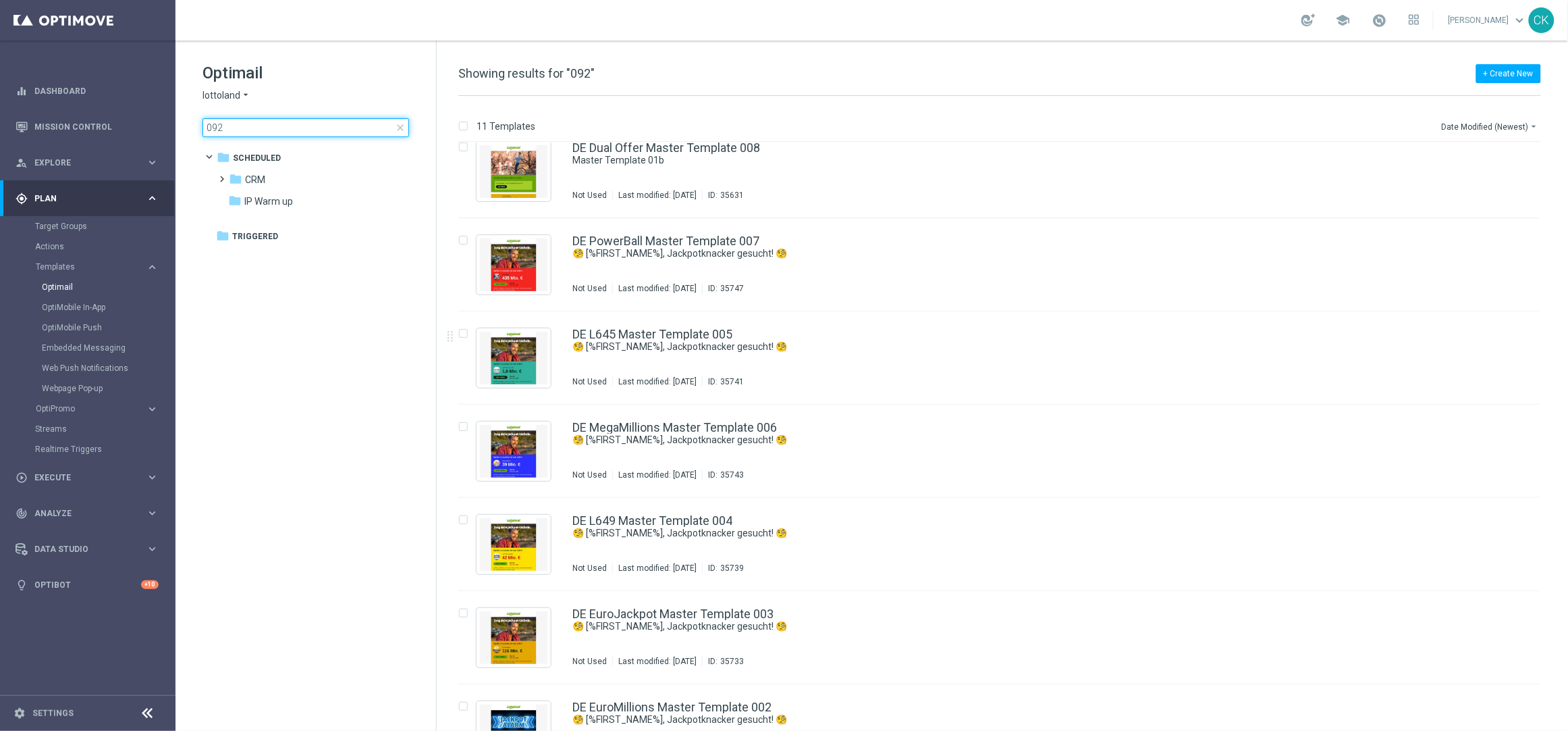
type input "0924"
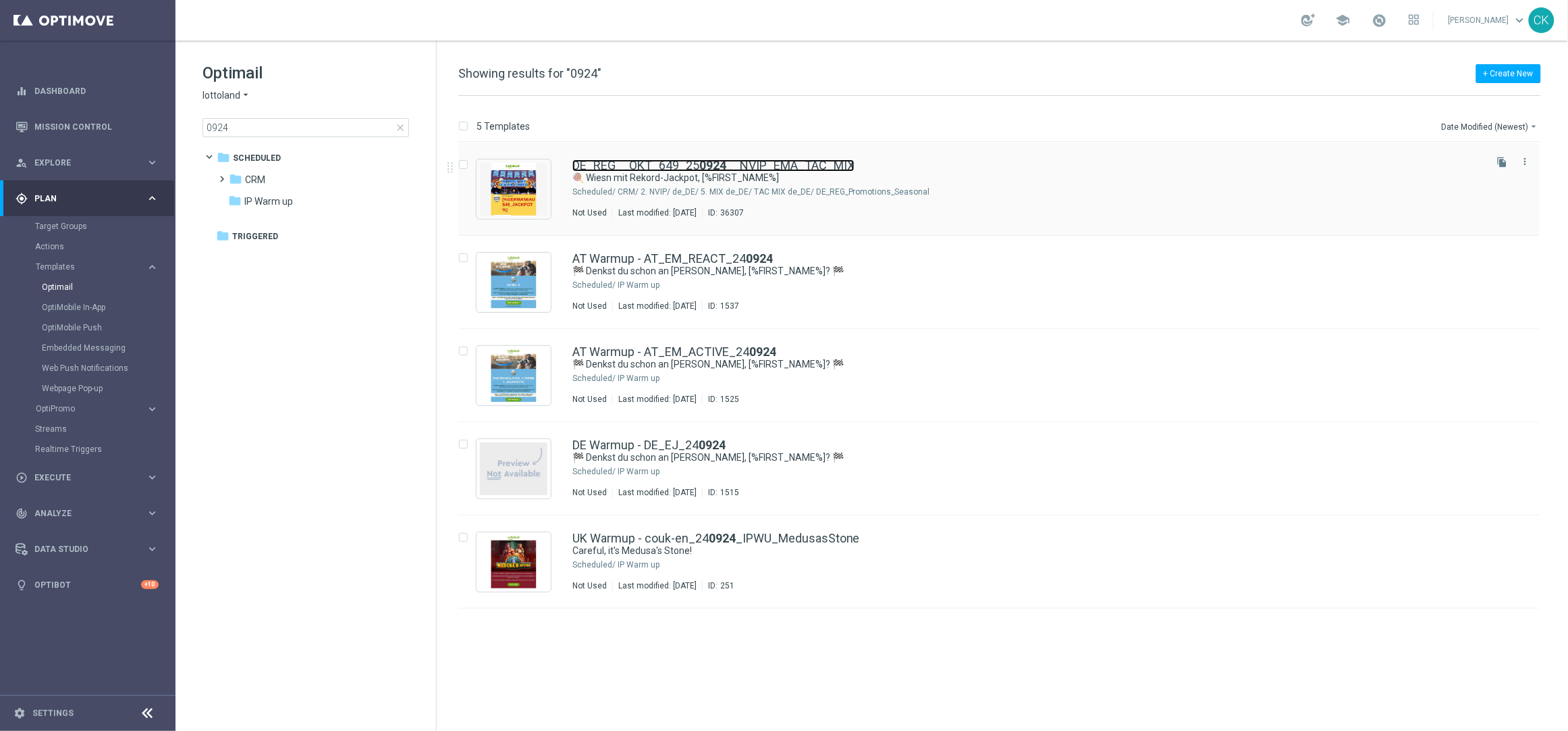
click at [667, 165] on link "DE_REG__OKT_649_25 0924 __NVIP_EMA_TAC_MIX" at bounding box center [713, 165] width 282 height 12
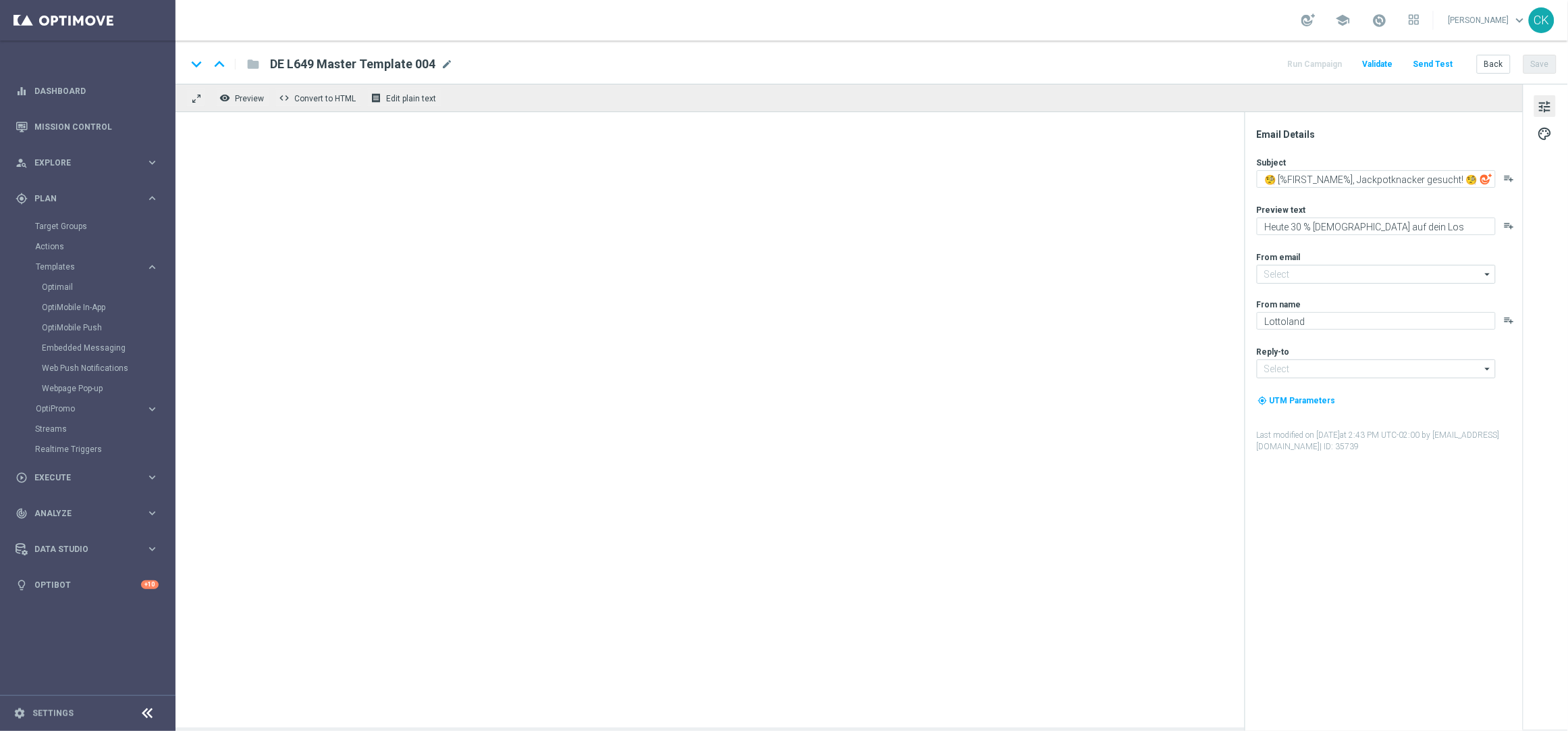
type input "[EMAIL_ADDRESS][DOMAIN_NAME]"
type textarea "🍭 Wiesn mit Rekord-Jackpot, [%FIRST_NAME%]"
type textarea "50 % Rabatt auf 100 Extra-Chancen."
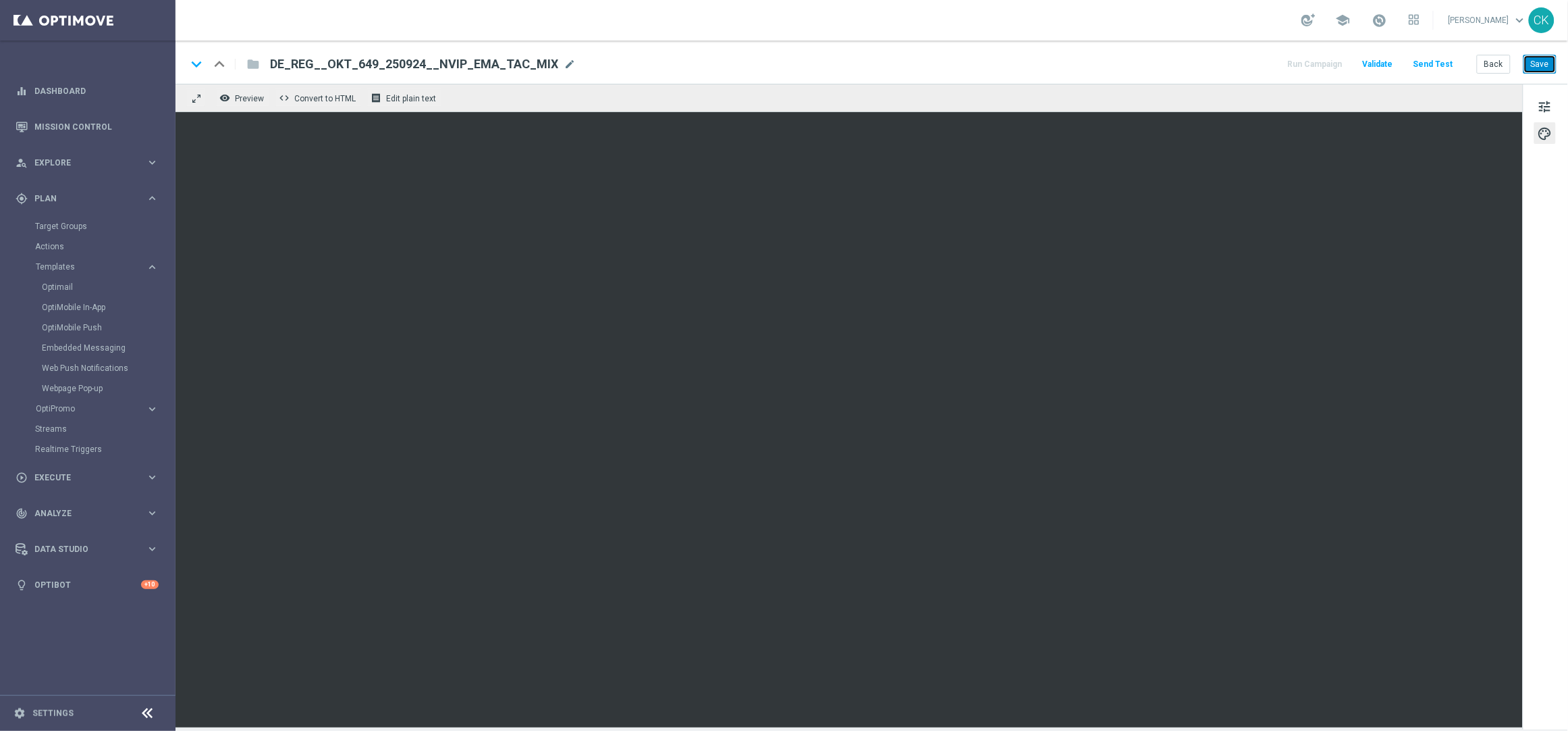
click at [1538, 69] on button "Save" at bounding box center [1540, 64] width 33 height 19
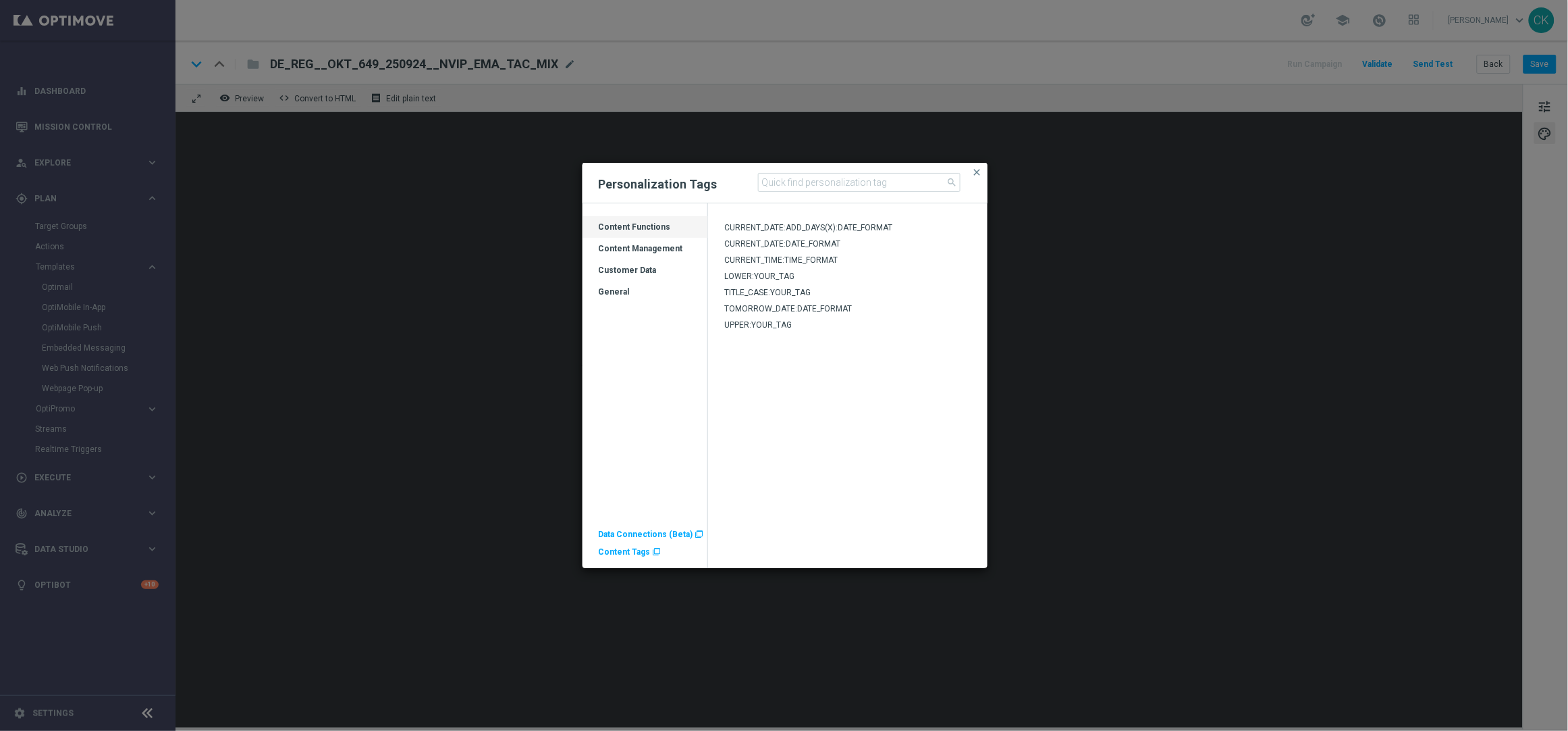
click at [617, 275] on div "Customer Data" at bounding box center [645, 275] width 125 height 21
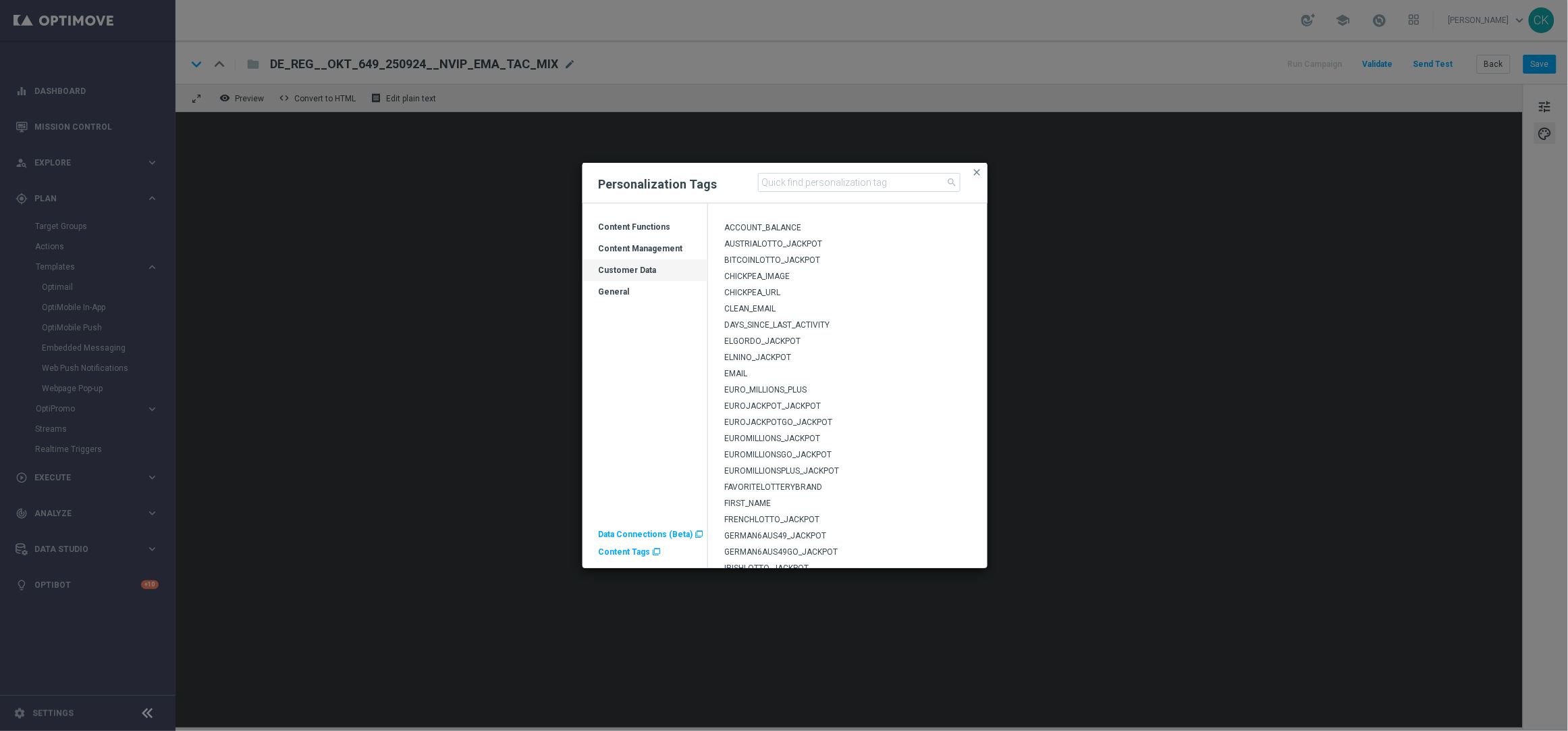
click at [784, 534] on span "GERMAN6AUS49_JACKPOT" at bounding box center [775, 535] width 102 height 9
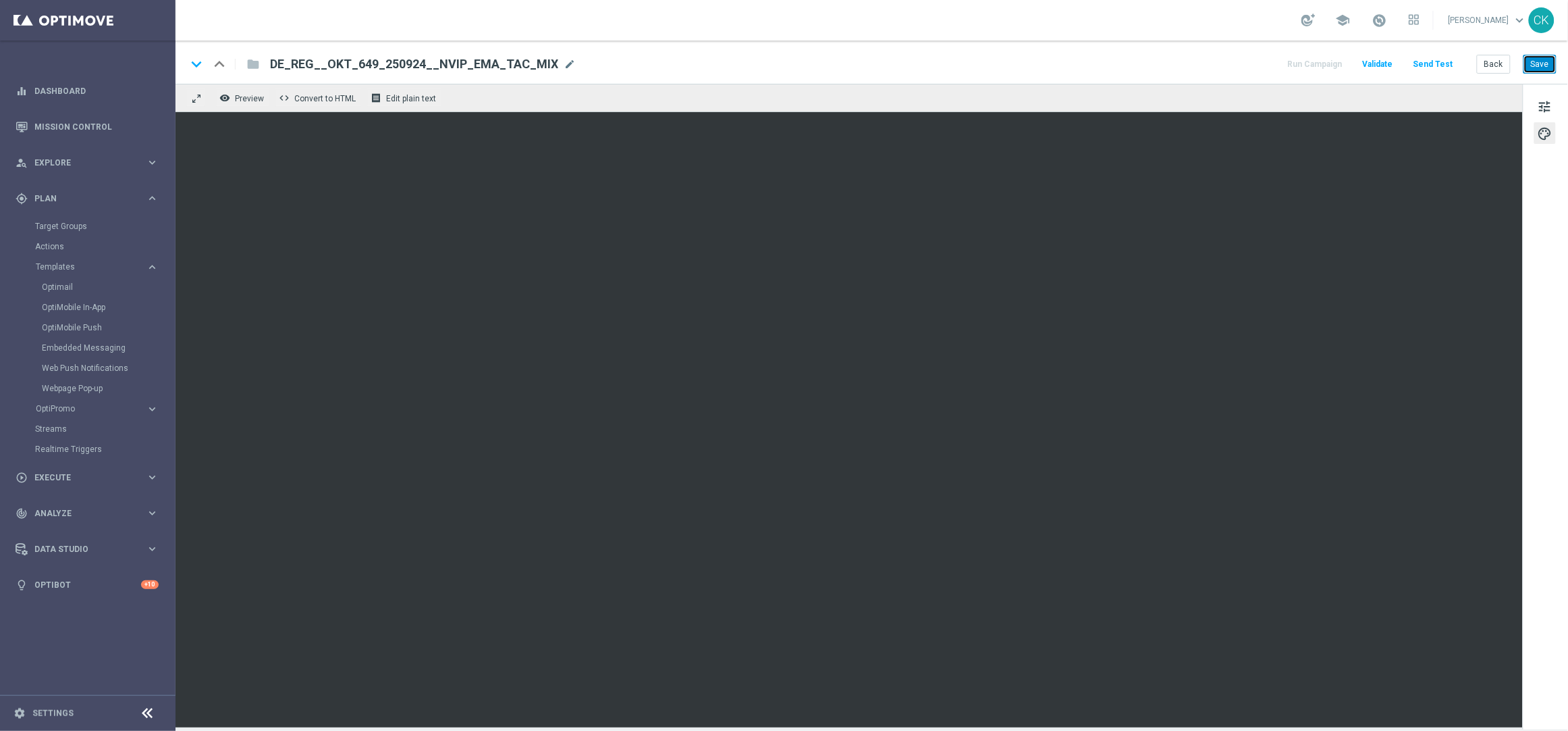
click at [1545, 67] on button "Save" at bounding box center [1540, 64] width 33 height 19
click at [1492, 60] on button "Back" at bounding box center [1494, 64] width 34 height 19
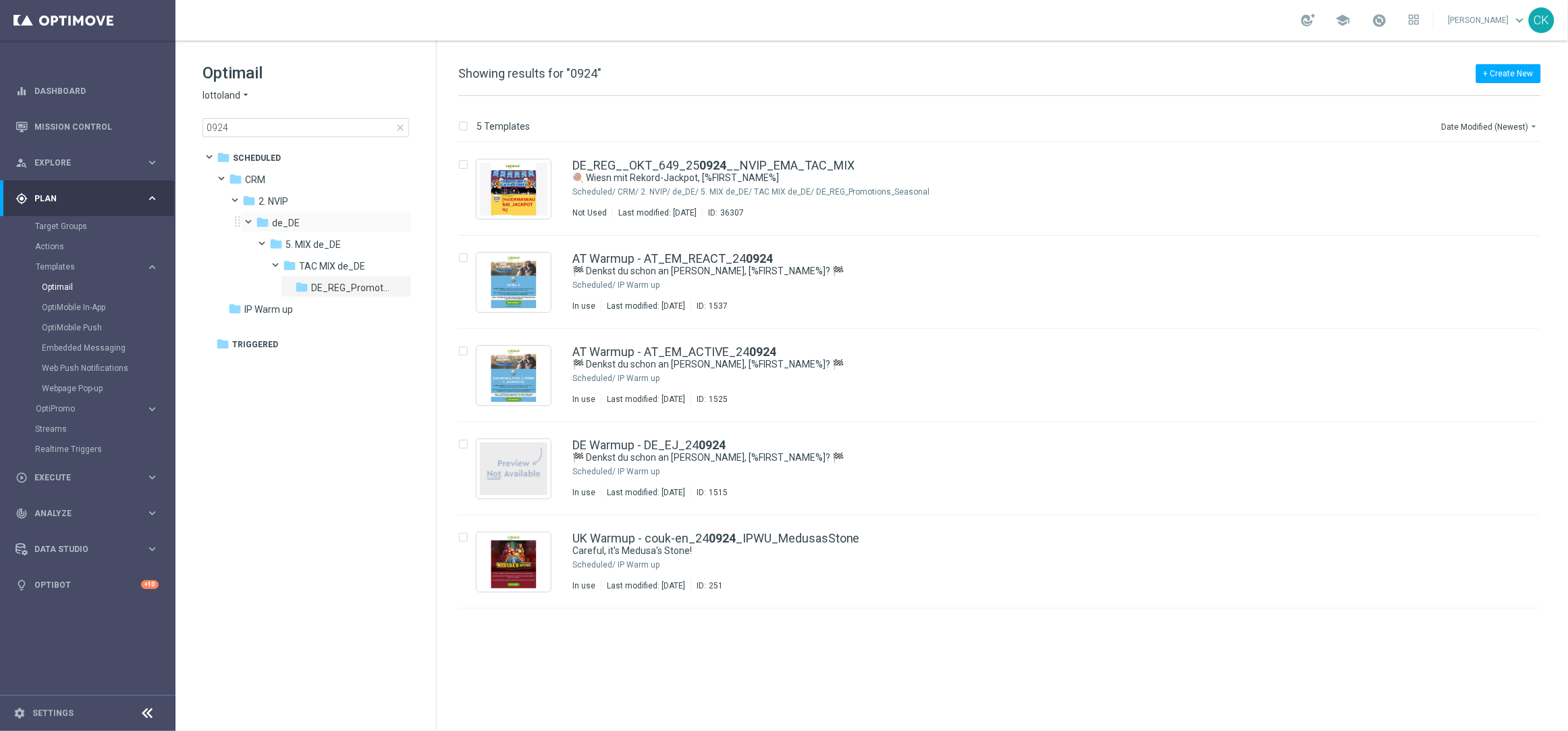
click at [252, 223] on span at bounding box center [255, 219] width 5 height 6
click at [248, 219] on span at bounding box center [247, 216] width 6 height 5
click at [266, 241] on span at bounding box center [268, 241] width 5 height 6
click at [263, 240] on span at bounding box center [260, 237] width 6 height 5
click at [252, 220] on span at bounding box center [255, 219] width 5 height 6
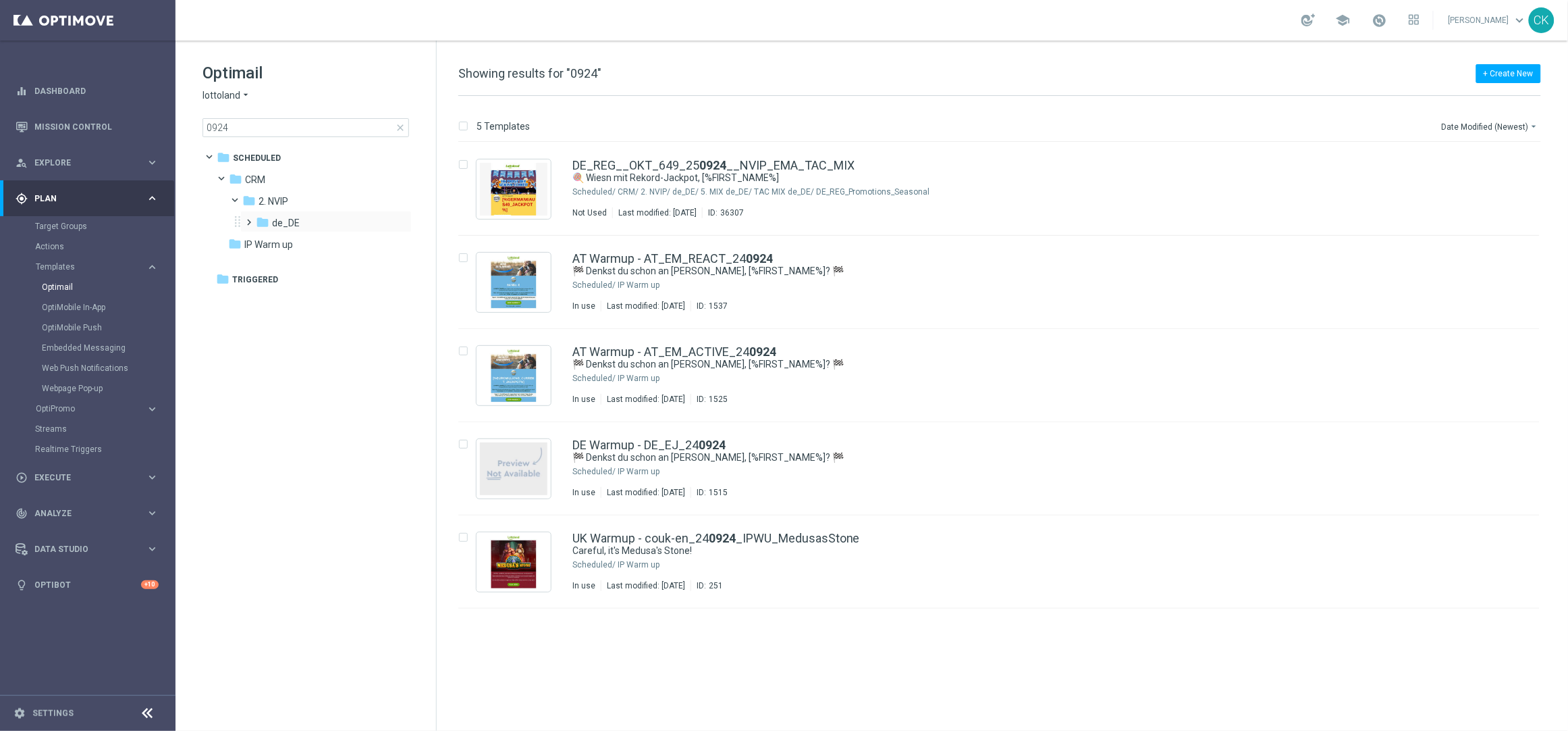
click at [247, 219] on span at bounding box center [247, 216] width 6 height 5
click at [295, 219] on span "de_DE" at bounding box center [286, 223] width 28 height 12
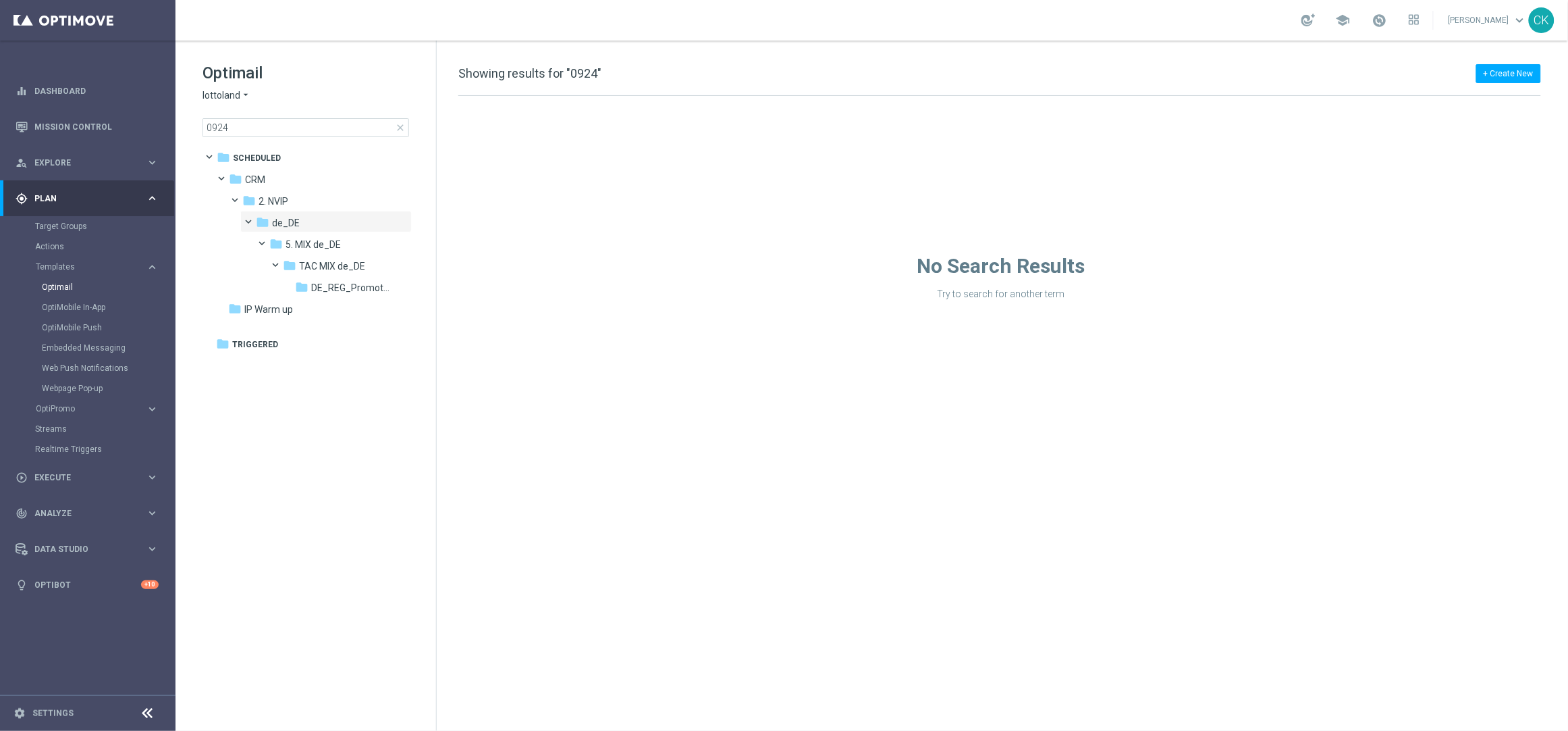
click at [398, 125] on span "close" at bounding box center [401, 128] width 11 height 11
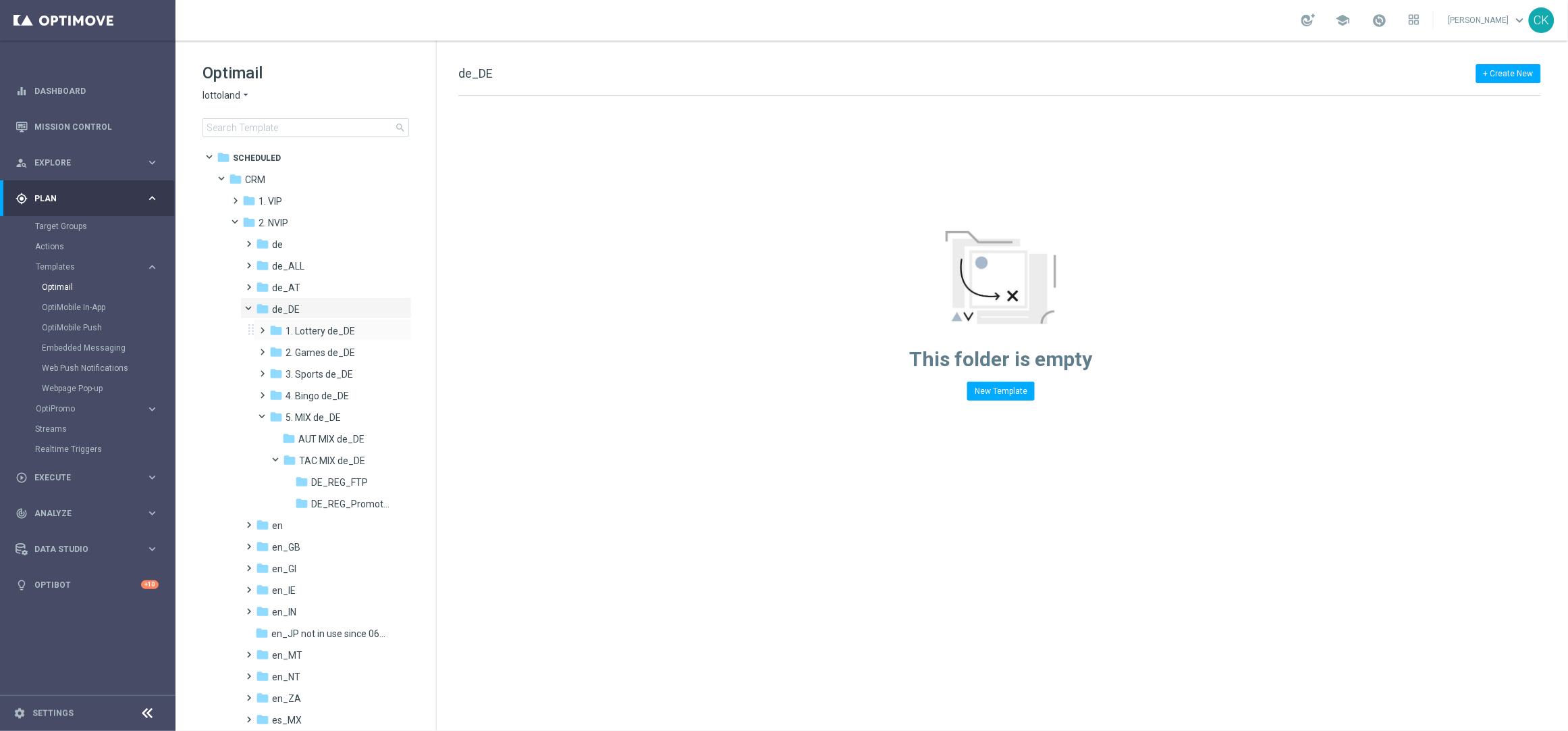
click at [261, 327] on span at bounding box center [260, 323] width 6 height 5
click at [277, 370] on span at bounding box center [274, 367] width 6 height 5
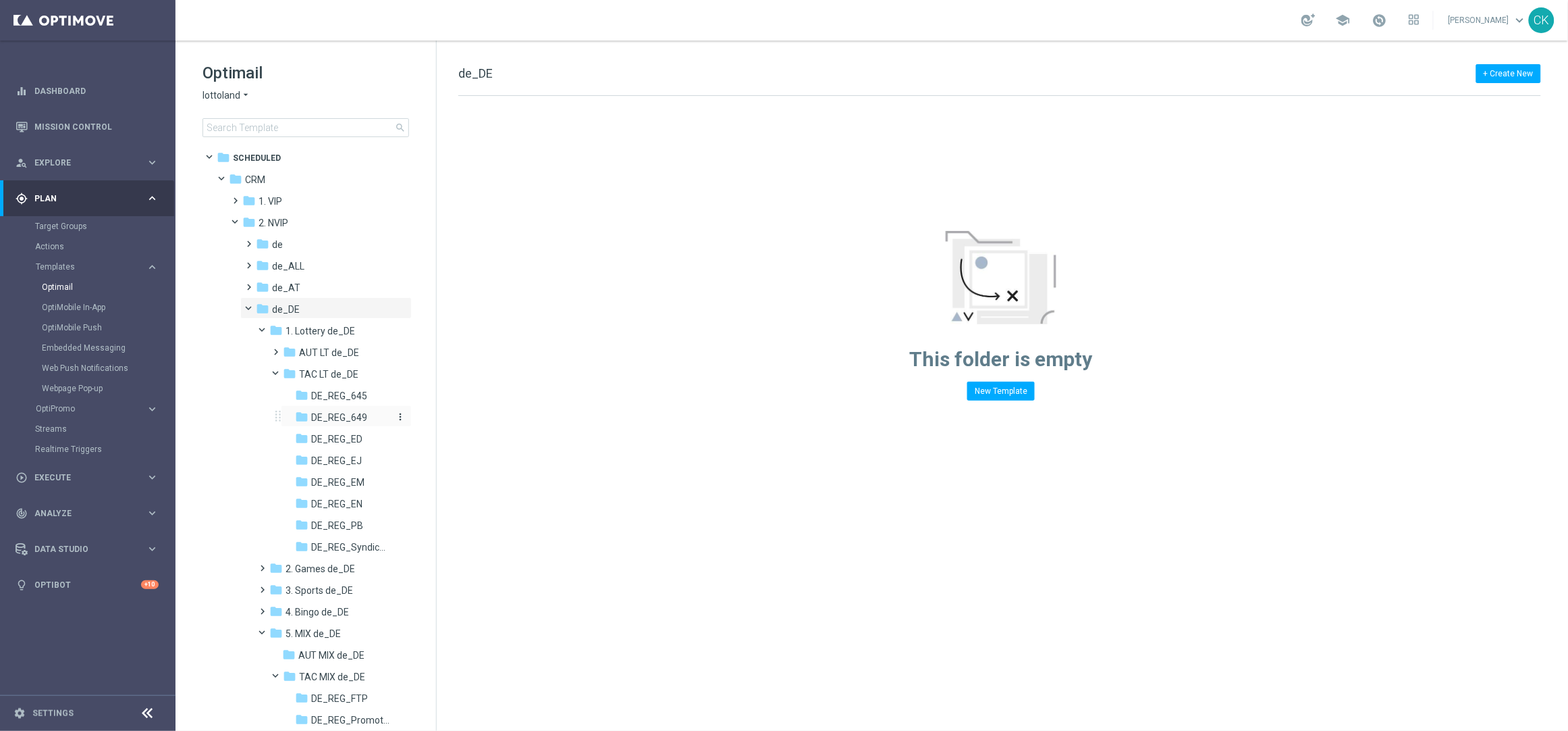
click at [343, 413] on span "DE_REG_649" at bounding box center [339, 417] width 56 height 12
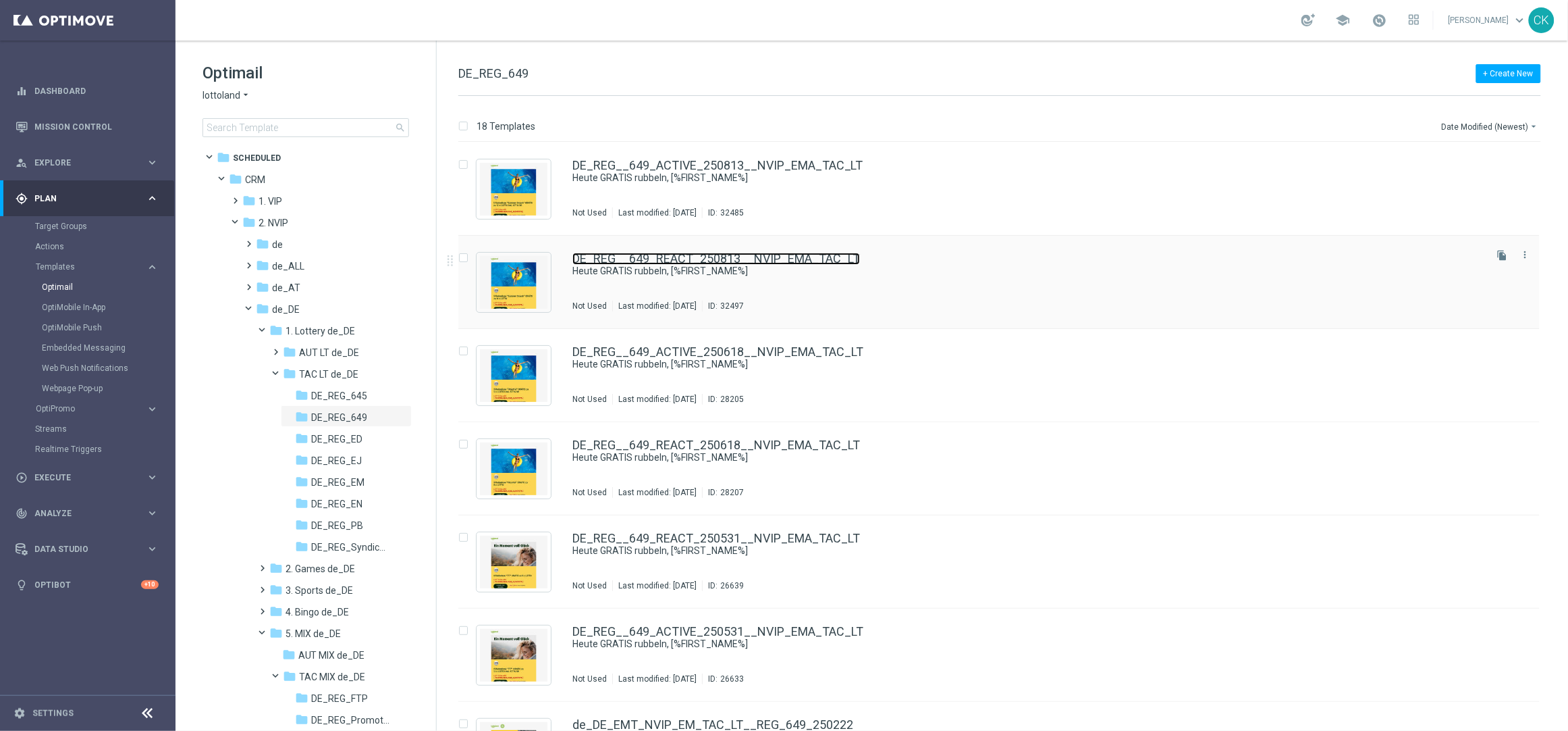
click at [696, 252] on link "DE_REG__649_REACT_250813__NVIP_EMA_TAC_LT" at bounding box center [716, 258] width 287 height 12
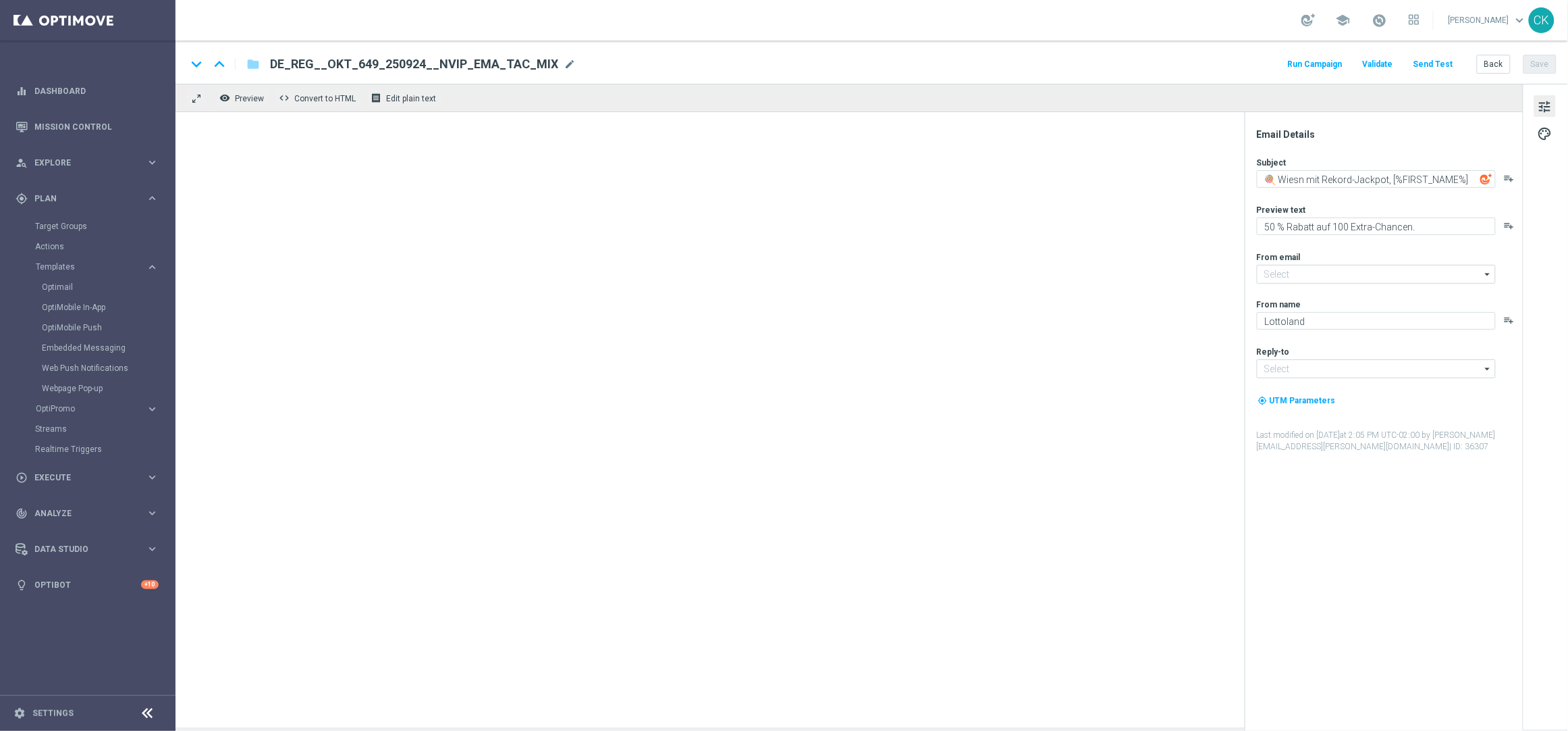
type input "[EMAIL_ADDRESS][DOMAIN_NAME]"
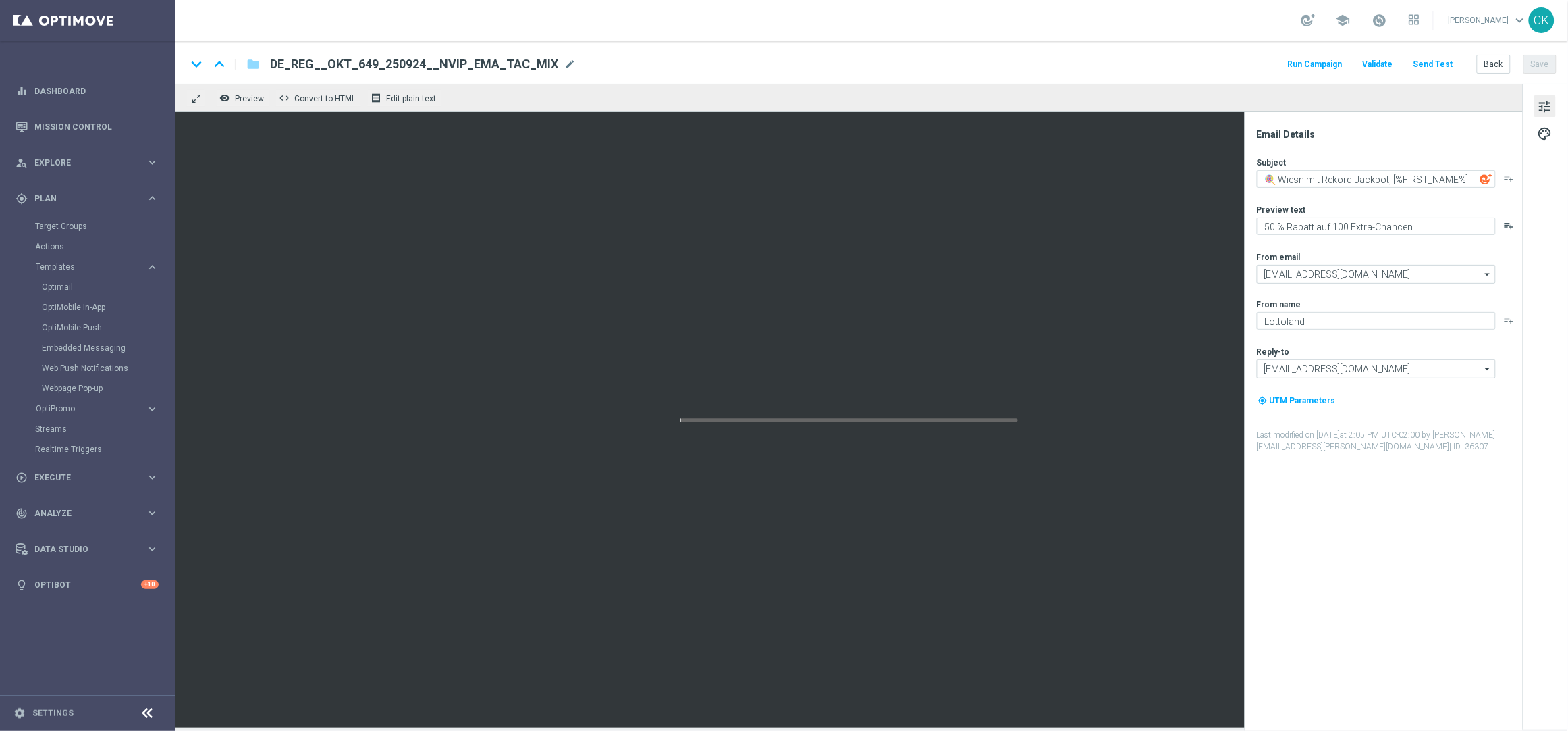
type textarea "Heute GRATIS rubbeln, [%FIRST_NAME%]"
type textarea "Zu deinem LOTTO 6aus49."
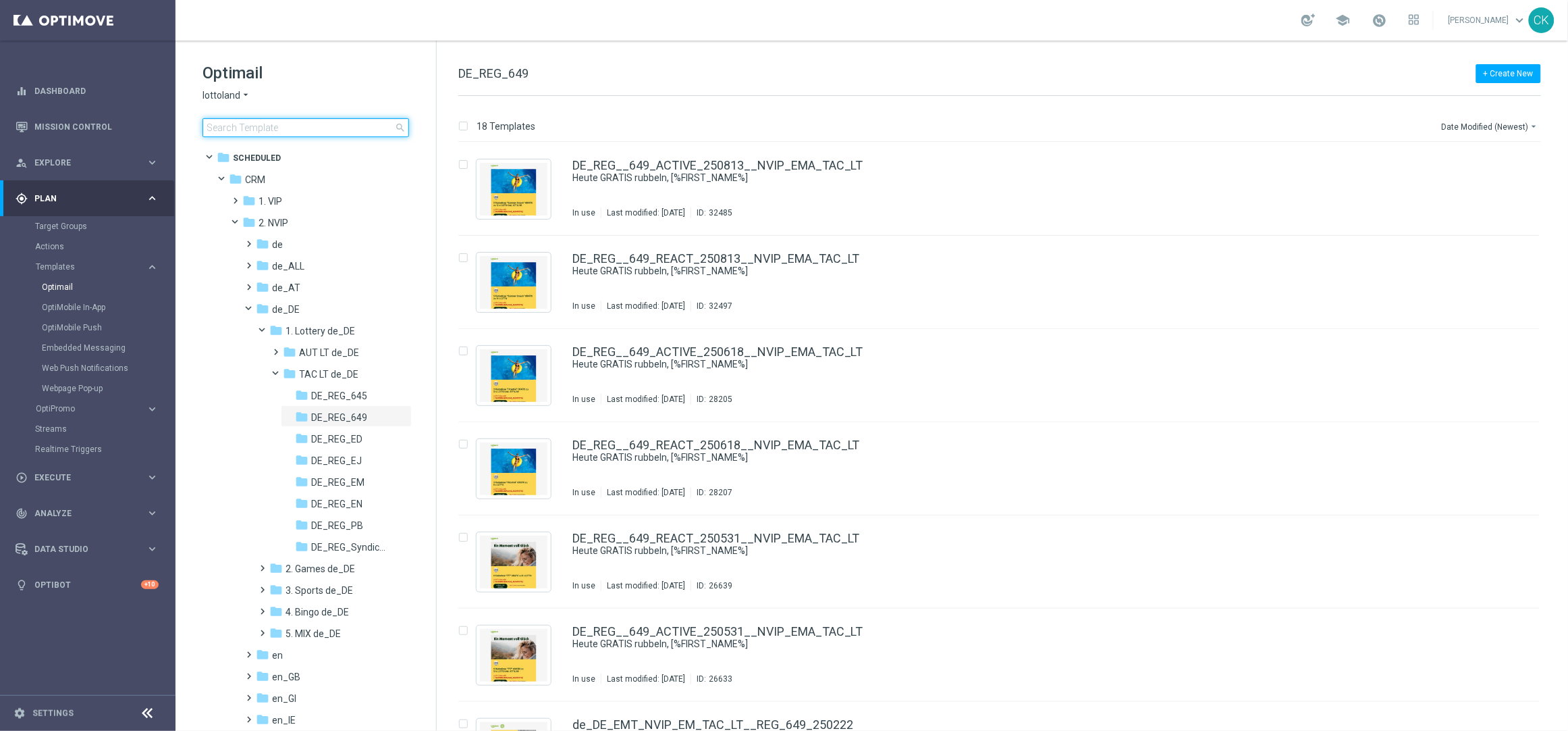
click at [284, 124] on input at bounding box center [306, 128] width 206 height 19
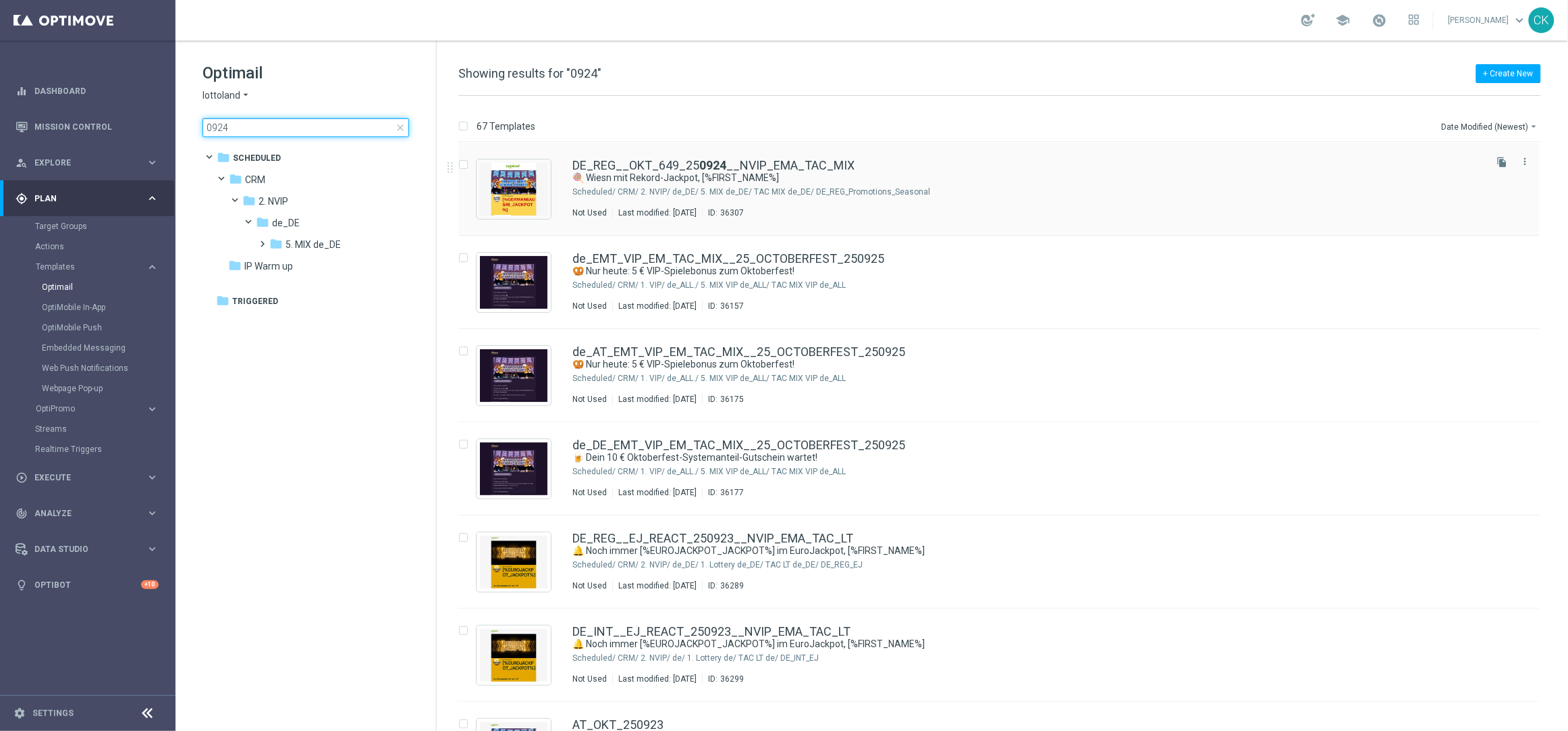
type input "0924"
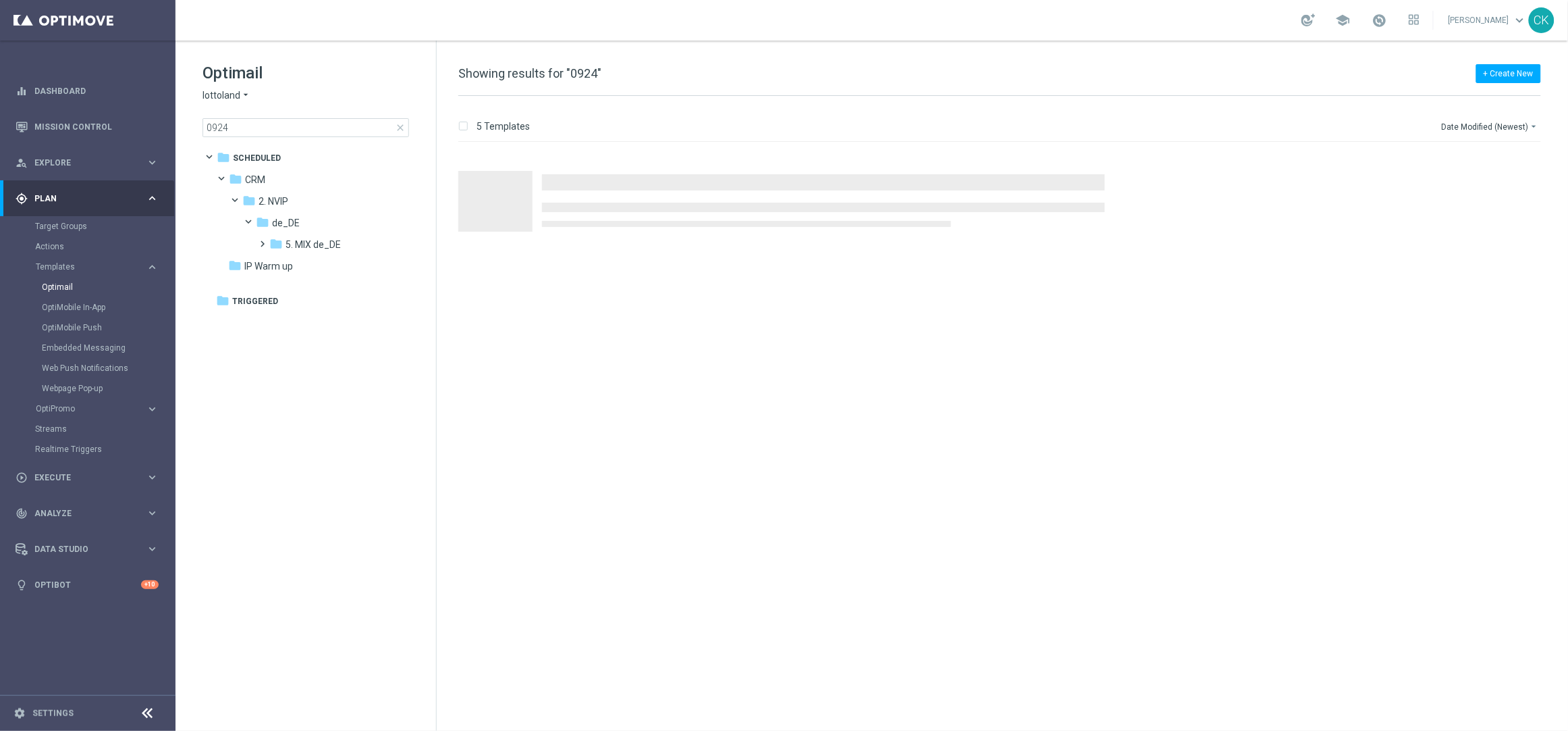
click at [719, 163] on div "Press SPACE to select this row." at bounding box center [1005, 189] width 1121 height 93
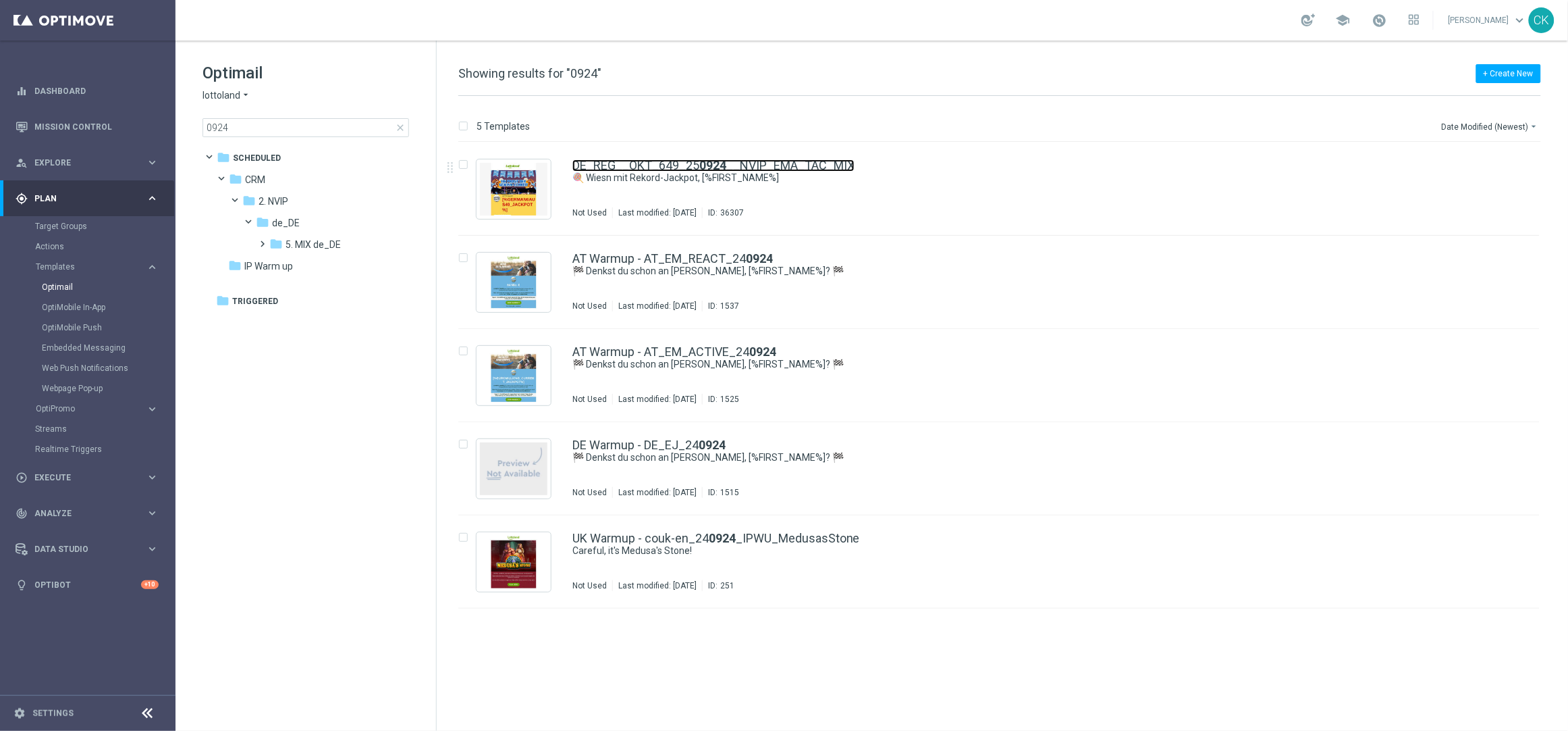
click at [719, 163] on b "0924" at bounding box center [713, 165] width 27 height 15
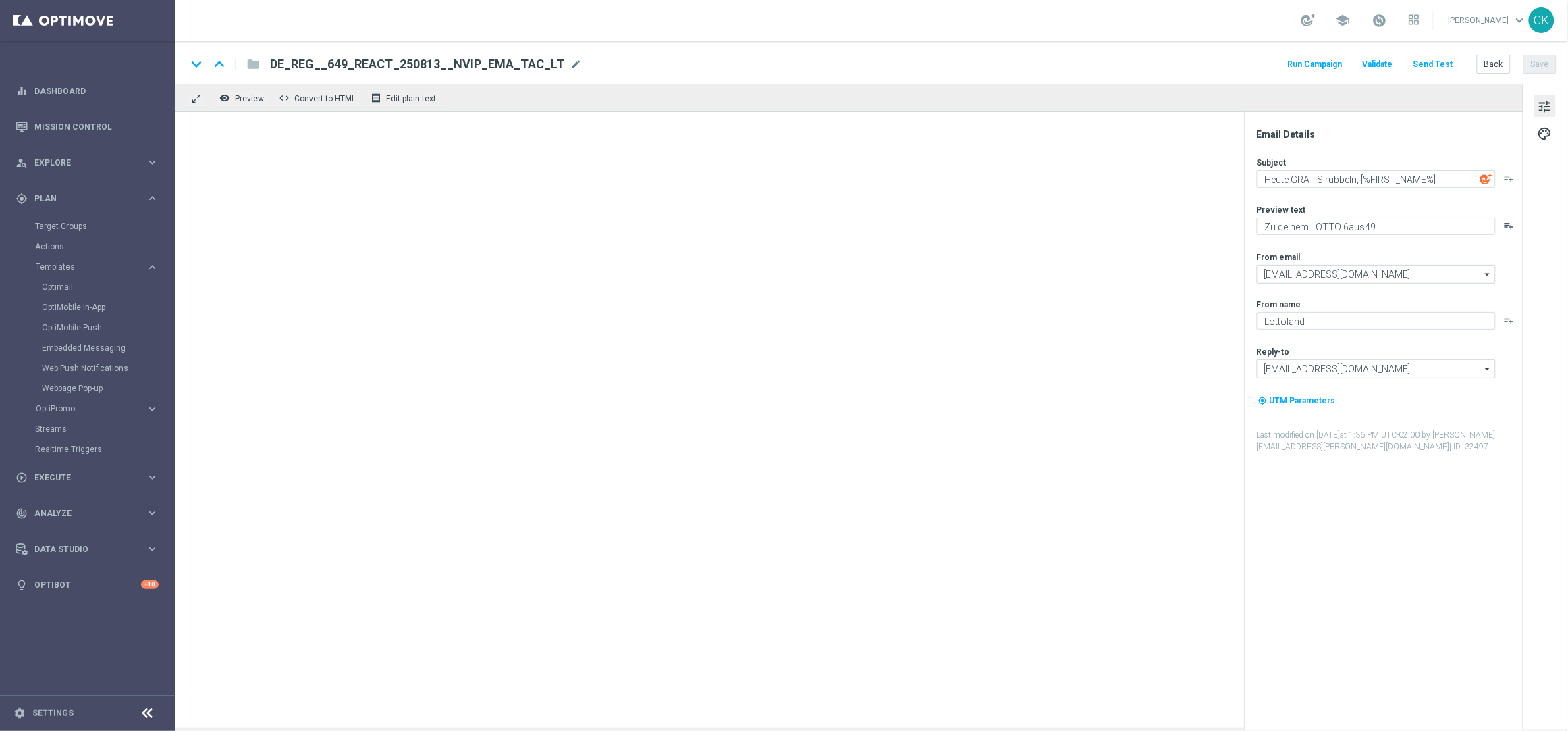
type textarea "🍭 Wiesn mit Rekord-Jackpot, [%FIRST_NAME%]"
type textarea "50 % Rabatt auf 100 Extra-Chancen."
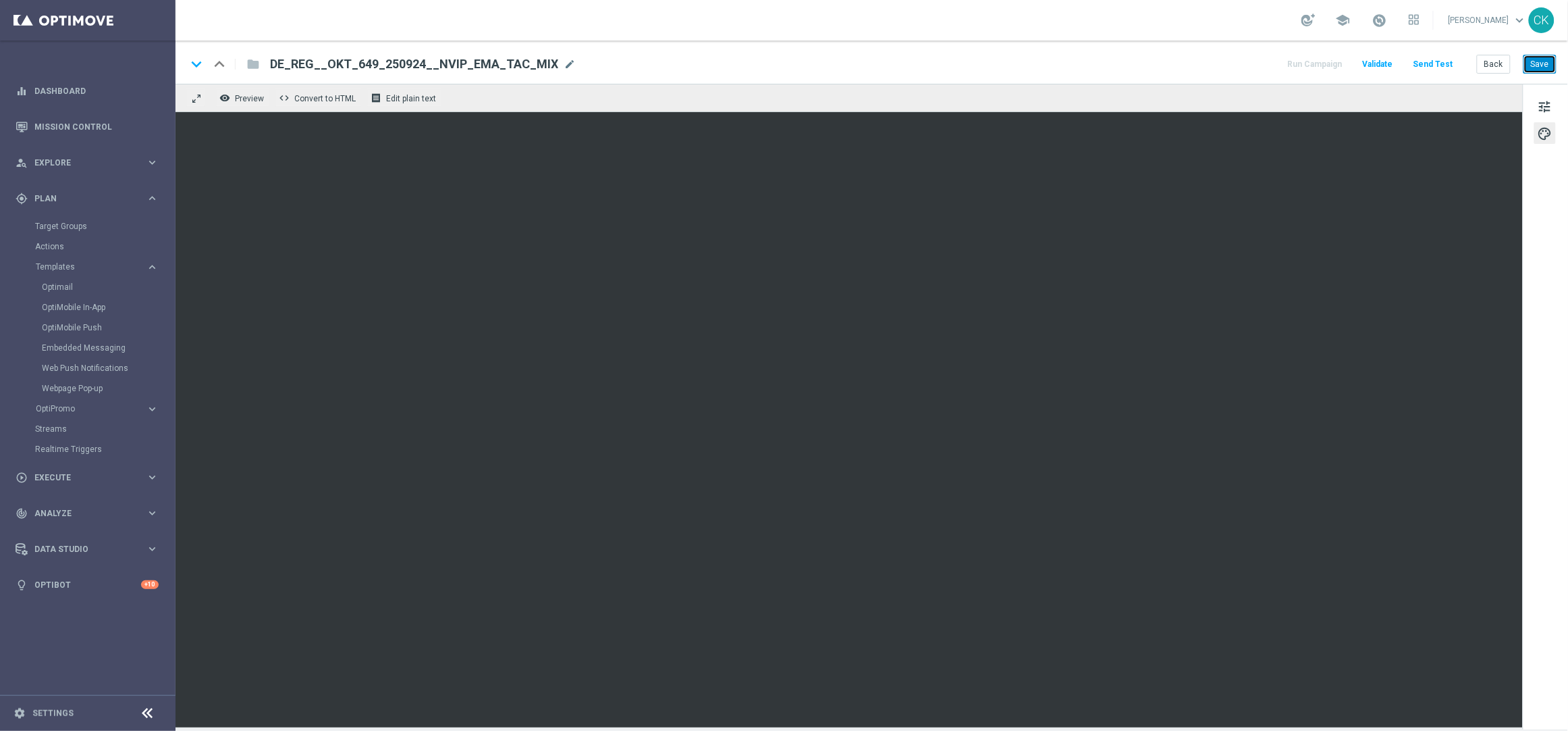
click at [1546, 60] on button "Save" at bounding box center [1540, 64] width 33 height 19
click at [1424, 63] on button "Send Test" at bounding box center [1433, 64] width 44 height 18
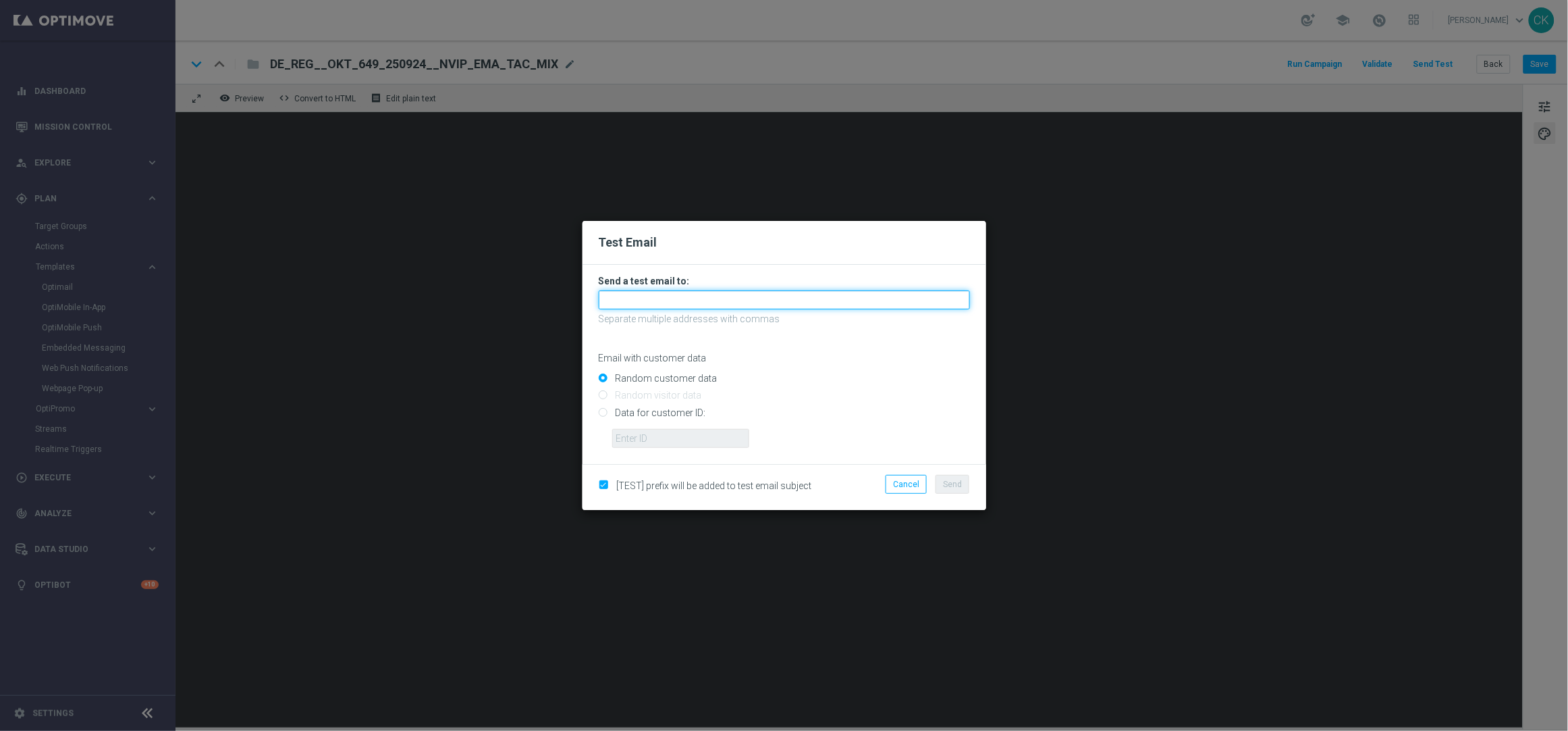
click at [842, 301] on input "text" at bounding box center [784, 300] width 372 height 19
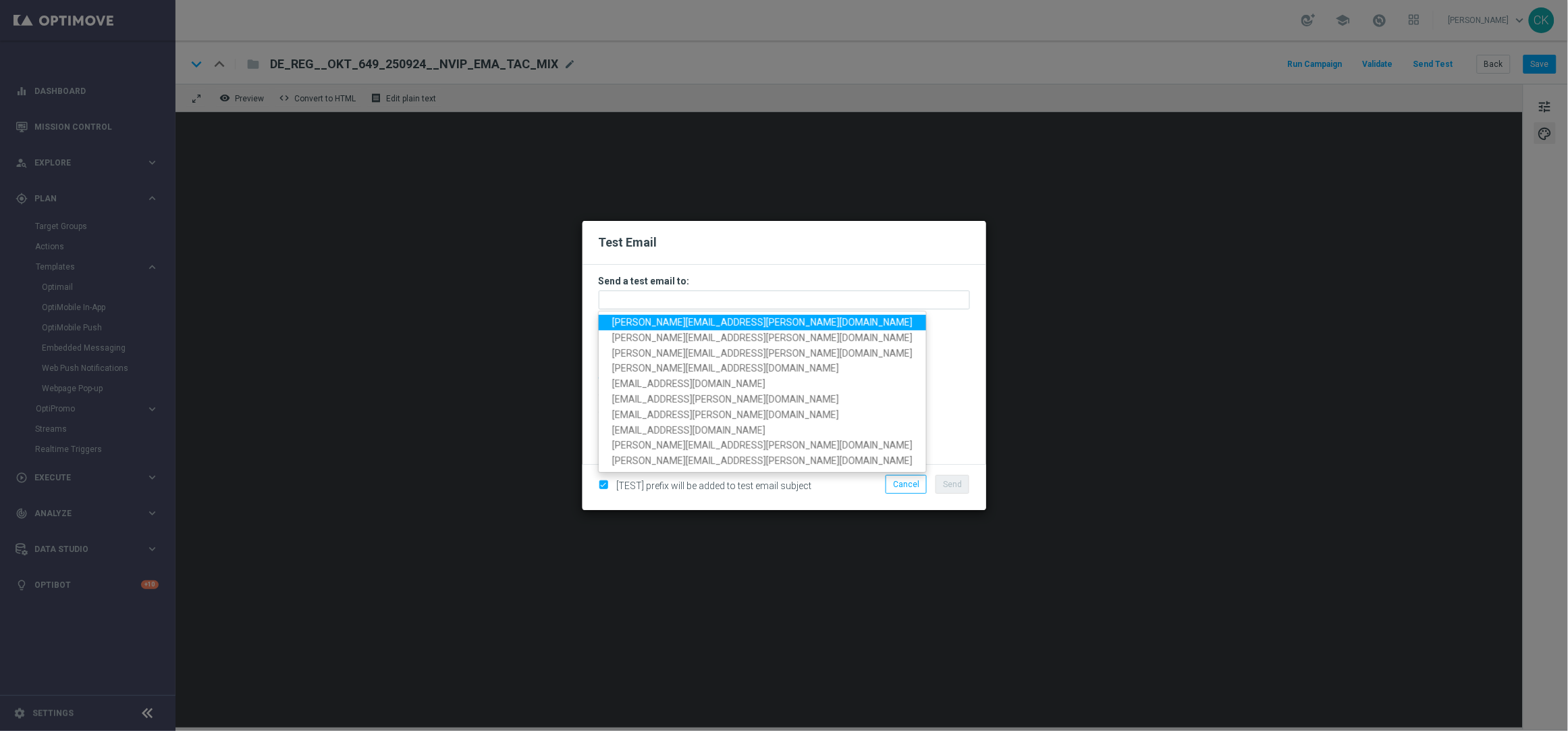
click at [749, 320] on span "[PERSON_NAME][EMAIL_ADDRESS][PERSON_NAME][DOMAIN_NAME]" at bounding box center [762, 322] width 300 height 11
type input "[PERSON_NAME][EMAIL_ADDRESS][PERSON_NAME][DOMAIN_NAME]"
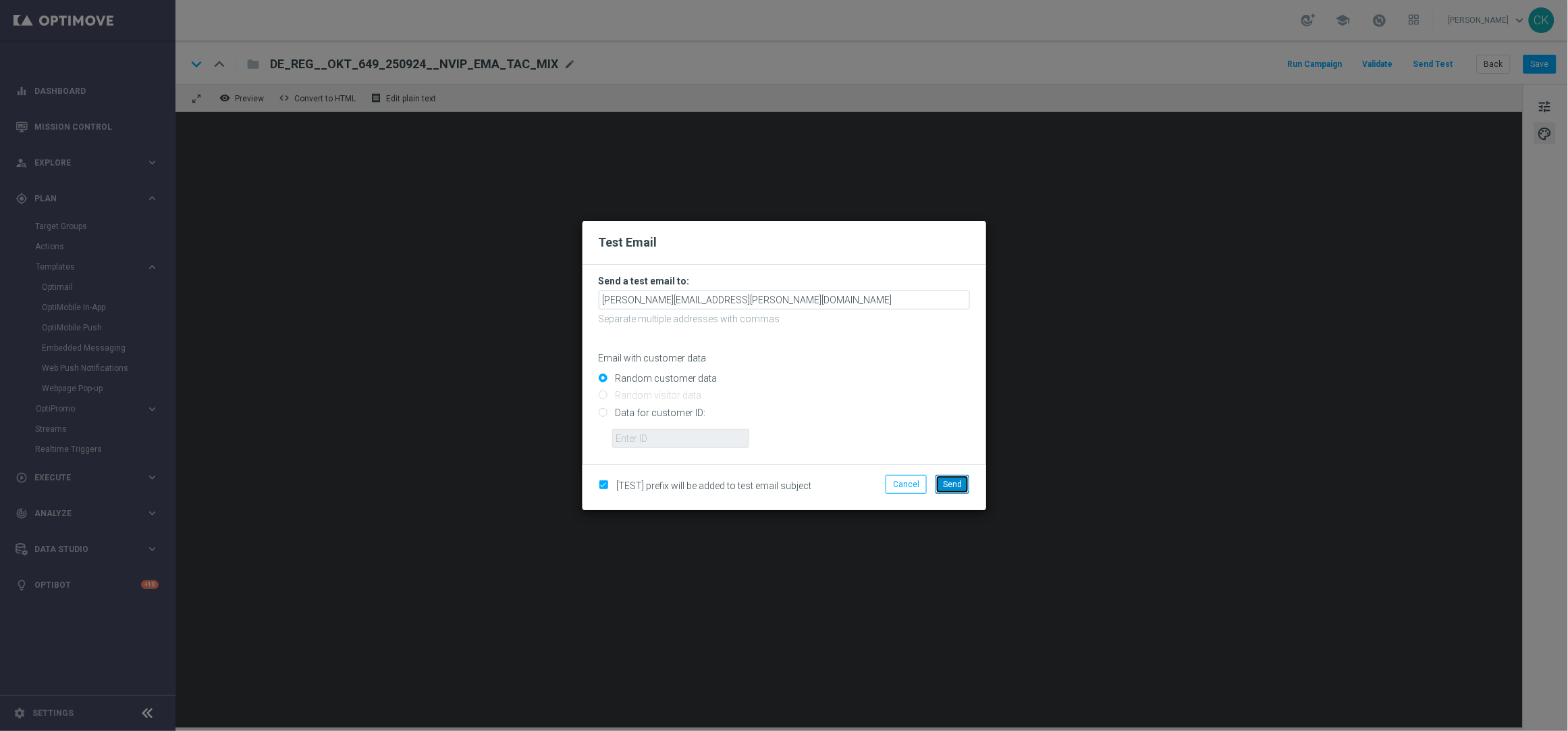
click at [954, 490] on button "Send" at bounding box center [953, 484] width 34 height 19
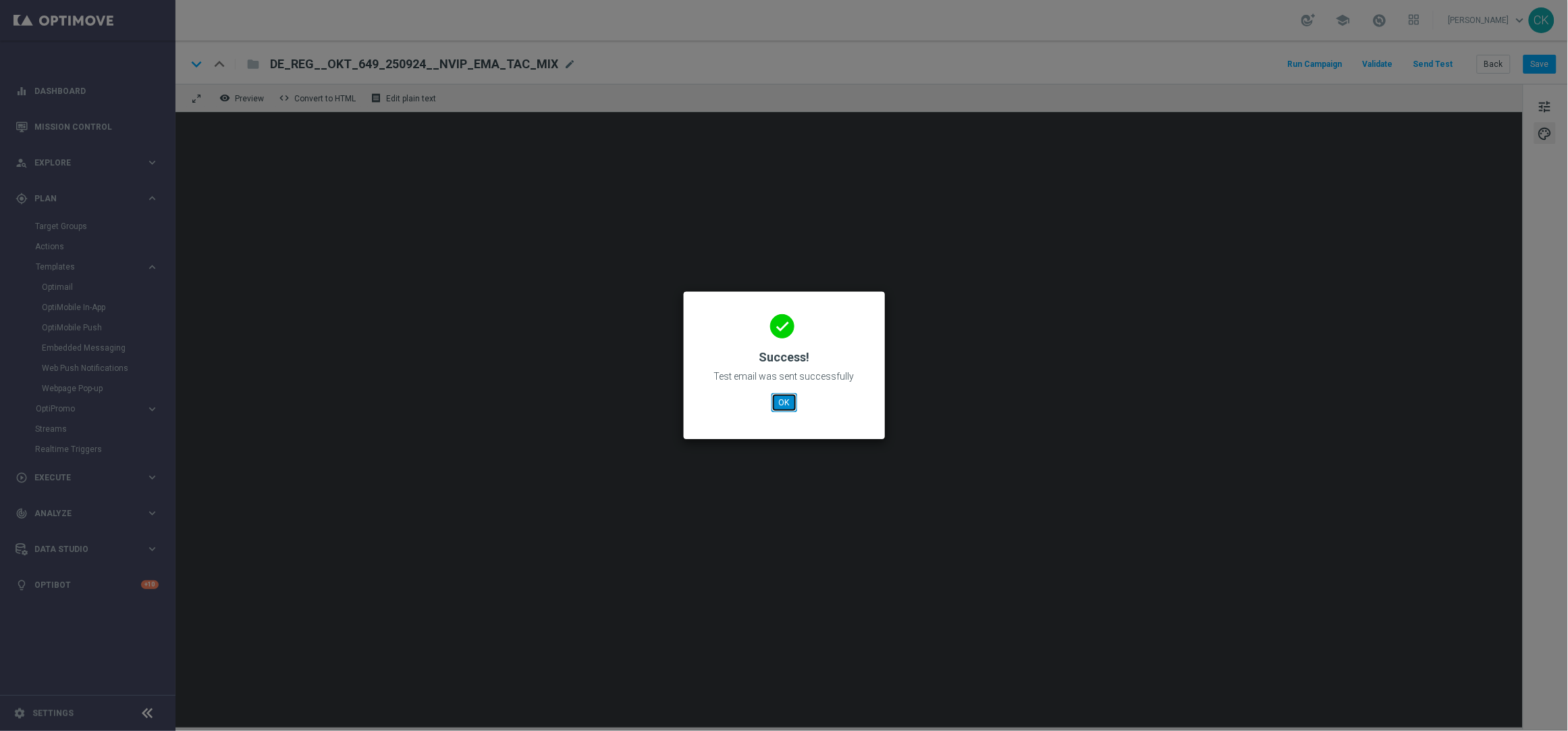
click at [784, 401] on button "OK" at bounding box center [784, 402] width 26 height 19
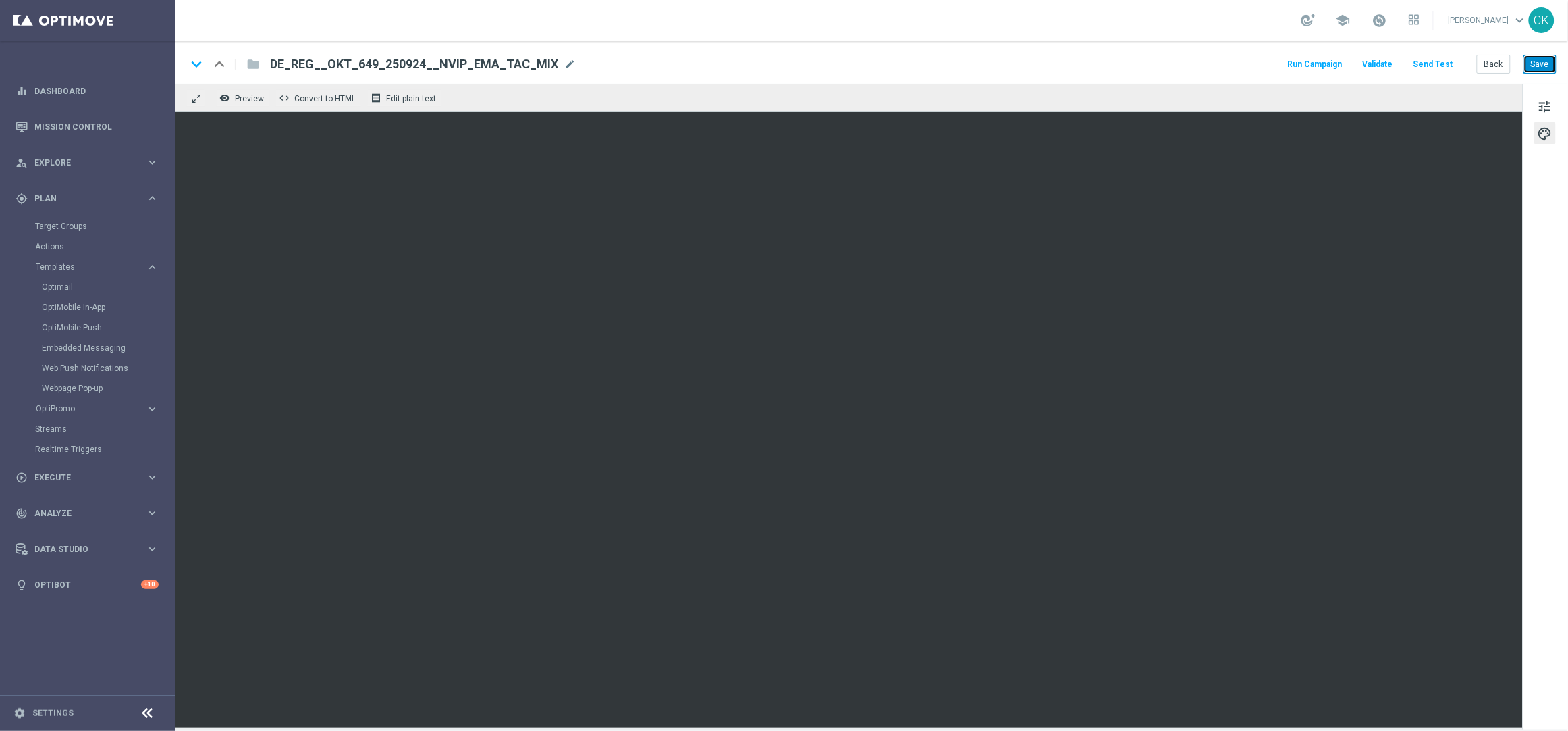
click at [1540, 67] on button "Save" at bounding box center [1540, 64] width 33 height 19
click at [1496, 66] on button "Back" at bounding box center [1494, 64] width 34 height 19
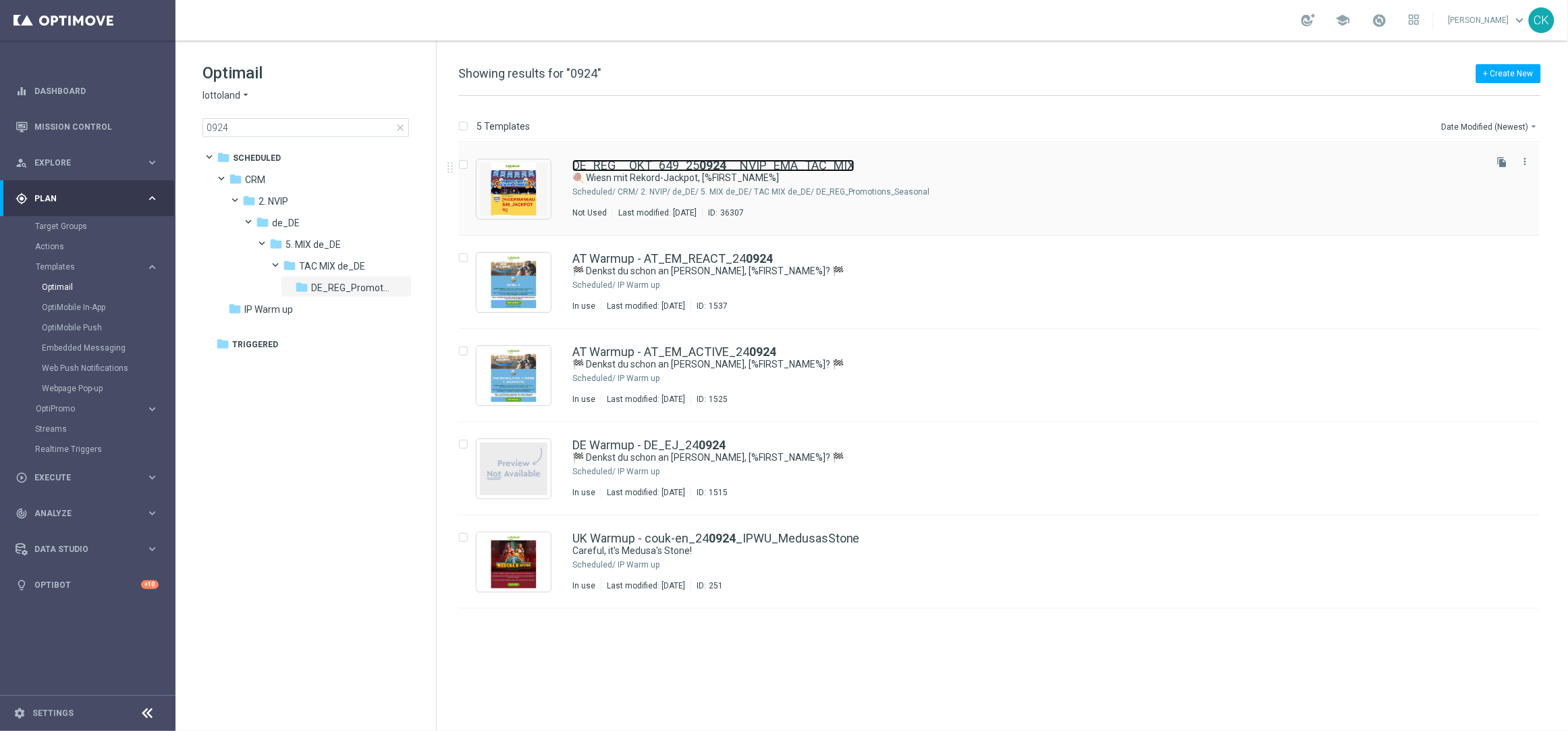
click at [638, 167] on link "DE_REG__OKT_649_25 0924 __NVIP_EMA_TAC_MIX" at bounding box center [713, 165] width 282 height 12
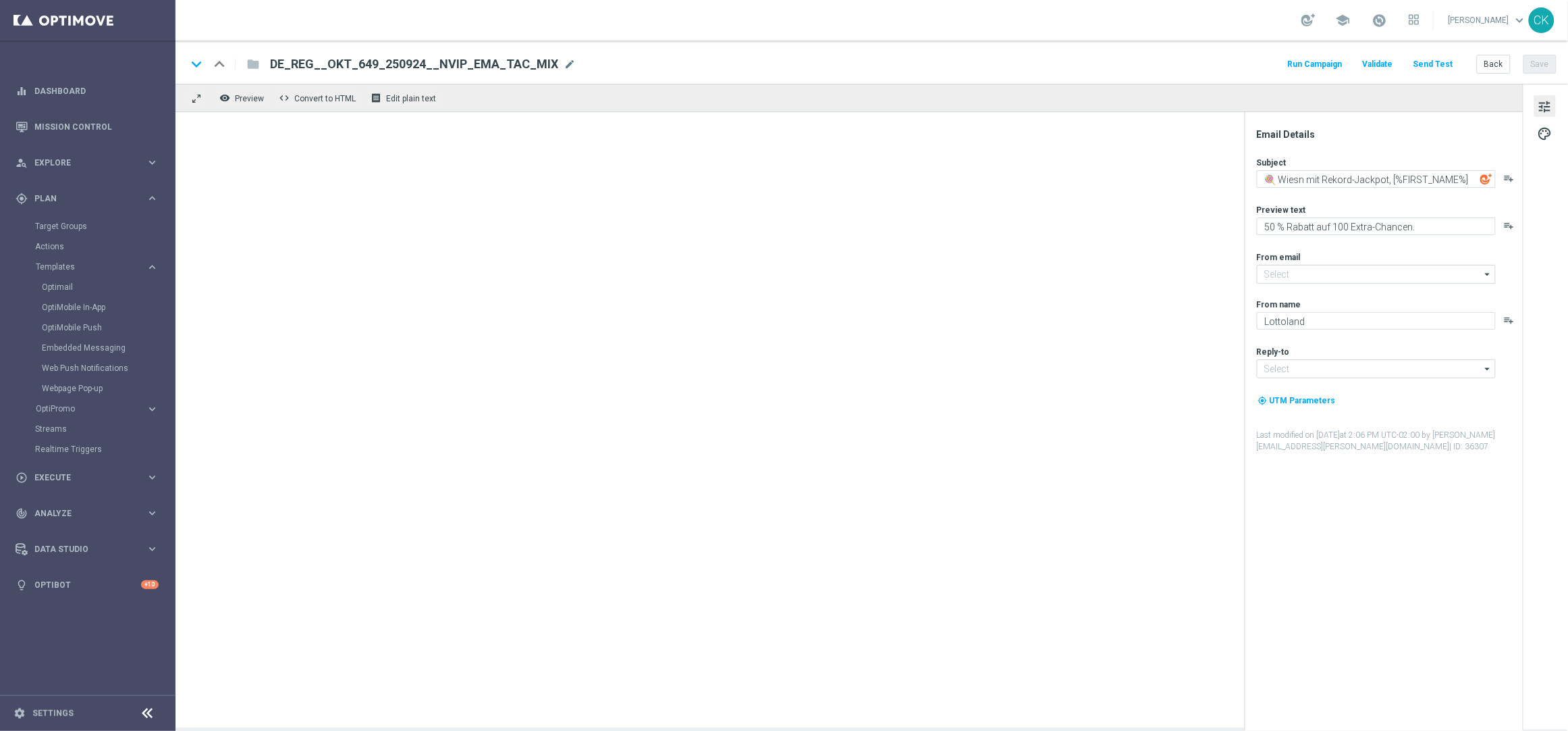
type input "[EMAIL_ADDRESS][DOMAIN_NAME]"
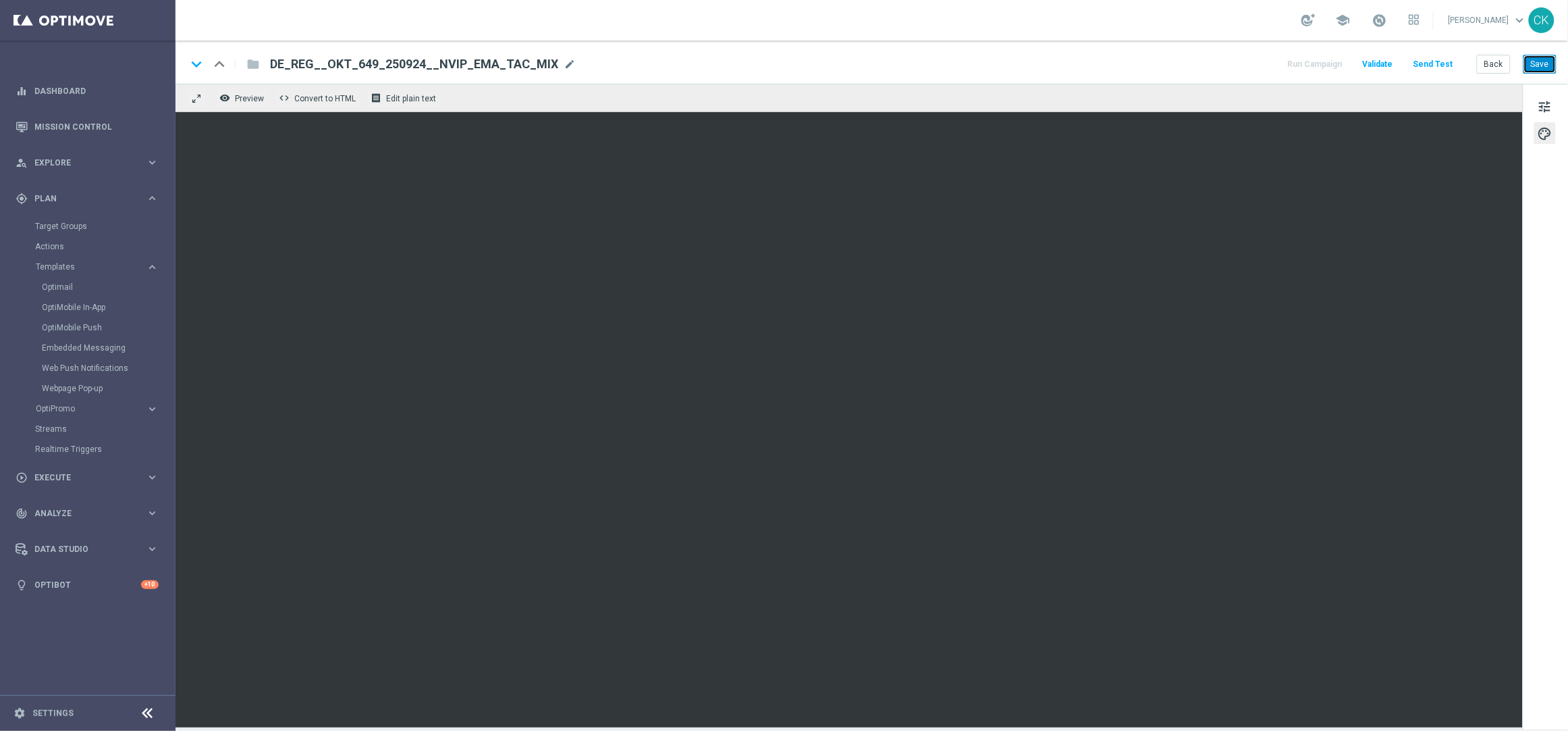
click at [1539, 63] on button "Save" at bounding box center [1540, 64] width 33 height 19
click at [1538, 63] on button "Save" at bounding box center [1540, 64] width 33 height 19
click at [1495, 65] on button "Back" at bounding box center [1494, 64] width 34 height 19
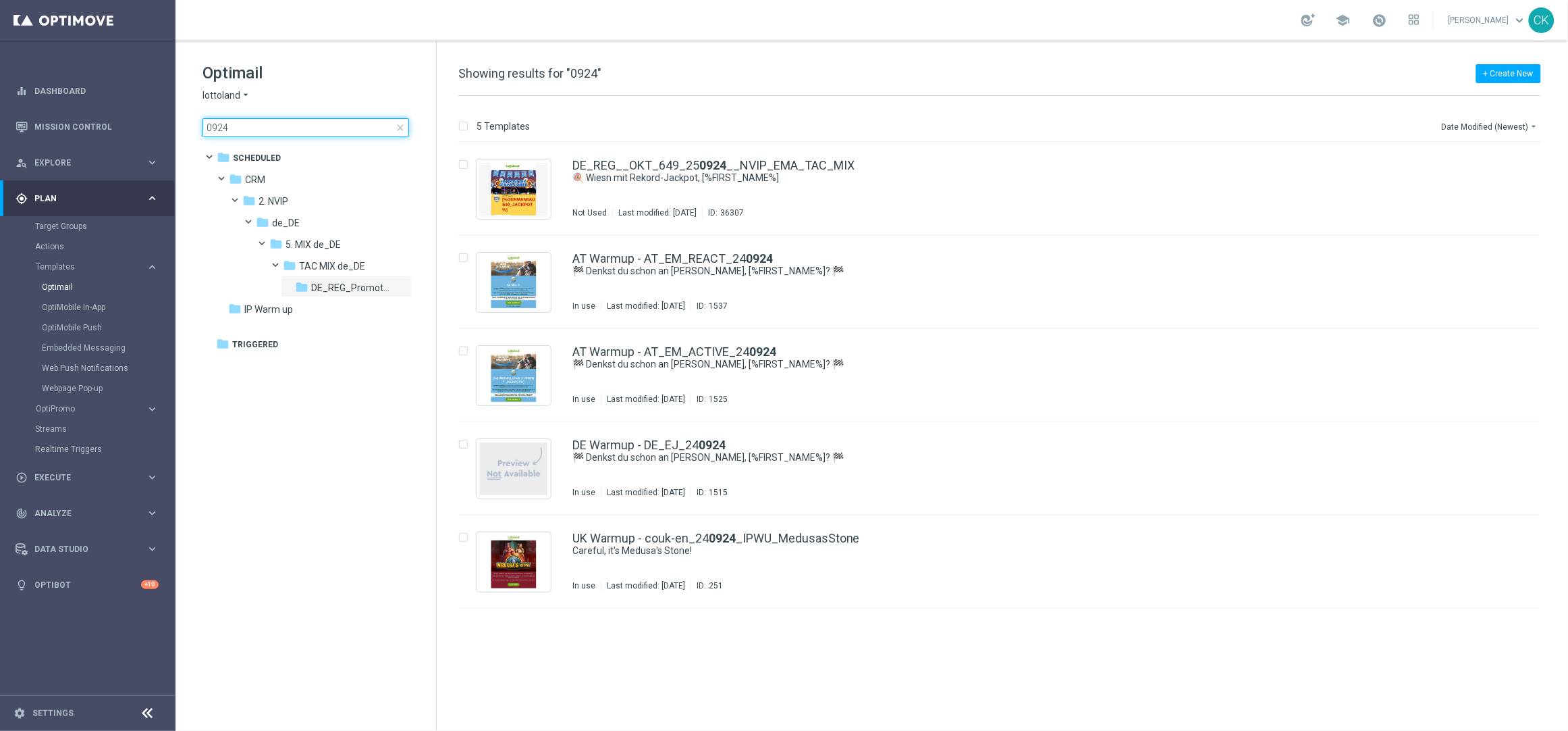
click at [252, 122] on input "0924" at bounding box center [306, 128] width 206 height 19
click at [245, 132] on input "0924" at bounding box center [306, 128] width 206 height 19
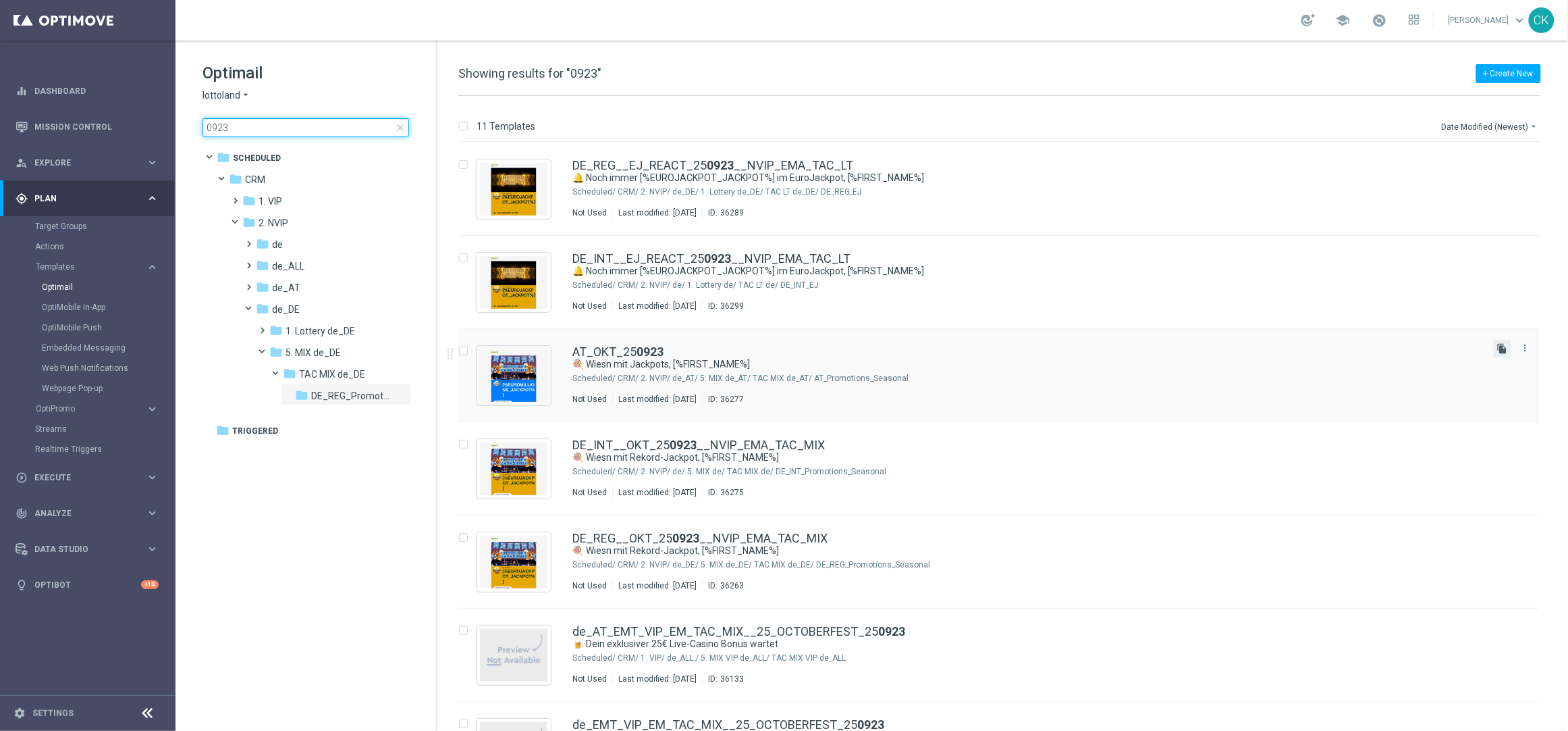
type input "0923"
click at [1502, 346] on icon "file_copy" at bounding box center [1503, 349] width 11 height 11
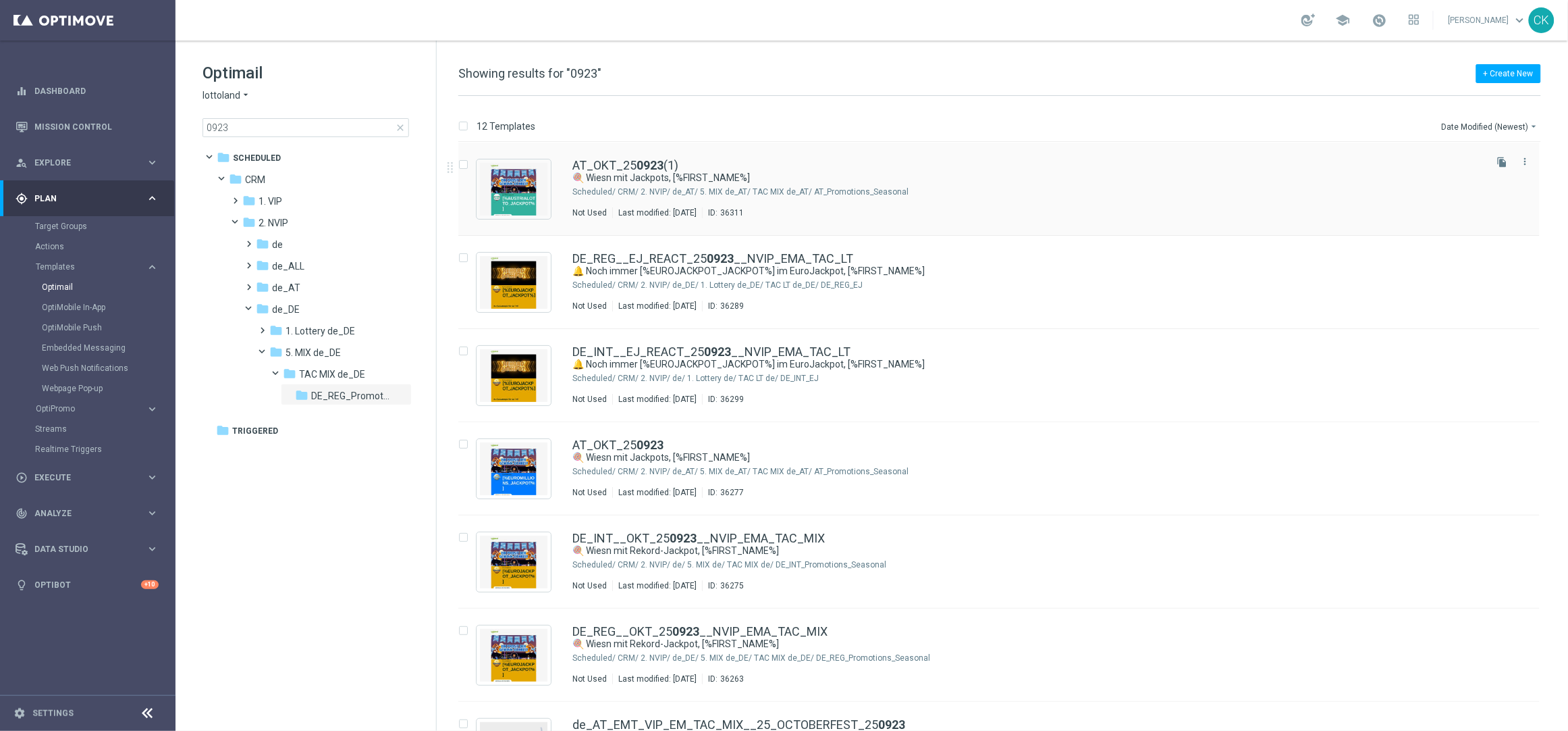
click at [654, 158] on div "AT_OKT_25 0923 (1) 🍭 Wiesn mit Jackpots, [%FIRST_NAME%] Scheduled/ CRM/ 2. NVIP…" at bounding box center [999, 189] width 1082 height 93
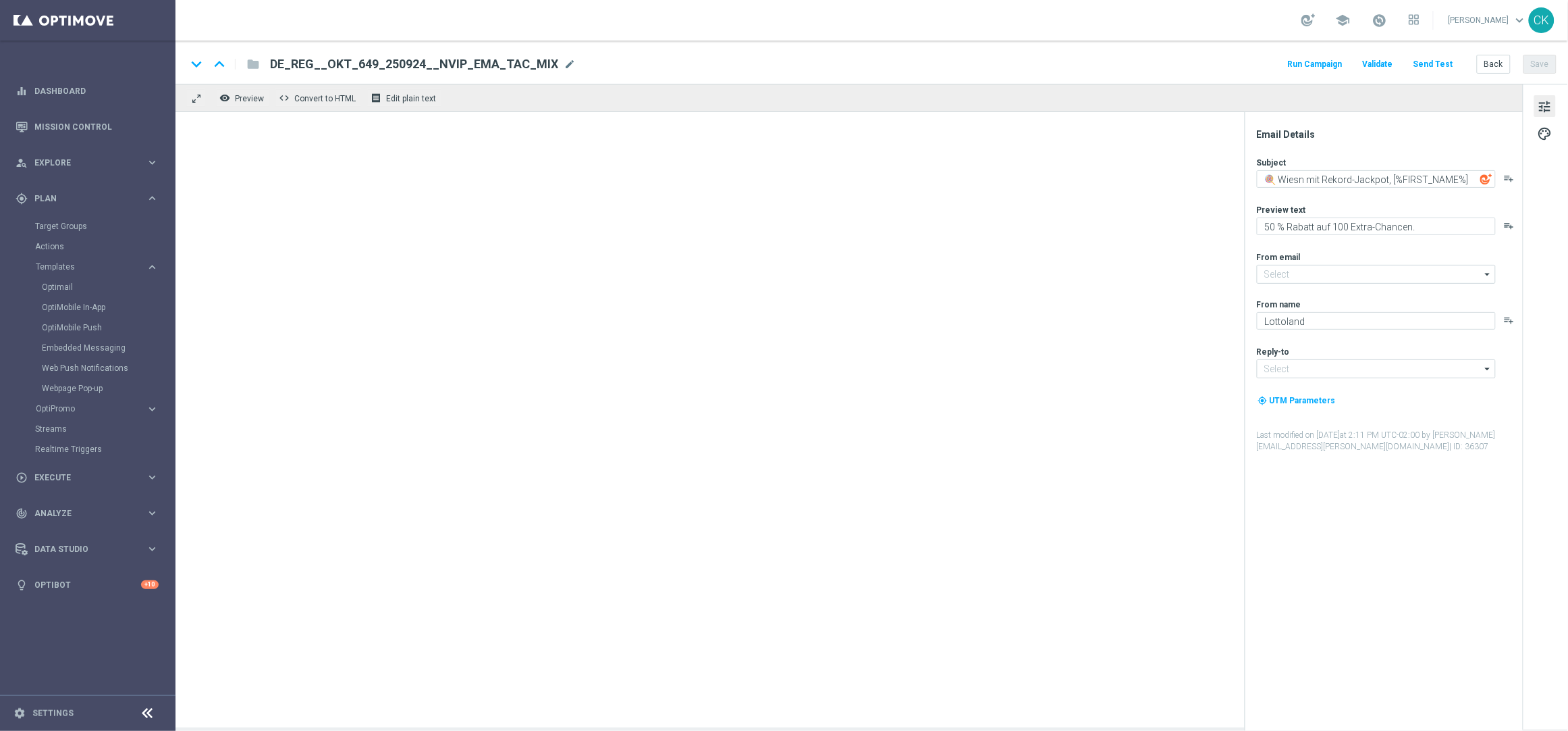
type input "[EMAIL_ADDRESS][DOMAIN_NAME]"
type textarea "🍭 Wiesn mit Jackpots, [%FIRST_NAME%]"
click at [528, 59] on div "keyboard_arrow_down keyboard_arrow_up folder AT_OKT_250923(1) AT_OKT_250923(1) …" at bounding box center [872, 63] width 1371 height 18
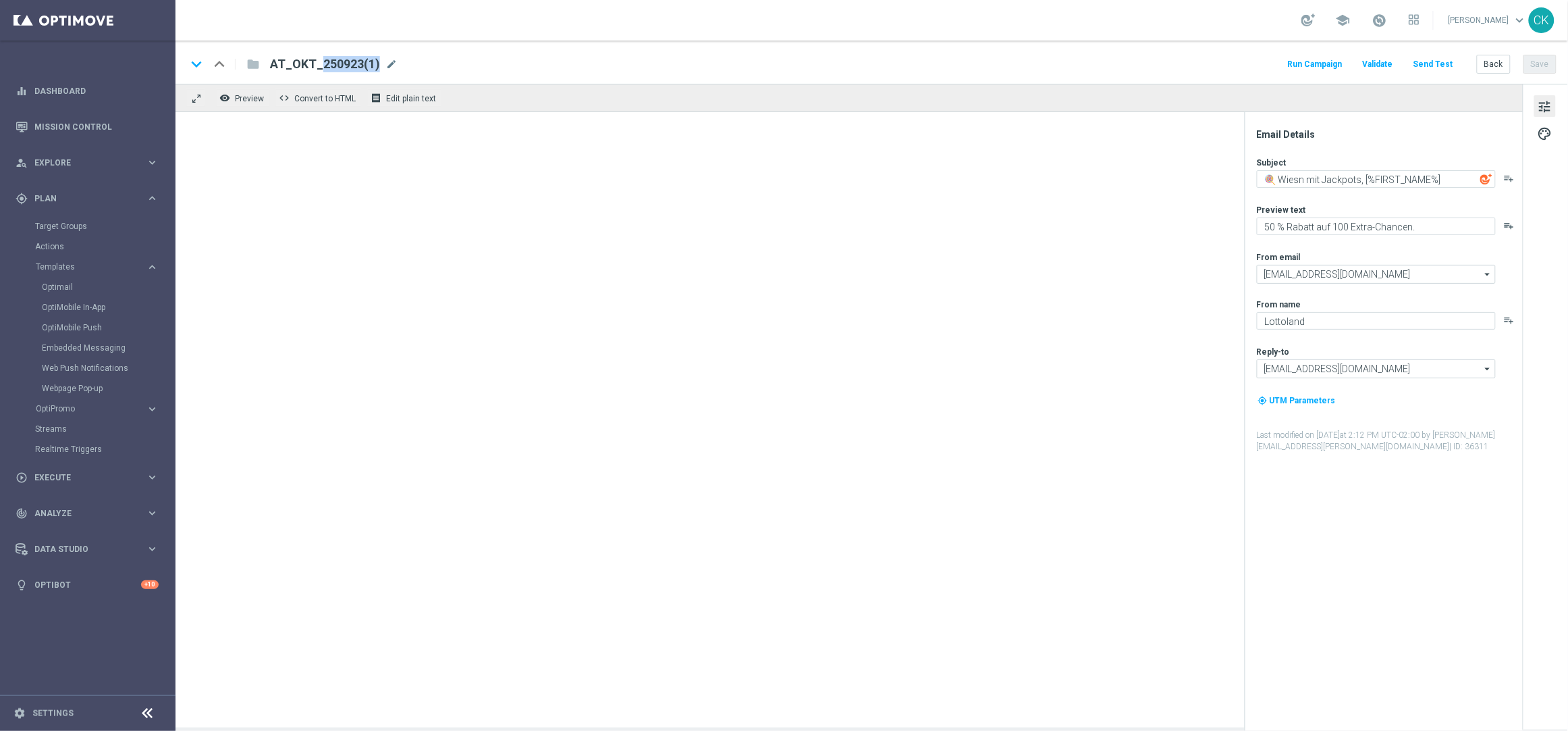
click at [528, 59] on div "keyboard_arrow_down keyboard_arrow_up folder AT_OKT_250923(1) AT_OKT_250923(1) …" at bounding box center [872, 63] width 1371 height 18
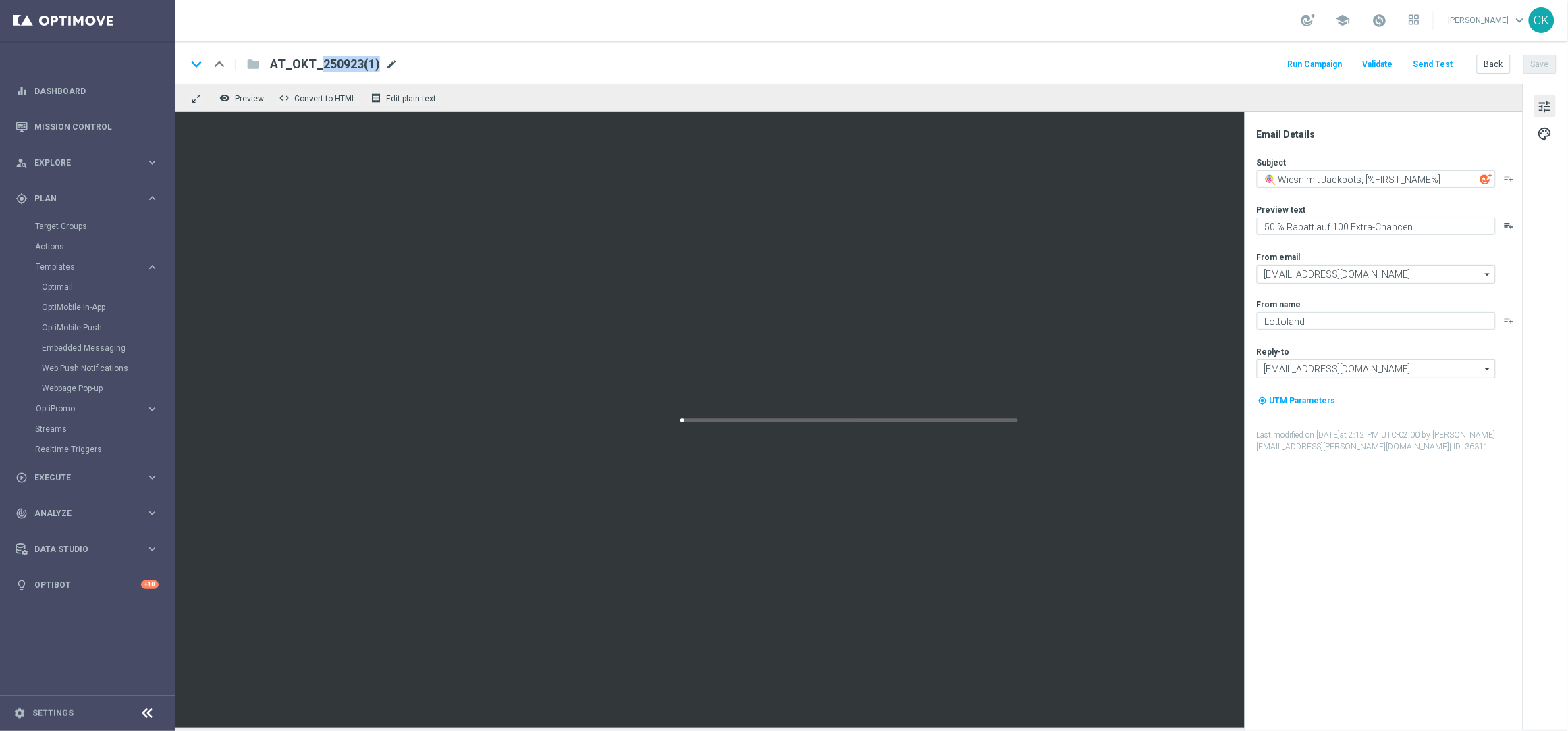
click at [388, 60] on span "mode_edit" at bounding box center [391, 64] width 12 height 12
click at [388, 60] on input "AT_OKT_250923(1)" at bounding box center [437, 63] width 335 height 18
paste input "645_250924"
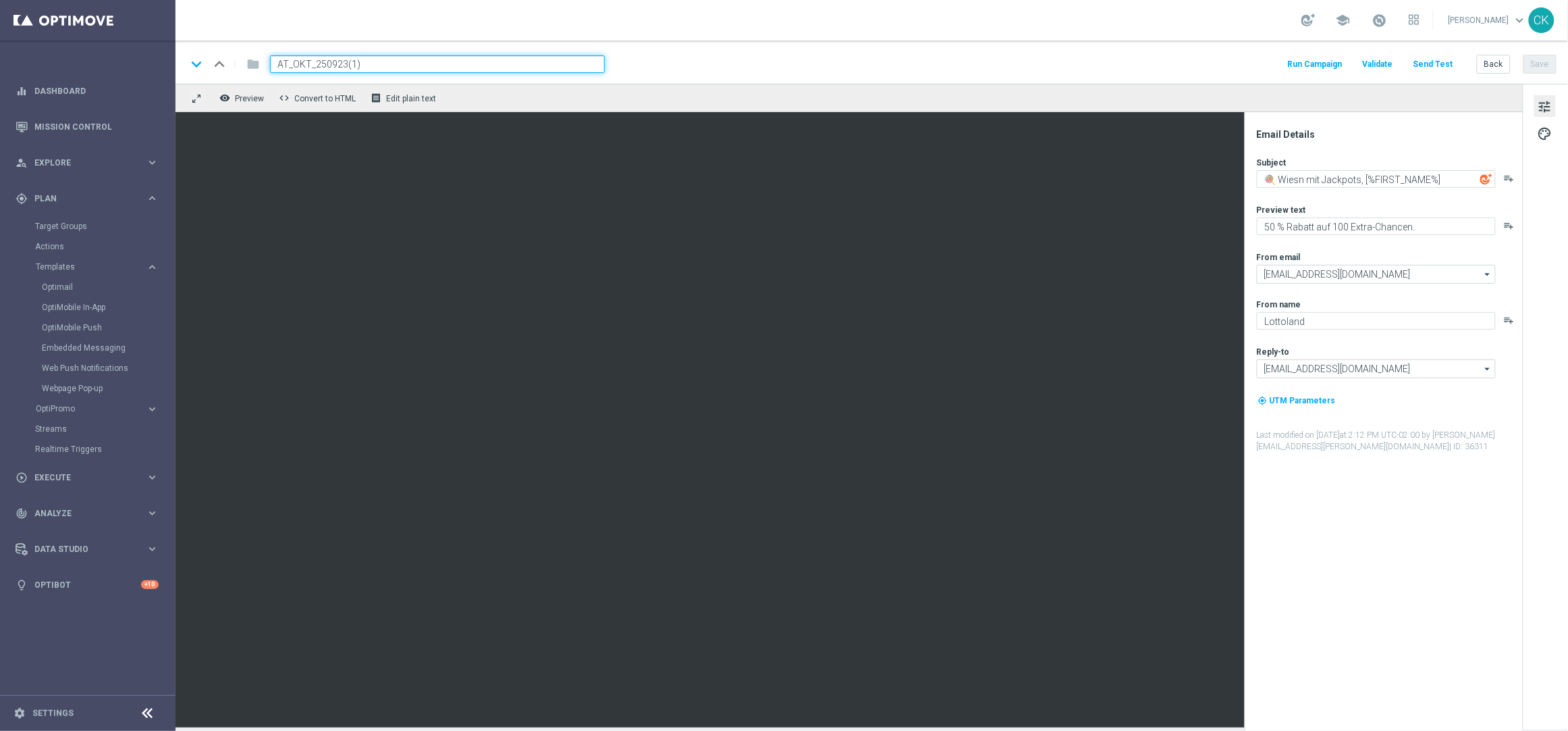
type input "AT_OKT_645_250924"
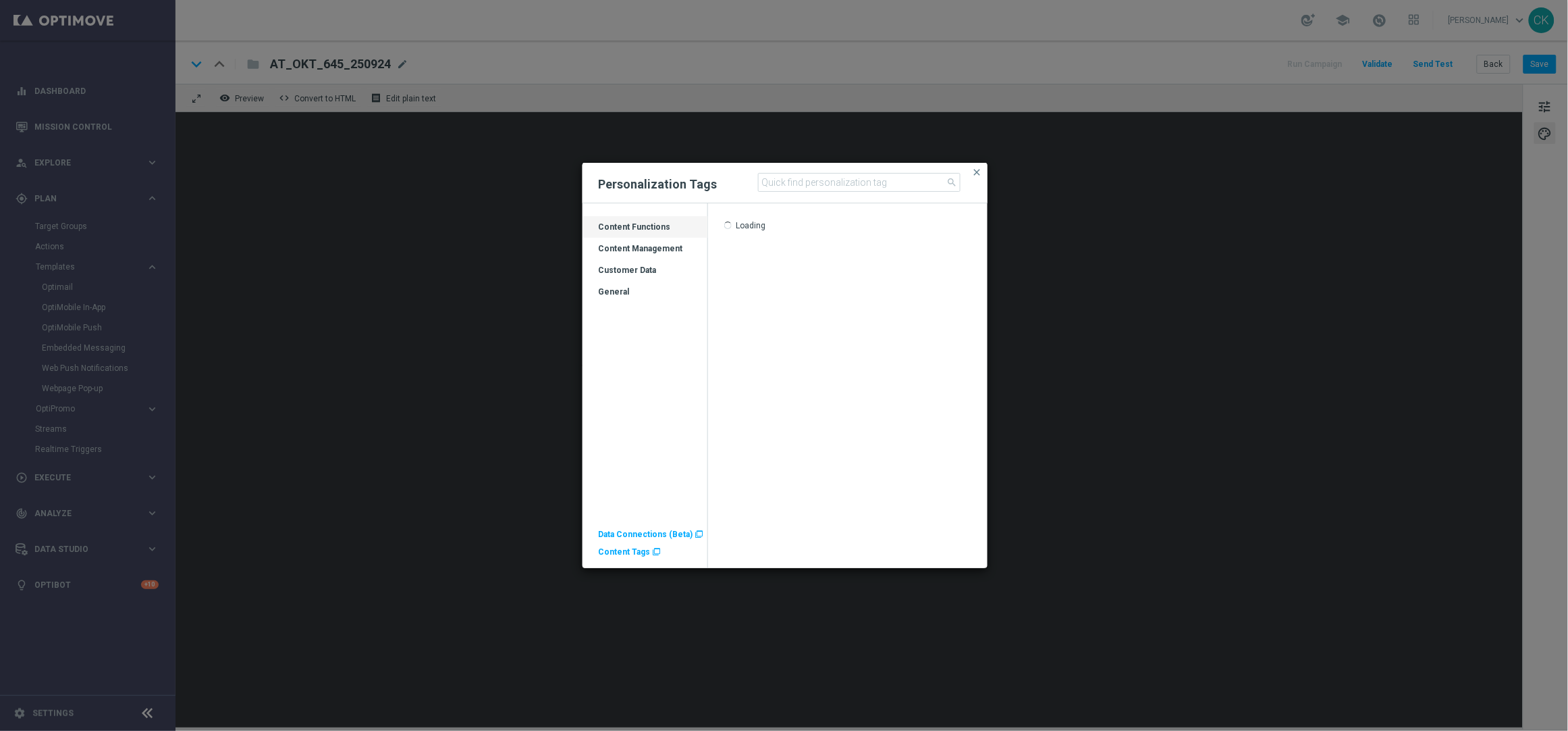
click at [635, 268] on div "Customer Data" at bounding box center [645, 275] width 125 height 21
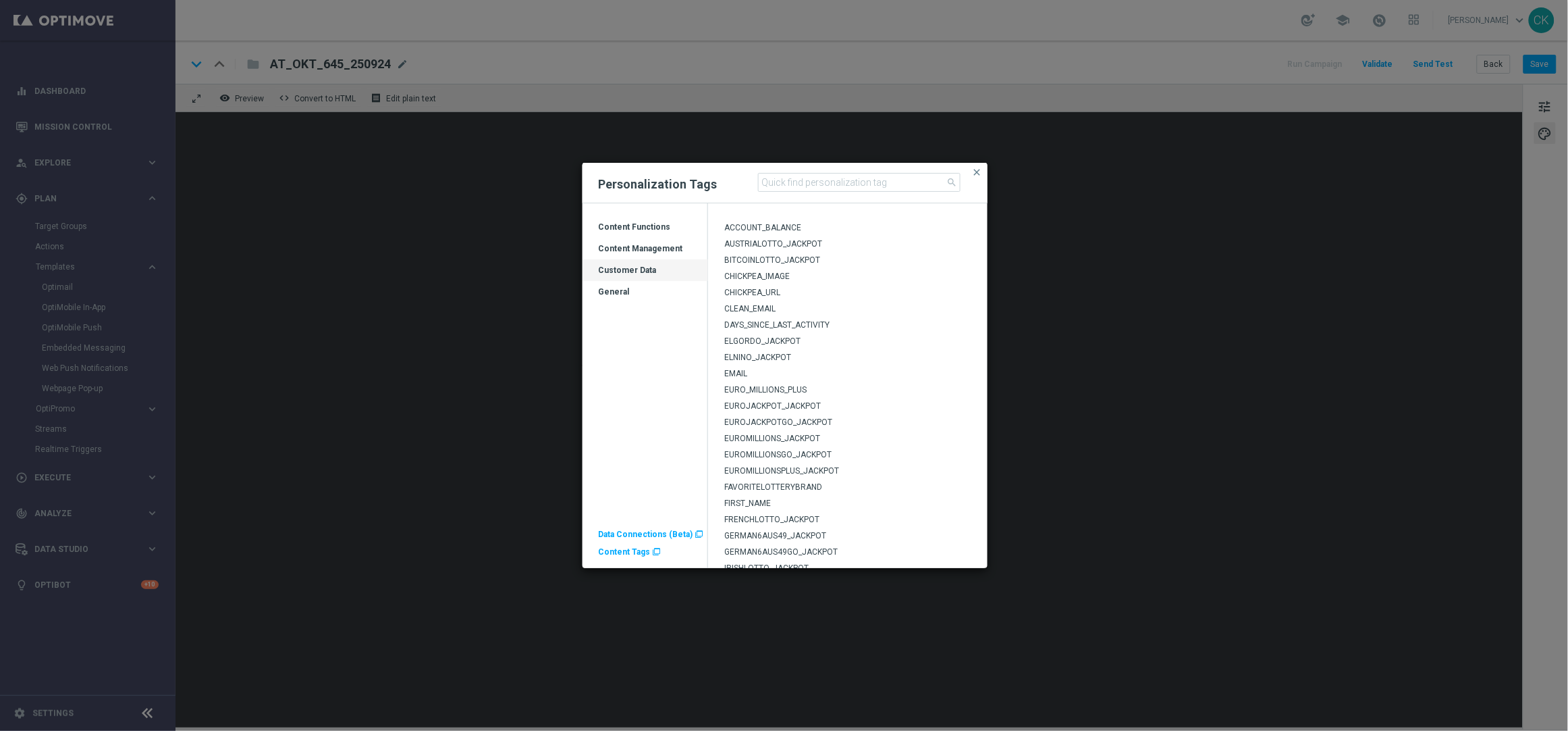
click at [774, 240] on span "AUSTRIALOTTO_JACKPOT" at bounding box center [774, 244] width 98 height 9
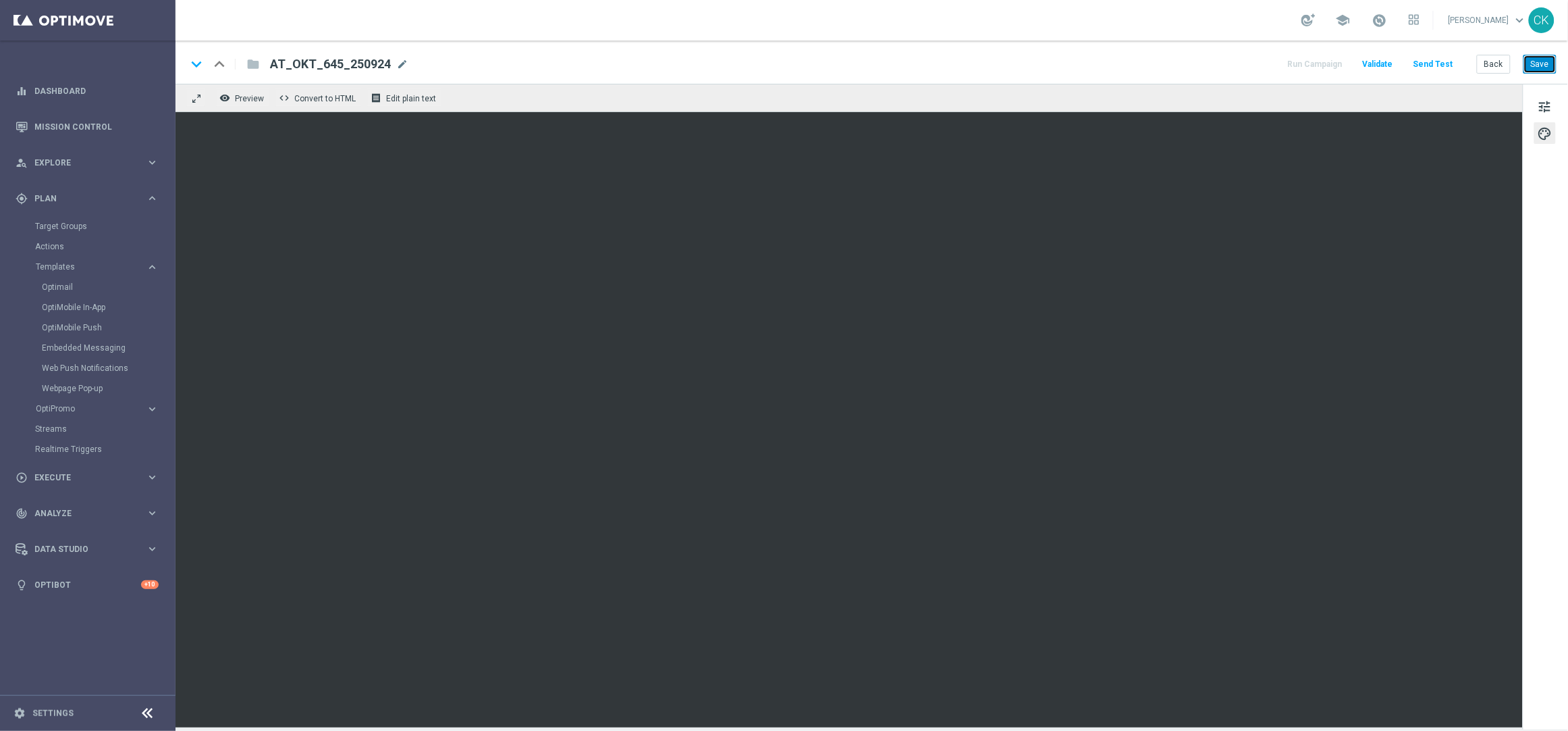
click at [1539, 60] on button "Save" at bounding box center [1540, 64] width 33 height 19
click at [1545, 66] on button "Save" at bounding box center [1540, 64] width 33 height 19
click at [1540, 72] on button "Save" at bounding box center [1540, 64] width 33 height 19
click at [1497, 67] on button "Back" at bounding box center [1494, 64] width 34 height 19
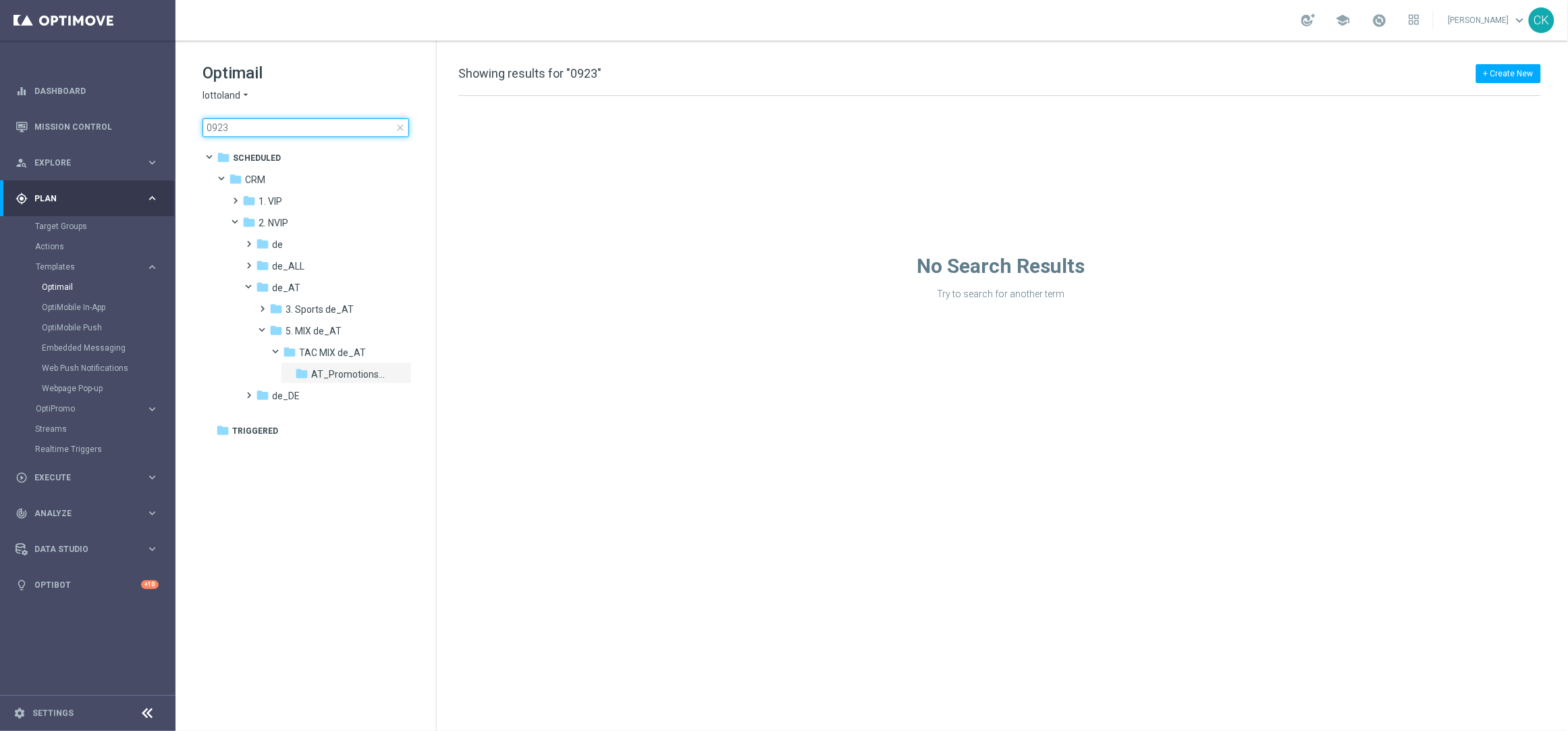
click at [297, 128] on input "0923" at bounding box center [306, 128] width 206 height 19
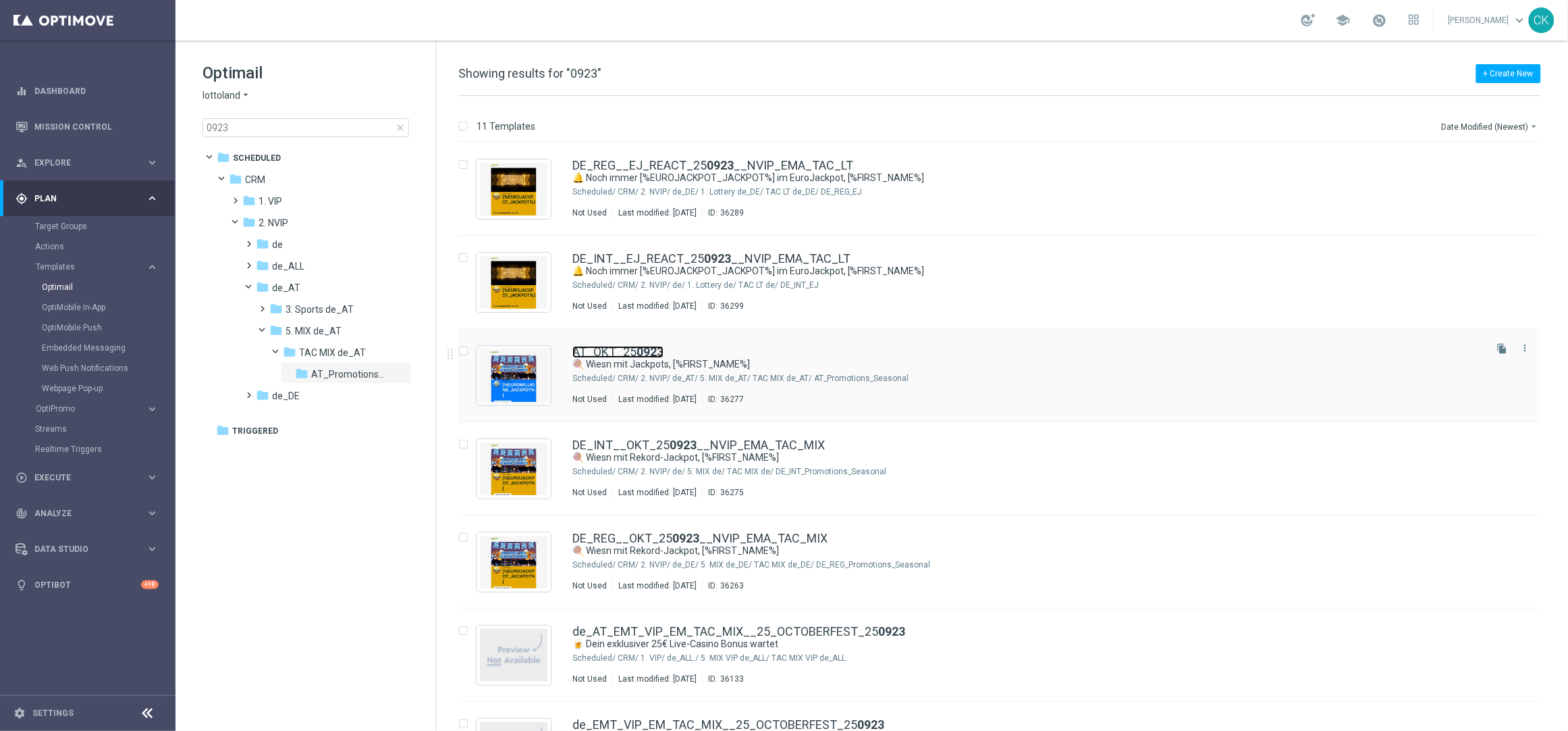
click at [609, 349] on link "AT_OKT_25 0923" at bounding box center [618, 352] width 91 height 12
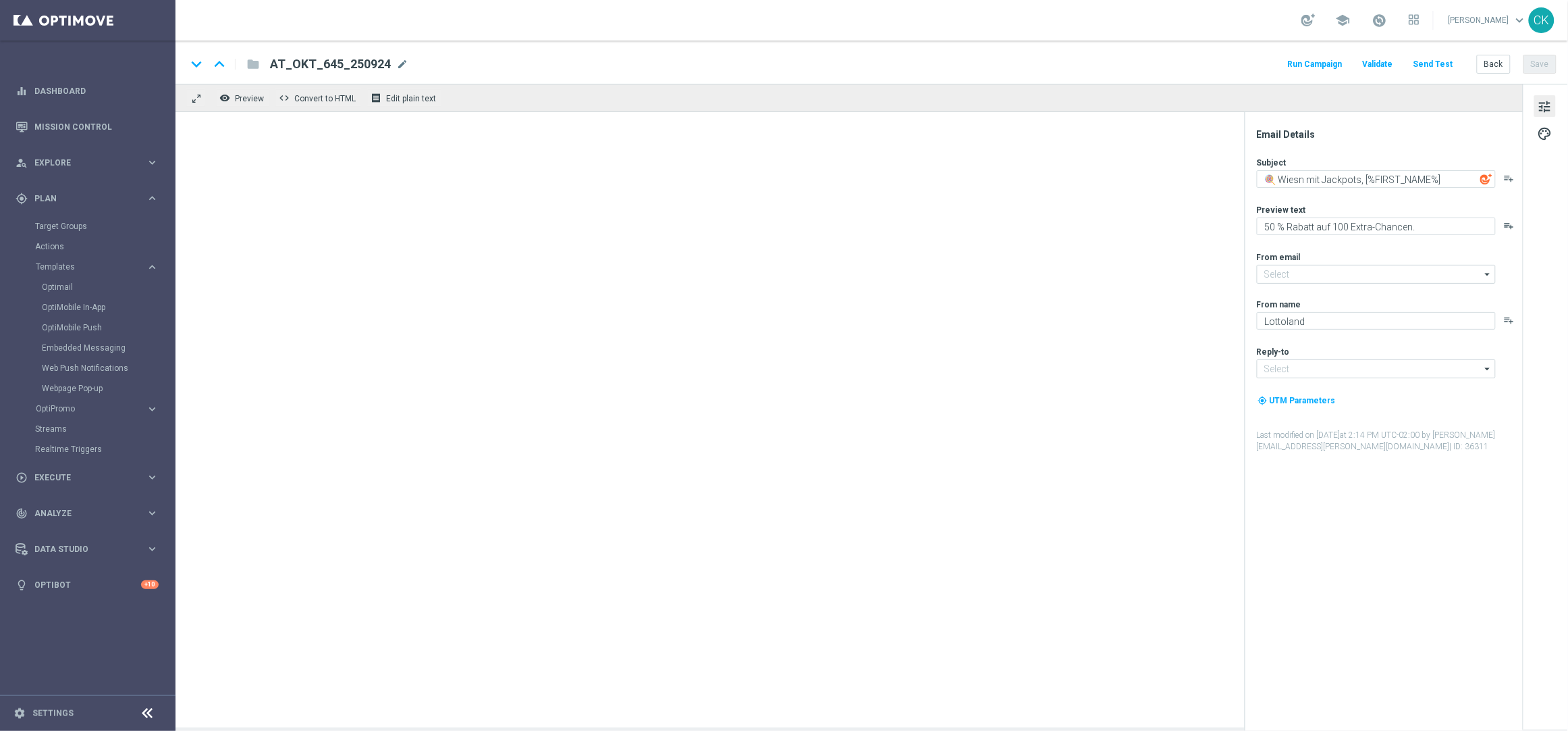
type input "[EMAIL_ADDRESS][DOMAIN_NAME]"
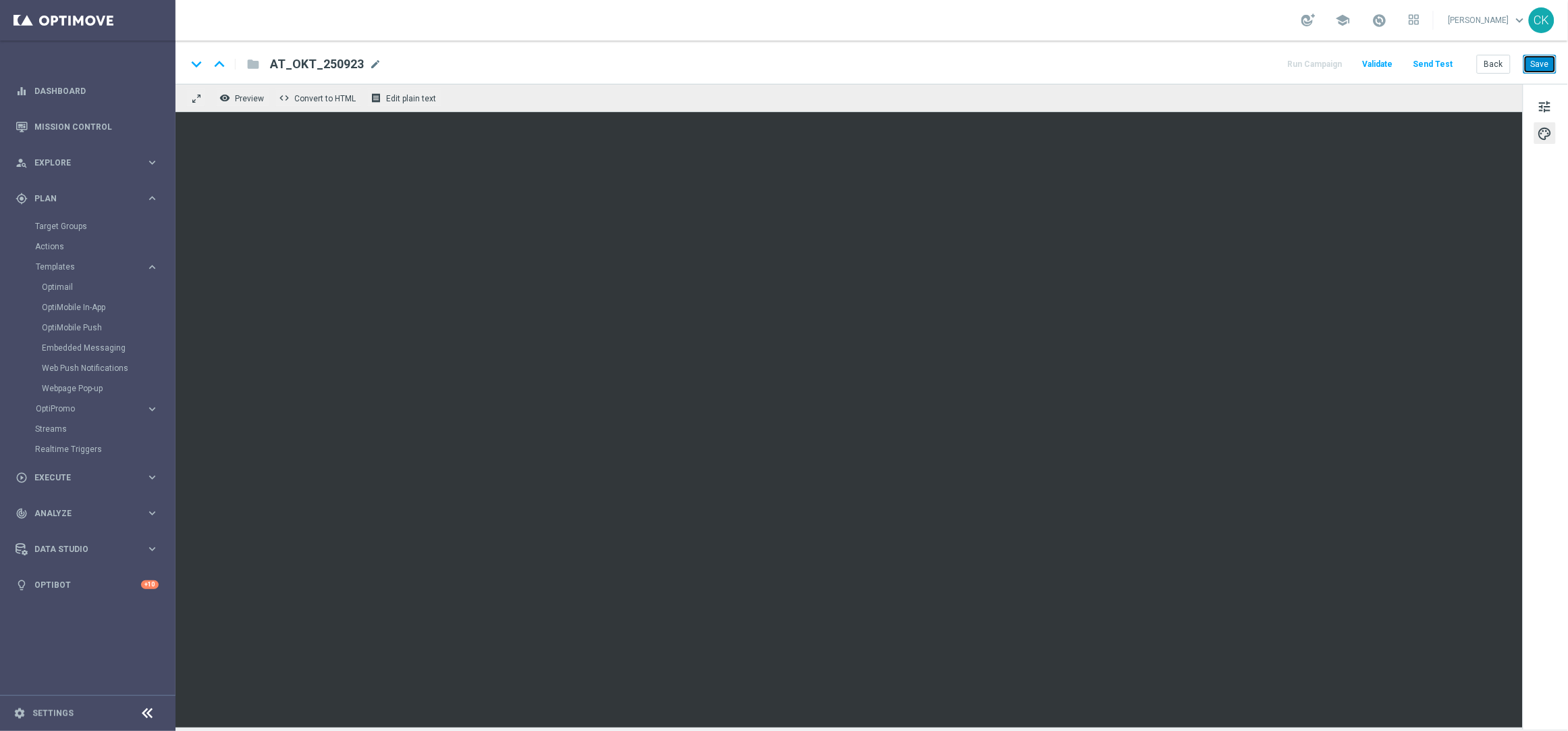
click at [1544, 59] on button "Save" at bounding box center [1540, 64] width 33 height 19
click at [1544, 60] on button "Save" at bounding box center [1540, 64] width 33 height 19
click at [1490, 63] on button "Back" at bounding box center [1494, 64] width 34 height 19
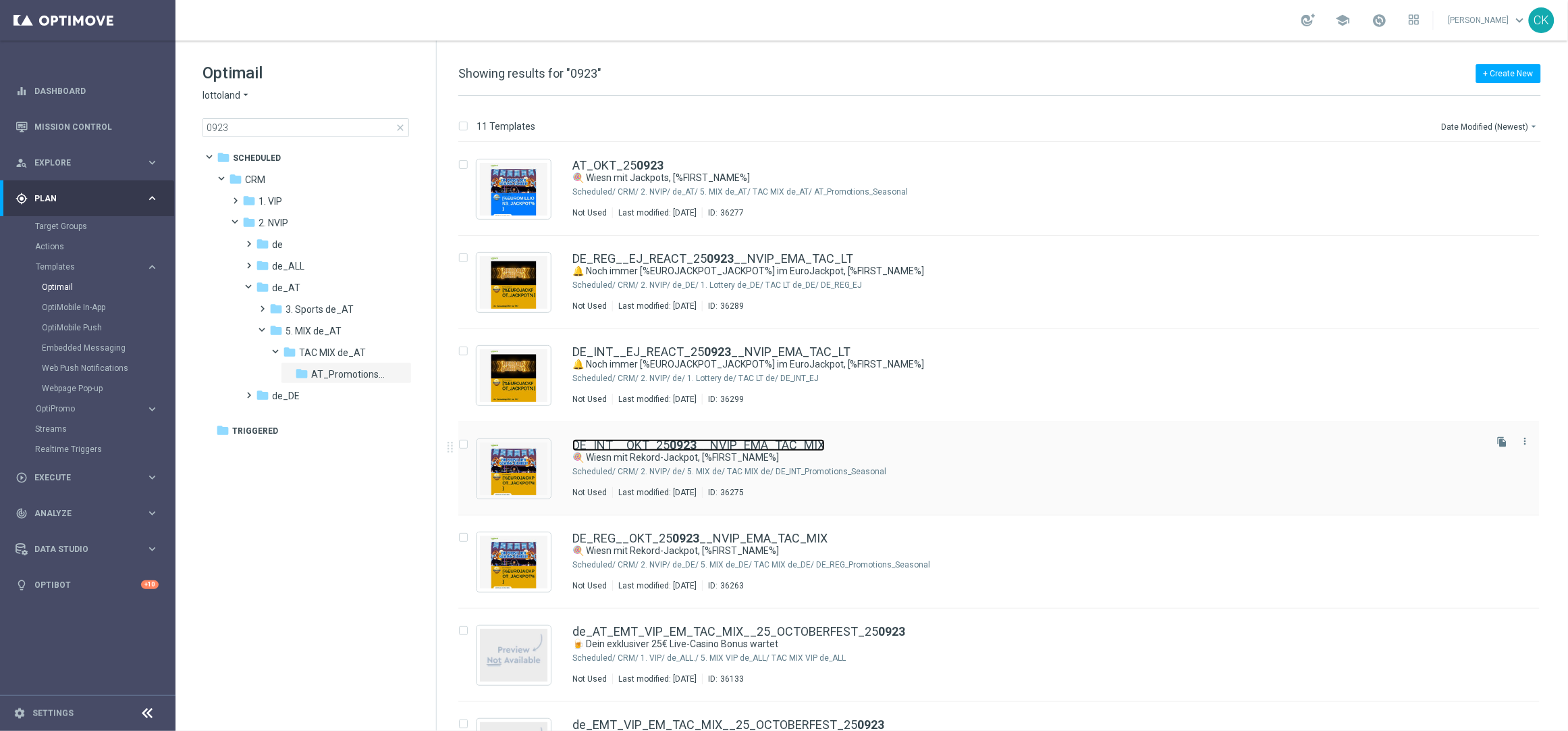
click at [670, 439] on b "0923" at bounding box center [683, 444] width 27 height 15
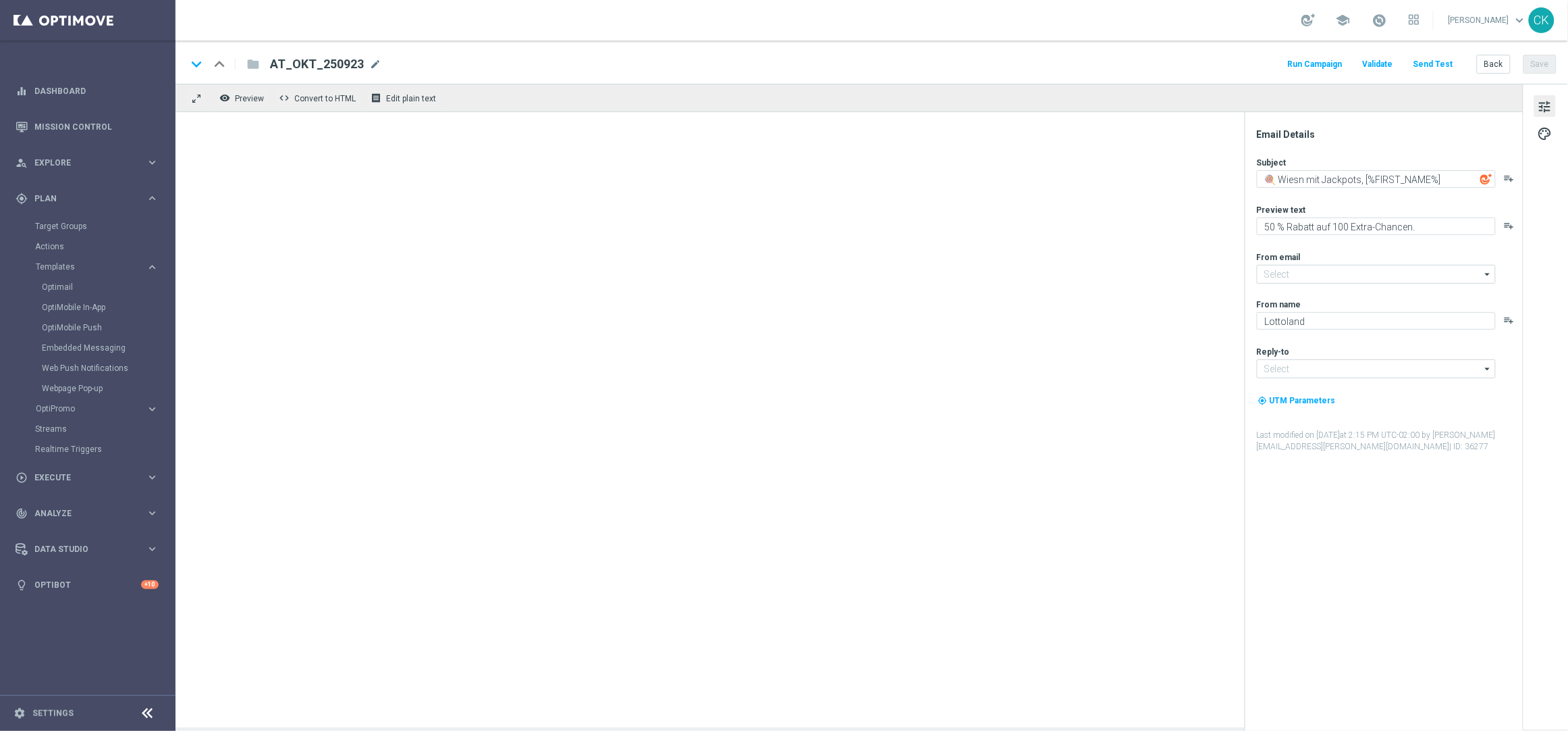
type input "[EMAIL_ADDRESS][DOMAIN_NAME]"
type textarea "🍭 Wiesn mit Rekord-Jackpot, [%FIRST_NAME%]"
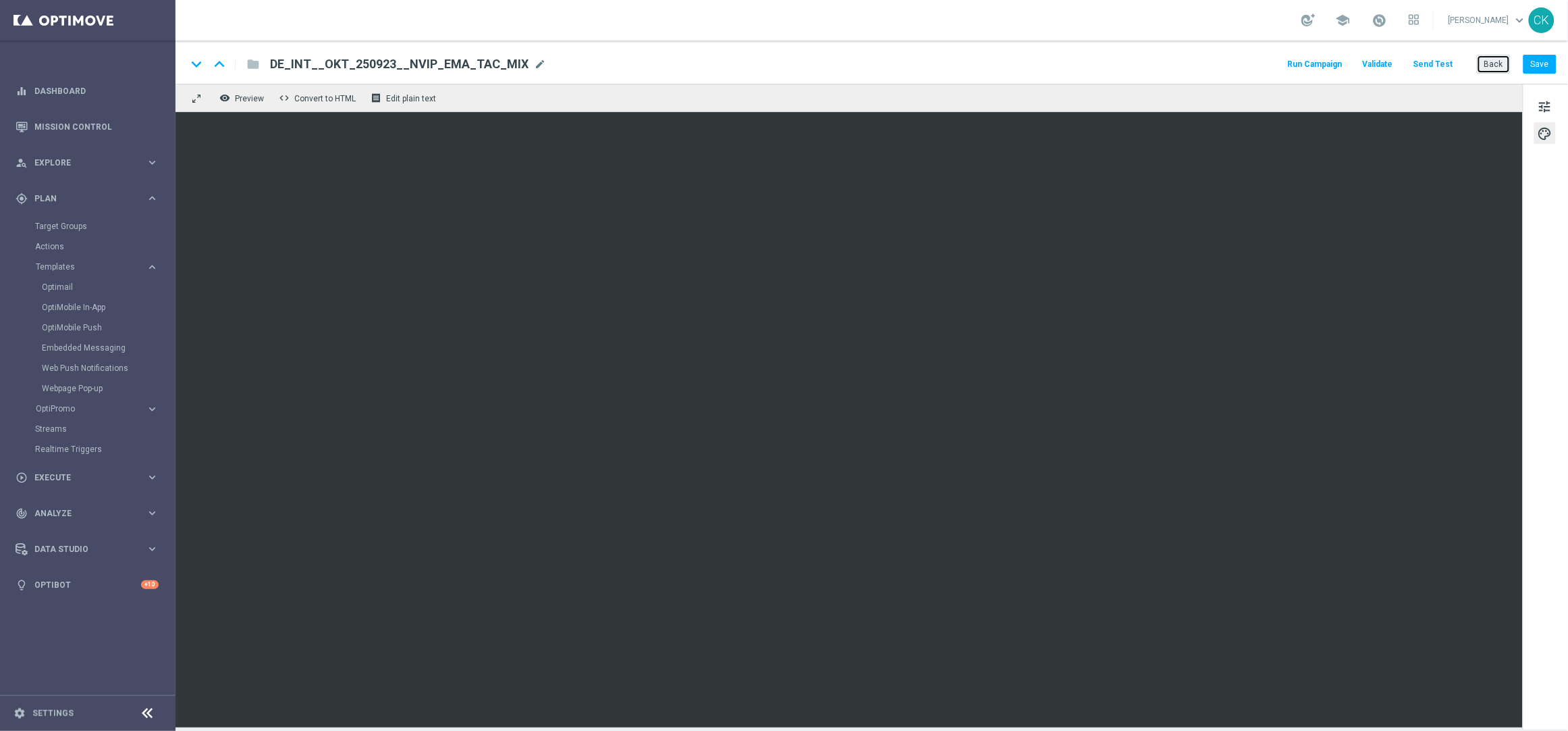
click at [1483, 63] on button "Back" at bounding box center [1494, 64] width 34 height 19
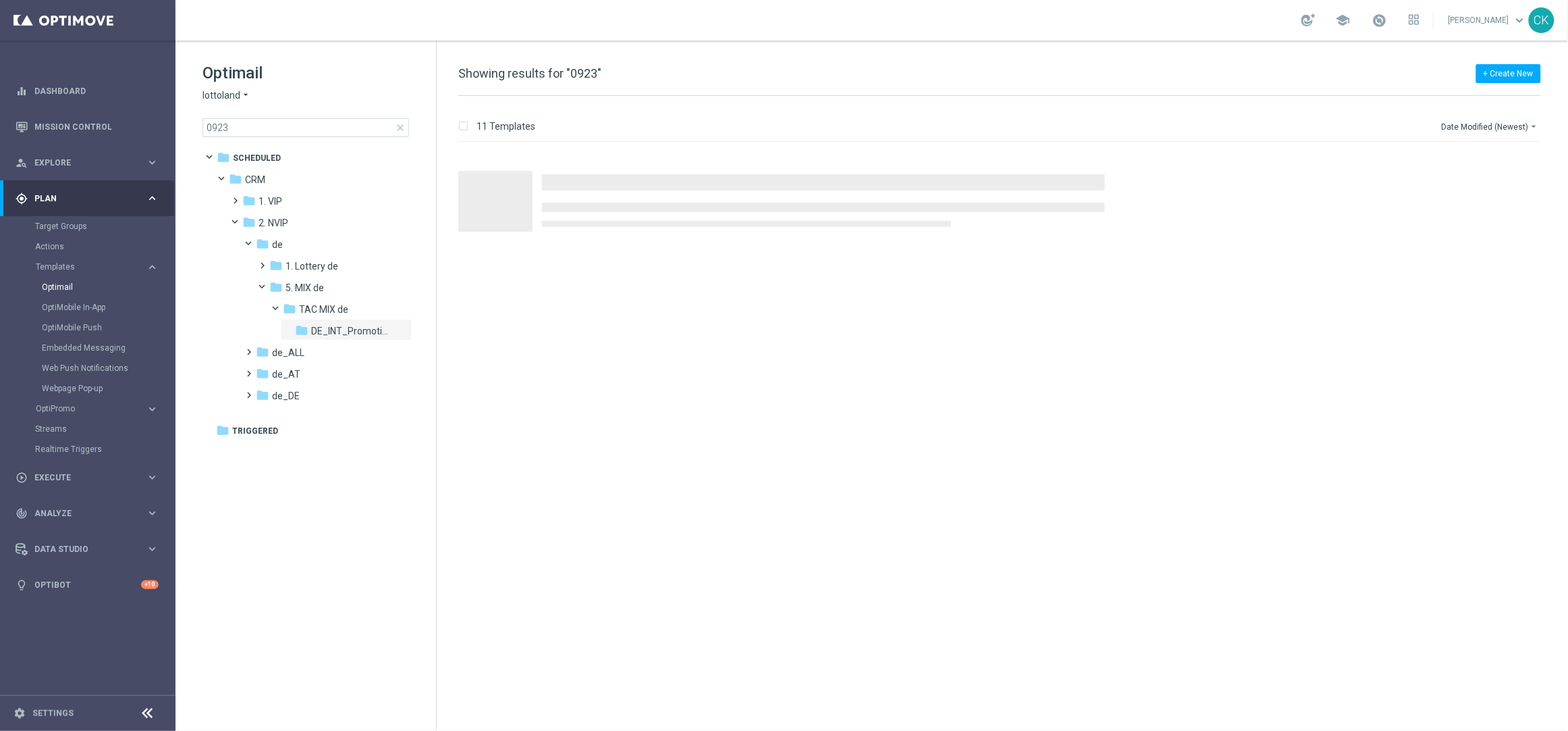
click at [399, 124] on span "close" at bounding box center [401, 128] width 11 height 11
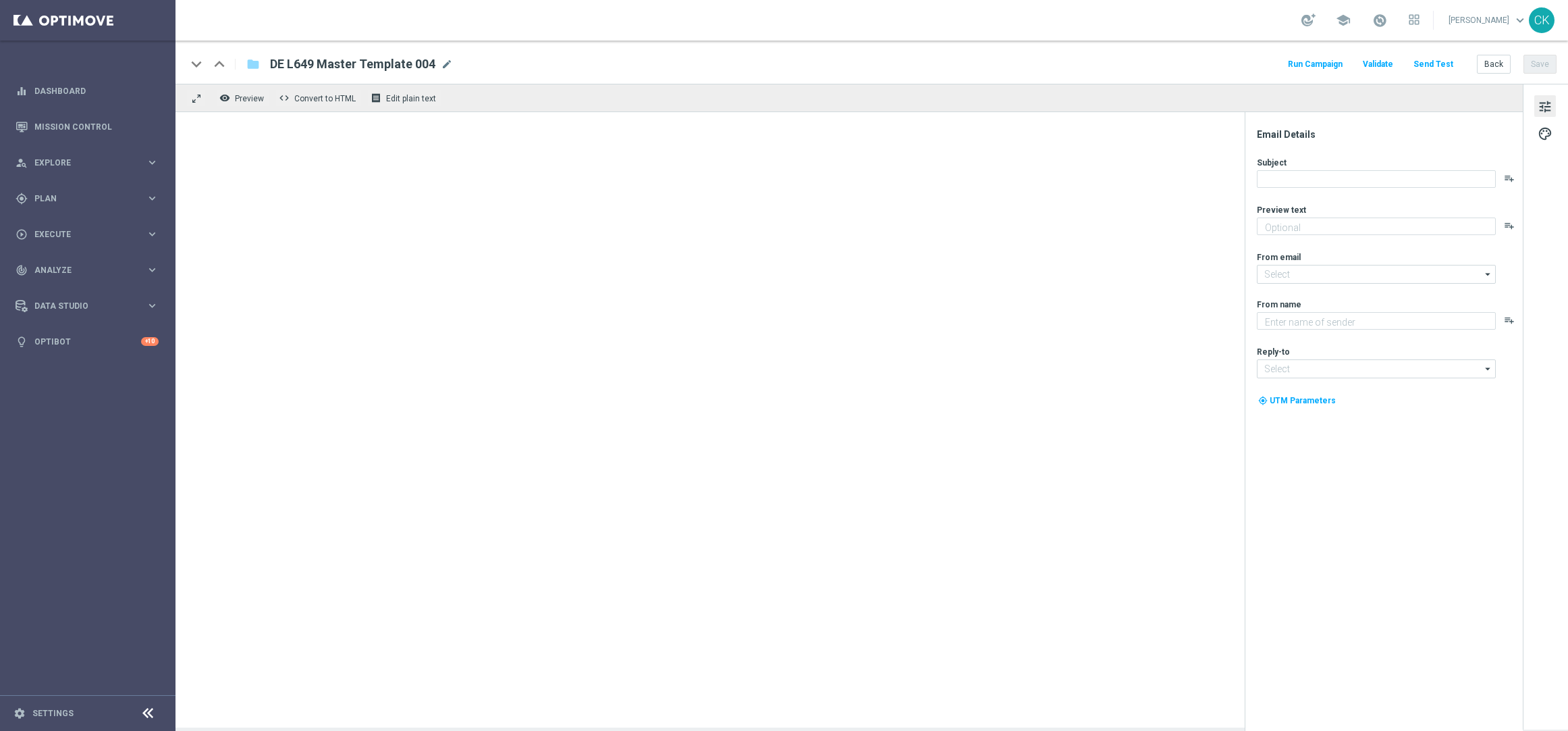
type textarea "Heute 30 % [DEMOGRAPHIC_DATA] auf dein Los"
type input "[EMAIL_ADDRESS][DOMAIN_NAME]"
type textarea "Lottoland"
type input "[EMAIL_ADDRESS][DOMAIN_NAME]"
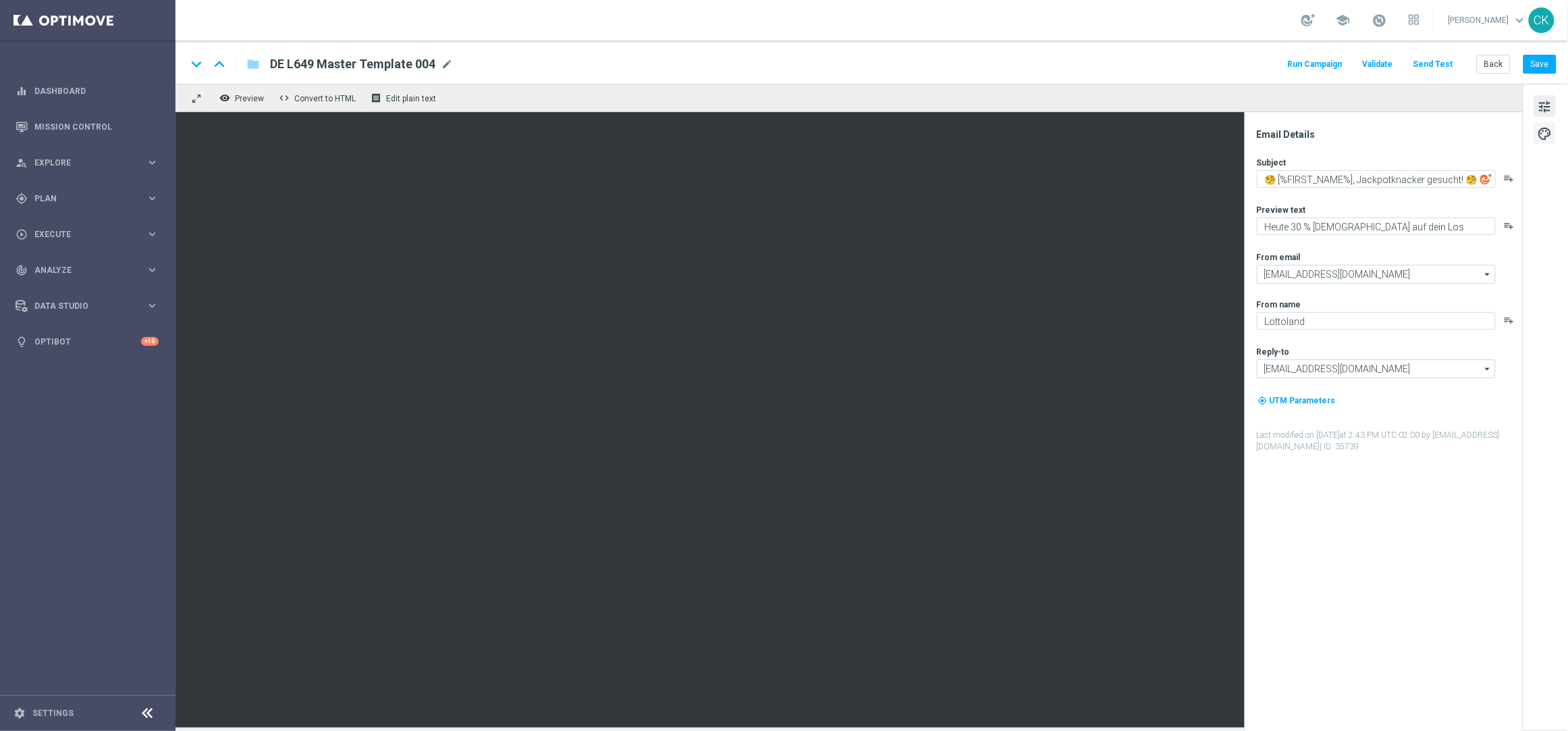
click at [1541, 136] on span "palette" at bounding box center [1545, 133] width 15 height 18
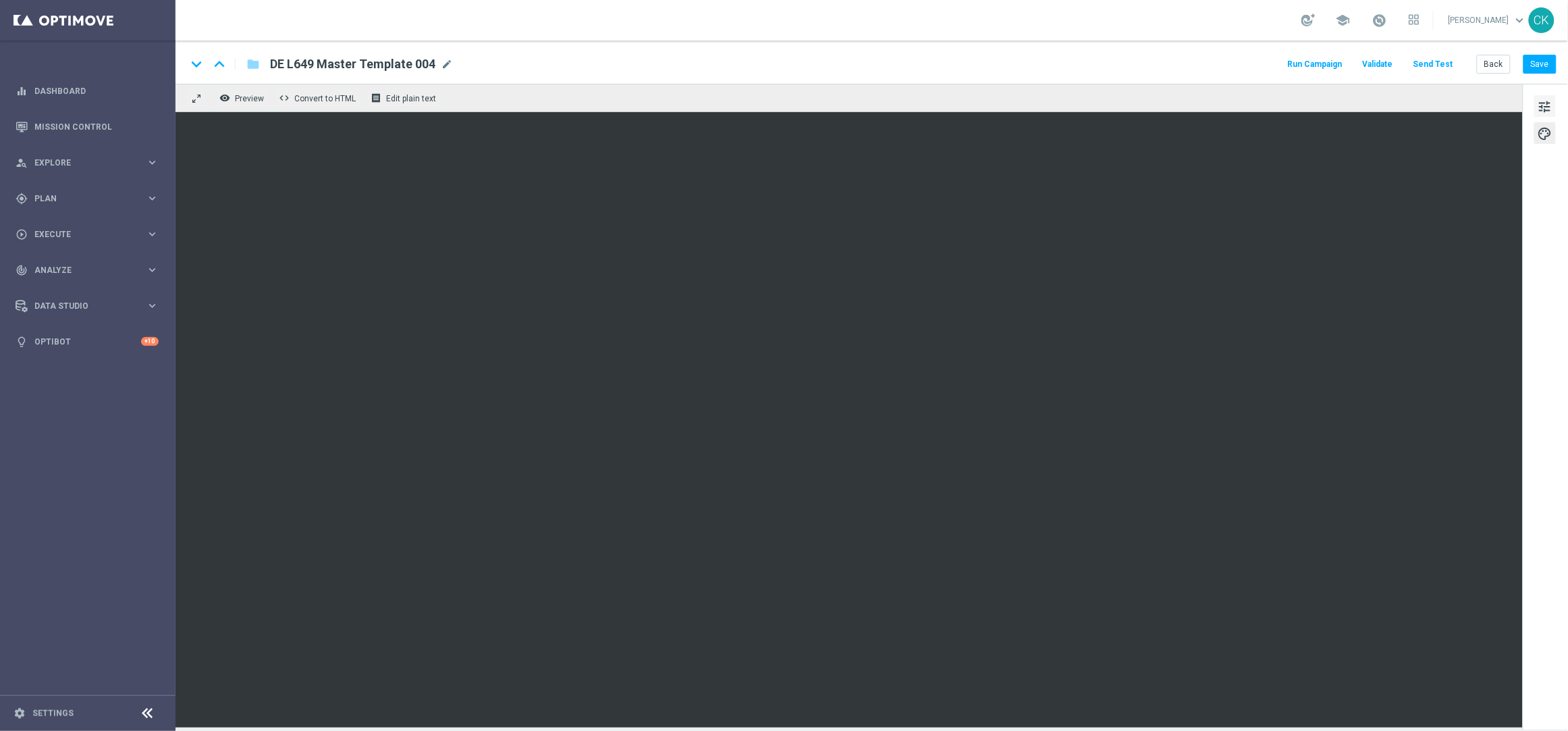
click at [1543, 102] on span "tune" at bounding box center [1545, 106] width 15 height 18
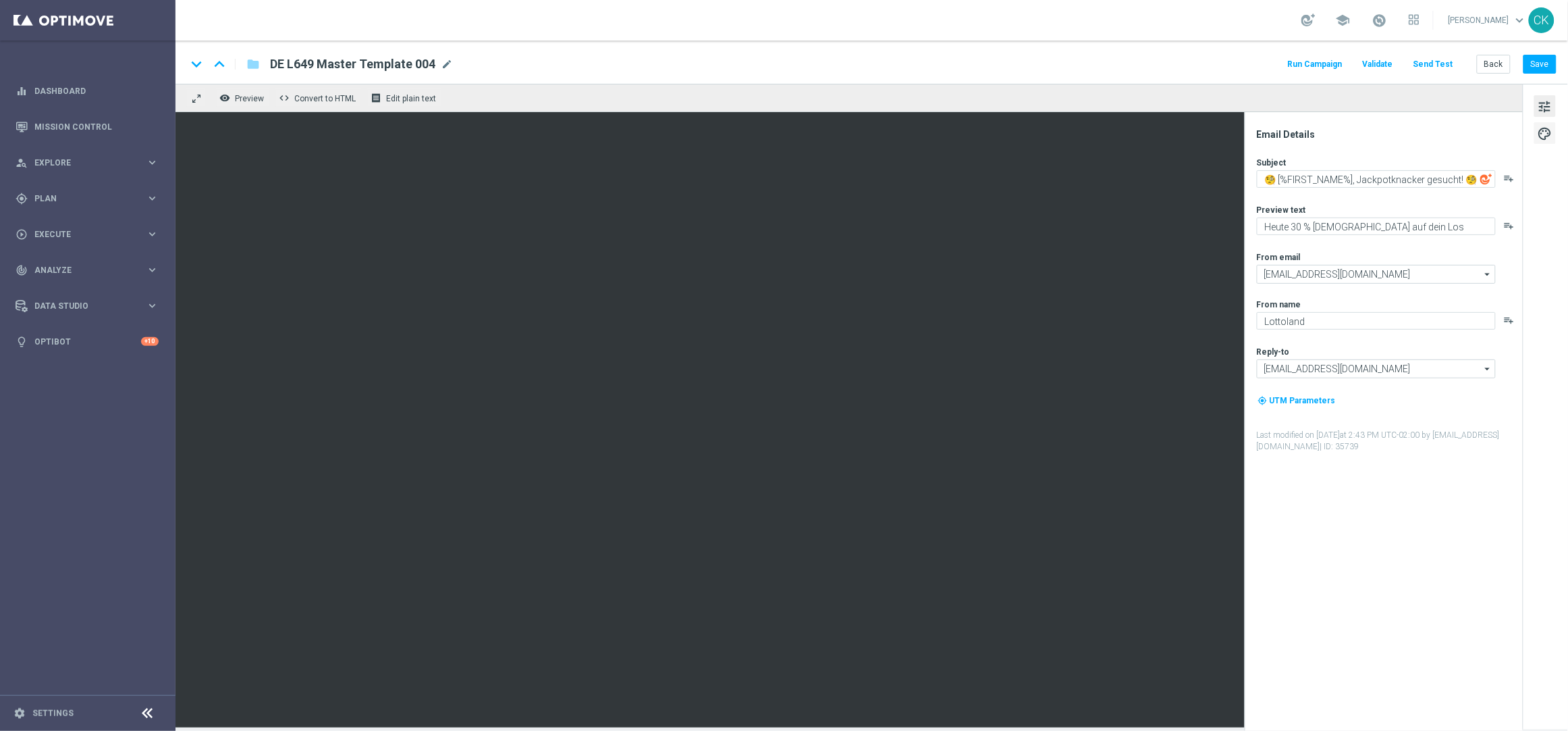
click at [1551, 138] on span "palette" at bounding box center [1545, 133] width 15 height 18
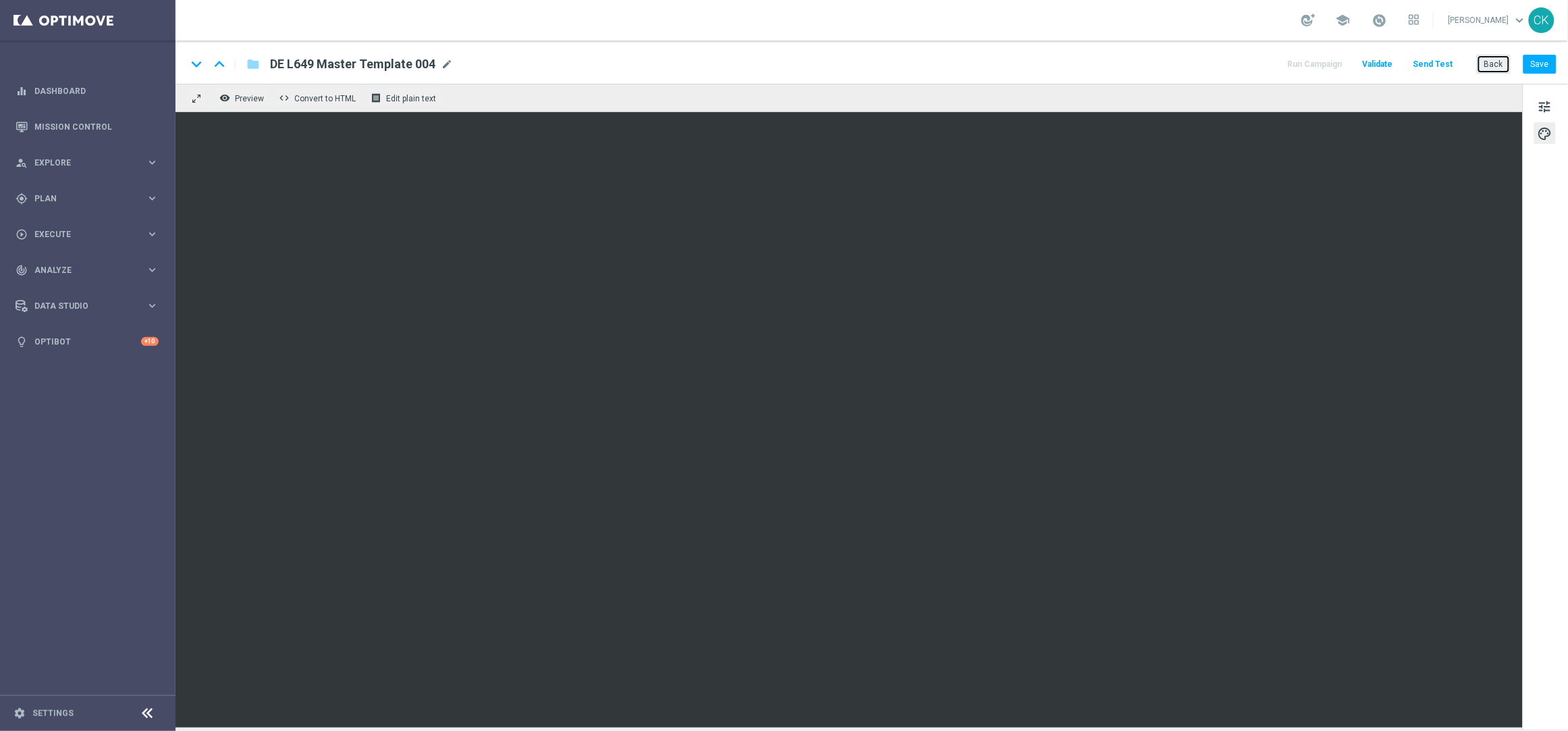
click at [1491, 67] on button "Back" at bounding box center [1494, 64] width 34 height 19
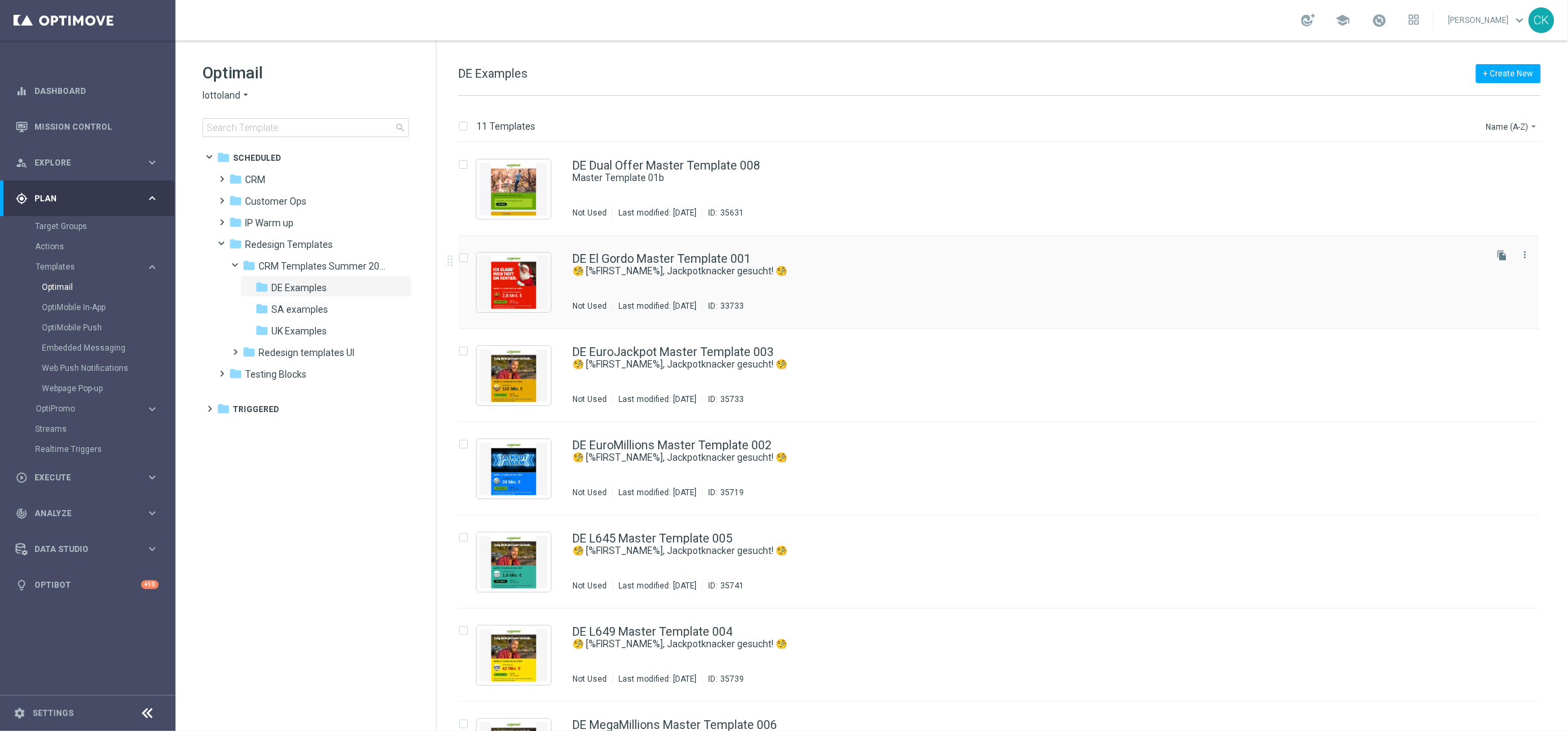
scroll to position [44, 0]
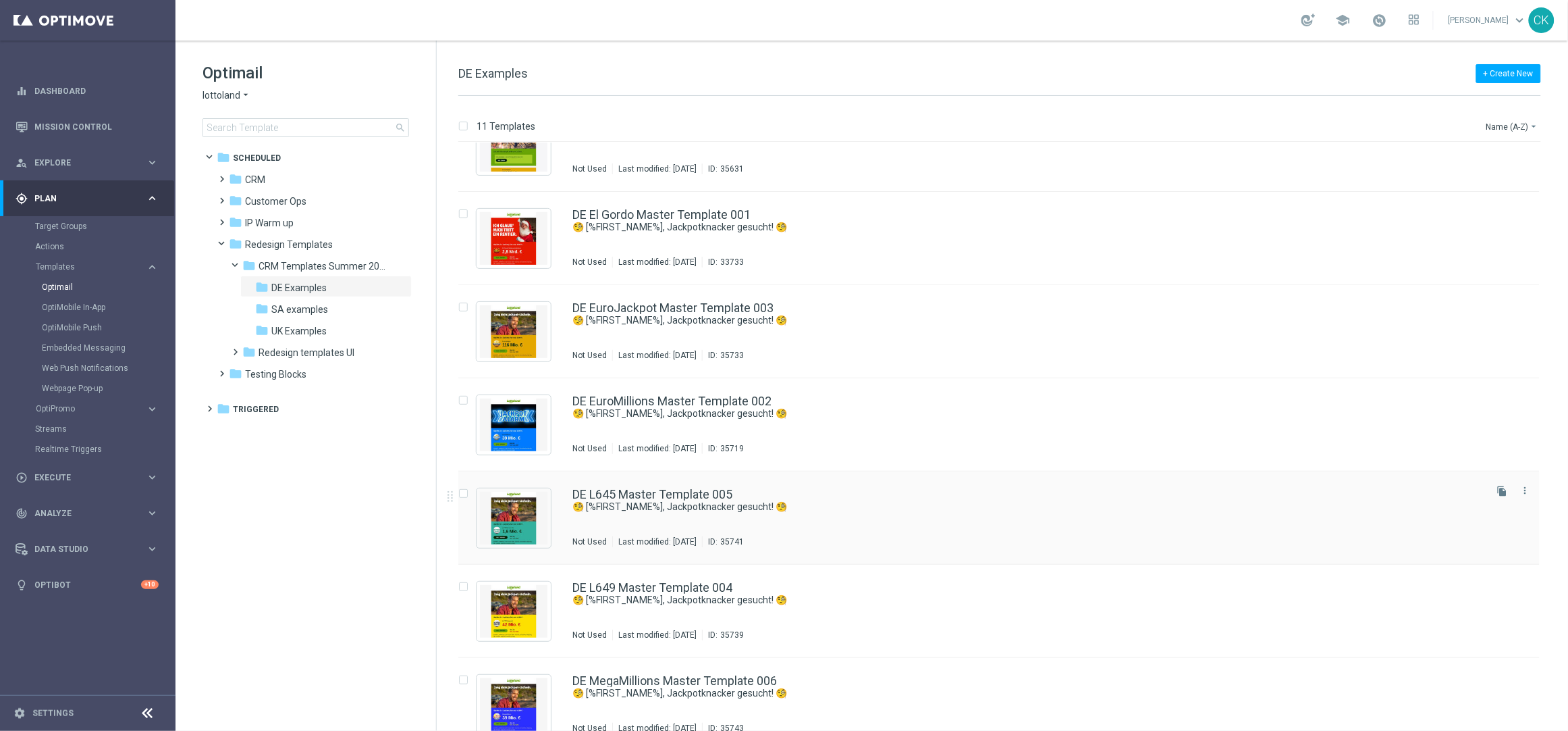
click at [656, 486] on div "DE L645 Master Template 005 🧐 [%FIRST_NAME%], Jackpotknacker gesucht! 🧐 Not Use…" at bounding box center [999, 518] width 1082 height 93
